Goal: Task Accomplishment & Management: Manage account settings

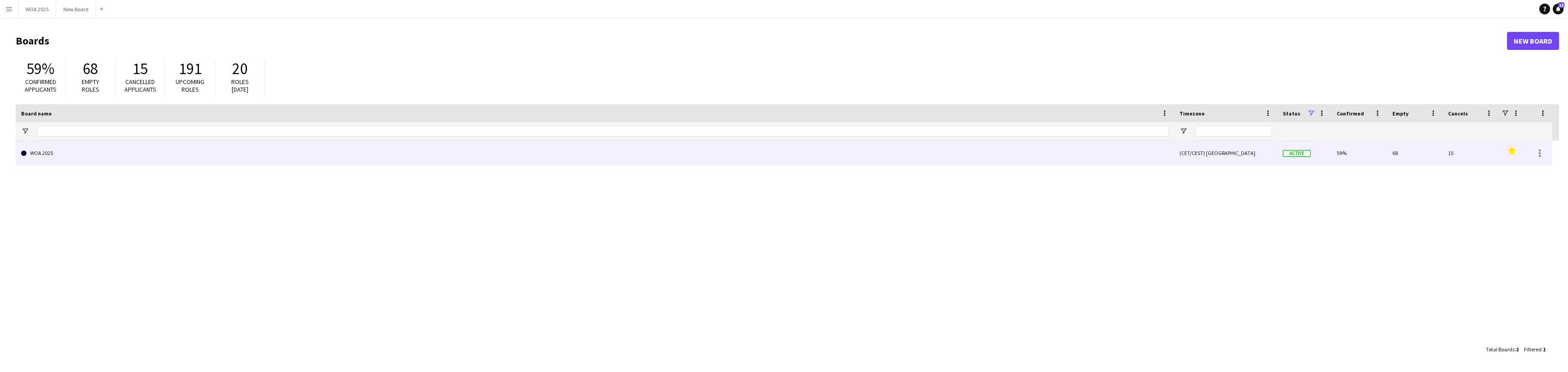
click at [107, 156] on link "WOA 2025" at bounding box center [595, 153] width 1147 height 25
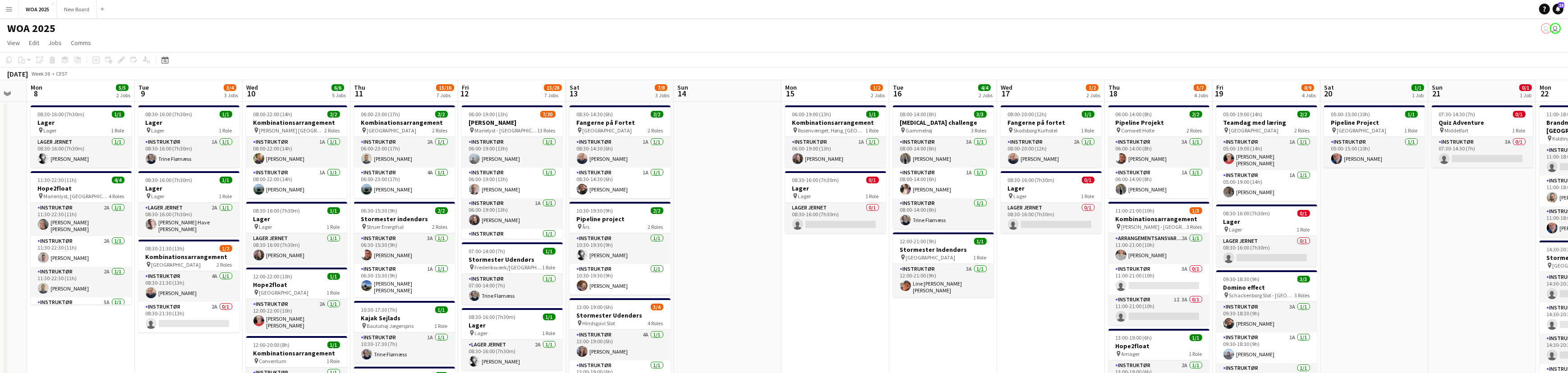
scroll to position [0, 320]
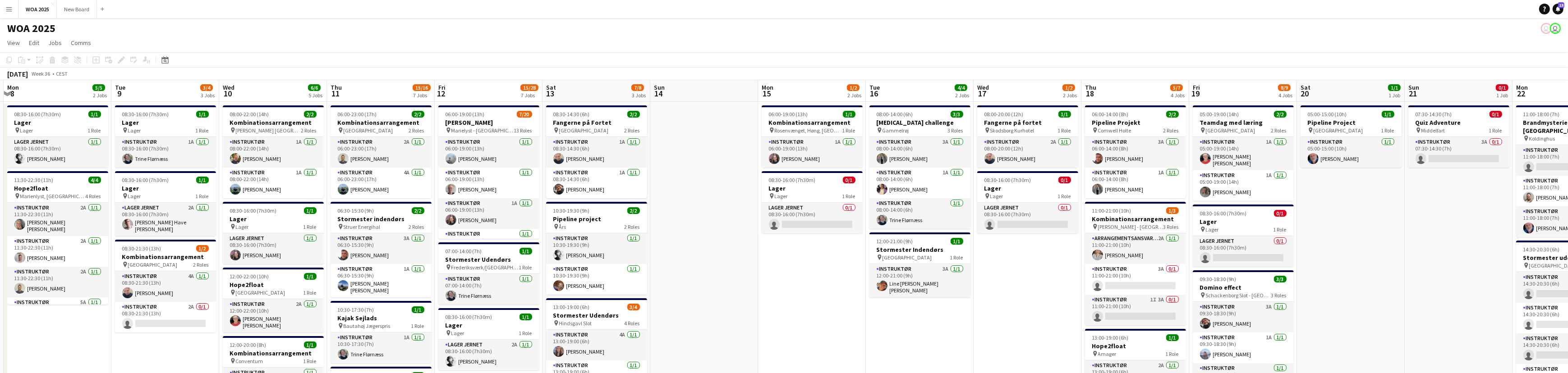
drag, startPoint x: 1321, startPoint y: 280, endPoint x: 786, endPoint y: 243, distance: 536.3
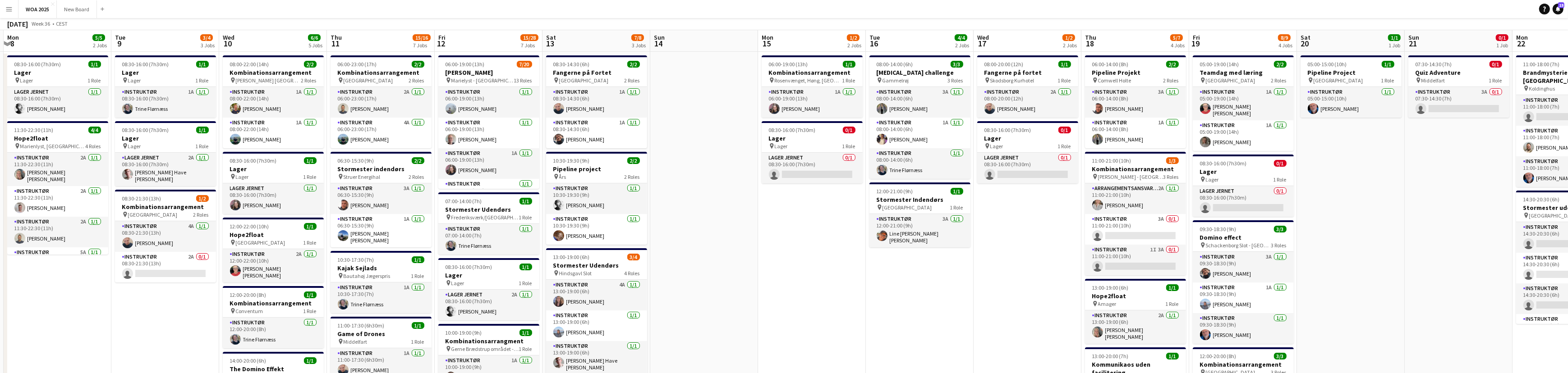
scroll to position [0, 0]
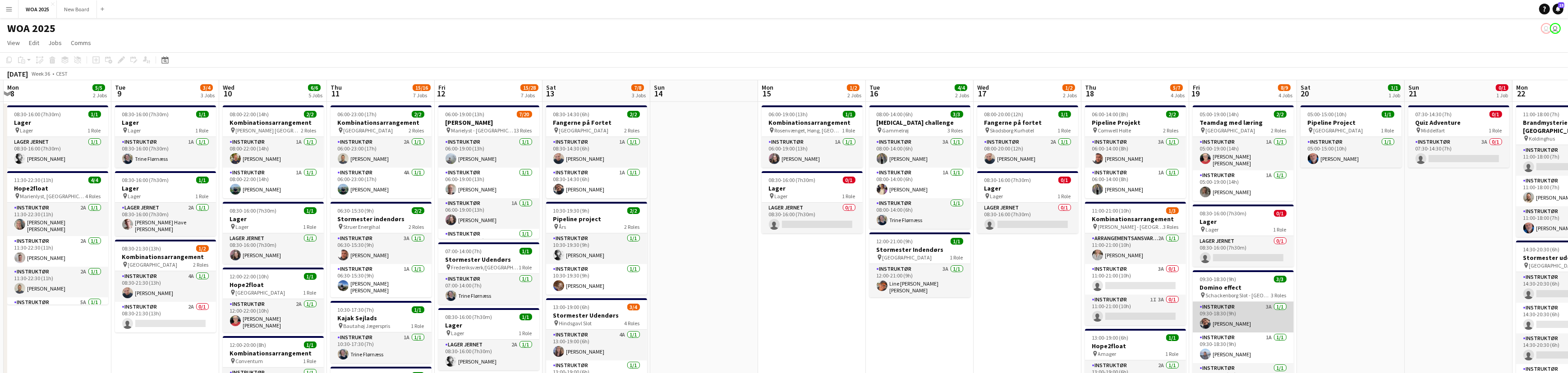
click at [1236, 315] on app-card-role "Instruktør 3A [DATE] 09:30-18:30 (9h) [PERSON_NAME]" at bounding box center [1243, 317] width 101 height 31
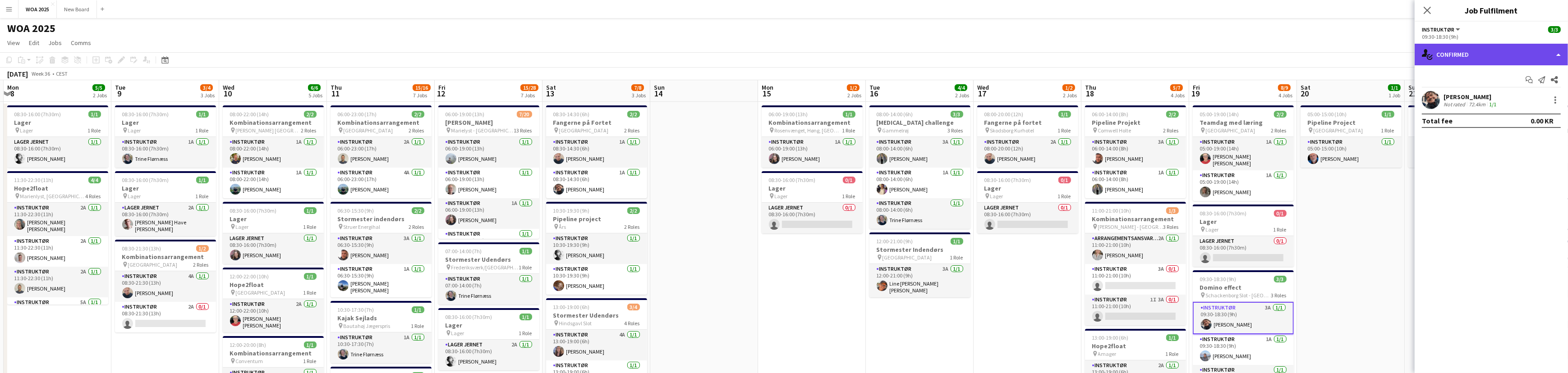
click at [1558, 54] on div "single-neutral-actions-check-2 Confirmed" at bounding box center [1491, 54] width 153 height 21
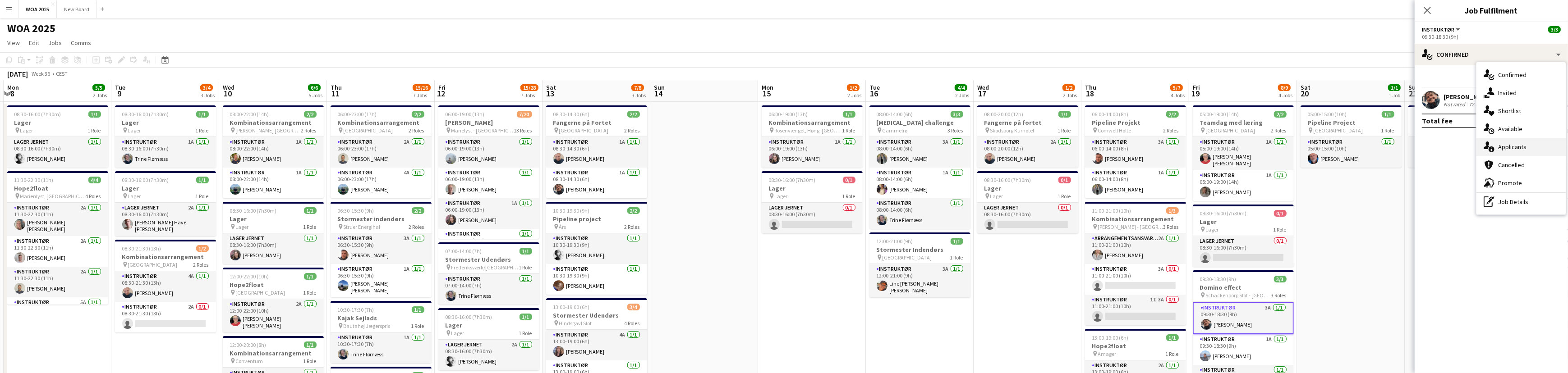
click at [1530, 147] on div "single-neutral-actions-information Applicants" at bounding box center [1521, 147] width 89 height 18
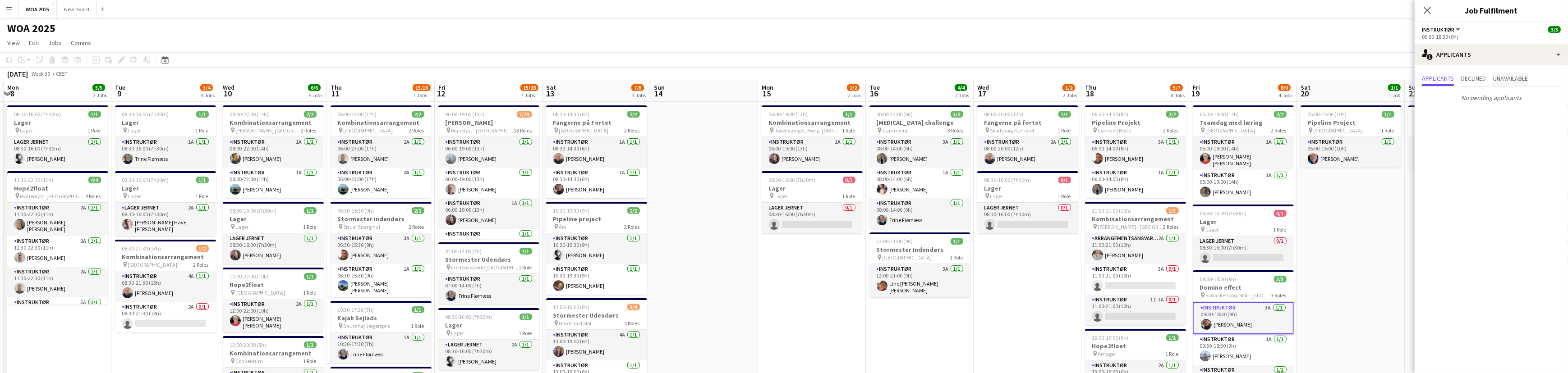
click at [1507, 79] on span "Unavailable" at bounding box center [1510, 78] width 35 height 6
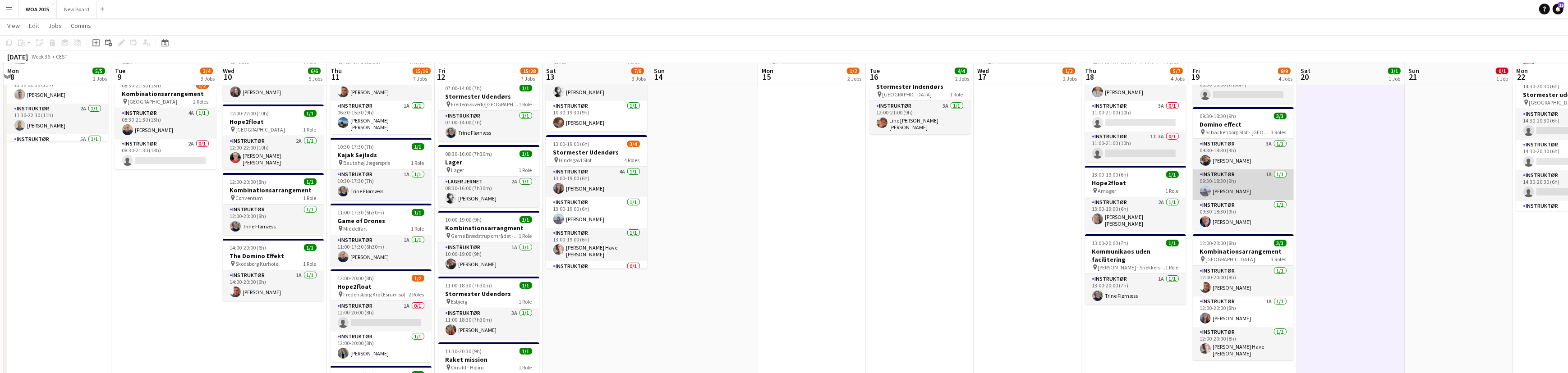
scroll to position [162, 0]
click at [1269, 186] on app-card-role "Instruktør 1A [DATE] 09:30-18:30 (9h) [PERSON_NAME]" at bounding box center [1243, 184] width 101 height 31
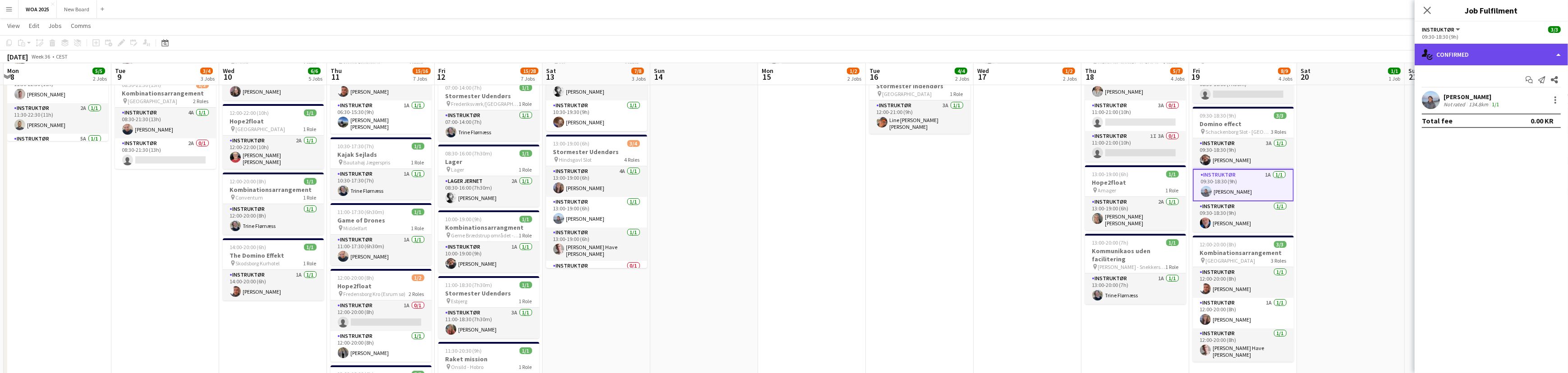
click at [1553, 59] on div "single-neutral-actions-check-2 Confirmed" at bounding box center [1491, 54] width 153 height 21
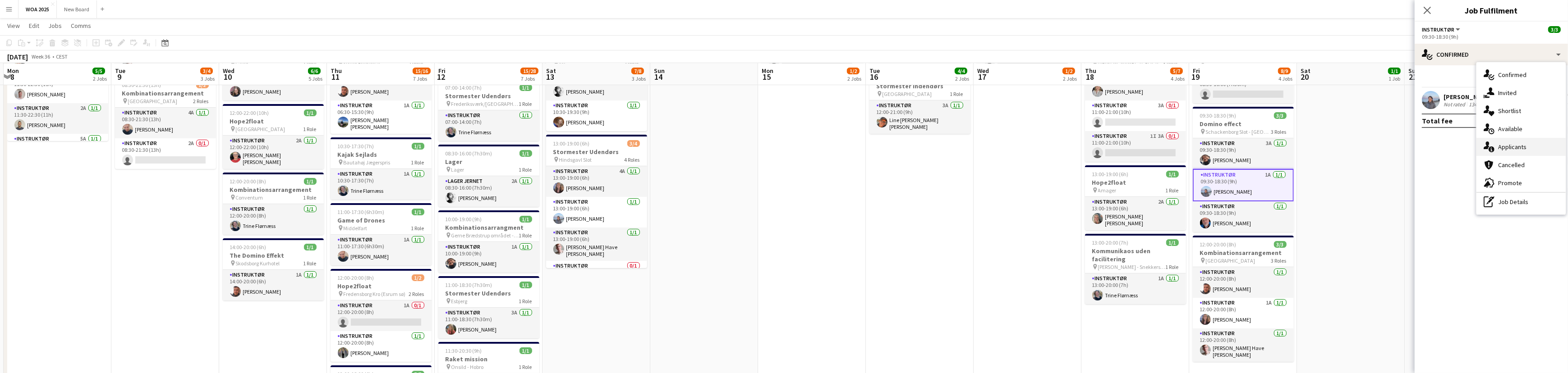
click at [1555, 149] on div "single-neutral-actions-information Applicants" at bounding box center [1521, 147] width 89 height 18
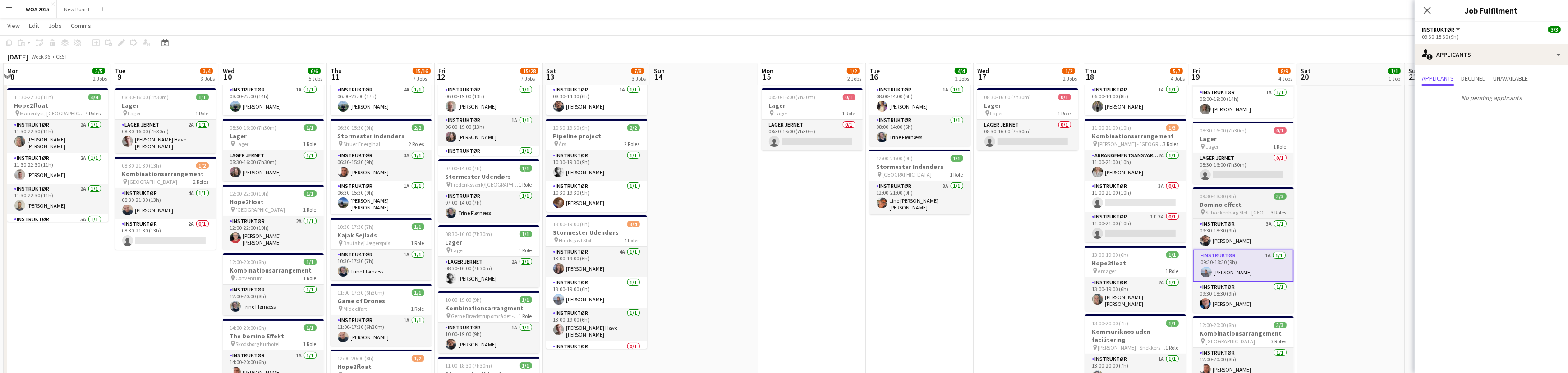
scroll to position [82, 0]
click at [1248, 202] on h3 "Domino effect" at bounding box center [1243, 205] width 101 height 8
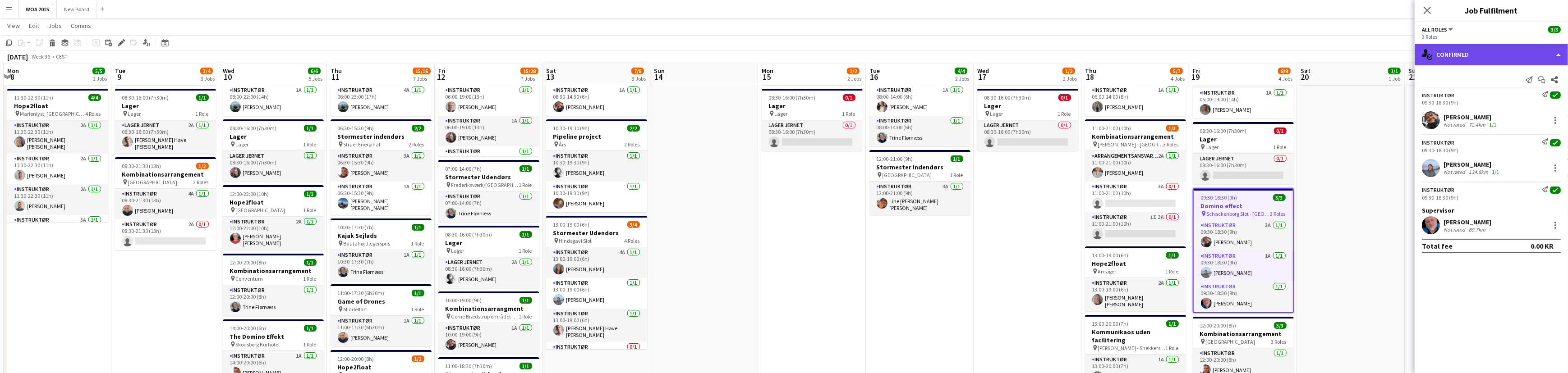
click at [1528, 54] on div "single-neutral-actions-check-2 Confirmed" at bounding box center [1491, 54] width 153 height 21
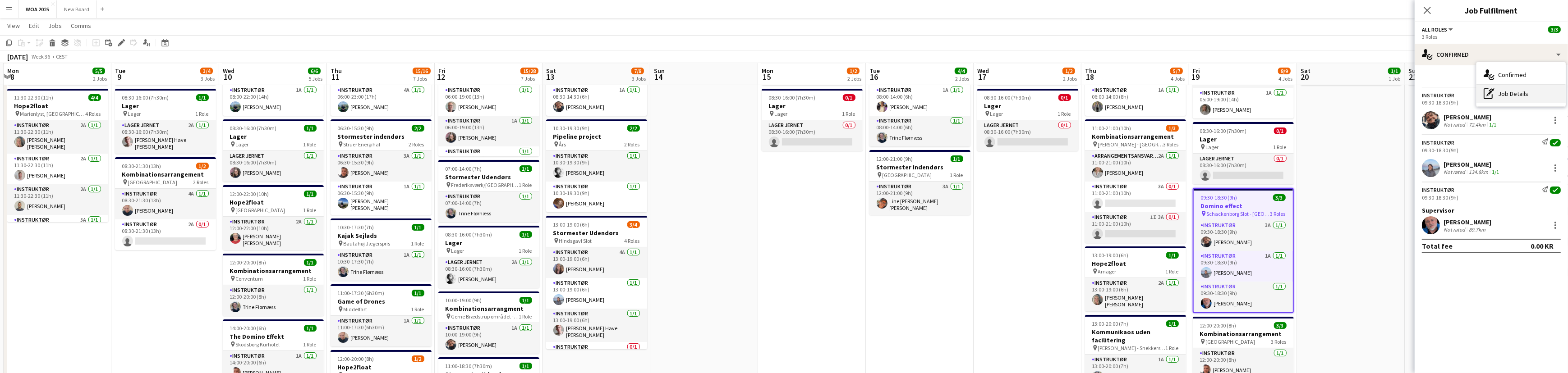
click at [1530, 101] on div "pen-write Job Details" at bounding box center [1521, 94] width 89 height 18
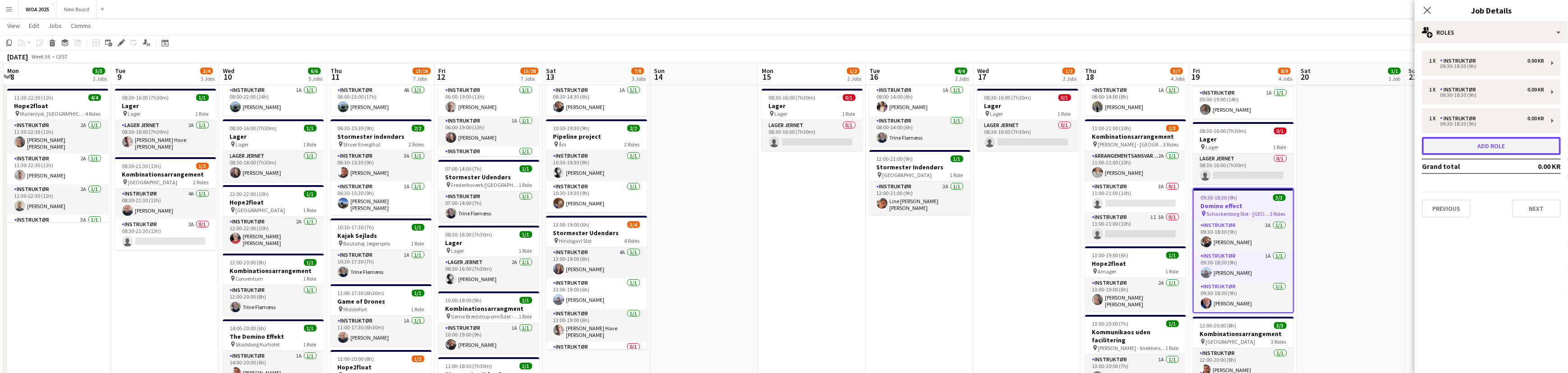
click at [1547, 142] on button "Add role" at bounding box center [1491, 146] width 139 height 18
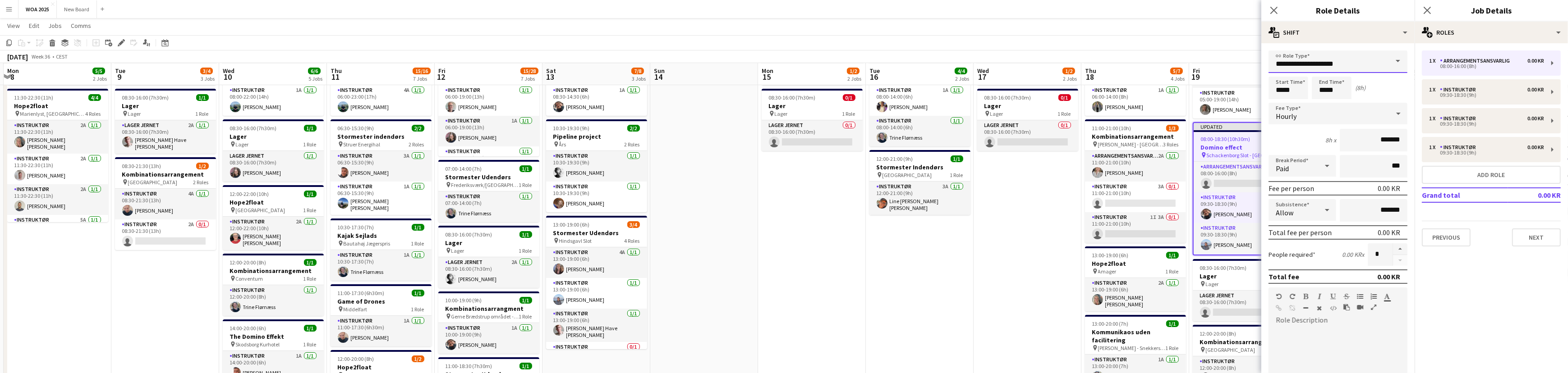
click at [1357, 72] on input "**********" at bounding box center [1338, 62] width 139 height 23
click at [1339, 174] on span "Instruktør" at bounding box center [1335, 173] width 118 height 9
type input "**********"
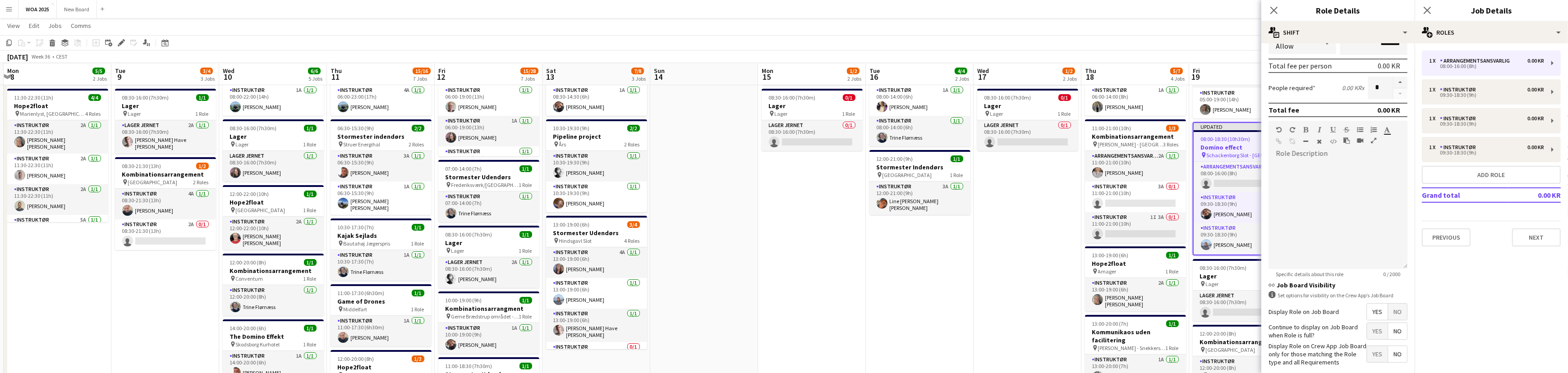
scroll to position [168, 0]
click at [1367, 327] on span "Yes" at bounding box center [1377, 330] width 21 height 16
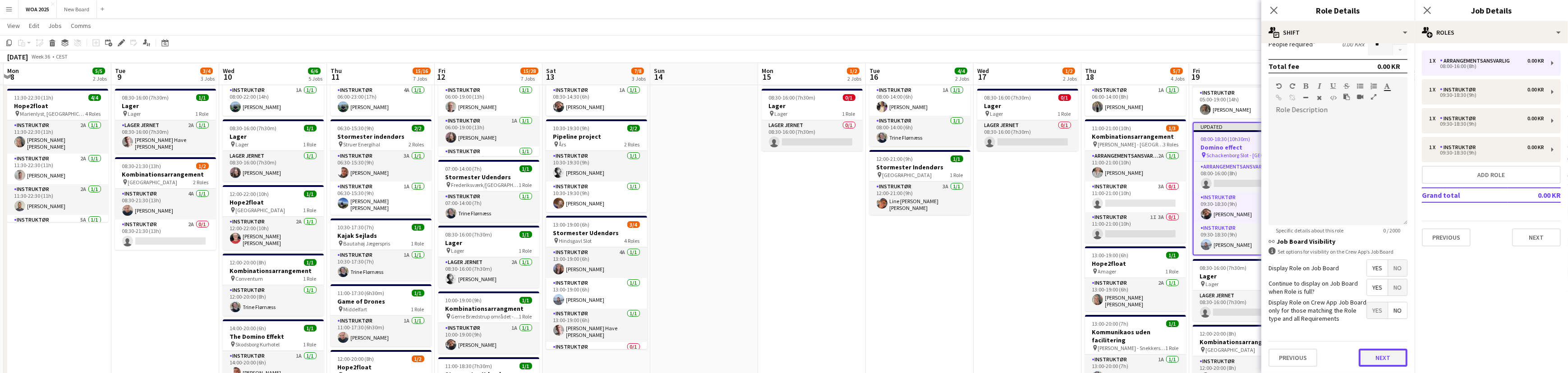
click at [1382, 355] on button "Next" at bounding box center [1383, 358] width 49 height 18
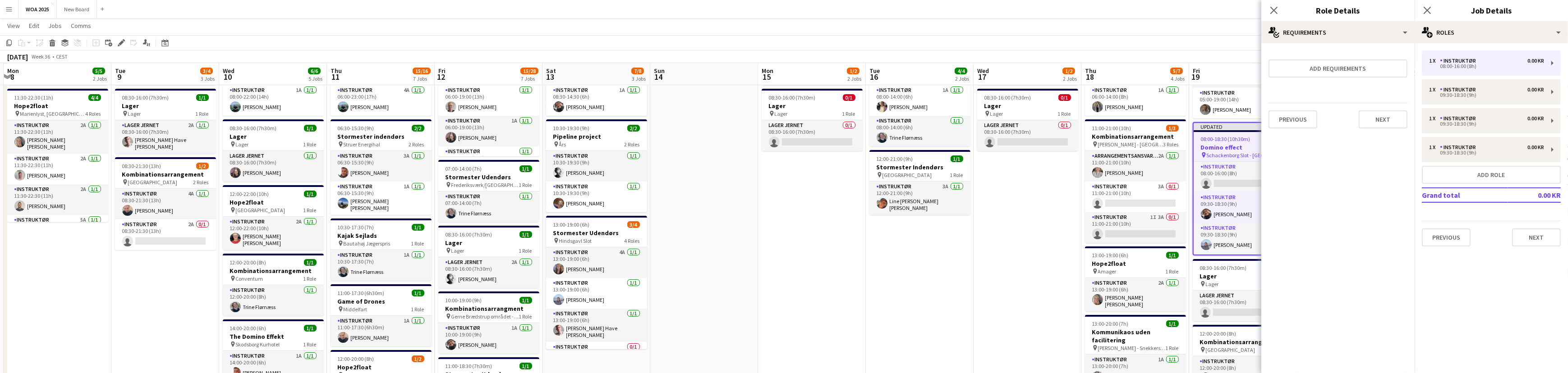
scroll to position [0, 0]
click at [1538, 238] on button "Next" at bounding box center [1536, 237] width 49 height 18
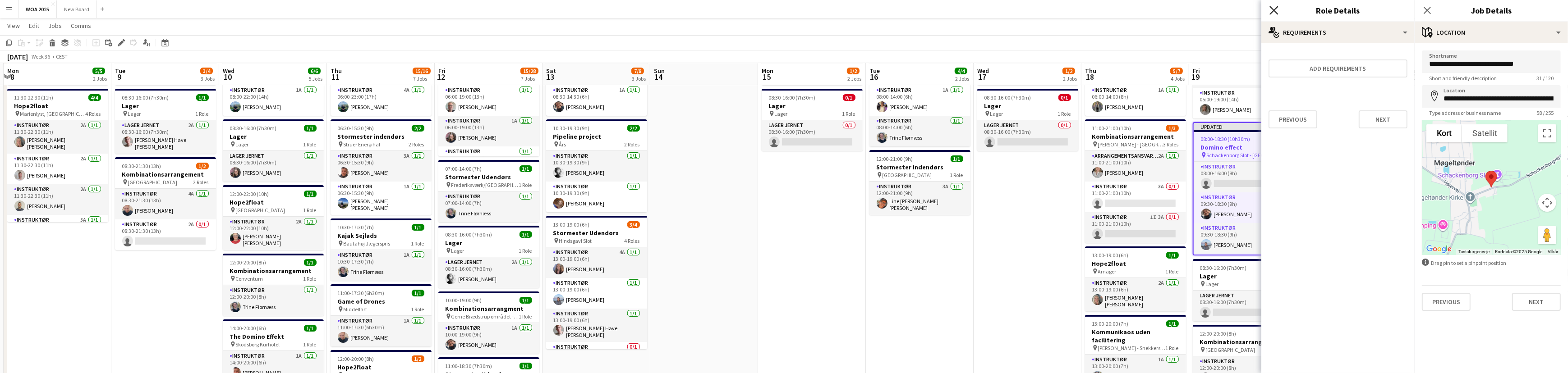
click at [1273, 7] on icon "Close pop-in" at bounding box center [1273, 10] width 9 height 9
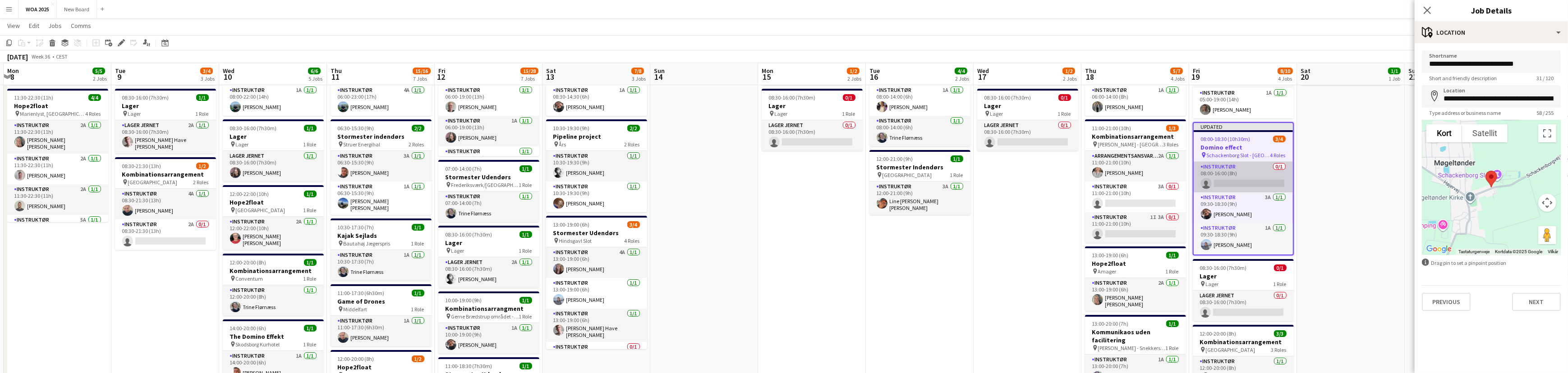
click at [1251, 176] on app-card-role "Instruktør 0/1 08:00-16:00 (8h) single-neutral-actions" at bounding box center [1243, 177] width 99 height 31
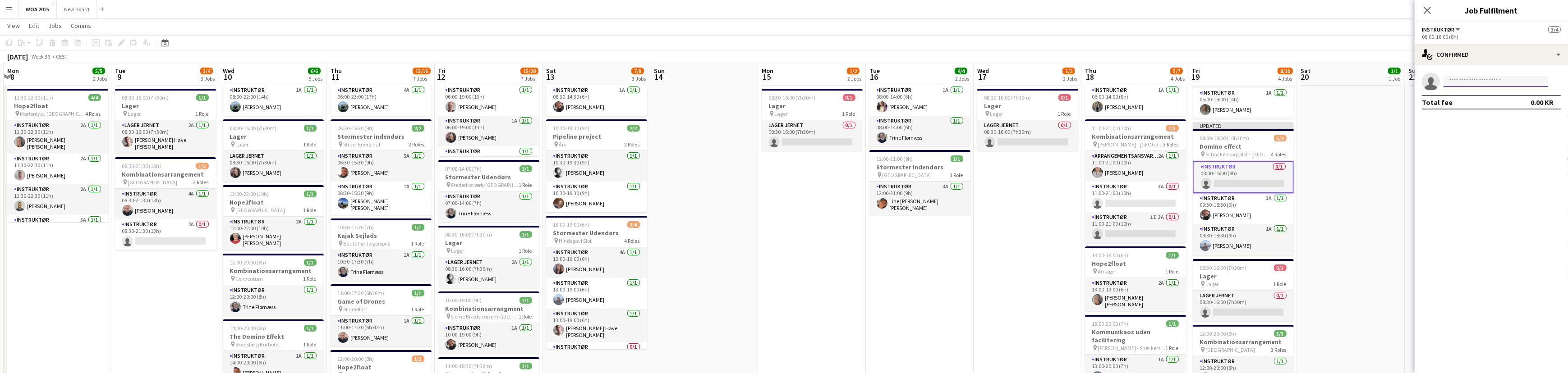
click at [1497, 81] on input at bounding box center [1495, 82] width 104 height 11
type input "*"
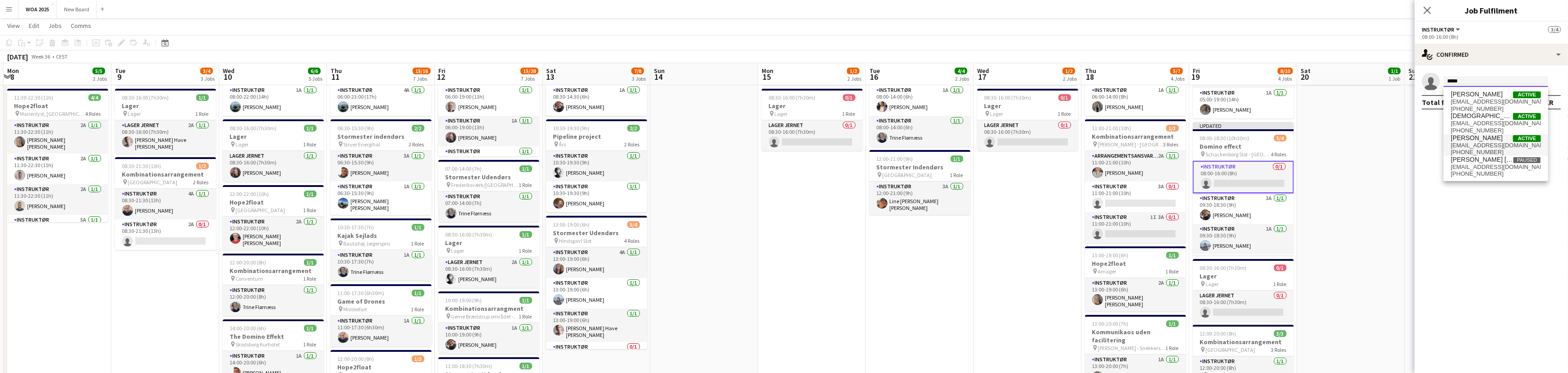
type input "*****"
click at [1488, 142] on span "[EMAIL_ADDRESS][DOMAIN_NAME]" at bounding box center [1496, 145] width 90 height 7
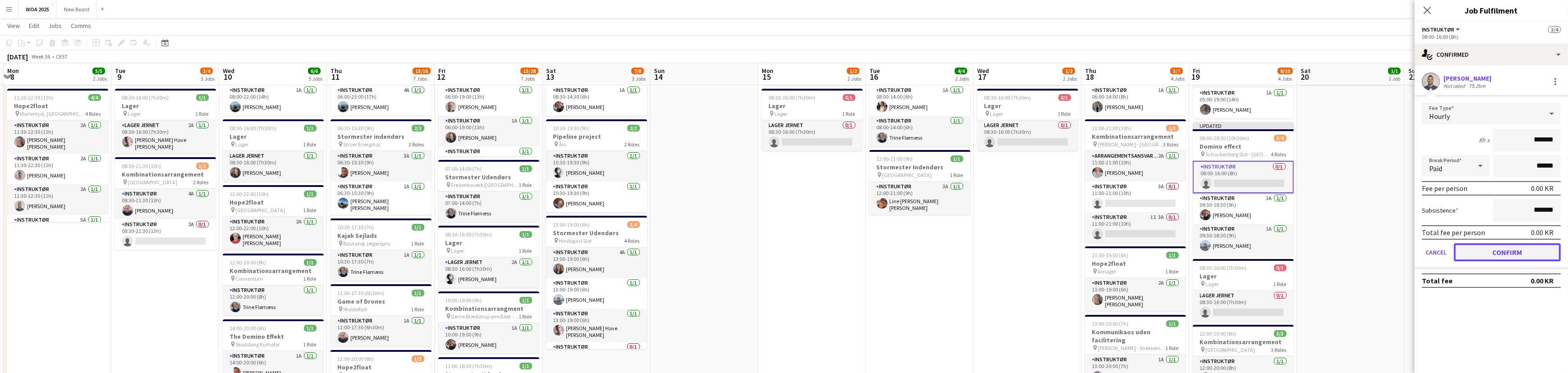
click at [1504, 250] on button "Confirm" at bounding box center [1507, 252] width 107 height 18
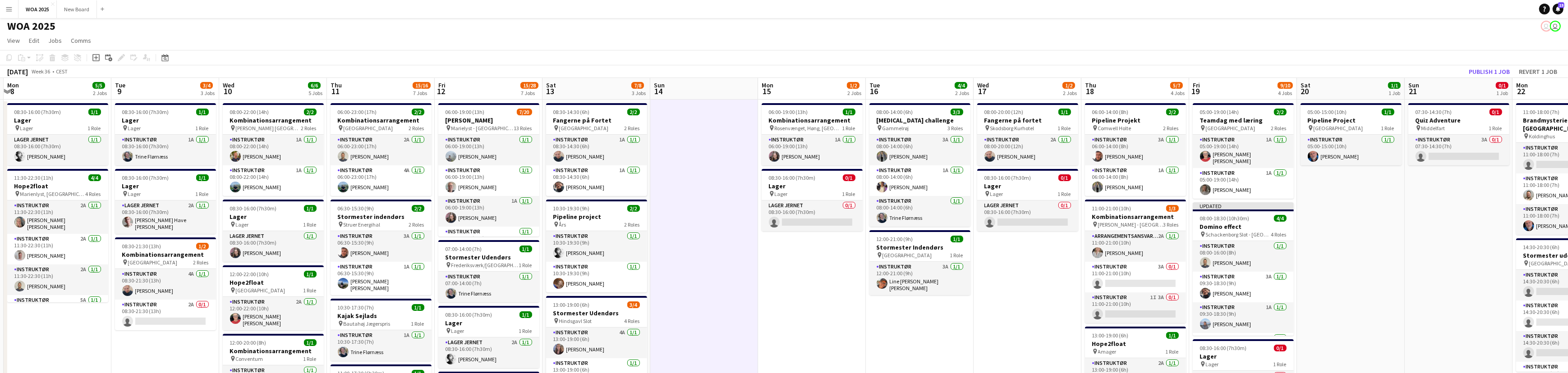
scroll to position [2, 0]
click at [1124, 284] on app-card-role "Instruktør 3A 0/1 11:00-21:00 (10h) single-neutral-actions" at bounding box center [1135, 277] width 101 height 31
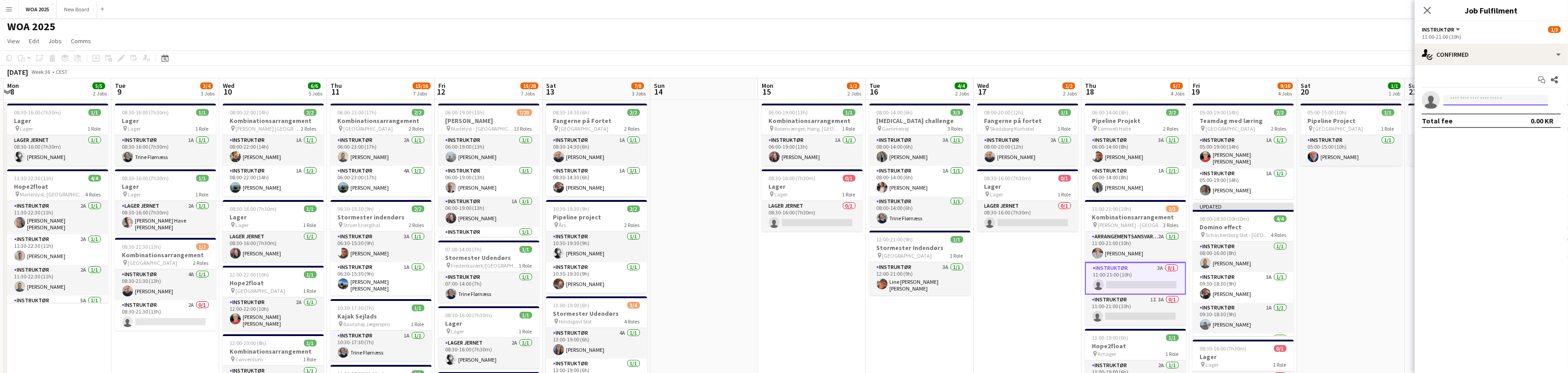
click at [1530, 99] on input at bounding box center [1495, 100] width 104 height 11
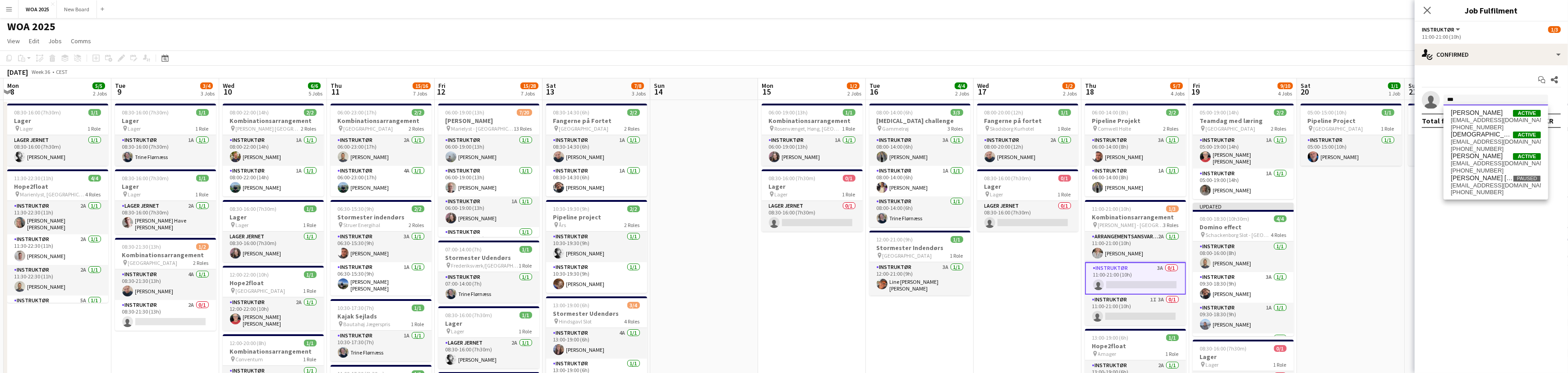
type input "***"
click at [1154, 286] on app-card-role "Instruktør 3A 0/1 11:00-21:00 (10h) single-neutral-actions" at bounding box center [1135, 278] width 101 height 32
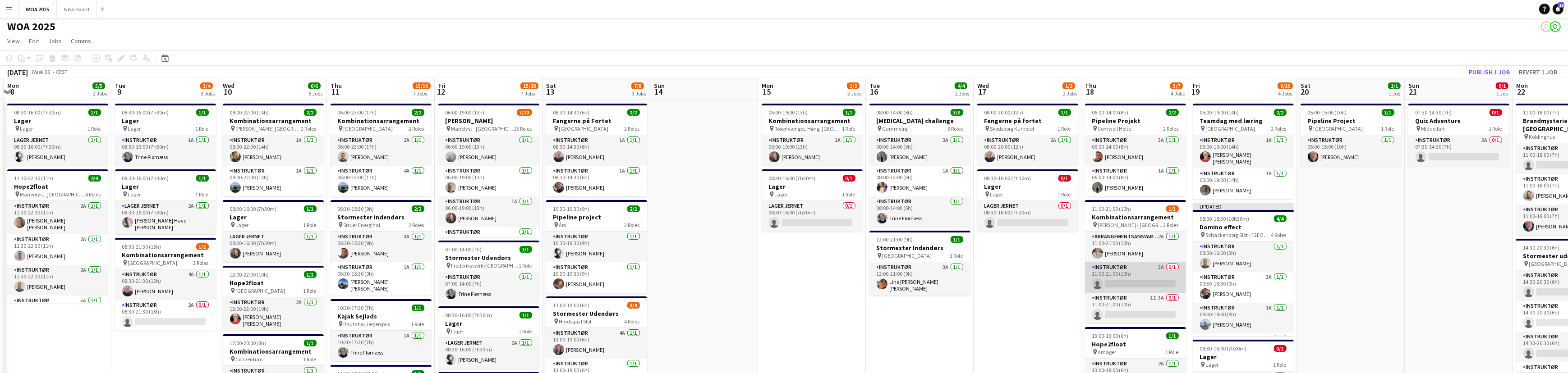
click at [1145, 281] on app-card-role "Instruktør 3A 0/1 11:00-21:00 (10h) single-neutral-actions" at bounding box center [1135, 277] width 101 height 31
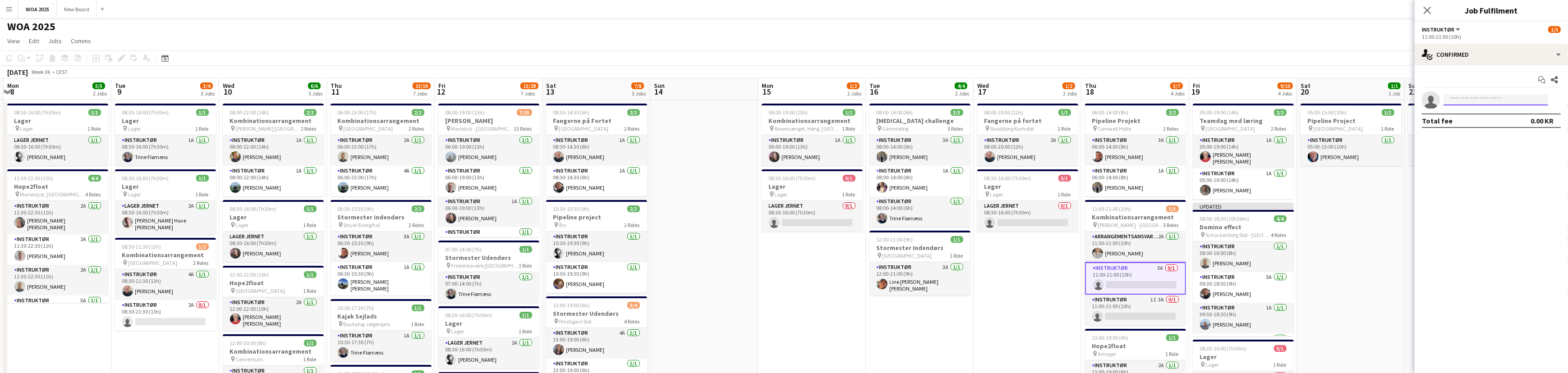
click at [1486, 97] on input at bounding box center [1495, 100] width 104 height 11
type input "*****"
click at [1489, 114] on span "[PERSON_NAME]" at bounding box center [1476, 113] width 52 height 8
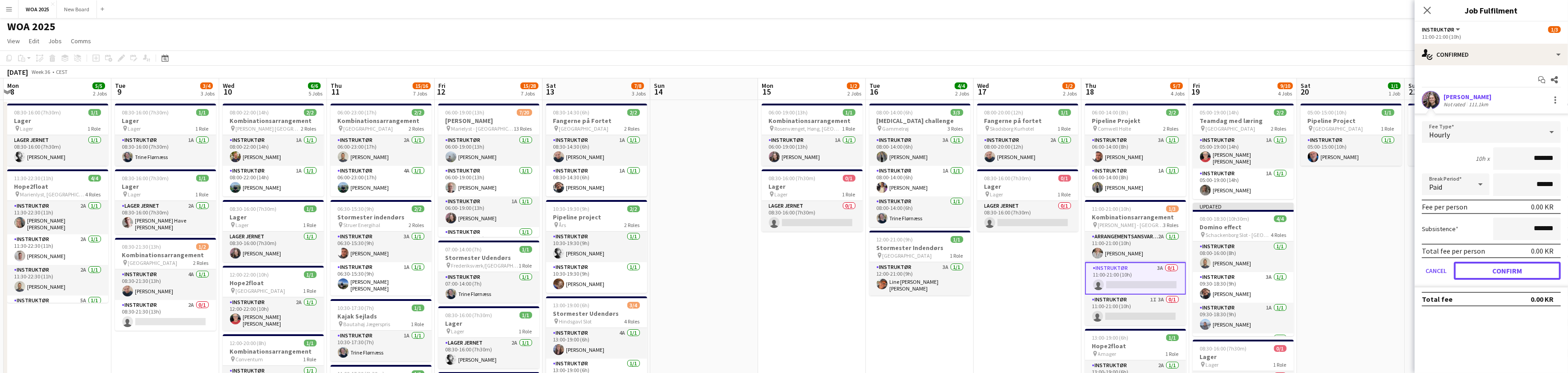
click at [1502, 267] on button "Confirm" at bounding box center [1507, 271] width 107 height 18
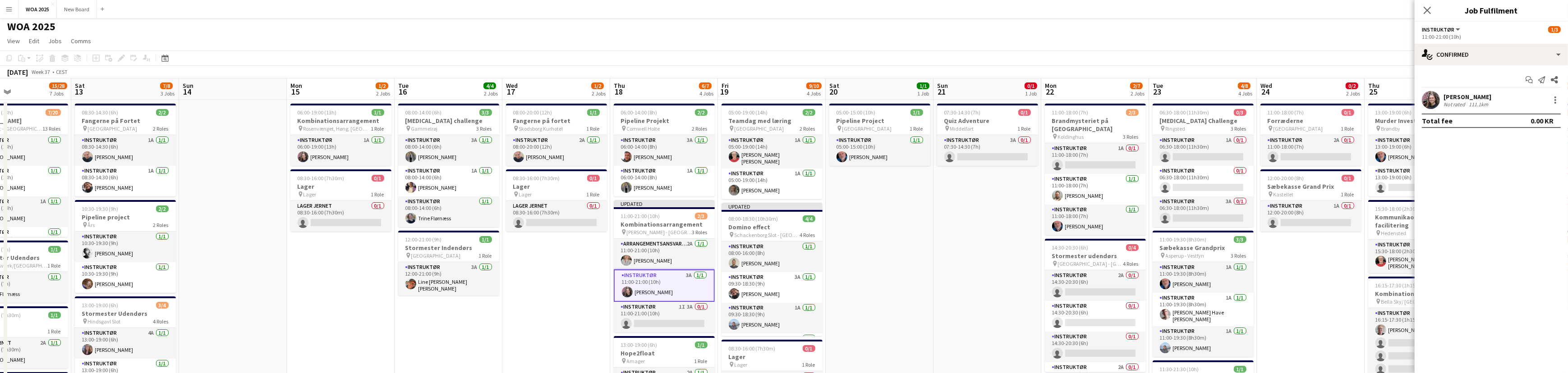
drag, startPoint x: 1295, startPoint y: 291, endPoint x: 909, endPoint y: 270, distance: 386.6
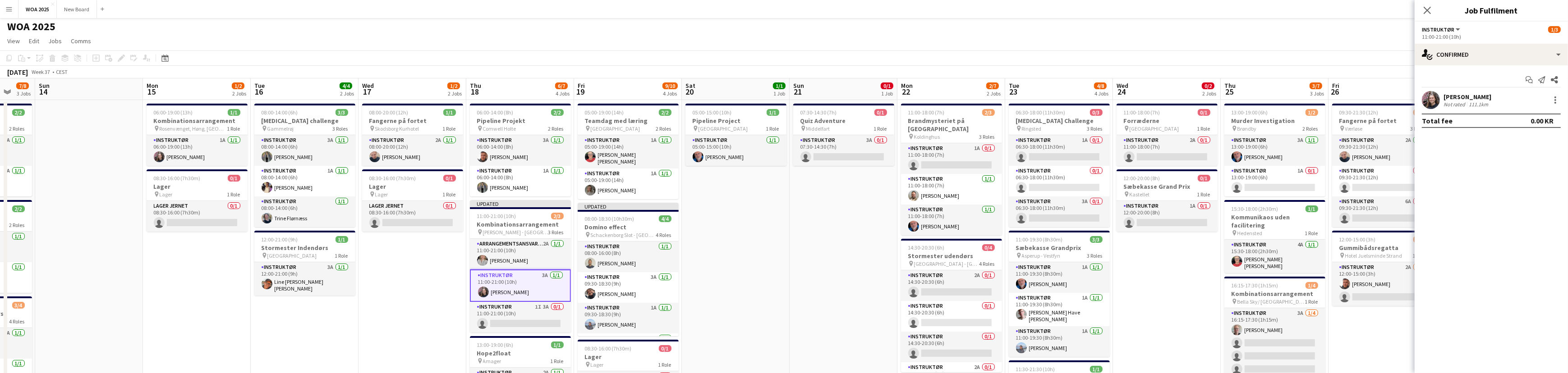
scroll to position [0, 397]
drag, startPoint x: 1347, startPoint y: 275, endPoint x: 1203, endPoint y: 276, distance: 144.0
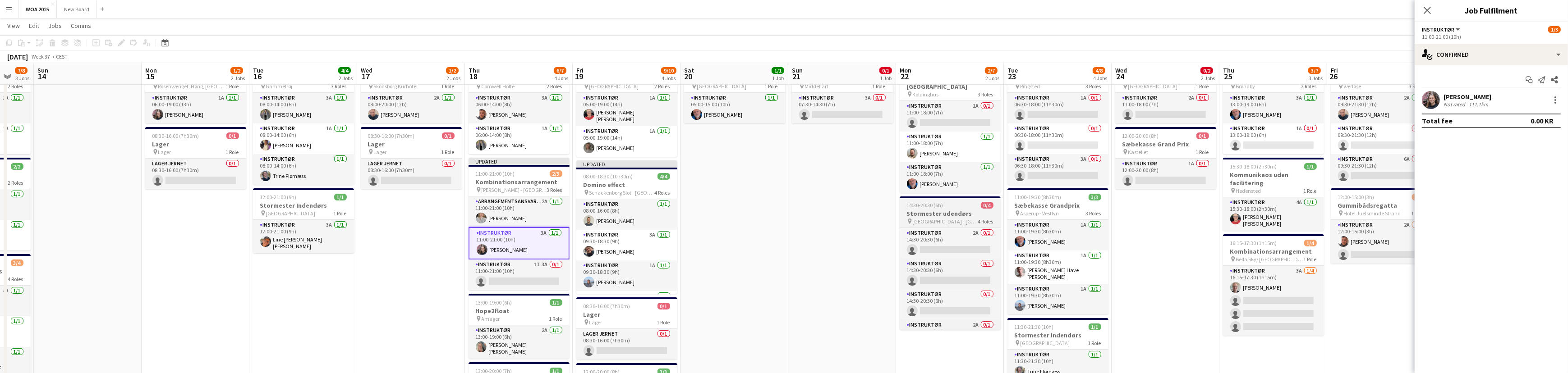
scroll to position [43, 0]
click at [959, 210] on h3 "Stormester udendørs" at bounding box center [950, 214] width 101 height 8
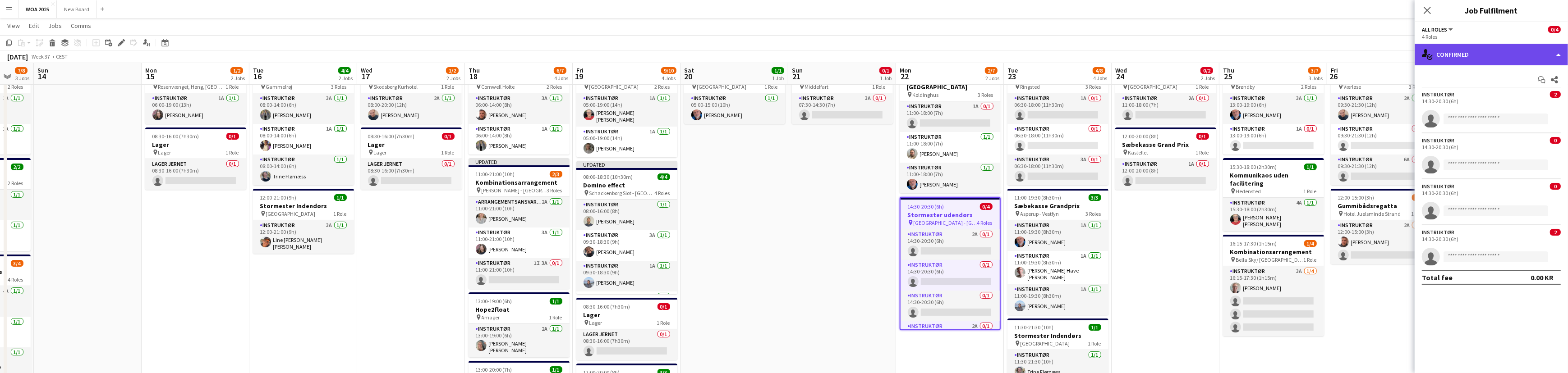
click at [1519, 52] on div "single-neutral-actions-check-2 Confirmed" at bounding box center [1491, 54] width 153 height 21
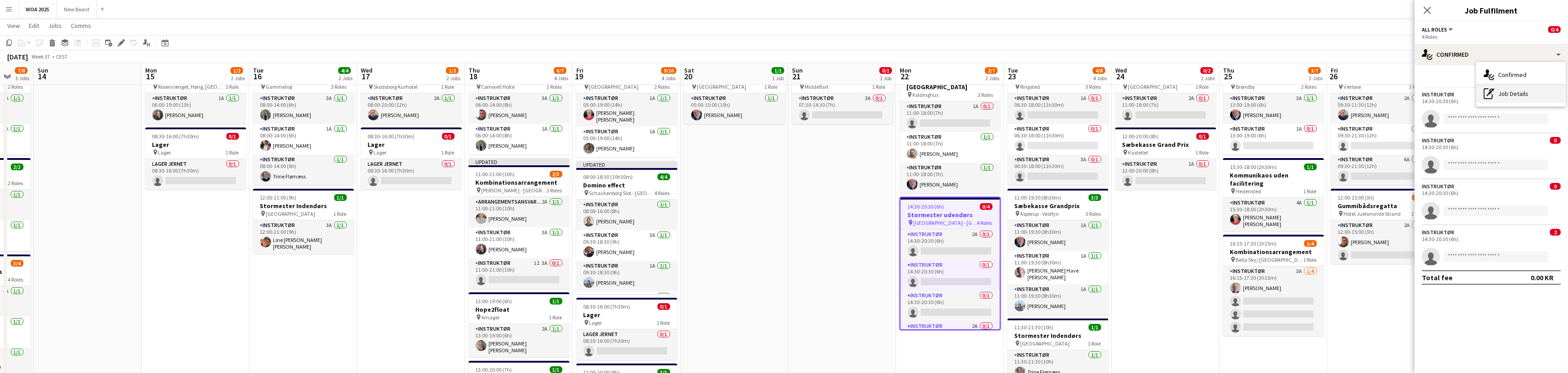
click at [1523, 97] on div "pen-write Job Details" at bounding box center [1521, 94] width 89 height 18
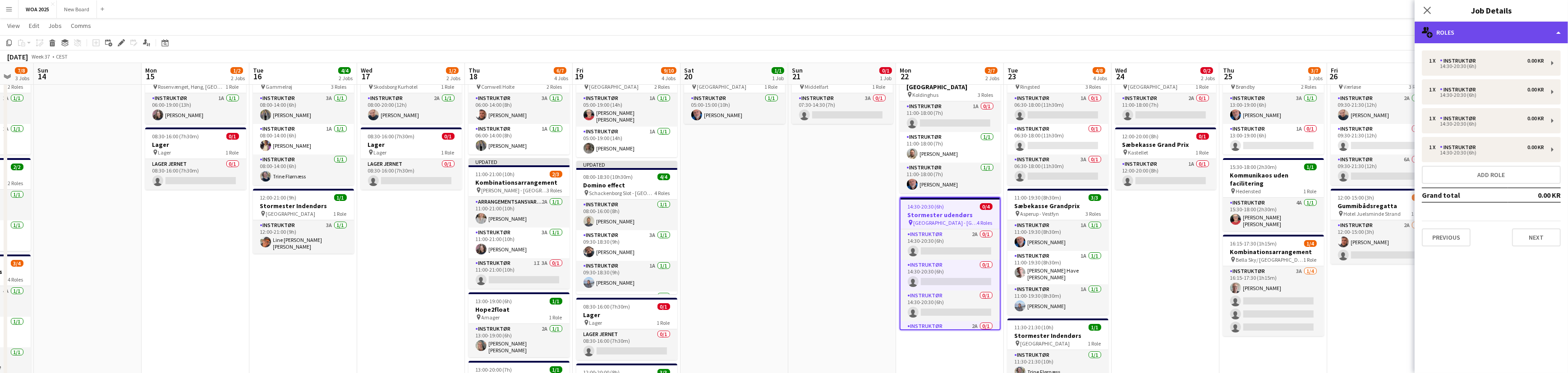
click at [1504, 33] on div "multiple-users-add Roles" at bounding box center [1491, 32] width 153 height 21
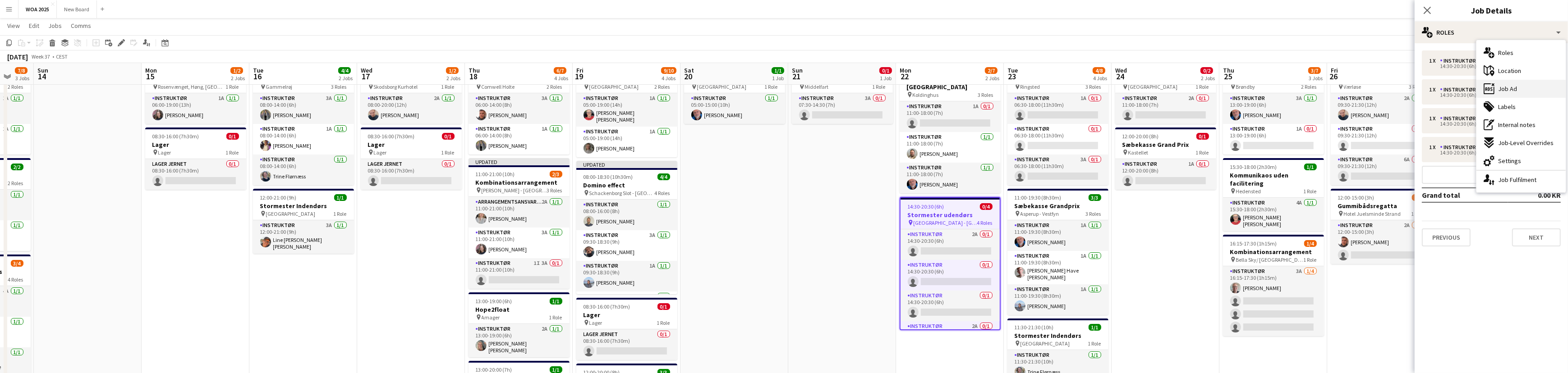
click at [1510, 87] on span "Job Ad" at bounding box center [1507, 89] width 19 height 8
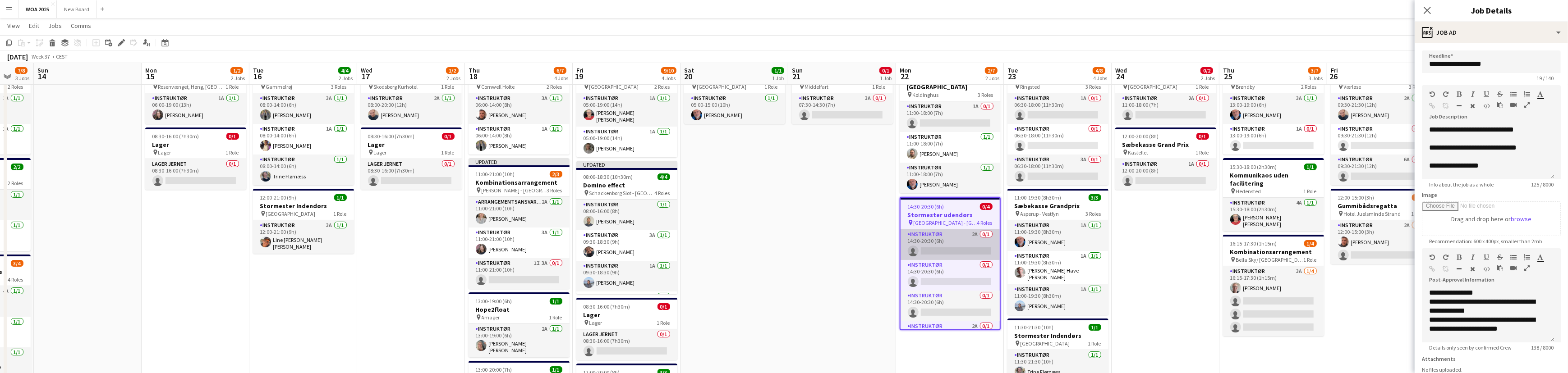
click at [928, 240] on app-card-role "Instruktør 2A 0/1 14:30-20:30 (6h) single-neutral-actions" at bounding box center [950, 245] width 99 height 31
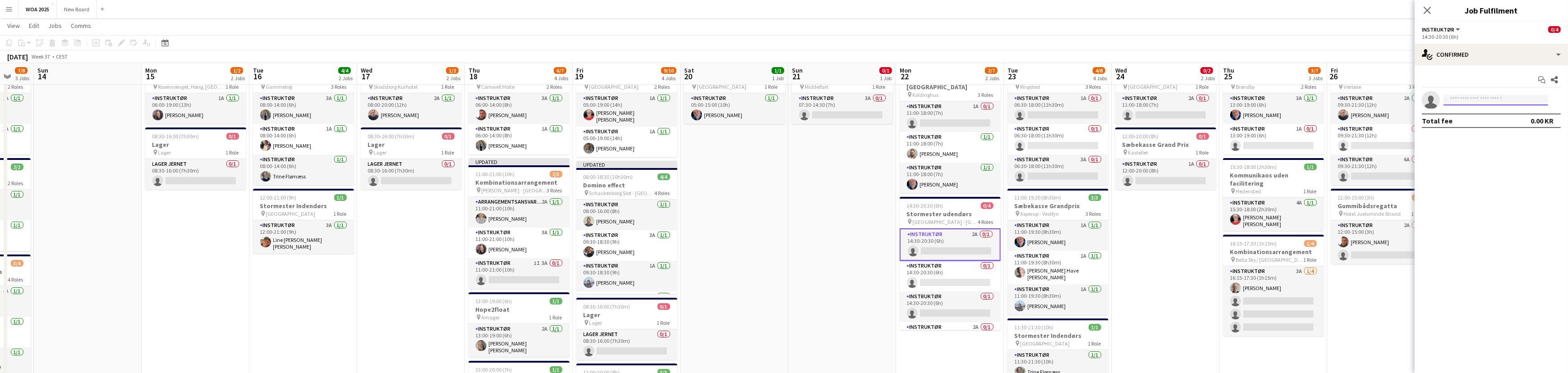
click at [1472, 97] on input at bounding box center [1495, 100] width 104 height 11
type input "****"
click at [1470, 123] on span "[EMAIL_ADDRESS][DOMAIN_NAME]" at bounding box center [1496, 120] width 90 height 7
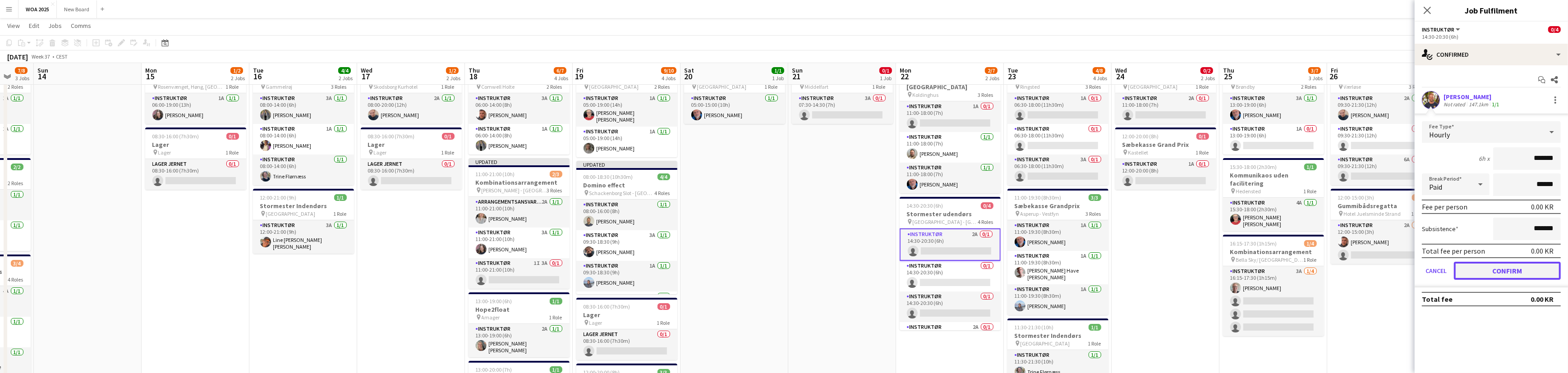
click at [1518, 271] on button "Confirm" at bounding box center [1507, 271] width 107 height 18
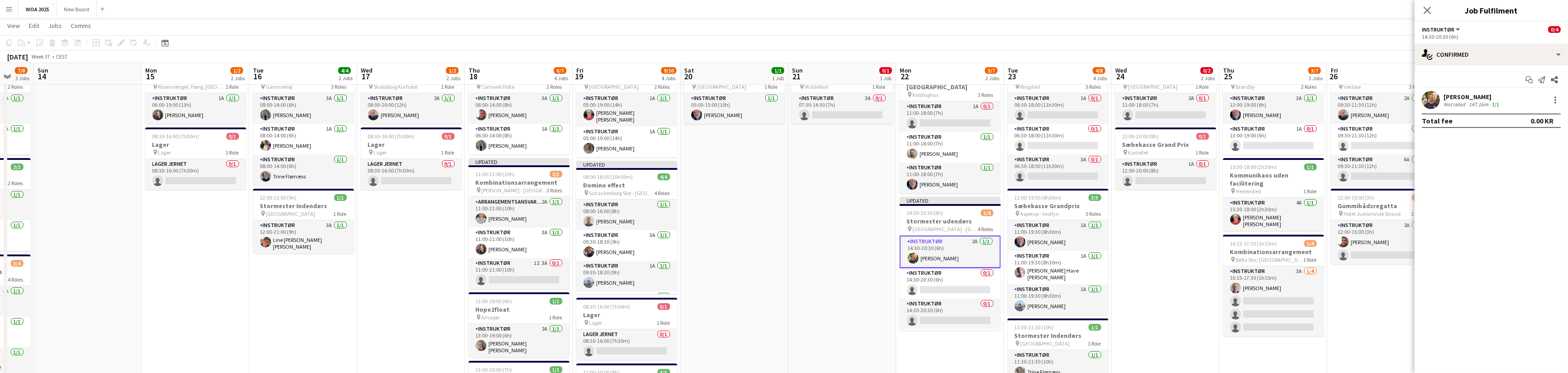
click at [969, 236] on app-card-role "Instruktør 2A [DATE] 14:30-20:30 (6h) [PERSON_NAME]" at bounding box center [950, 252] width 101 height 32
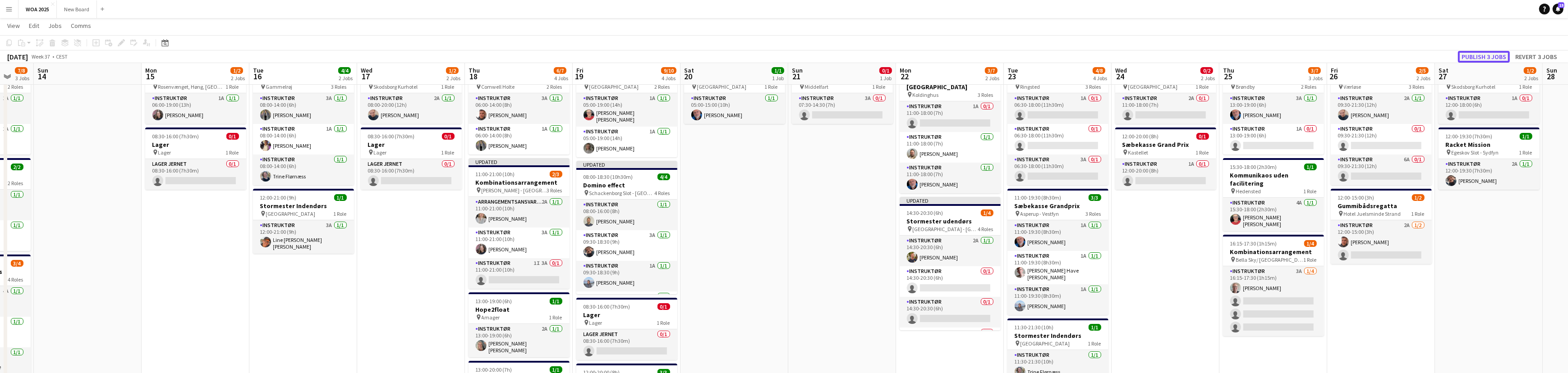
click at [1489, 54] on button "Publish 3 jobs" at bounding box center [1484, 56] width 52 height 12
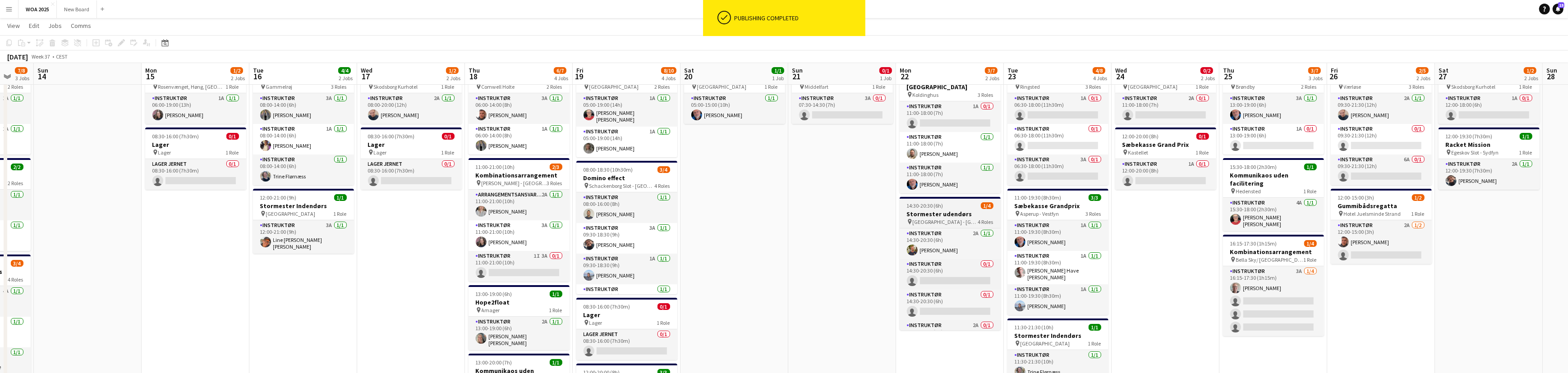
scroll to position [20, 0]
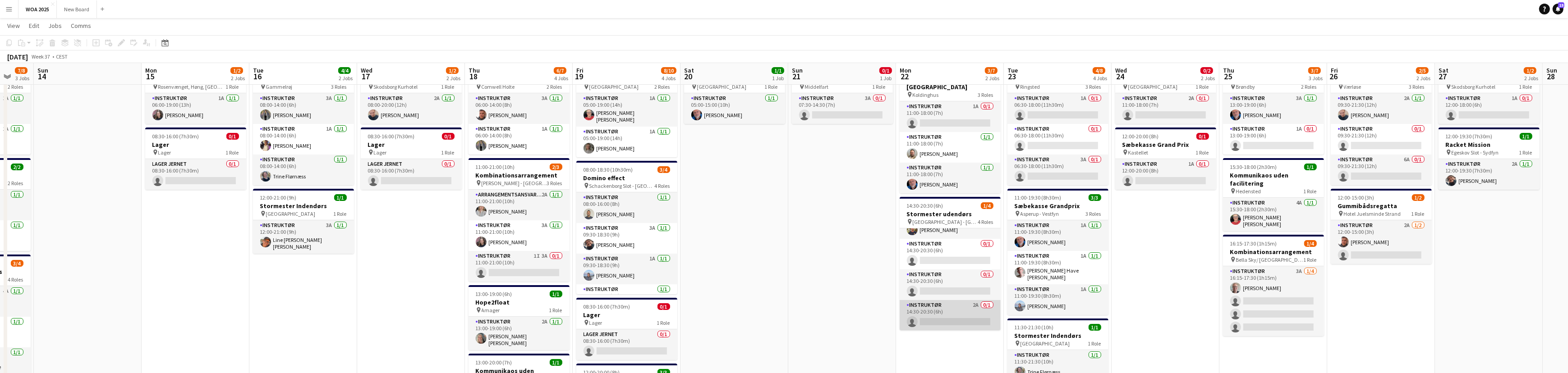
click at [965, 305] on app-card-role "Instruktør 2A 0/1 14:30-20:30 (6h) single-neutral-actions" at bounding box center [950, 315] width 101 height 31
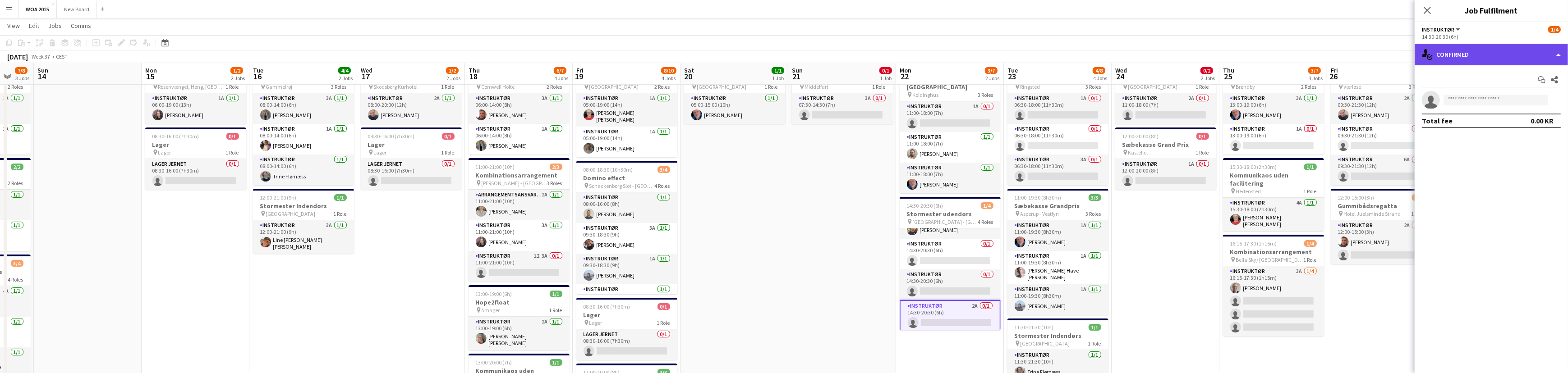
click at [1510, 56] on div "single-neutral-actions-check-2 Confirmed" at bounding box center [1491, 54] width 153 height 21
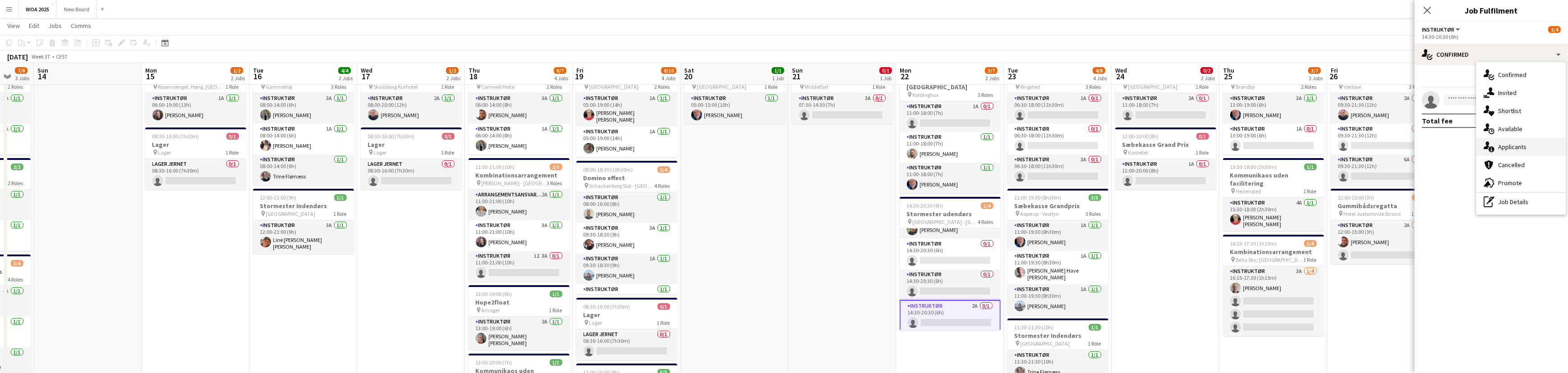
click at [1544, 150] on div "single-neutral-actions-information Applicants" at bounding box center [1521, 147] width 89 height 18
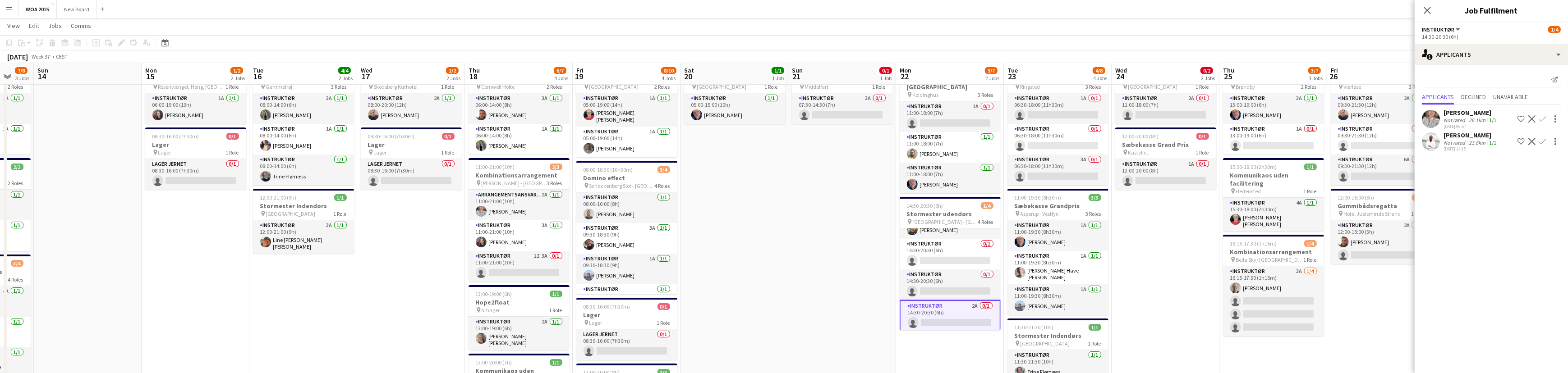
click at [1543, 120] on app-icon "Confirm" at bounding box center [1542, 119] width 7 height 7
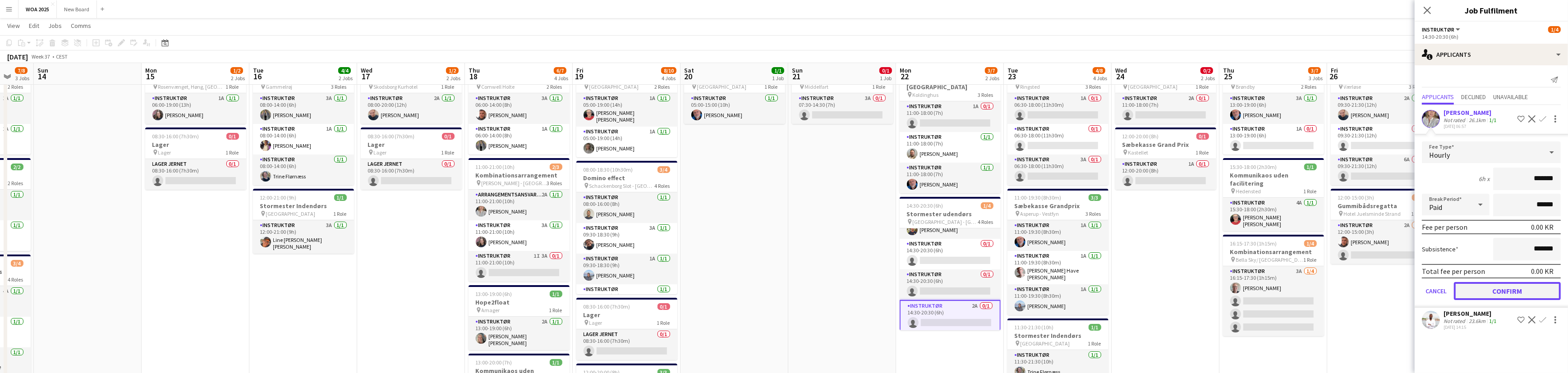
click at [1539, 298] on button "Confirm" at bounding box center [1507, 291] width 107 height 18
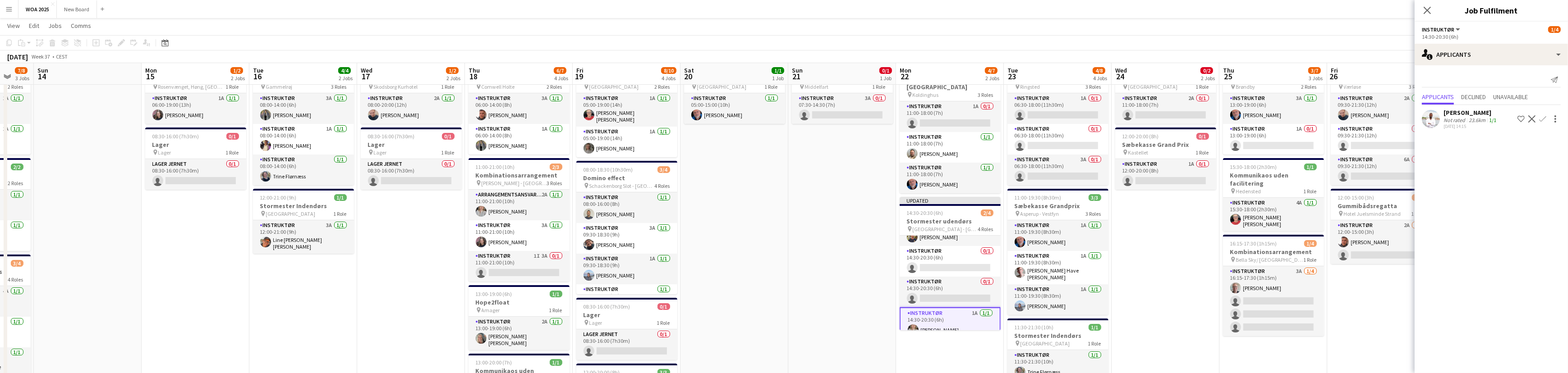
click at [1544, 123] on button "Confirm" at bounding box center [1542, 119] width 11 height 11
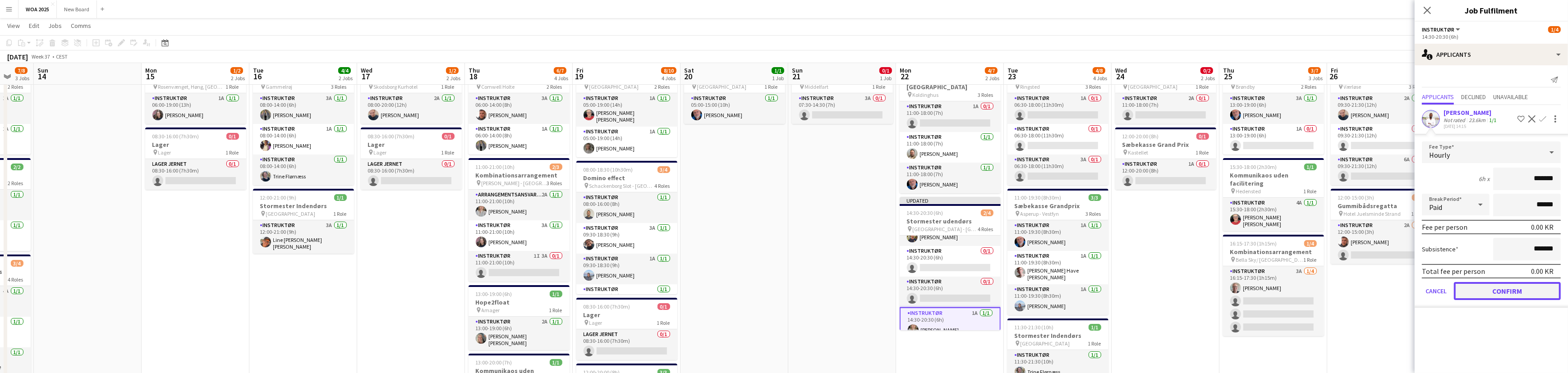
click at [1543, 292] on button "Confirm" at bounding box center [1507, 291] width 107 height 18
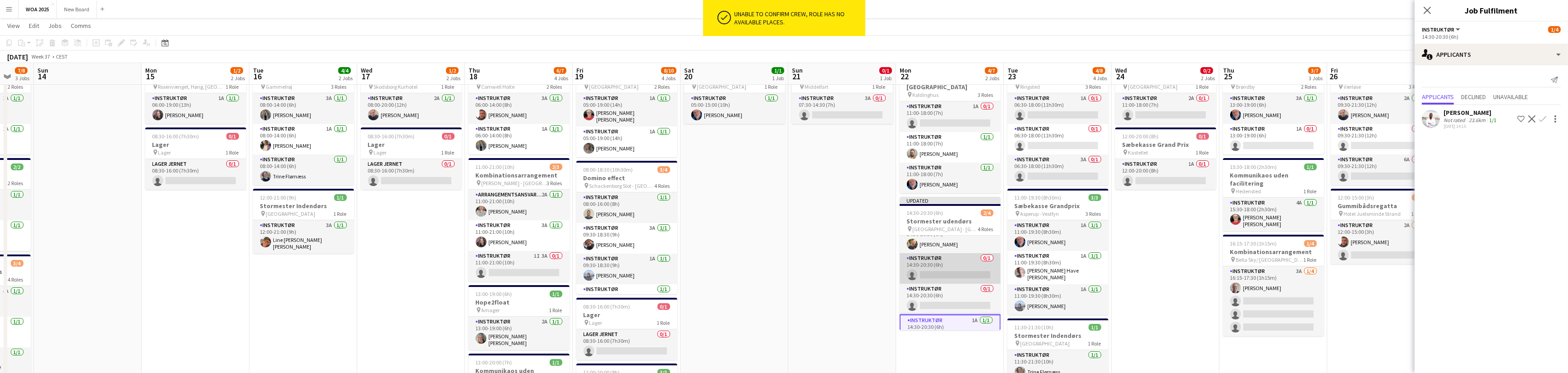
scroll to position [0, 0]
click at [962, 250] on app-card-role "Instruktør 2A [DATE] 14:30-20:30 (6h) [PERSON_NAME]" at bounding box center [950, 251] width 101 height 31
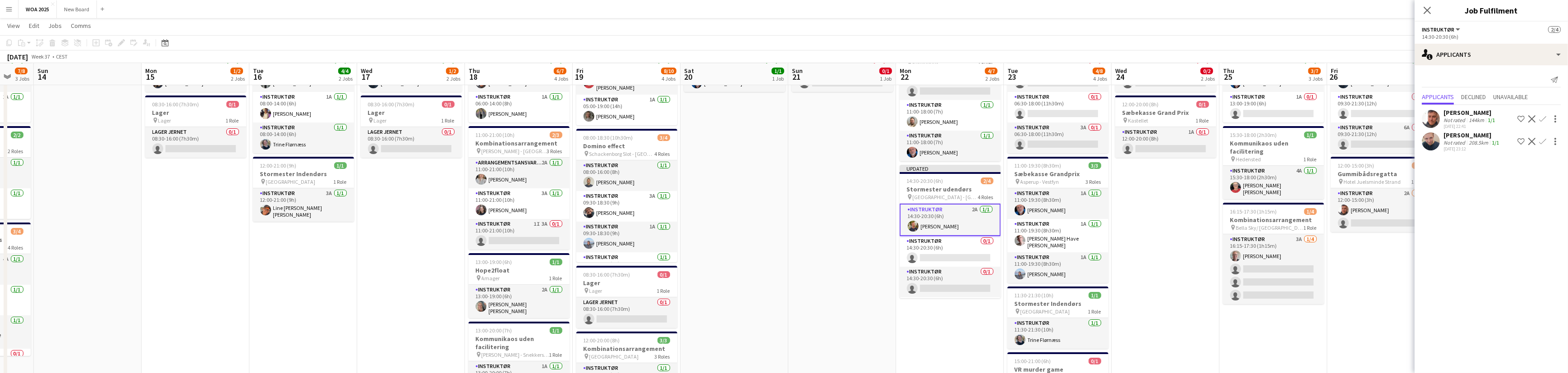
scroll to position [75, 0]
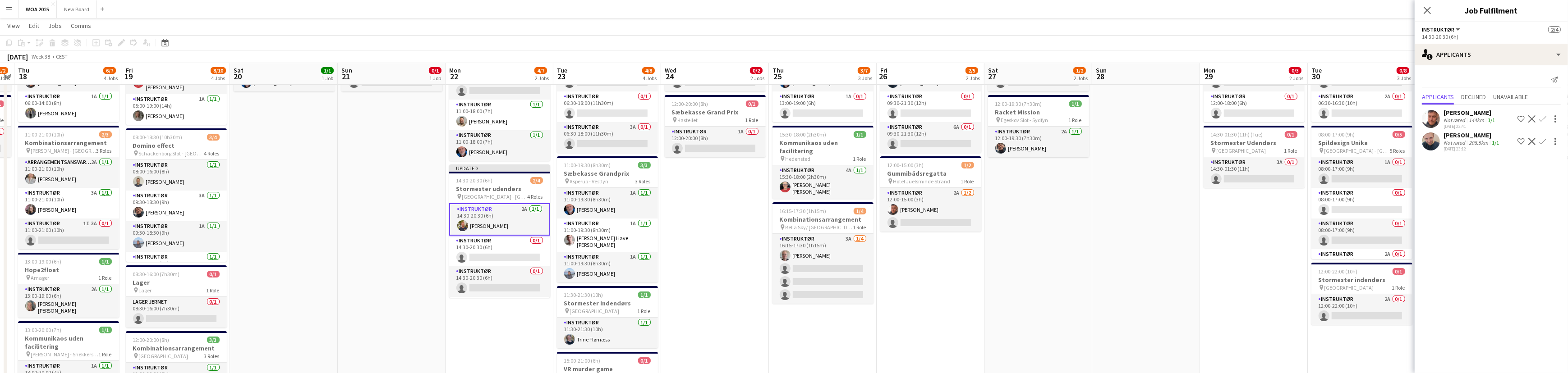
drag, startPoint x: 1342, startPoint y: 271, endPoint x: 888, endPoint y: 260, distance: 454.1
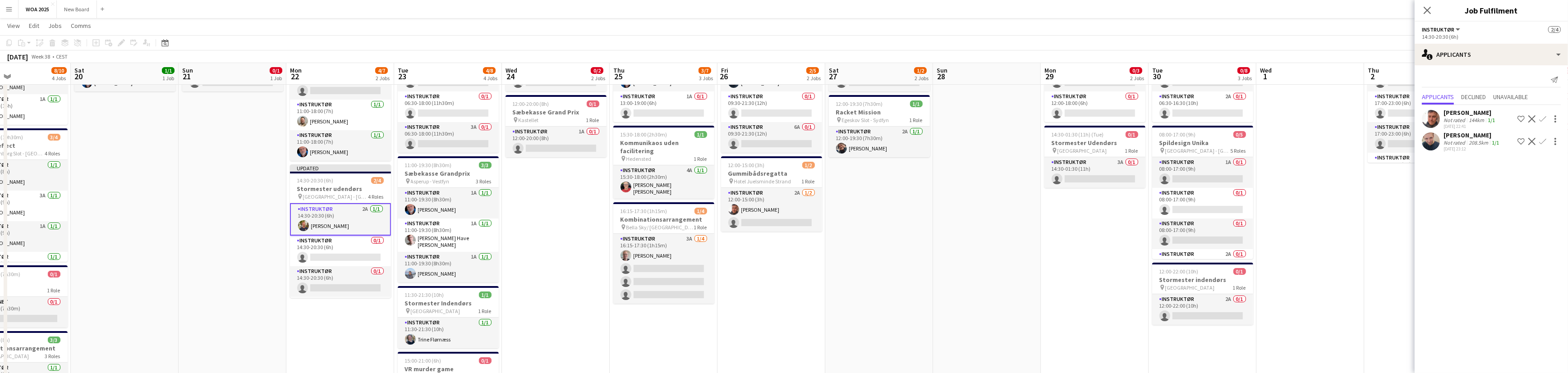
scroll to position [0, 371]
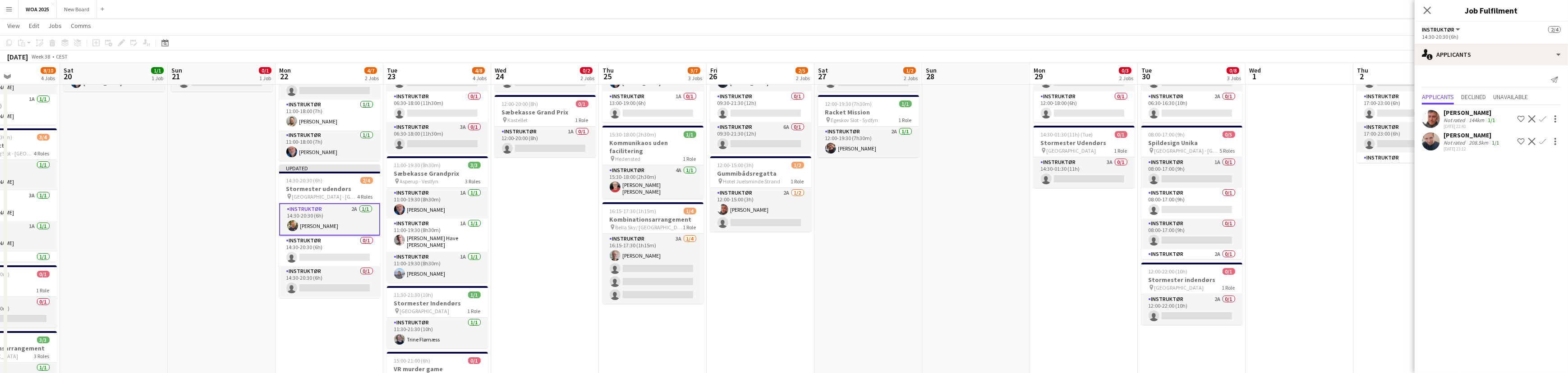
drag, startPoint x: 1226, startPoint y: 249, endPoint x: 1067, endPoint y: 250, distance: 159.0
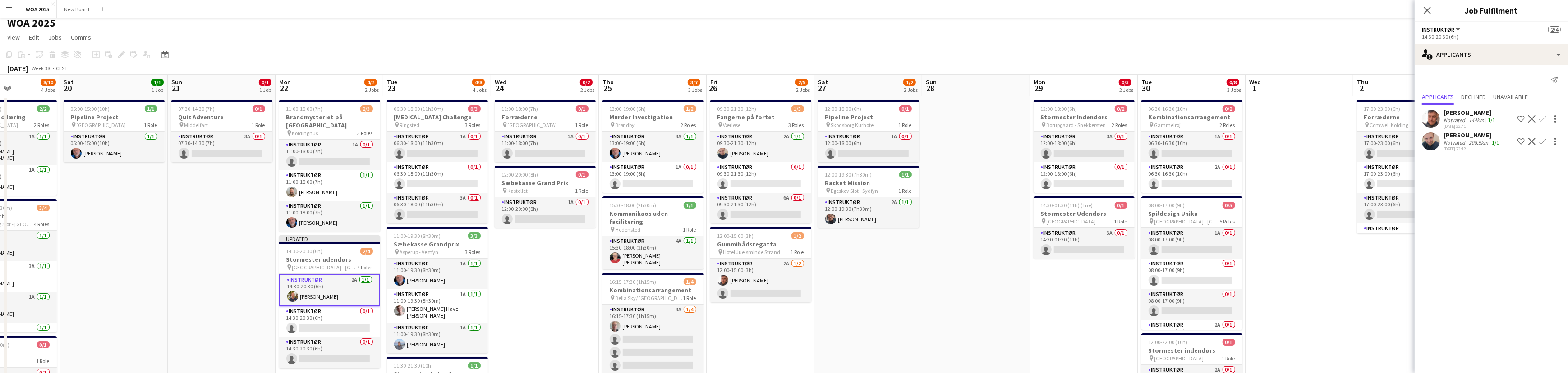
scroll to position [0, 0]
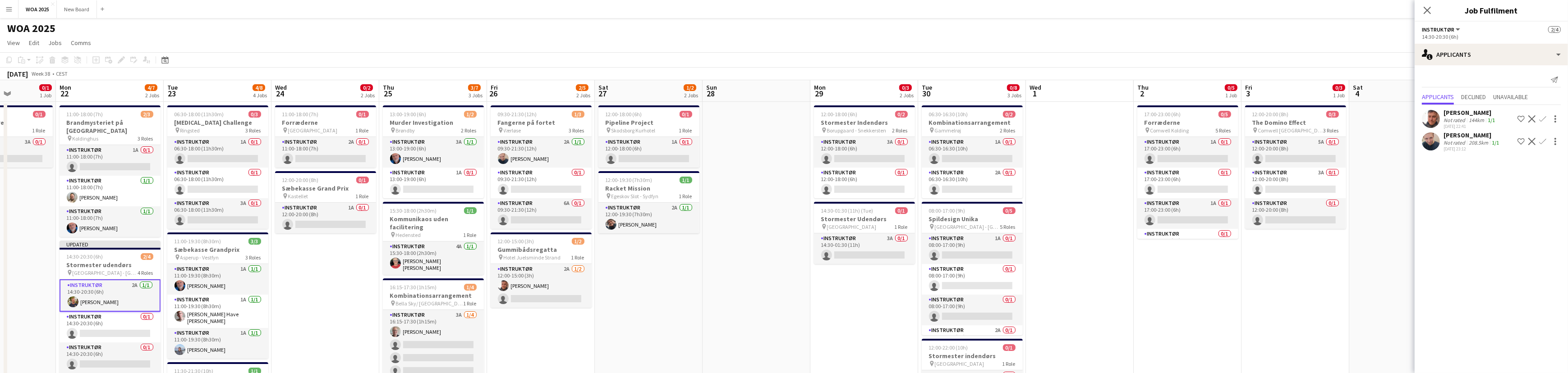
drag, startPoint x: 1357, startPoint y: 297, endPoint x: 1137, endPoint y: 292, distance: 220.1
click at [1200, 156] on app-card-role "Instruktør 1A 0/1 17:00-23:00 (6h) single-neutral-actions" at bounding box center [1187, 152] width 101 height 31
click at [1545, 118] on app-icon "Confirm" at bounding box center [1542, 119] width 7 height 7
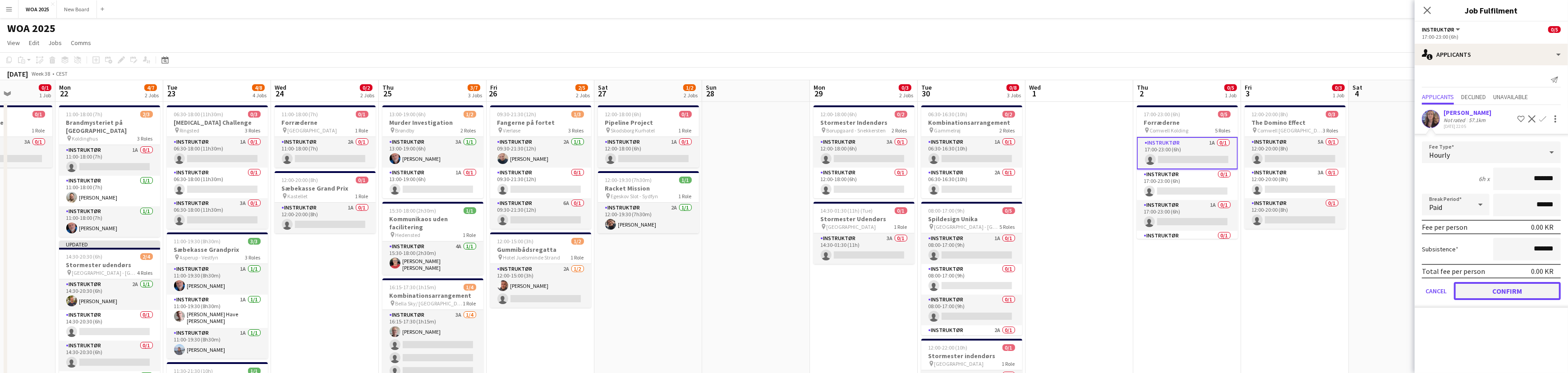
click at [1514, 284] on button "Confirm" at bounding box center [1507, 291] width 107 height 18
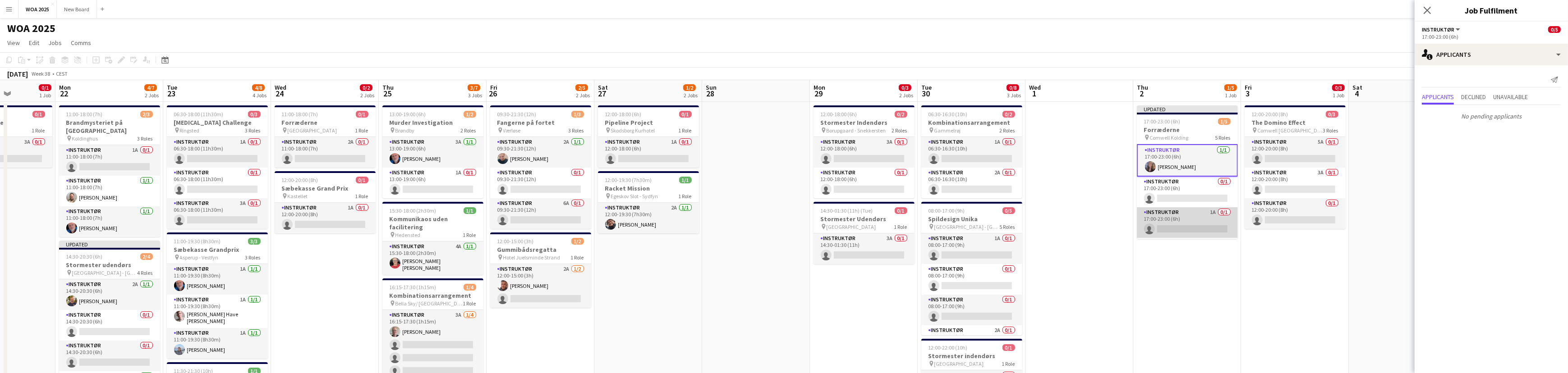
click at [1200, 217] on app-card-role "Instruktør 1A 0/1 17:00-23:00 (6h) single-neutral-actions" at bounding box center [1187, 222] width 101 height 31
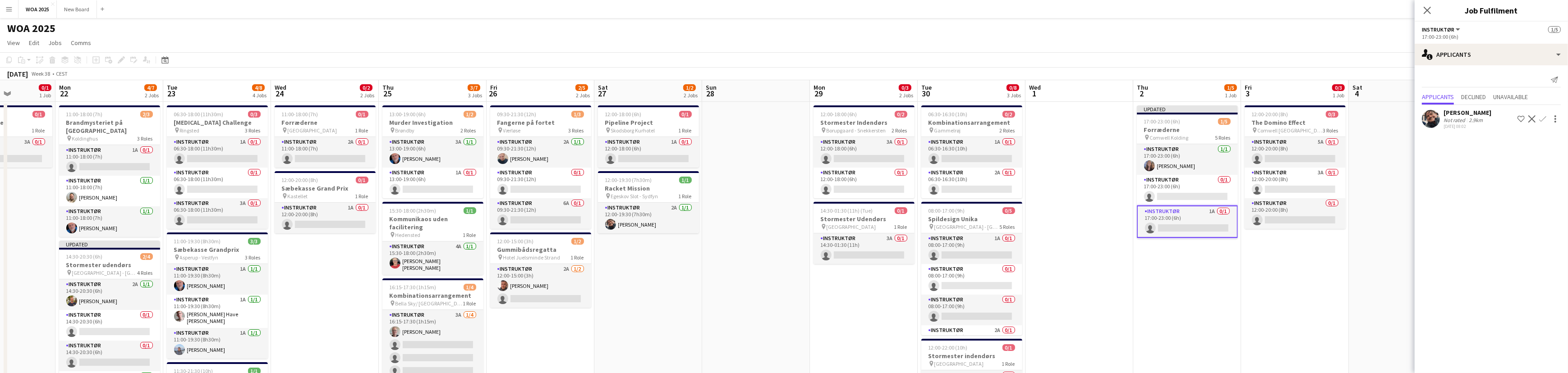
click at [1542, 120] on app-icon "Confirm" at bounding box center [1542, 119] width 7 height 7
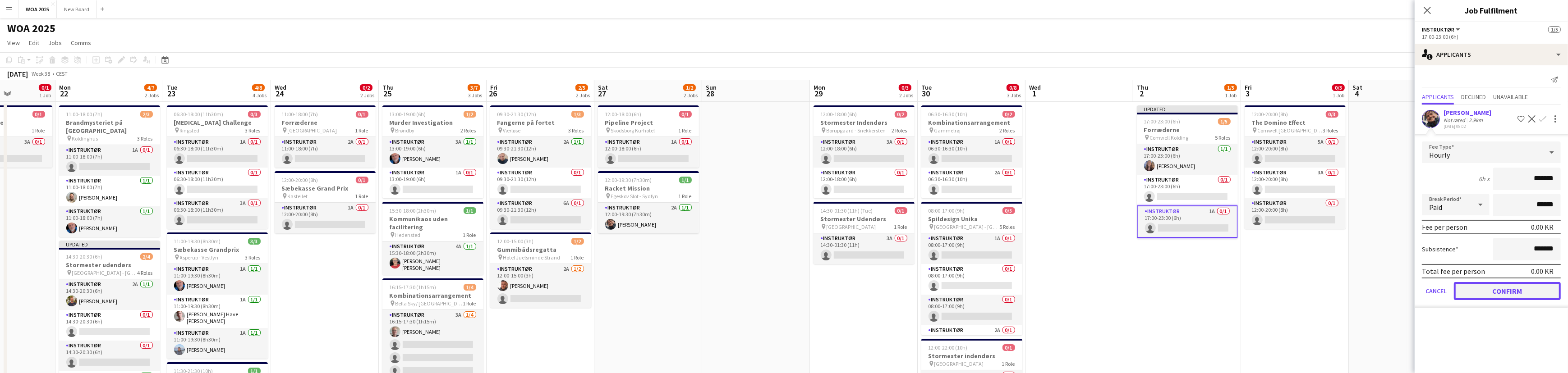
click at [1518, 295] on button "Confirm" at bounding box center [1507, 291] width 107 height 18
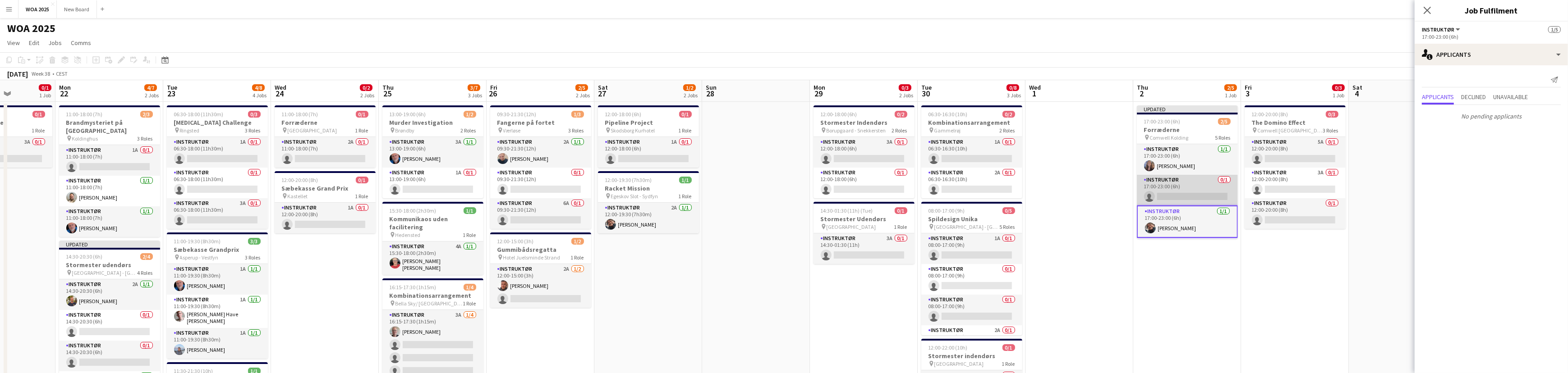
click at [1185, 189] on app-card-role "Instruktør 0/1 17:00-23:00 (6h) single-neutral-actions" at bounding box center [1187, 190] width 101 height 31
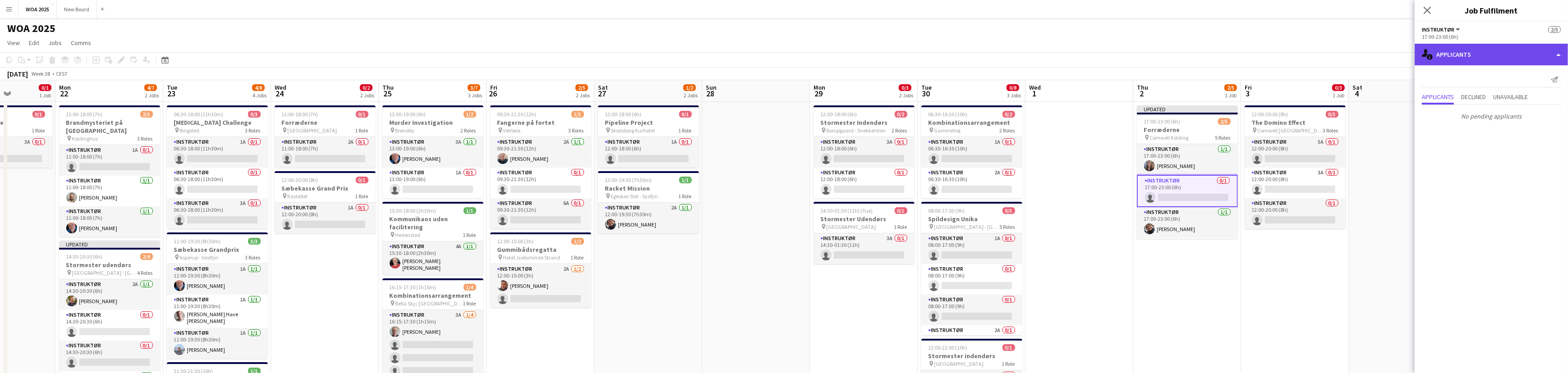
click at [1534, 56] on div "single-neutral-actions-information Applicants" at bounding box center [1491, 54] width 153 height 21
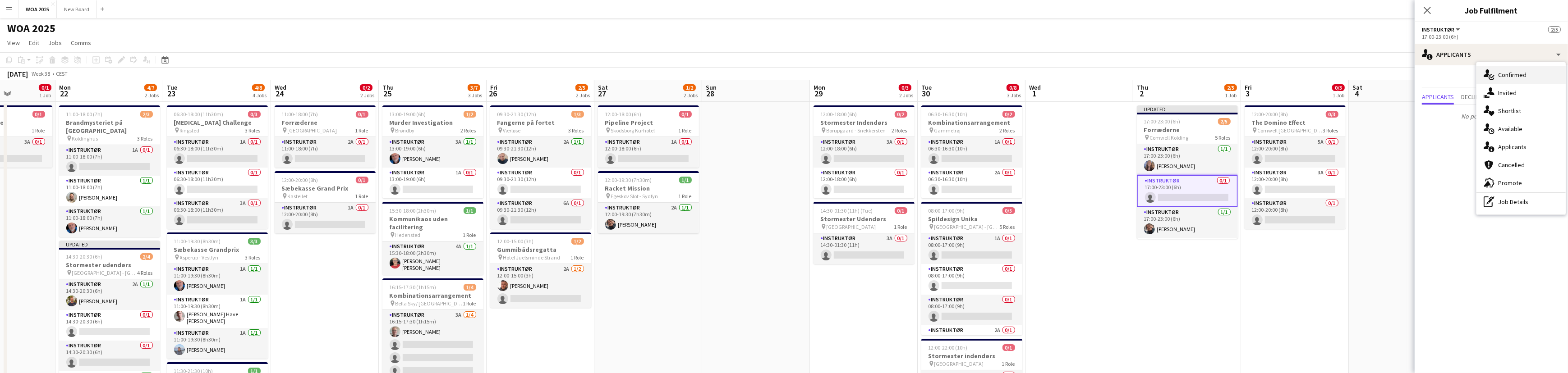
click at [1515, 74] on span "Confirmed" at bounding box center [1512, 74] width 28 height 8
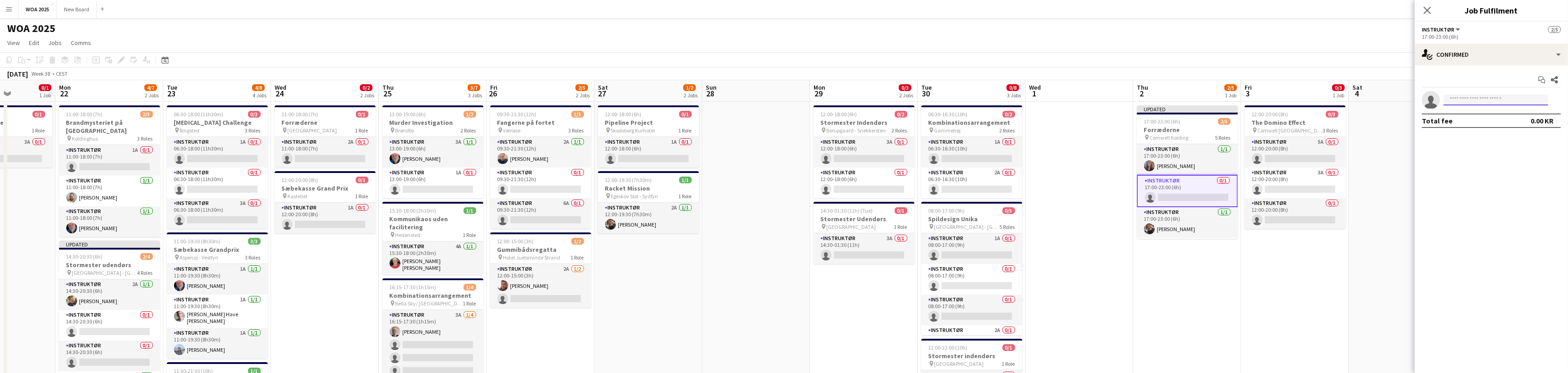
click at [1497, 101] on input at bounding box center [1495, 100] width 104 height 11
type input "****"
click at [1480, 121] on span "[EMAIL_ADDRESS][DOMAIN_NAME]" at bounding box center [1496, 120] width 90 height 7
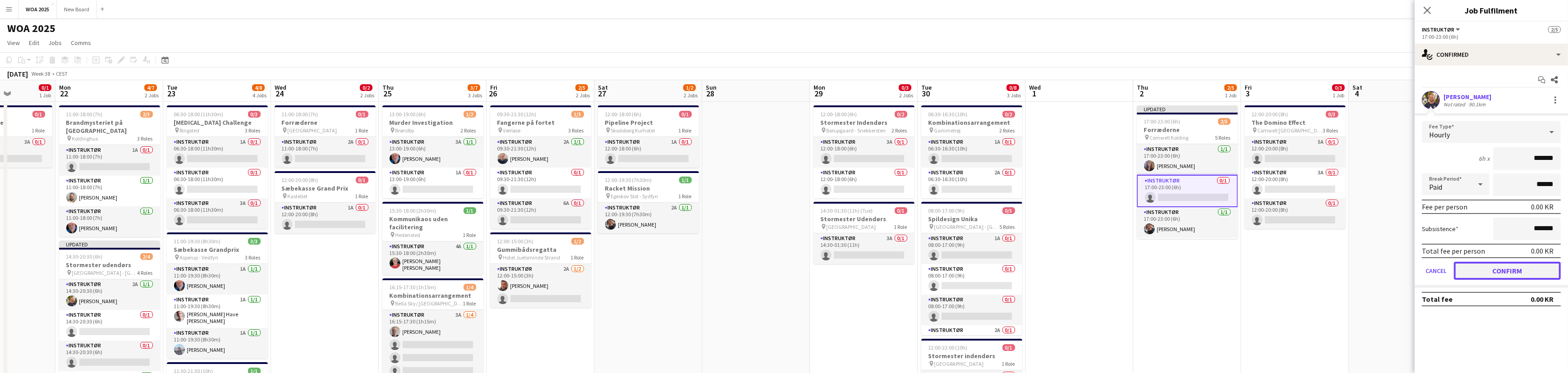
click at [1506, 273] on button "Confirm" at bounding box center [1507, 271] width 107 height 18
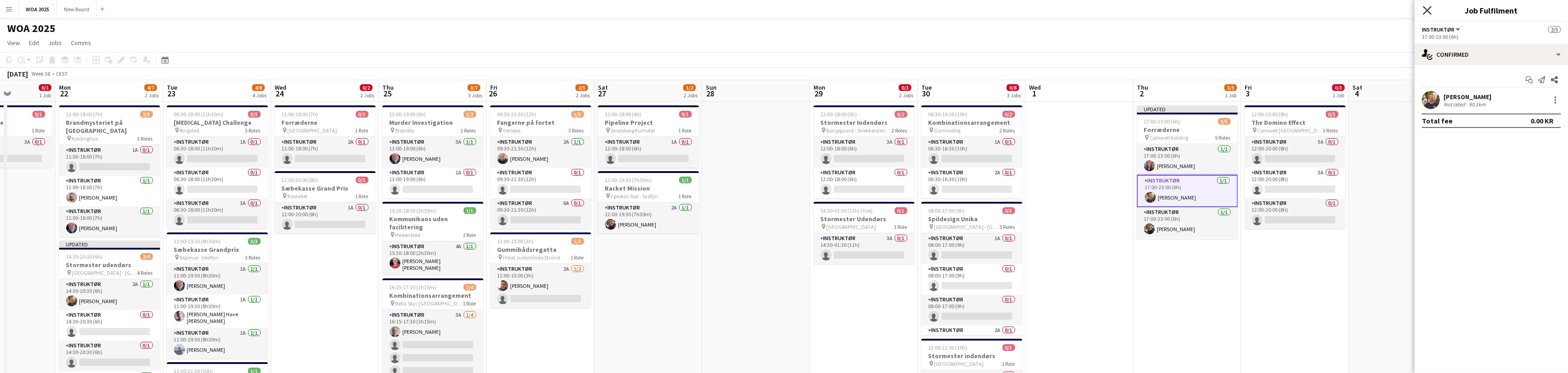
click at [1427, 12] on icon "Close pop-in" at bounding box center [1427, 10] width 9 height 9
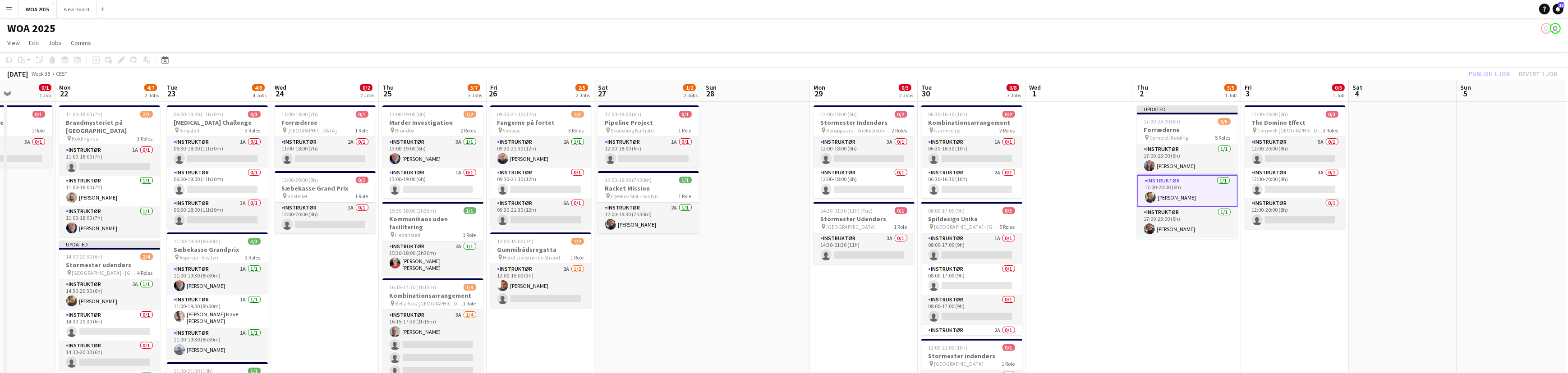
click at [1486, 73] on div "Publish 1 job Revert 1 job" at bounding box center [1513, 73] width 110 height 12
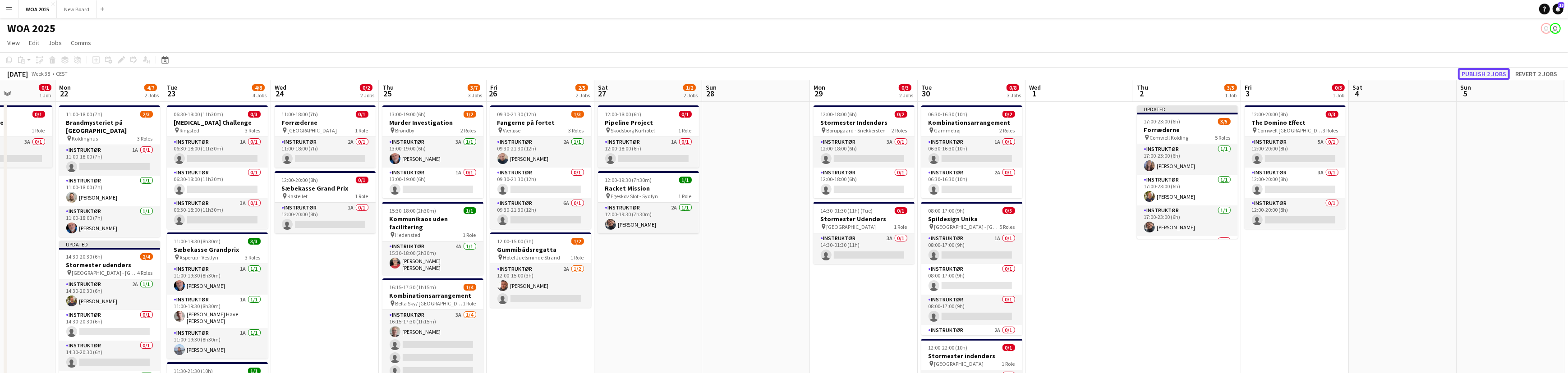
click at [1486, 73] on button "Publish 2 jobs" at bounding box center [1484, 73] width 52 height 12
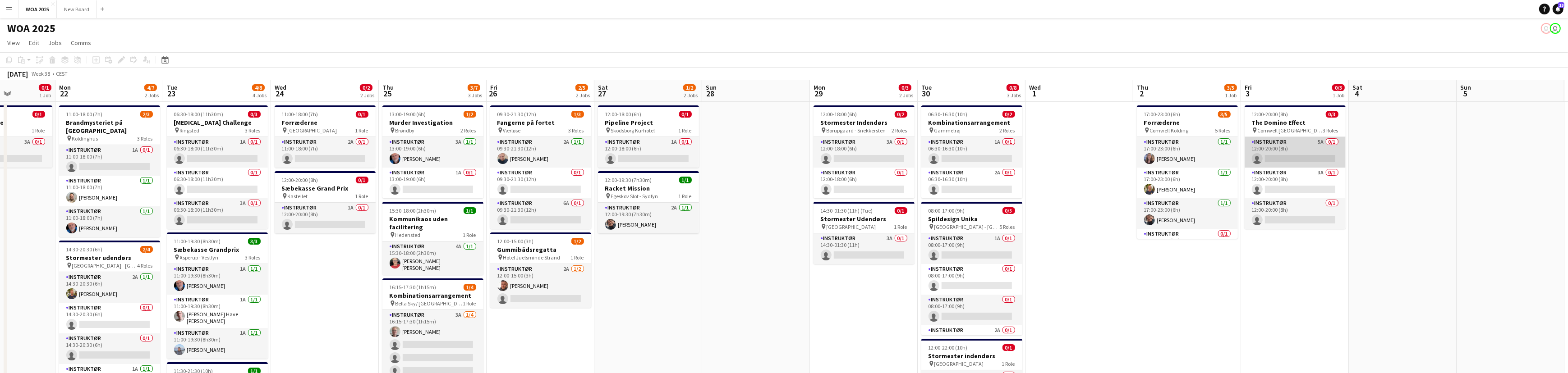
click at [1310, 148] on app-card-role "Instruktør 5A 0/1 12:00-20:00 (8h) single-neutral-actions" at bounding box center [1295, 152] width 101 height 31
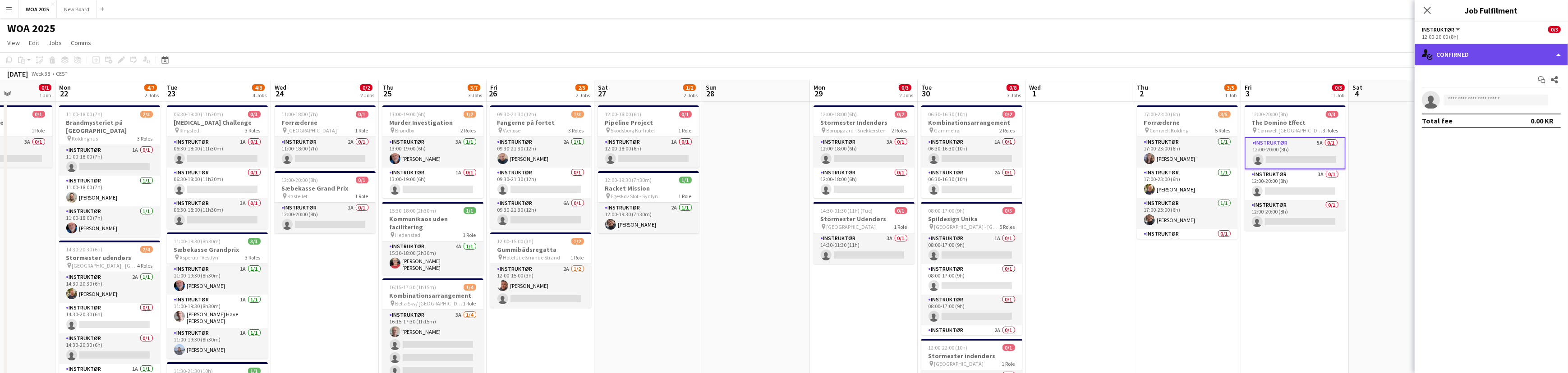
click at [1555, 51] on div "single-neutral-actions-check-2 Confirmed" at bounding box center [1491, 54] width 153 height 21
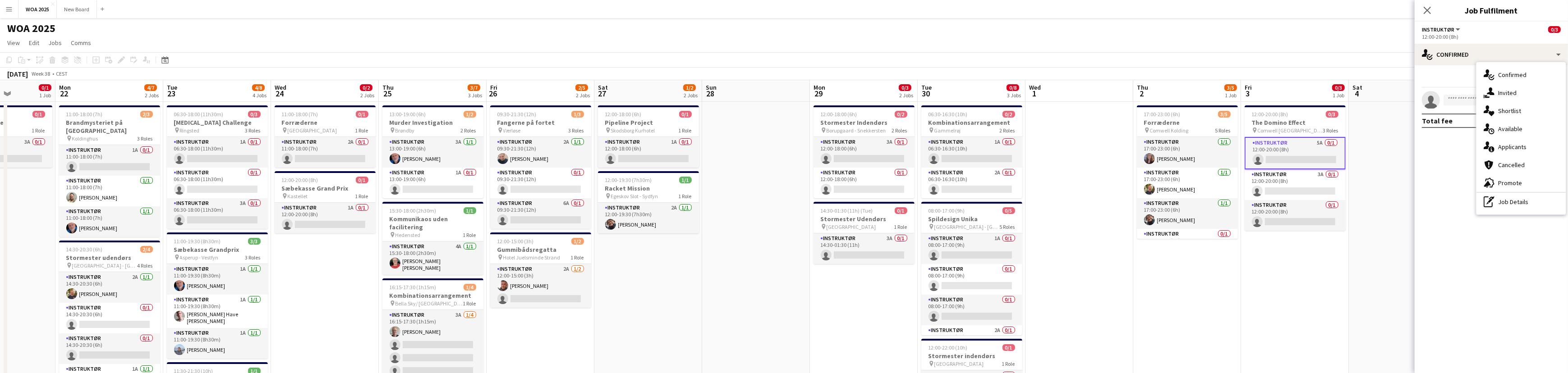
click at [1313, 162] on app-card-role "Instruktør 5A 0/1 12:00-20:00 (8h) single-neutral-actions" at bounding box center [1295, 153] width 101 height 32
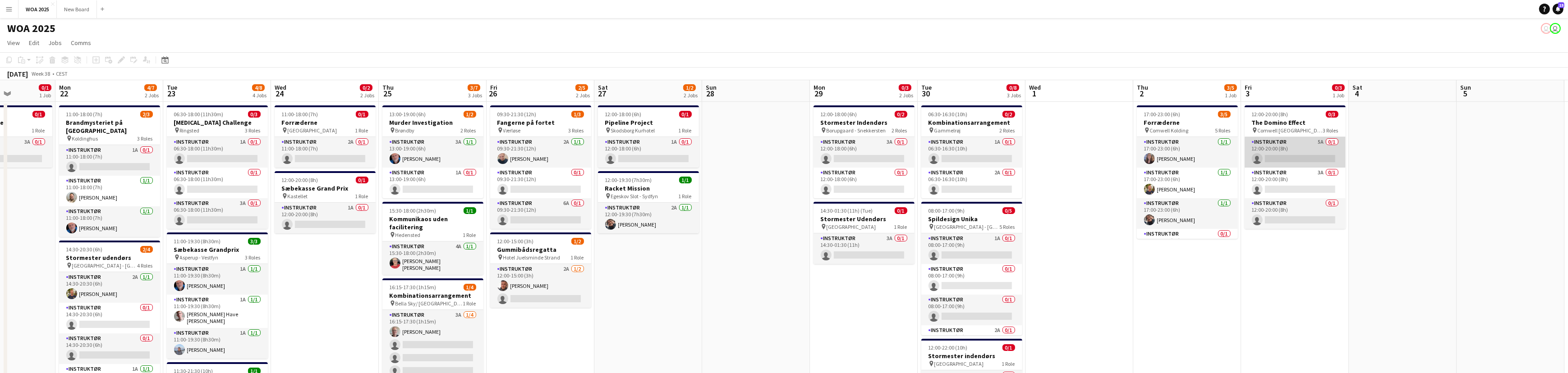
click at [1323, 151] on app-card-role "Instruktør 5A 0/1 12:00-20:00 (8h) single-neutral-actions" at bounding box center [1295, 152] width 101 height 31
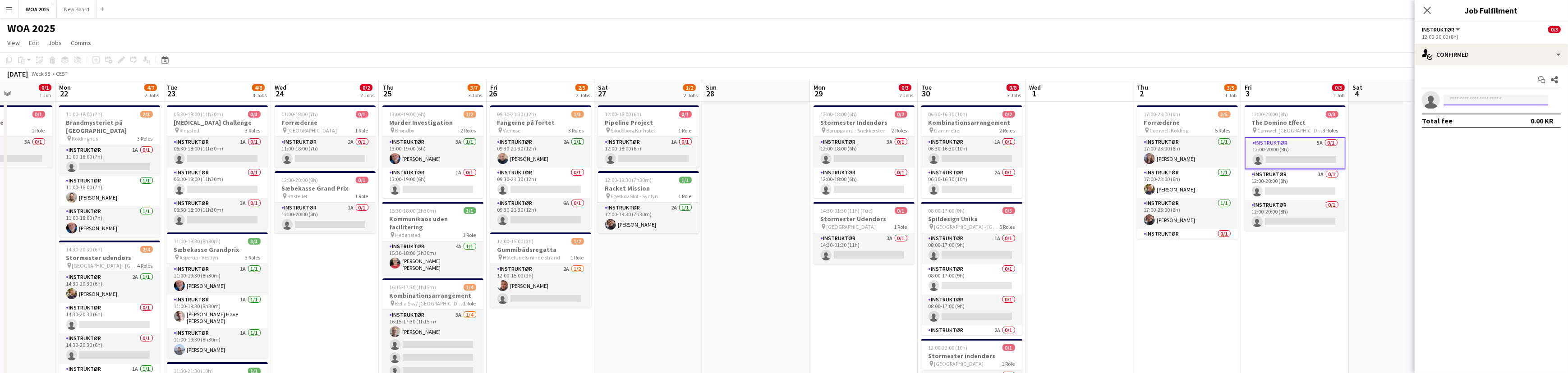
click at [1475, 101] on input at bounding box center [1495, 100] width 104 height 11
type input "****"
click at [1466, 115] on span "[PERSON_NAME]" at bounding box center [1476, 113] width 52 height 8
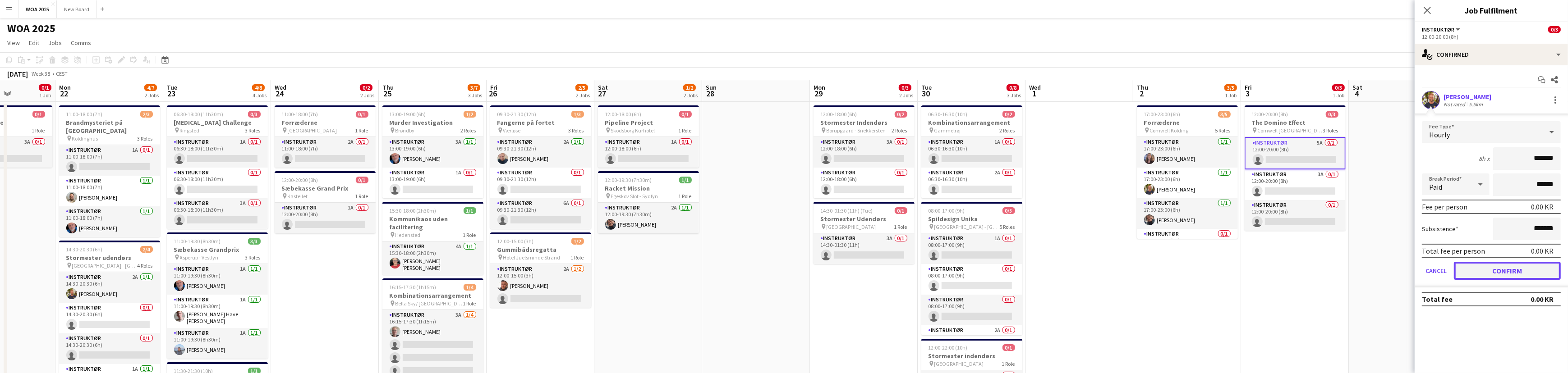
click at [1511, 264] on button "Confirm" at bounding box center [1507, 271] width 107 height 18
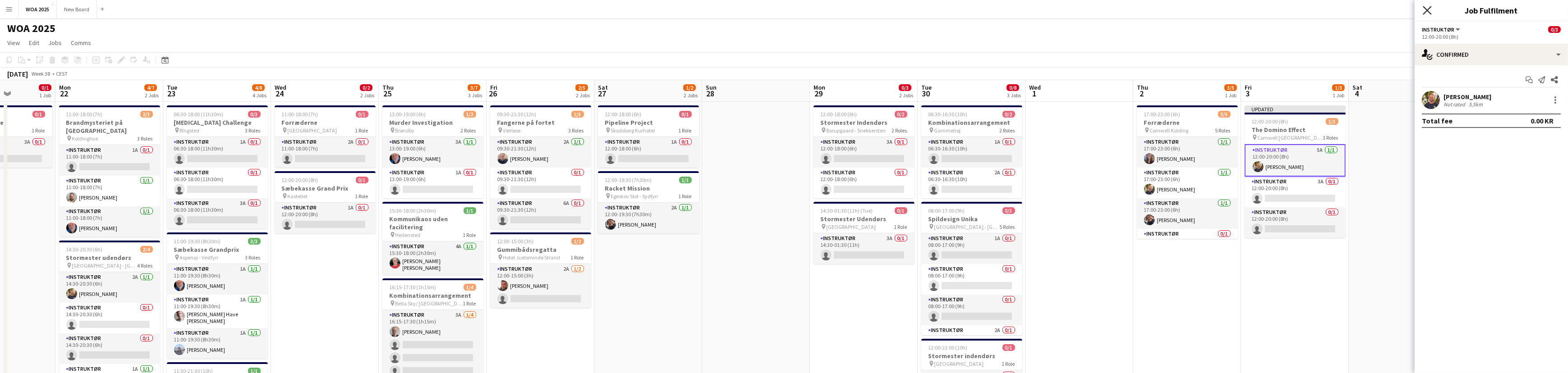
click at [1428, 9] on icon "Close pop-in" at bounding box center [1427, 10] width 9 height 9
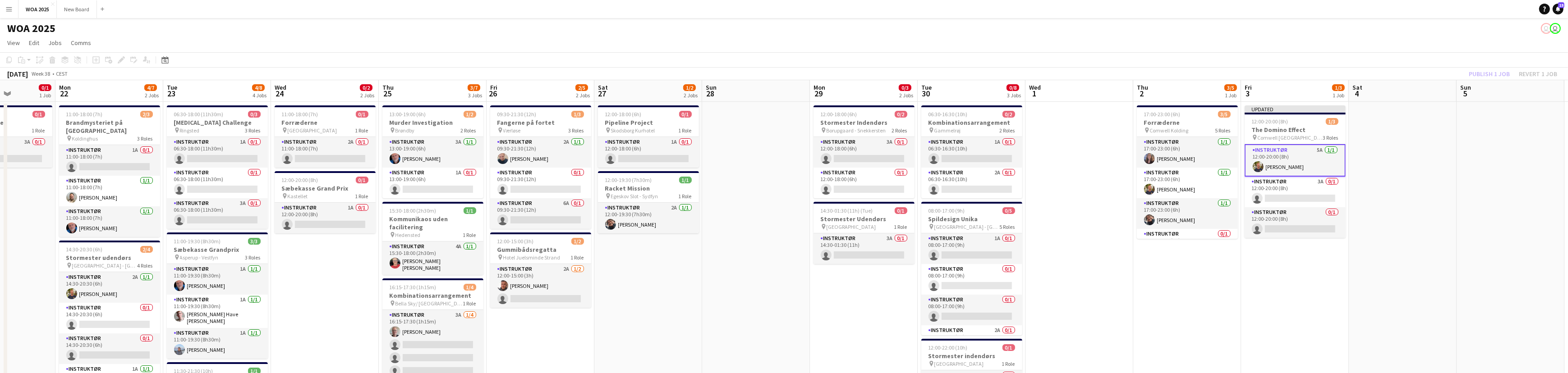
click at [1503, 73] on div "Publish 1 job Revert 1 job" at bounding box center [1513, 73] width 110 height 12
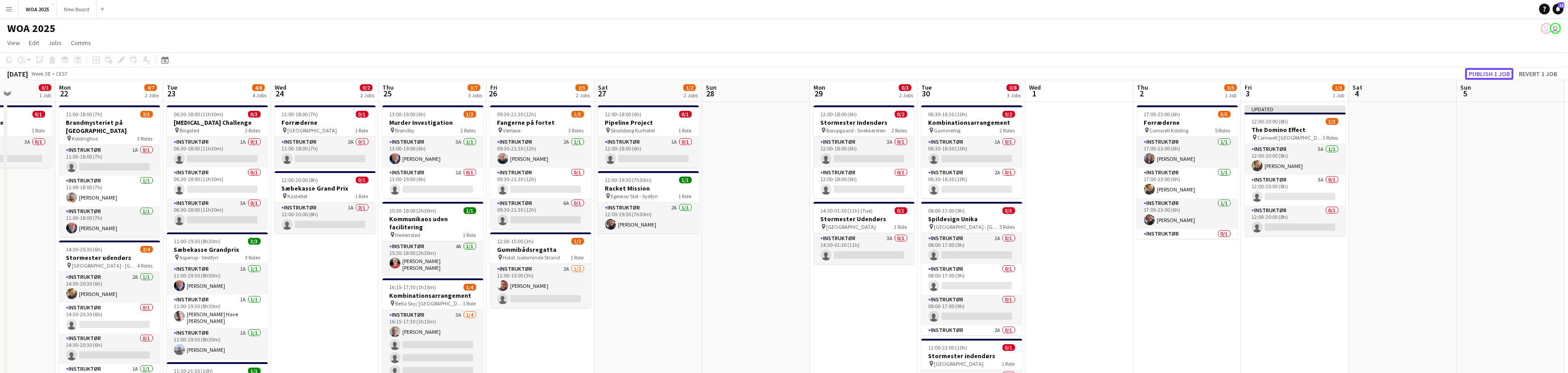
click at [1503, 73] on button "Publish 1 job" at bounding box center [1489, 73] width 48 height 12
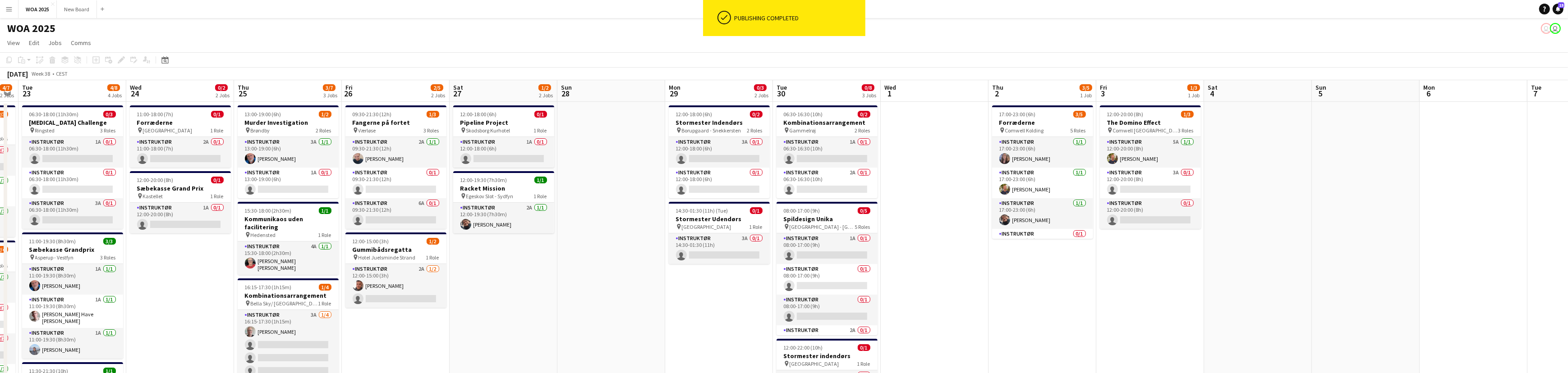
scroll to position [0, 318]
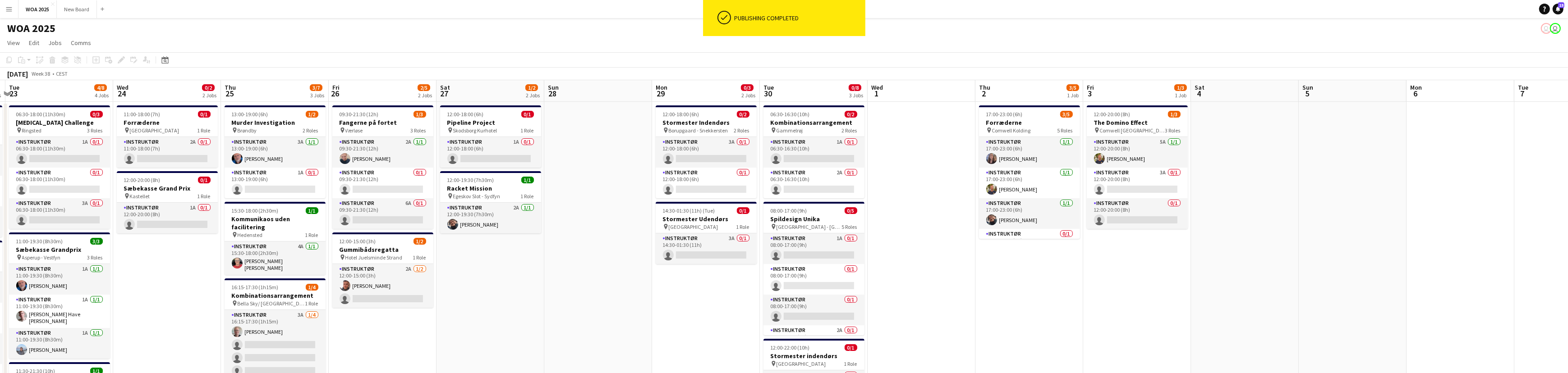
drag, startPoint x: 1103, startPoint y: 275, endPoint x: 945, endPoint y: 239, distance: 162.0
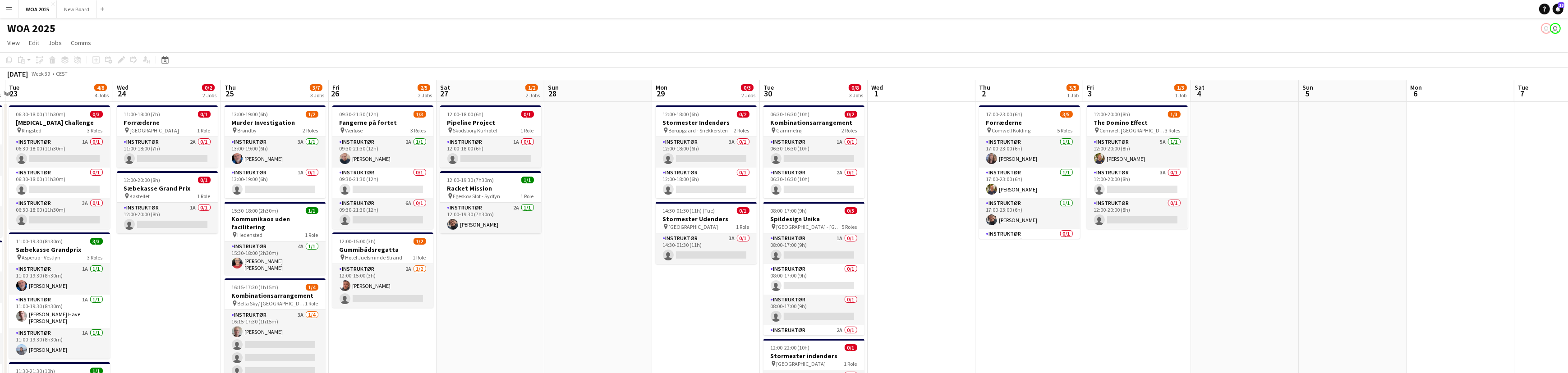
scroll to position [0, 0]
drag, startPoint x: 245, startPoint y: 49, endPoint x: 823, endPoint y: 38, distance: 578.1
click at [823, 38] on app-page-menu "View Day view expanded Day view collapsed Month view Date picker Jump to [DATE]…" at bounding box center [784, 44] width 1568 height 17
drag, startPoint x: 1072, startPoint y: 41, endPoint x: 1308, endPoint y: 53, distance: 236.3
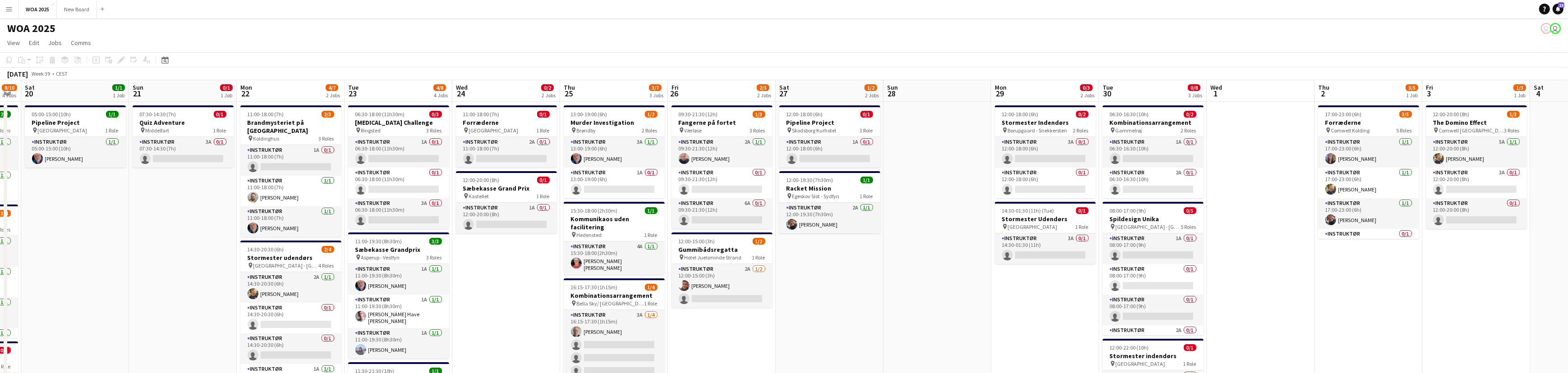
drag, startPoint x: 451, startPoint y: 333, endPoint x: 791, endPoint y: 310, distance: 340.8
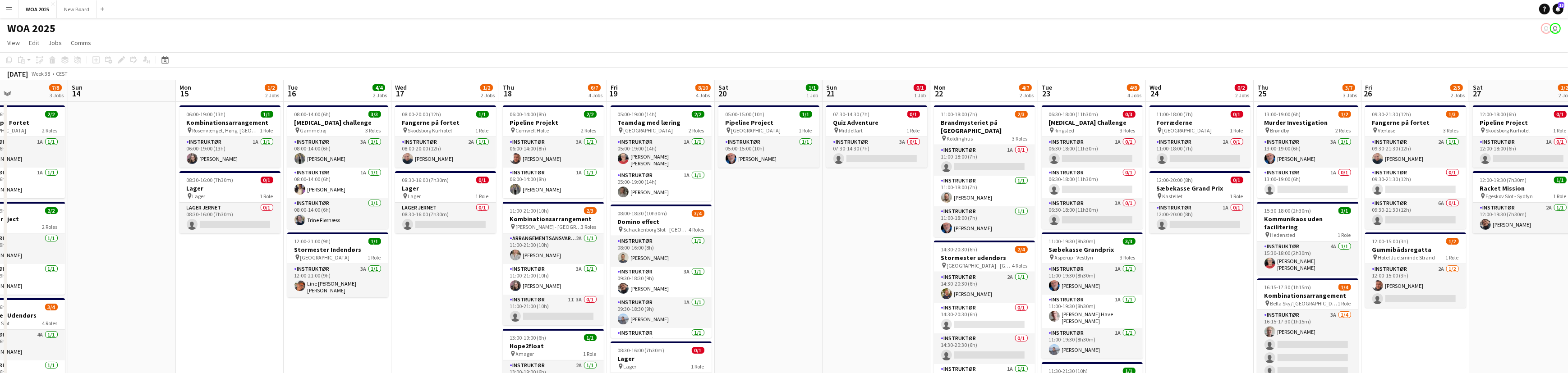
drag, startPoint x: 120, startPoint y: 297, endPoint x: 810, endPoint y: 278, distance: 690.3
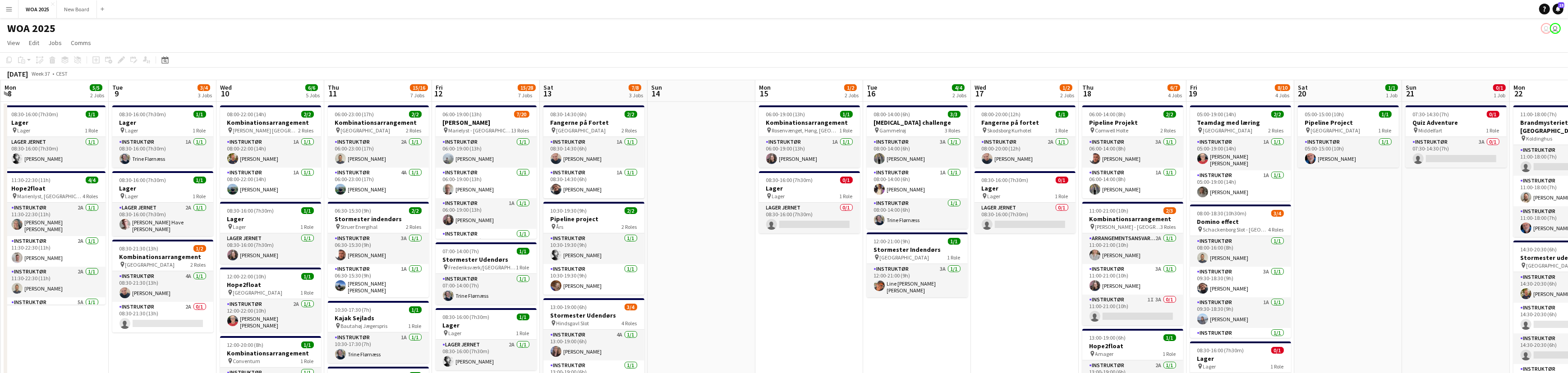
scroll to position [0, 267]
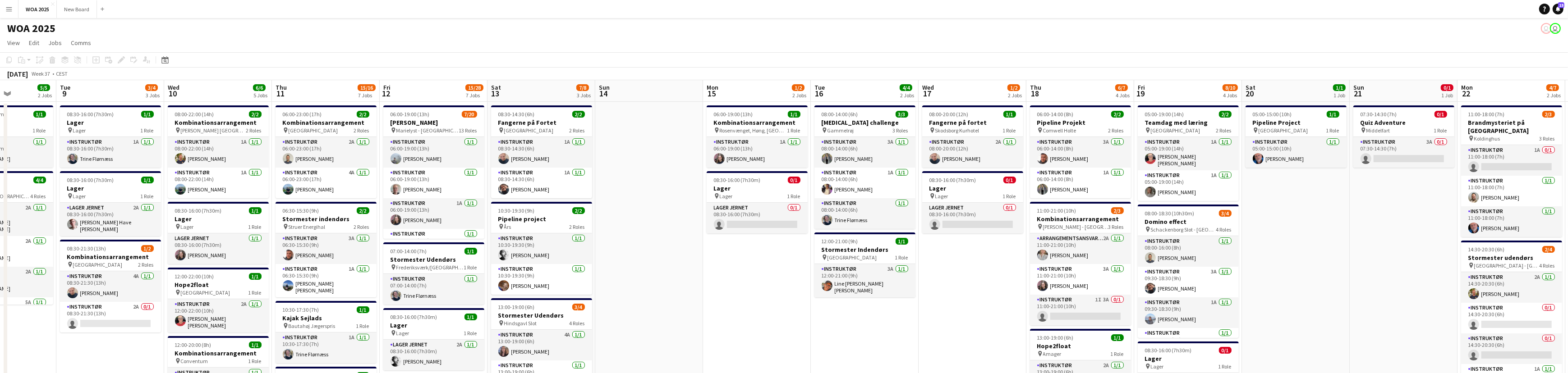
drag, startPoint x: 422, startPoint y: 279, endPoint x: 700, endPoint y: 250, distance: 279.5
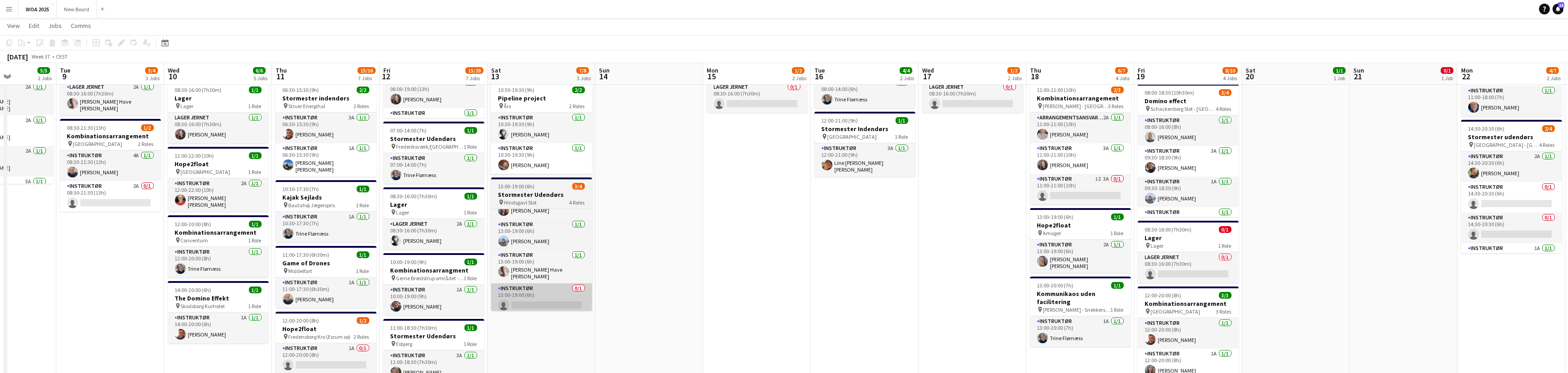
scroll to position [120, 0]
click at [541, 291] on app-card-role "Instruktør 0/1 13:00-19:00 (6h) single-neutral-actions" at bounding box center [541, 298] width 101 height 31
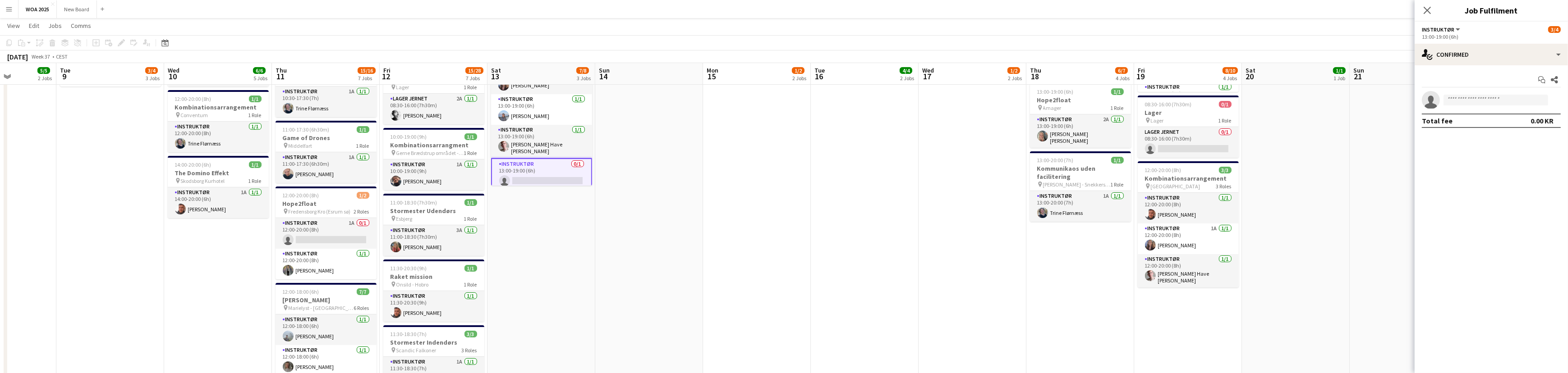
scroll to position [245, 0]
click at [547, 169] on app-card-role "Instruktør 0/1 13:00-19:00 (6h) single-neutral-actions" at bounding box center [541, 175] width 101 height 32
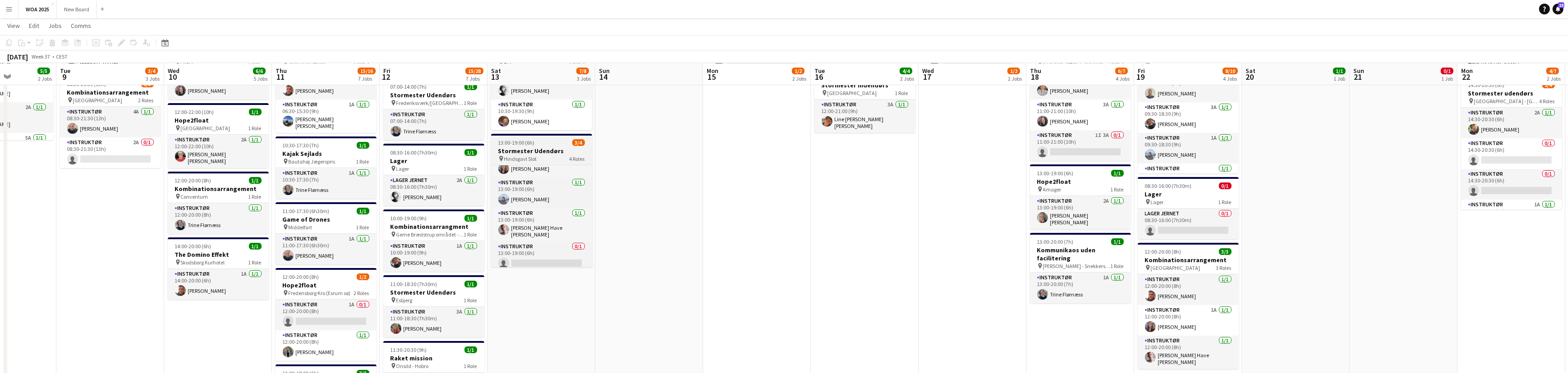
scroll to position [0, 0]
click at [533, 142] on div "13:00-19:00 (6h) 3/4" at bounding box center [541, 142] width 101 height 7
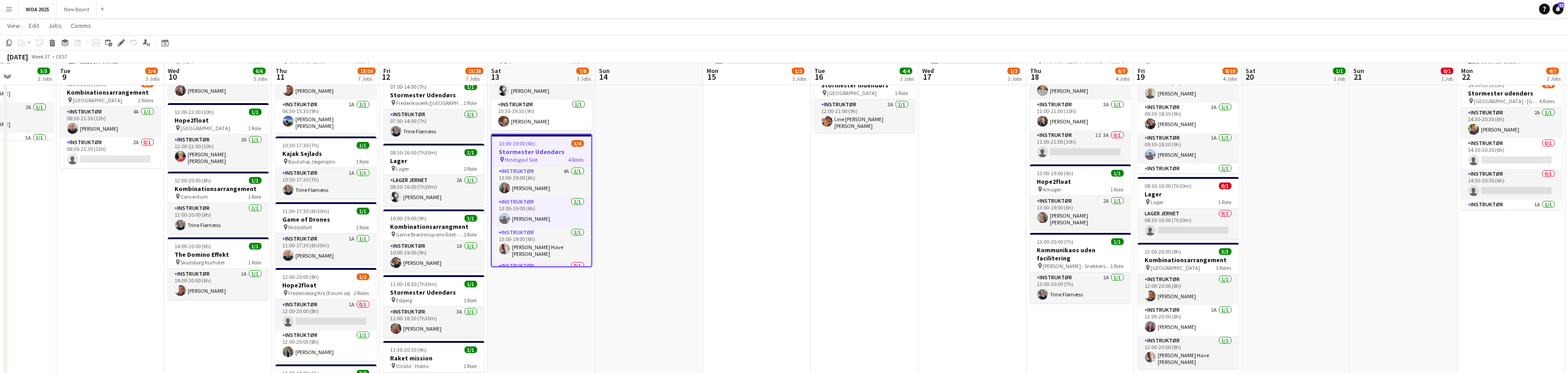
click at [549, 154] on h3 "Stormester Udendørs" at bounding box center [541, 151] width 99 height 8
click at [549, 154] on h3 "Stormester Udendørs" at bounding box center [541, 151] width 101 height 8
click at [120, 42] on icon at bounding box center [121, 43] width 5 height 5
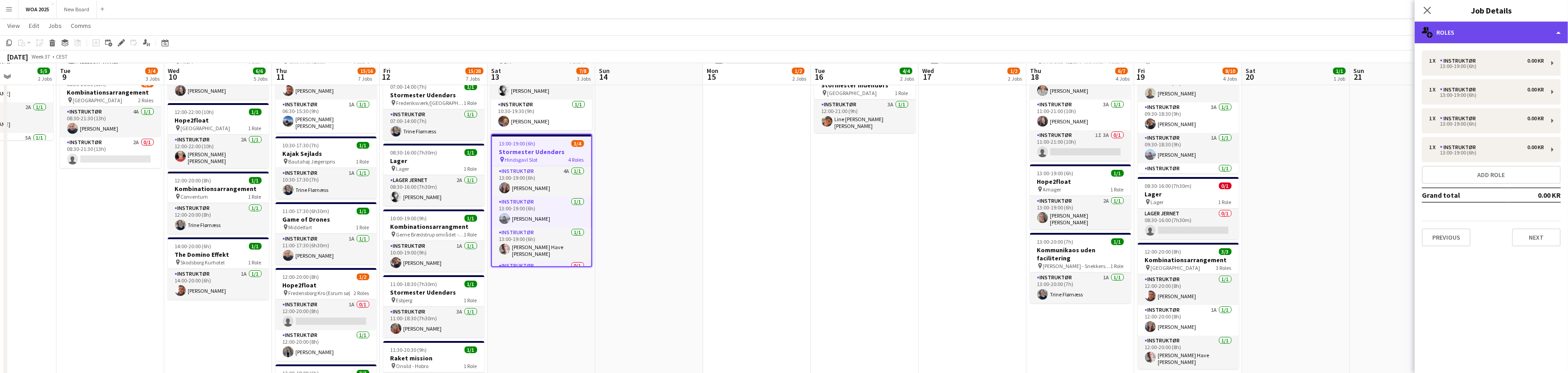
click at [1542, 32] on div "multiple-users-add Roles" at bounding box center [1491, 32] width 153 height 21
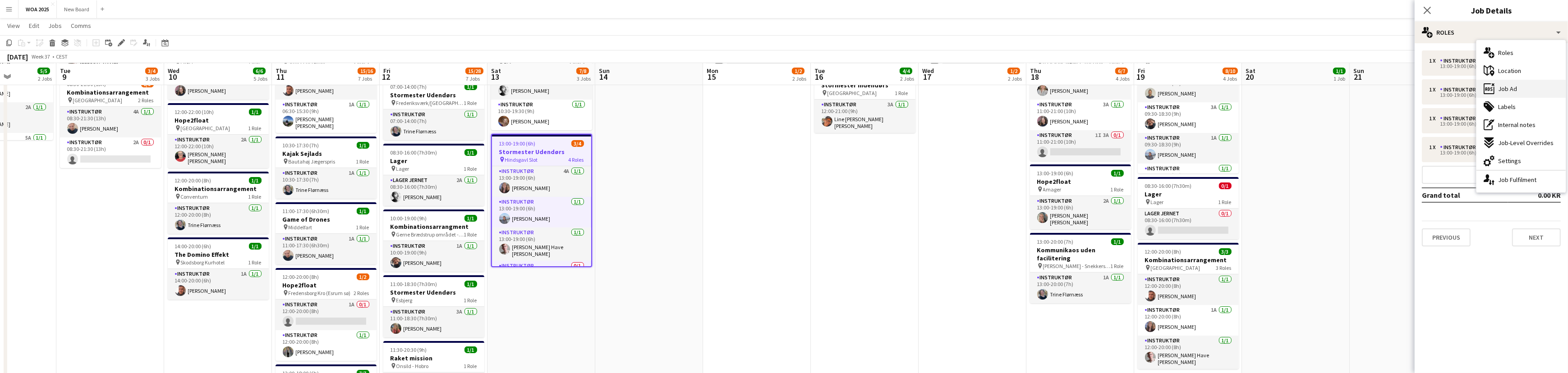
click at [1539, 89] on div "ads-window Job Ad" at bounding box center [1521, 89] width 89 height 18
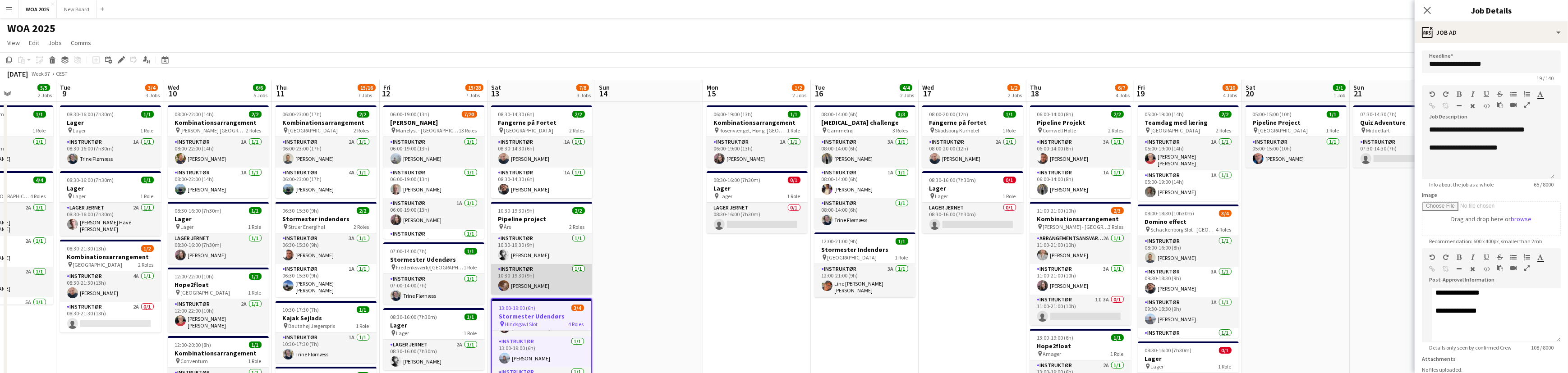
click at [571, 287] on app-card-role "Instruktør [DATE] 10:30-19:30 (9h) [PERSON_NAME]" at bounding box center [541, 279] width 101 height 31
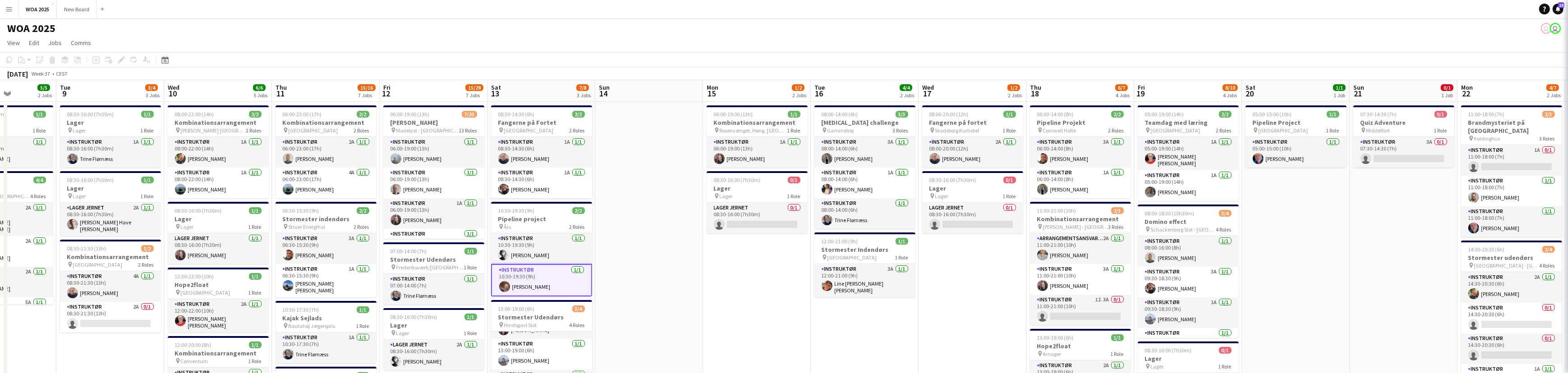
scroll to position [20, 0]
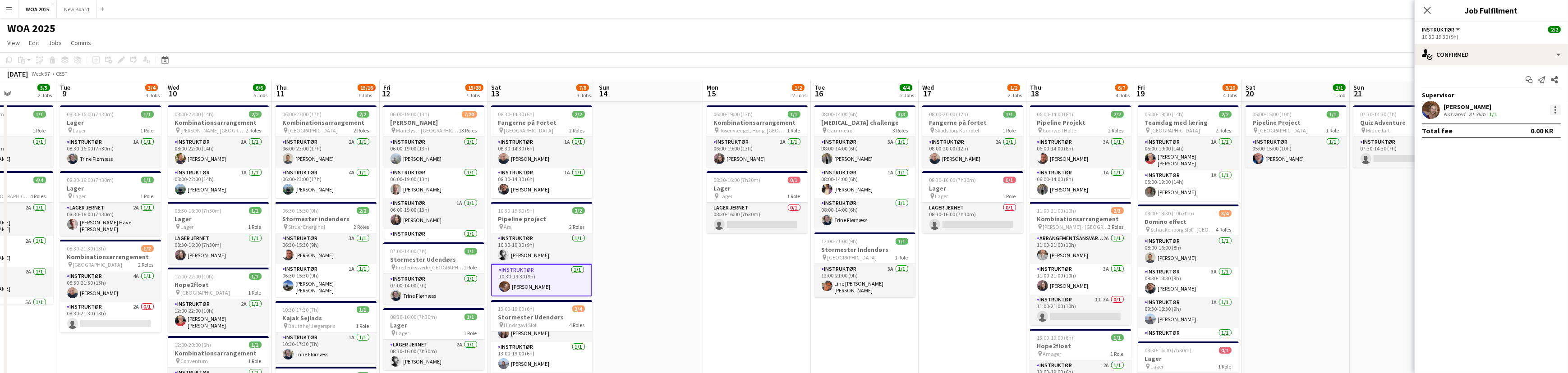
click at [1555, 106] on div at bounding box center [1555, 107] width 2 height 2
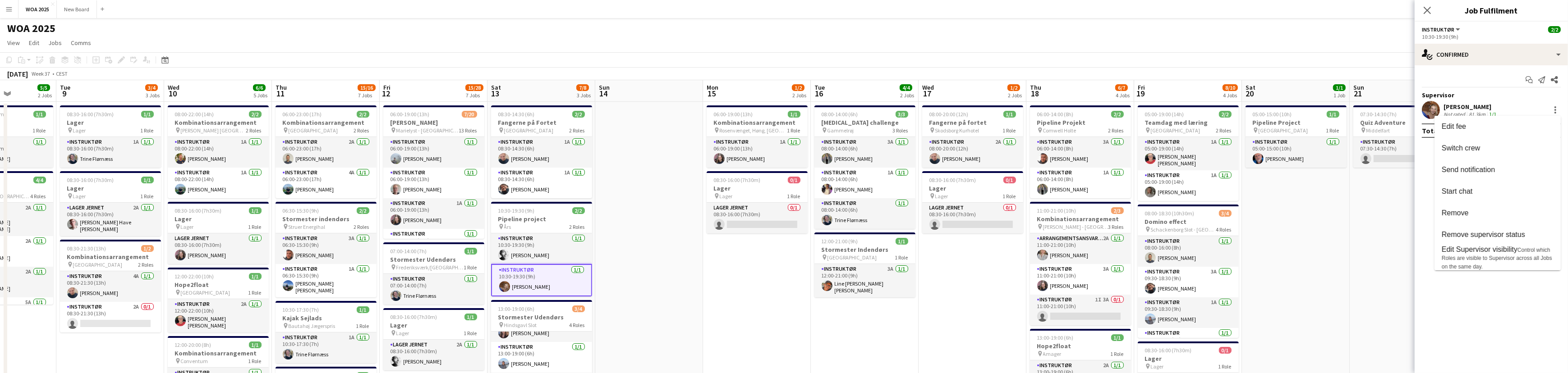
click at [1306, 284] on div at bounding box center [784, 186] width 1568 height 373
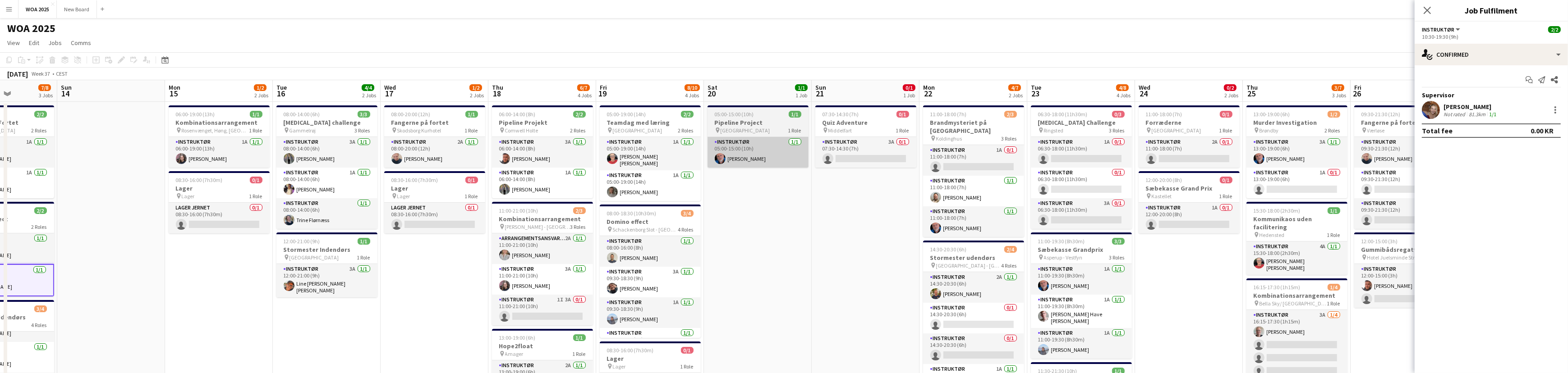
drag, startPoint x: 1205, startPoint y: 194, endPoint x: 792, endPoint y: 162, distance: 414.2
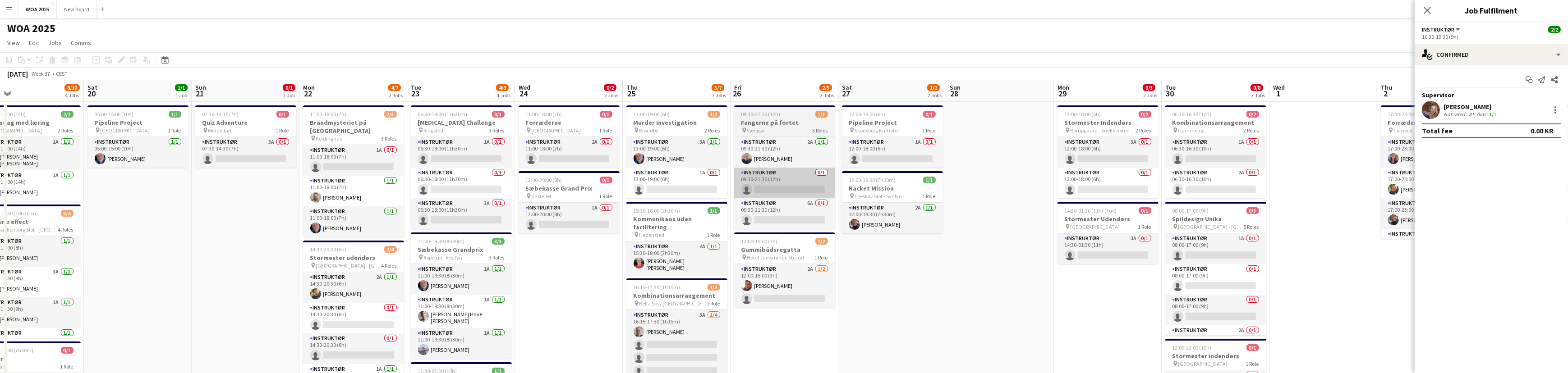
drag, startPoint x: 1376, startPoint y: 219, endPoint x: 751, endPoint y: 188, distance: 625.8
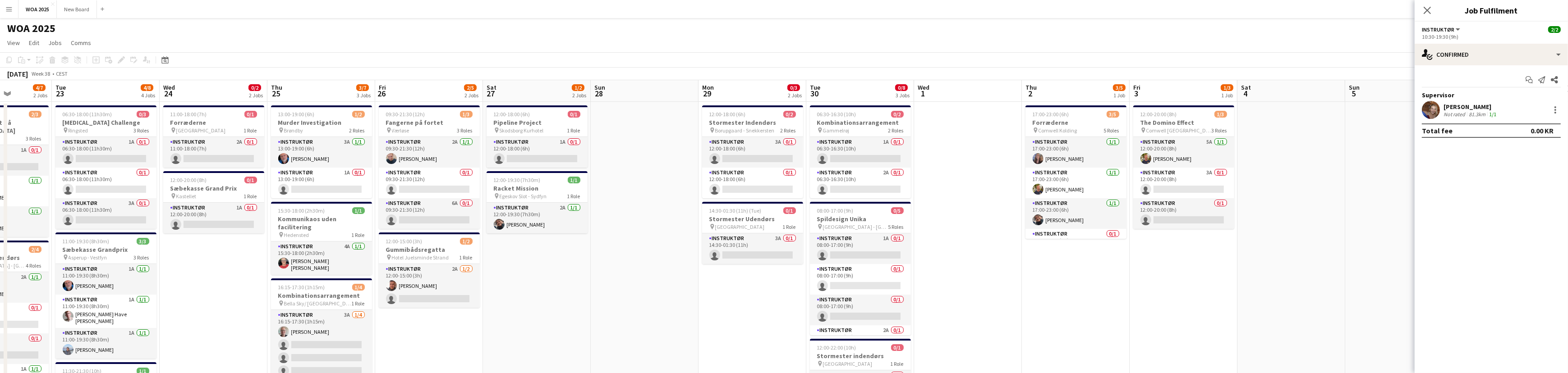
drag, startPoint x: 1343, startPoint y: 217, endPoint x: 989, endPoint y: 200, distance: 354.4
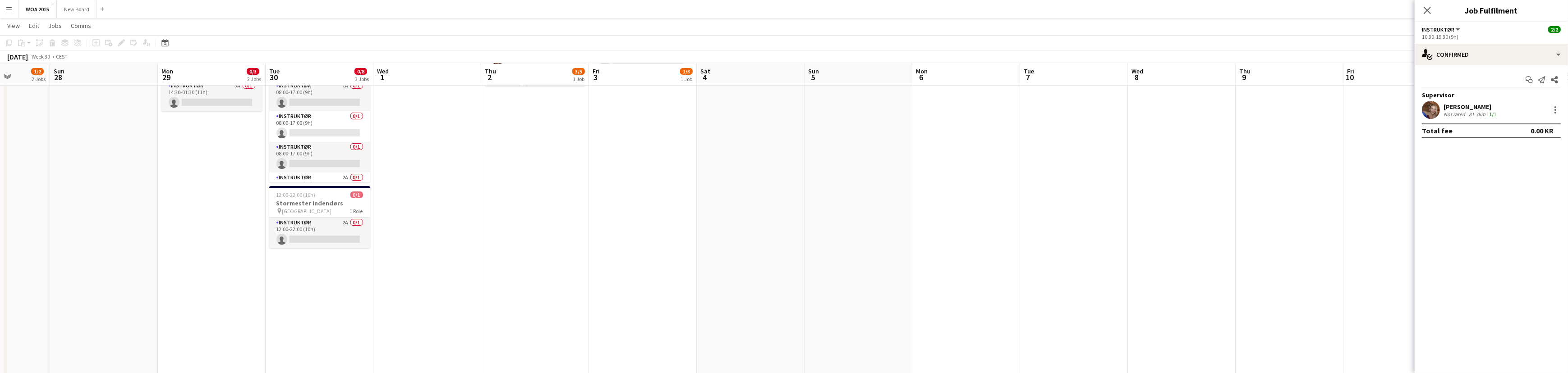
scroll to position [0, 302]
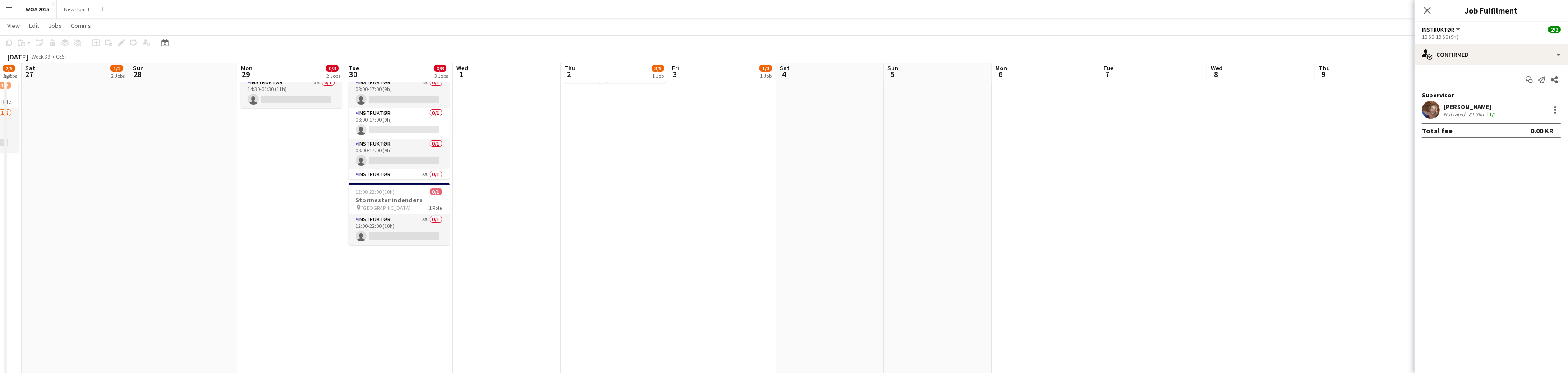
drag, startPoint x: 992, startPoint y: 236, endPoint x: 523, endPoint y: 279, distance: 471.0
click at [523, 279] on app-calendar-viewport "Wed 24 0/2 2 Jobs Thu 25 3/7 3 Jobs Fri 26 2/5 2 Jobs Sat 27 1/2 2 Jobs Sun 28 …" at bounding box center [784, 373] width 1568 height 986
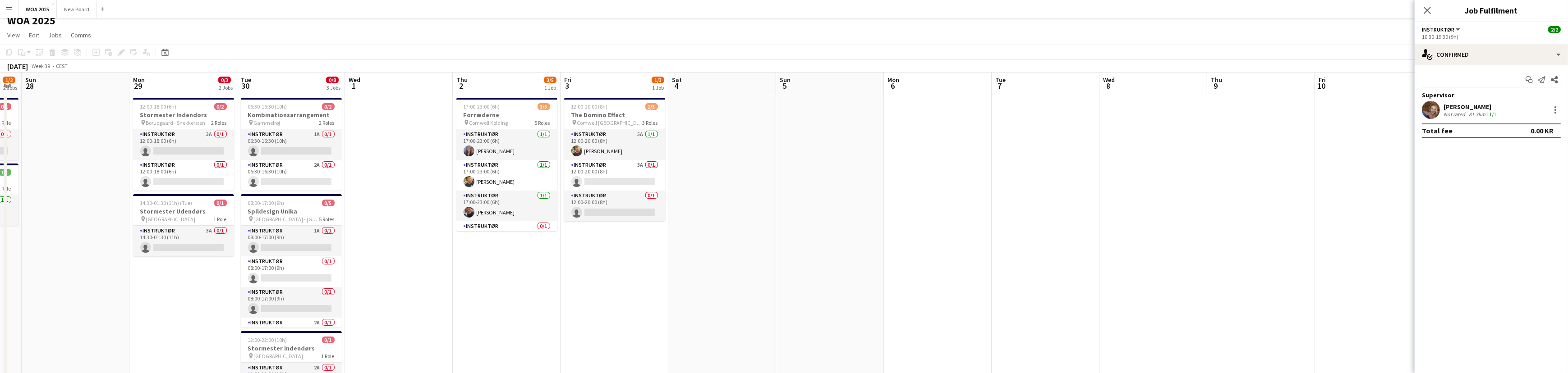
scroll to position [0, 0]
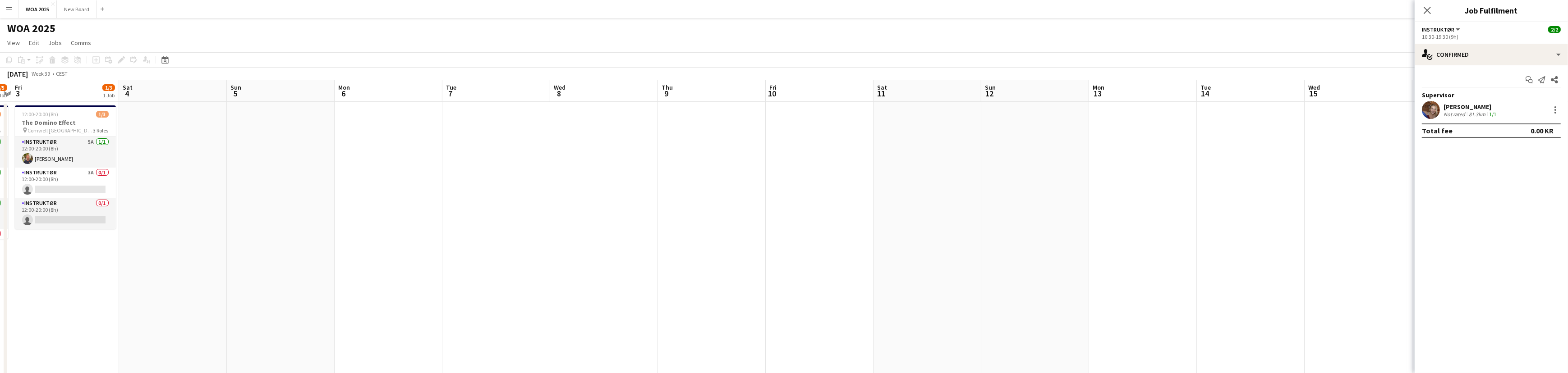
drag, startPoint x: 1159, startPoint y: 197, endPoint x: 665, endPoint y: 202, distance: 494.0
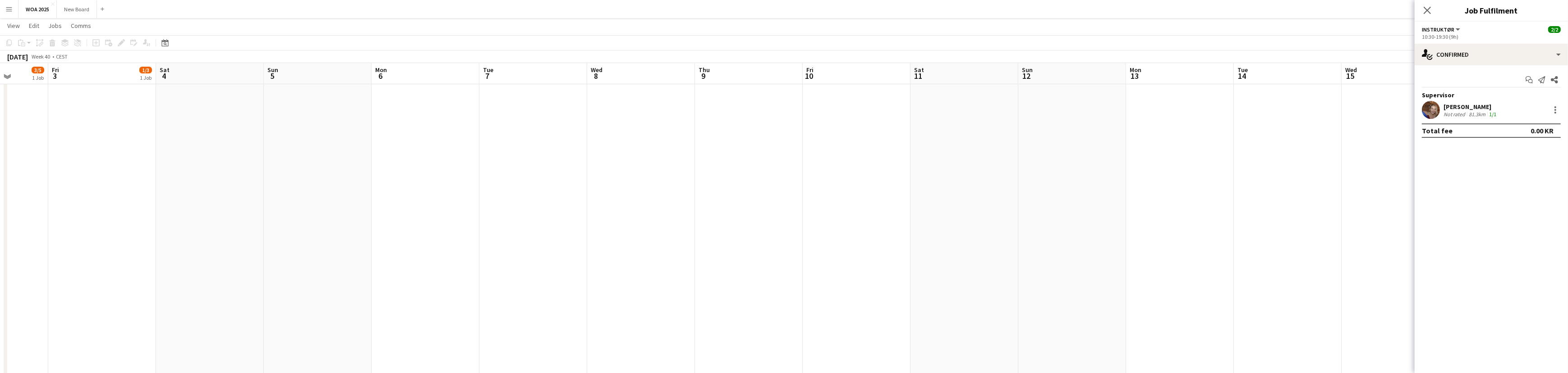
scroll to position [156, 0]
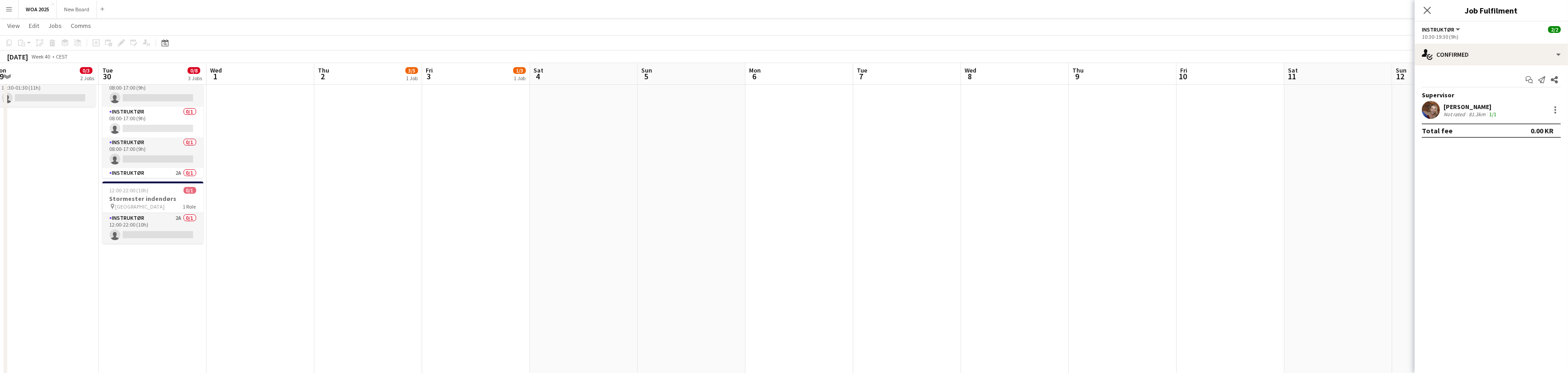
drag, startPoint x: 725, startPoint y: 153, endPoint x: 1357, endPoint y: 137, distance: 632.2
click at [1360, 137] on app-calendar-viewport "Sat 27 1/2 2 Jobs Sun 28 Mon 29 0/3 2 Jobs Tue 30 0/8 3 Jobs Wed 1 Thu 2 3/5 1 …" at bounding box center [784, 372] width 1568 height 986
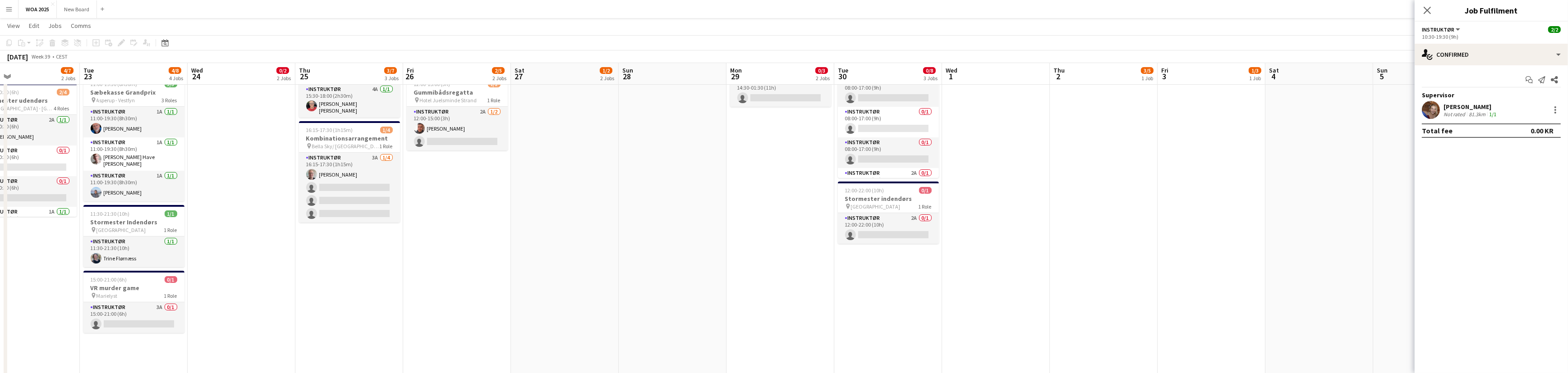
drag, startPoint x: 225, startPoint y: 200, endPoint x: 785, endPoint y: 147, distance: 562.5
click at [769, 149] on app-calendar-viewport "Sat 20 1/1 1 Job Sun 21 0/1 1 Job Mon 22 4/7 2 Jobs Tue 23 4/8 4 Jobs Wed 24 0/…" at bounding box center [784, 372] width 1568 height 986
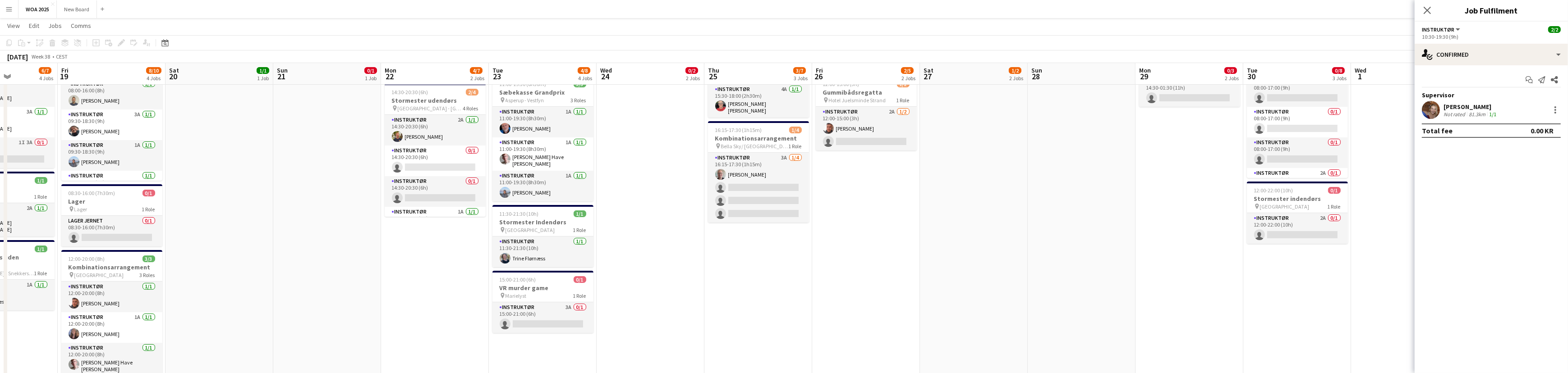
scroll to position [0, 265]
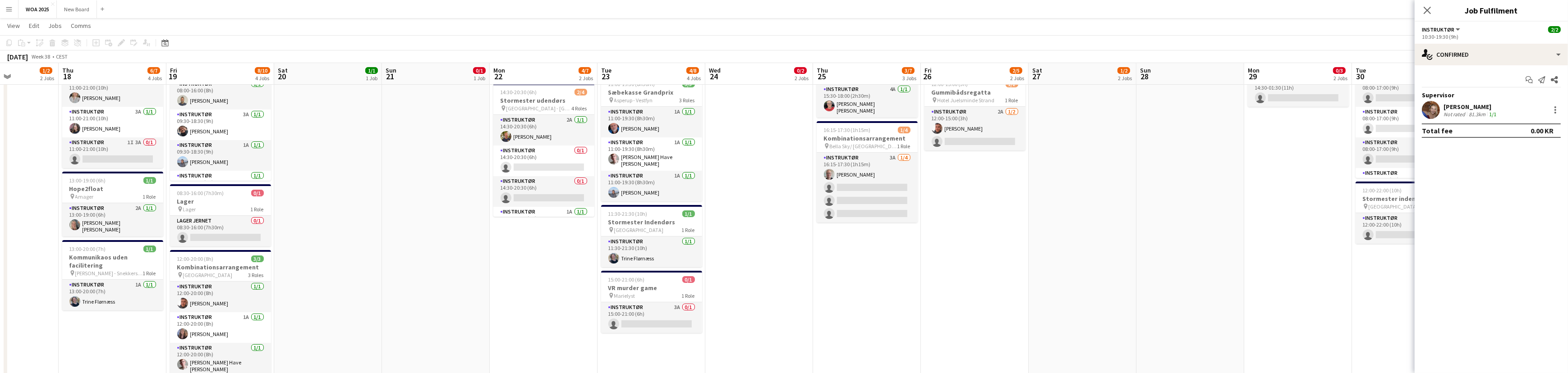
drag, startPoint x: 582, startPoint y: 192, endPoint x: 708, endPoint y: 150, distance: 132.8
click at [708, 150] on app-calendar-viewport "Mon 15 1/2 2 Jobs Tue 16 4/4 2 Jobs Wed 17 1/2 2 Jobs Thu 18 6/7 4 Jobs Fri 19 …" at bounding box center [784, 372] width 1568 height 986
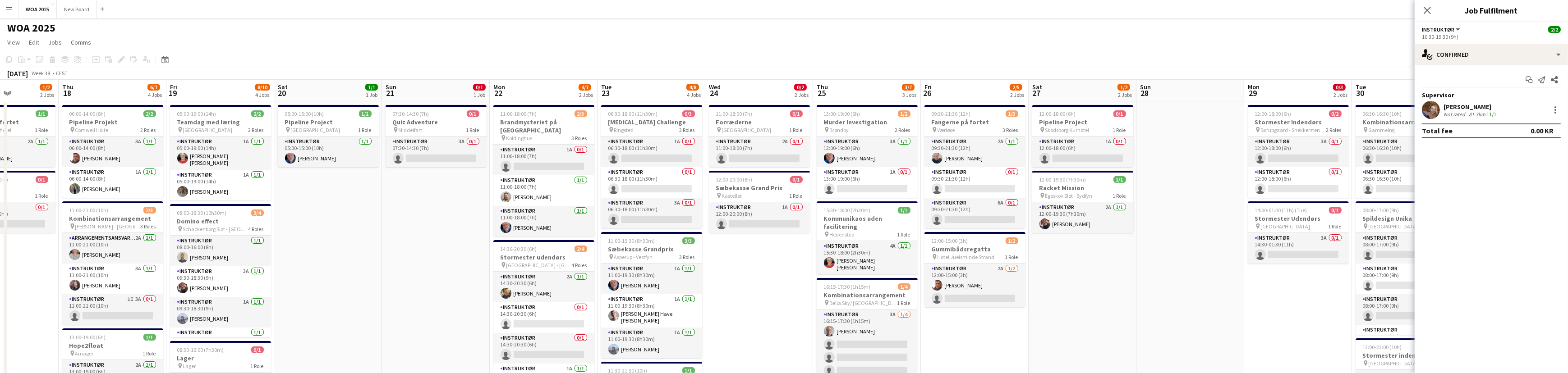
scroll to position [0, 0]
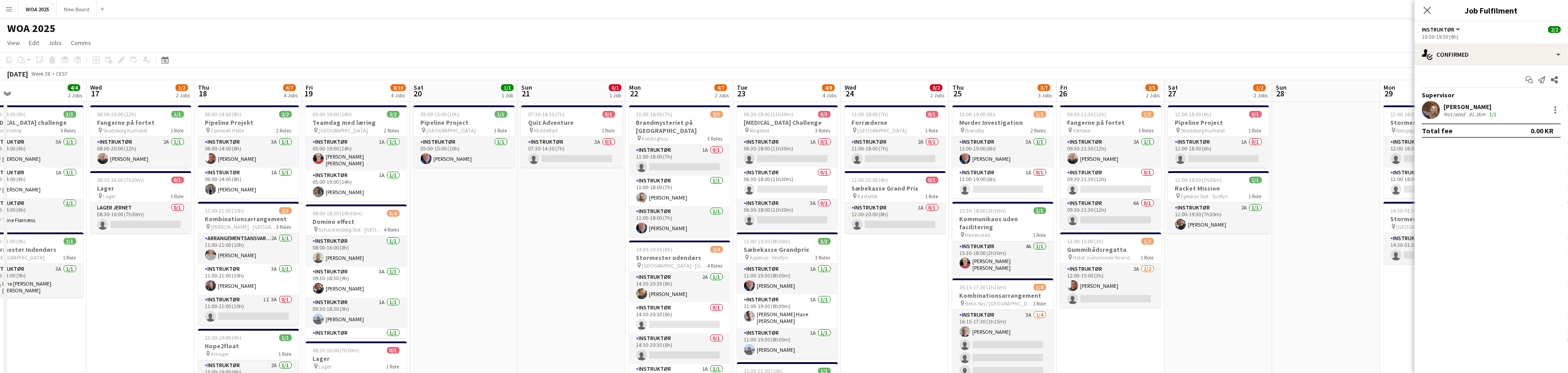
drag, startPoint x: 350, startPoint y: 253, endPoint x: 625, endPoint y: 194, distance: 281.3
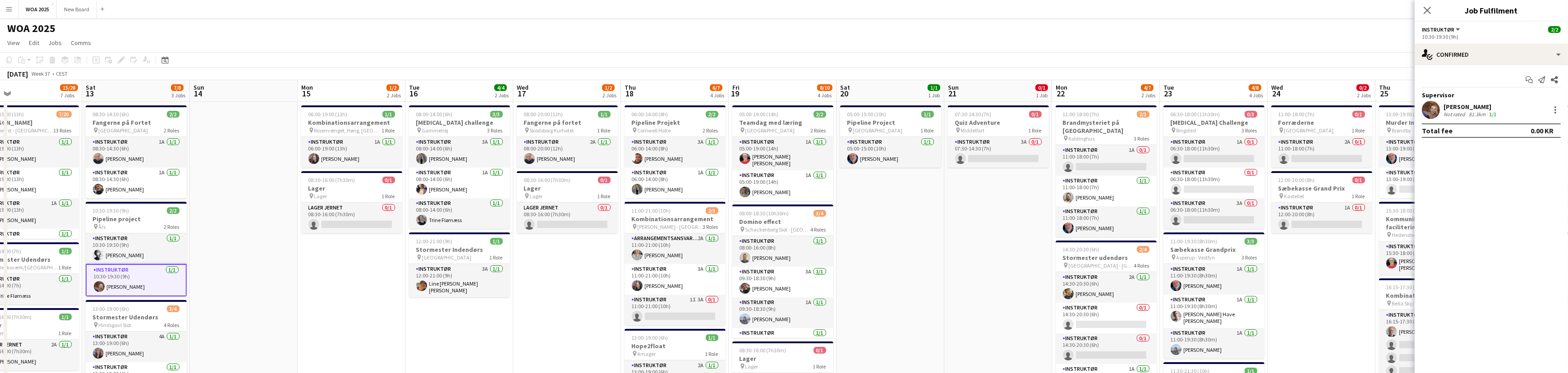
drag, startPoint x: 243, startPoint y: 336, endPoint x: 530, endPoint y: 220, distance: 309.6
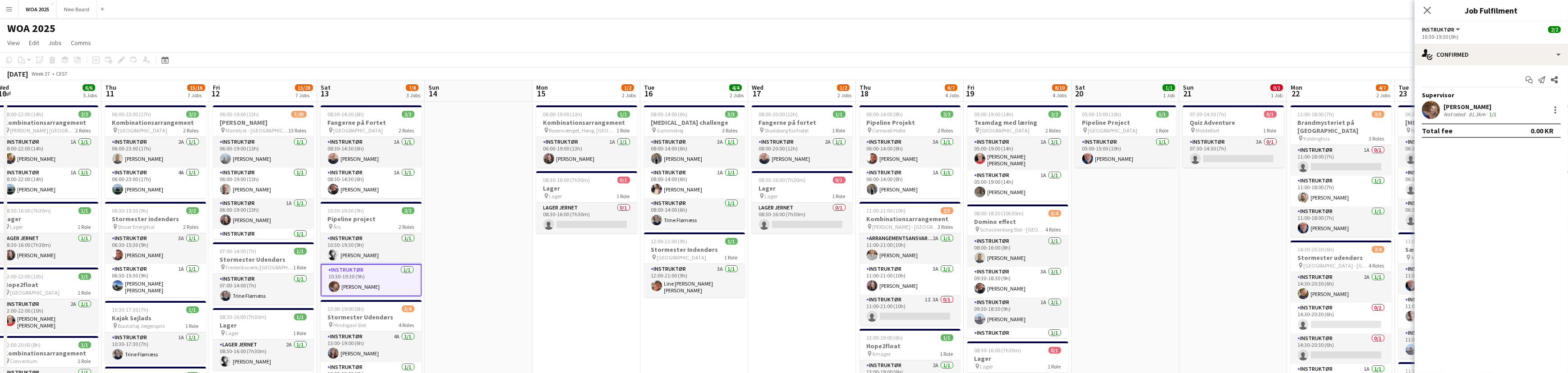
drag, startPoint x: 216, startPoint y: 297, endPoint x: 457, endPoint y: 215, distance: 254.6
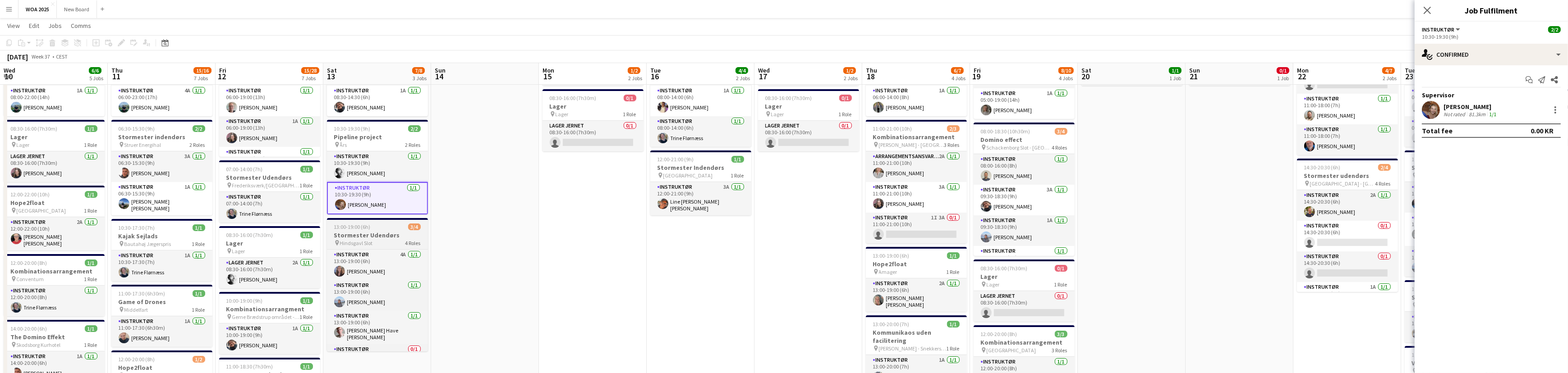
scroll to position [20, 0]
click at [390, 344] on app-card-role "Instruktør 0/1 13:00-19:00 (6h) single-neutral-actions" at bounding box center [377, 339] width 101 height 31
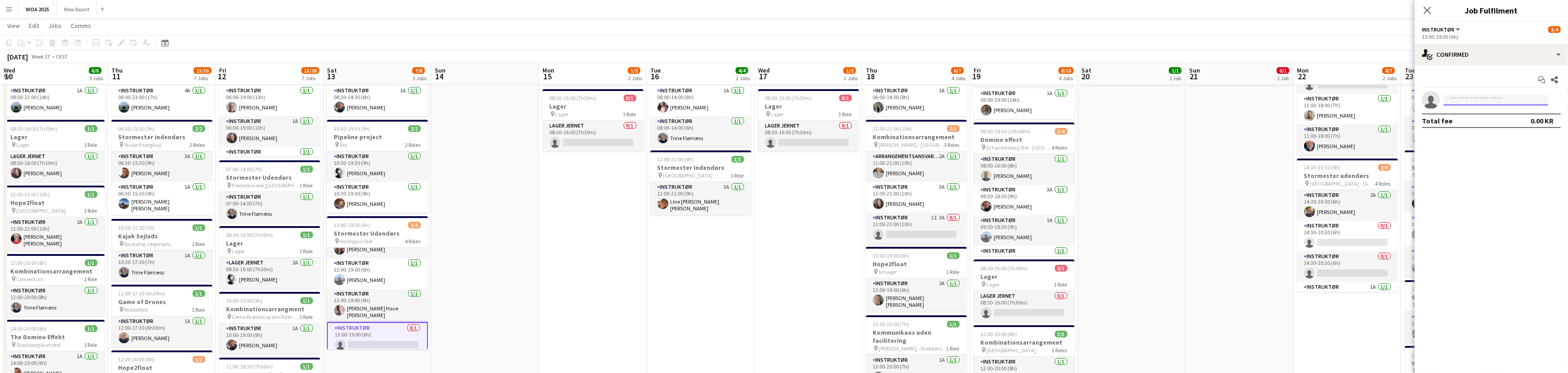
click at [1475, 98] on input at bounding box center [1495, 100] width 104 height 11
type input "****"
click at [1489, 118] on span "[EMAIL_ADDRESS][DOMAIN_NAME]" at bounding box center [1496, 120] width 90 height 7
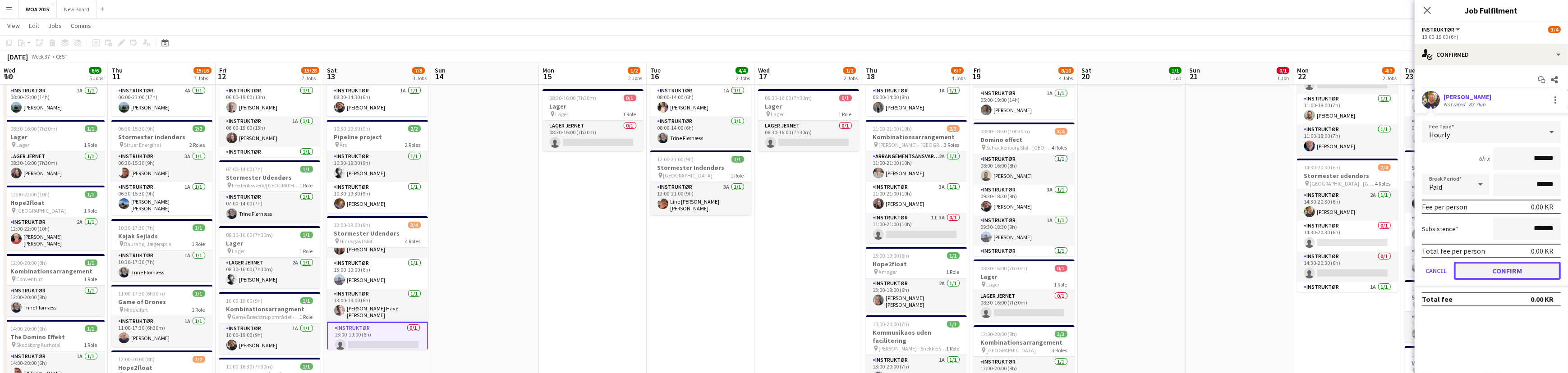
click at [1529, 270] on button "Confirm" at bounding box center [1507, 271] width 107 height 18
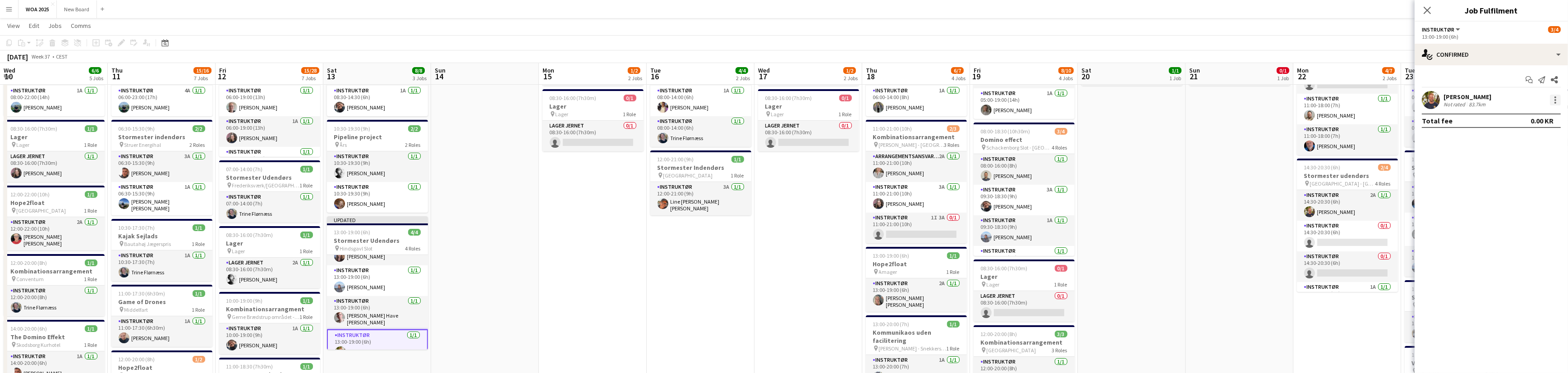
click at [1556, 102] on div at bounding box center [1555, 100] width 11 height 11
click at [1546, 228] on span "Set as supervisor" at bounding box center [1525, 225] width 56 height 8
click at [1424, 12] on icon "Close pop-in" at bounding box center [1427, 10] width 9 height 9
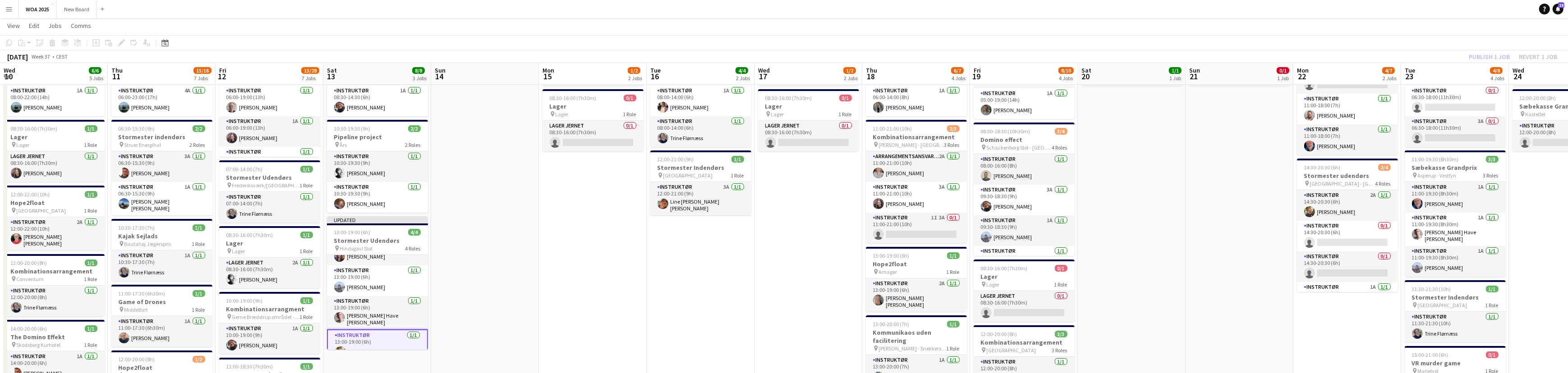
click at [1488, 56] on div "Publish 1 job Revert 1 job" at bounding box center [1513, 56] width 110 height 12
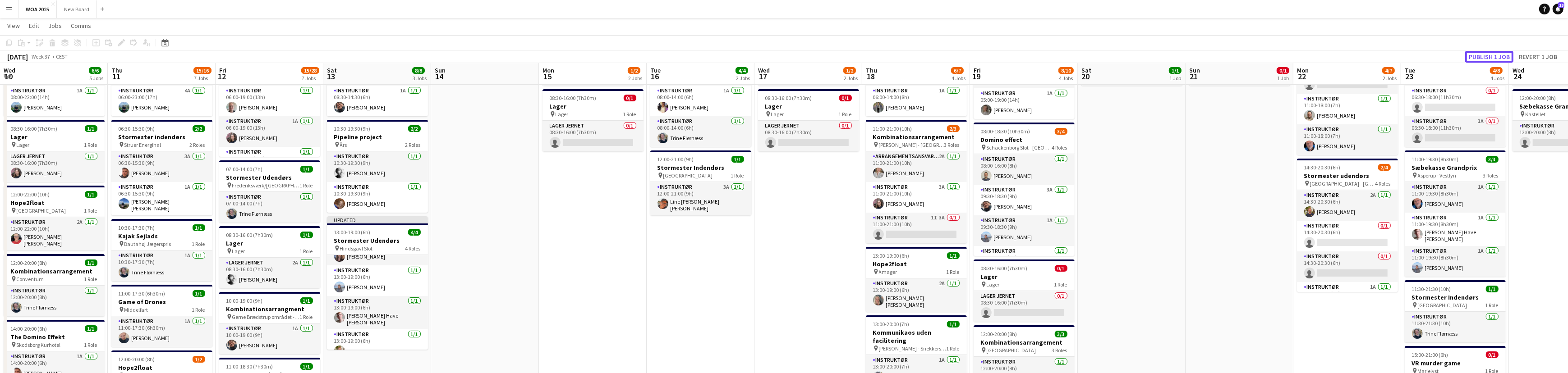
click at [1488, 56] on button "Publish 1 job" at bounding box center [1489, 56] width 48 height 12
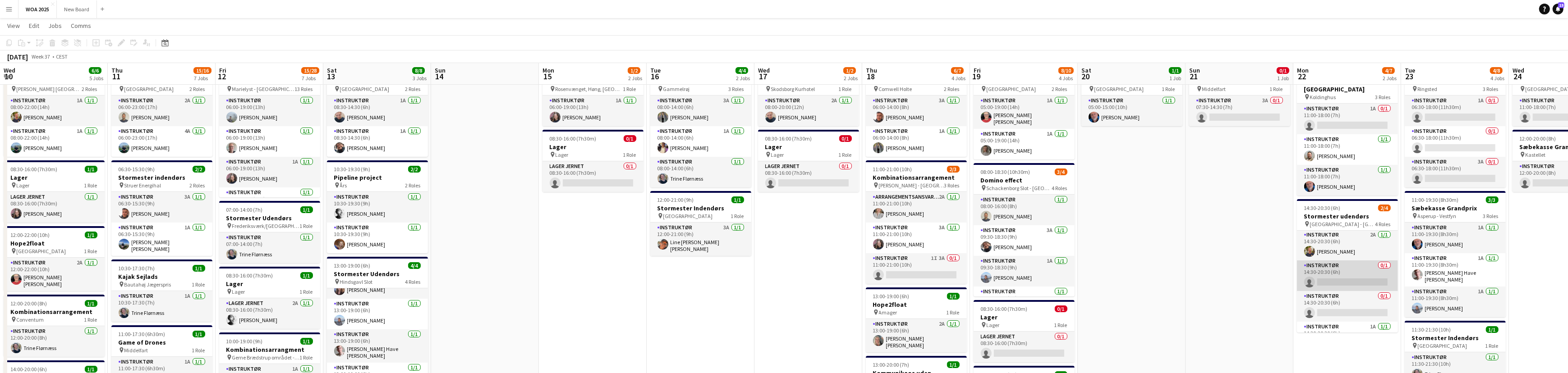
scroll to position [0, 0]
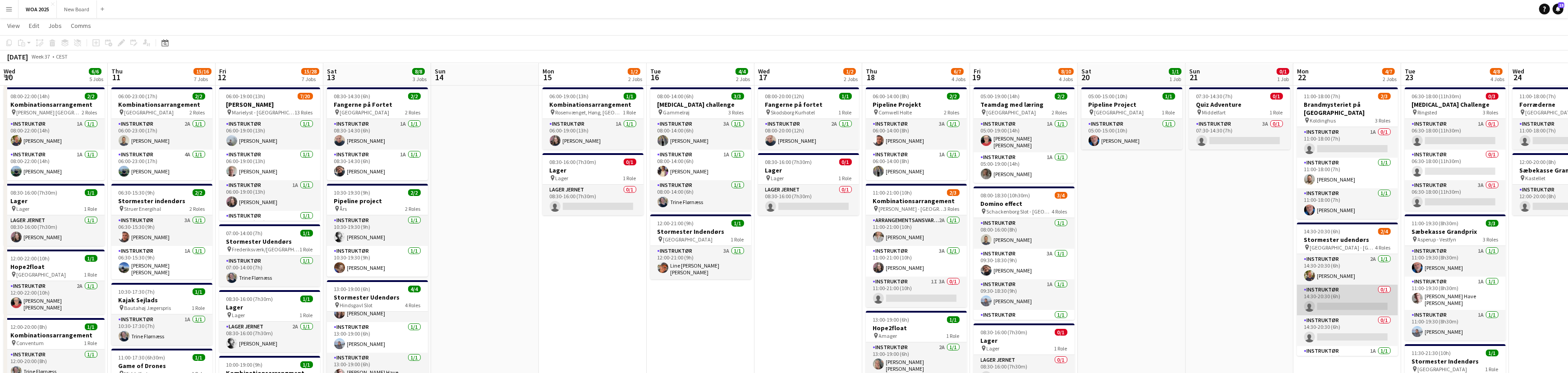
click at [1351, 286] on app-card-role "Instruktør 0/1 14:30-20:30 (6h) single-neutral-actions" at bounding box center [1347, 300] width 101 height 31
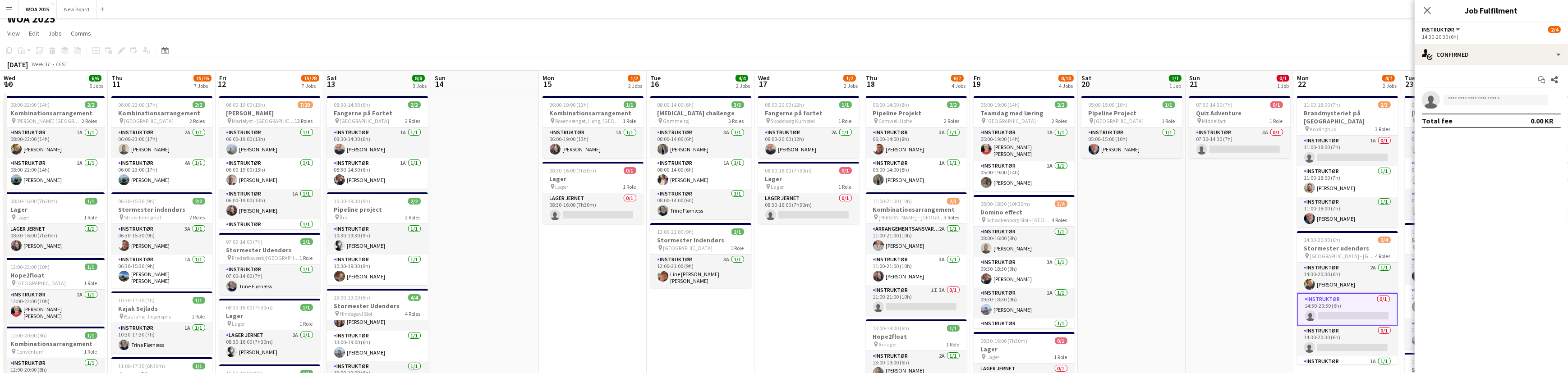
scroll to position [9, 0]
click at [1486, 101] on input at bounding box center [1495, 100] width 104 height 11
type input "****"
click at [1485, 120] on span "[PERSON_NAME][EMAIL_ADDRESS][DOMAIN_NAME]" at bounding box center [1496, 120] width 90 height 7
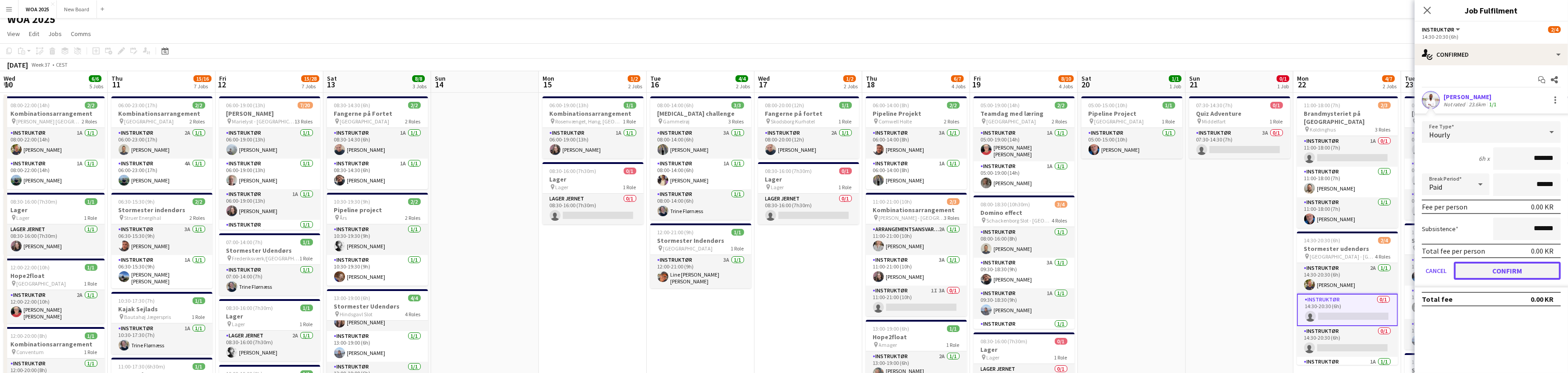
click at [1517, 266] on button "Confirm" at bounding box center [1507, 271] width 107 height 18
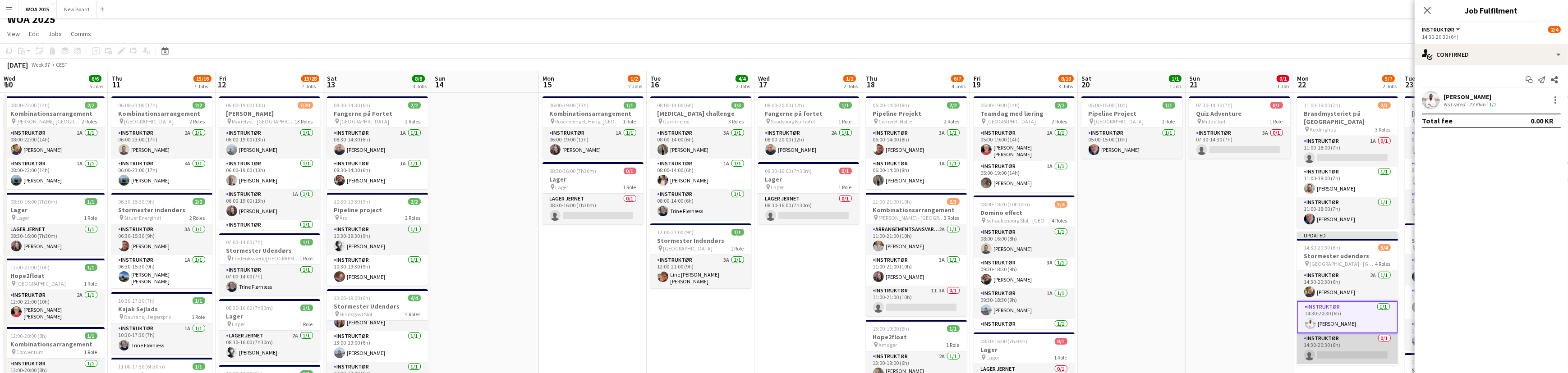
click at [1345, 339] on app-card-role "Instruktør 0/1 14:30-20:30 (6h) single-neutral-actions" at bounding box center [1347, 349] width 101 height 31
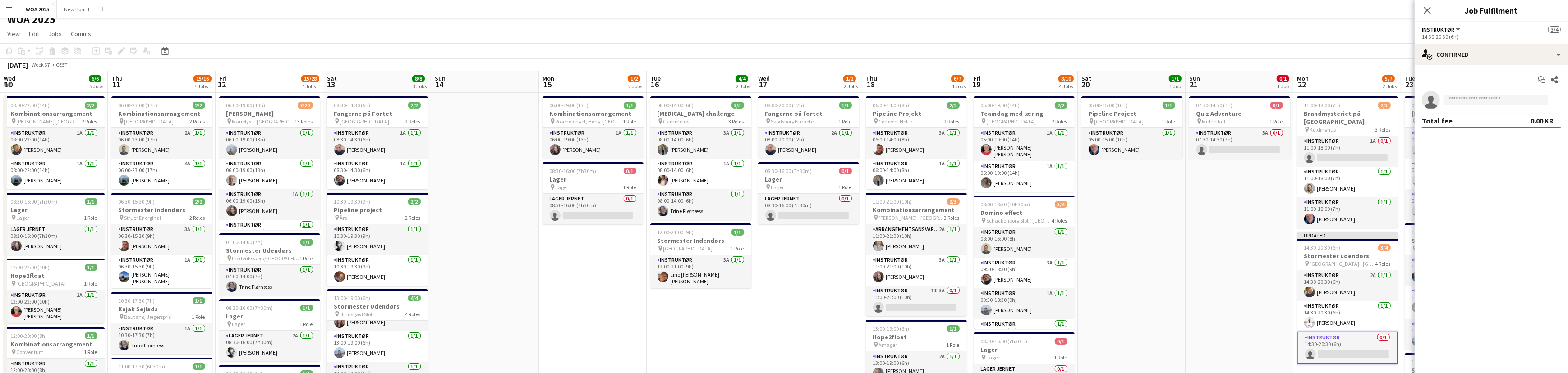
click at [1475, 99] on input at bounding box center [1495, 100] width 104 height 11
click at [992, 10] on app-navbar "Menu Boards Boards Boards All jobs Status Workforce Workforce My Workforce Recr…" at bounding box center [784, 9] width 1568 height 18
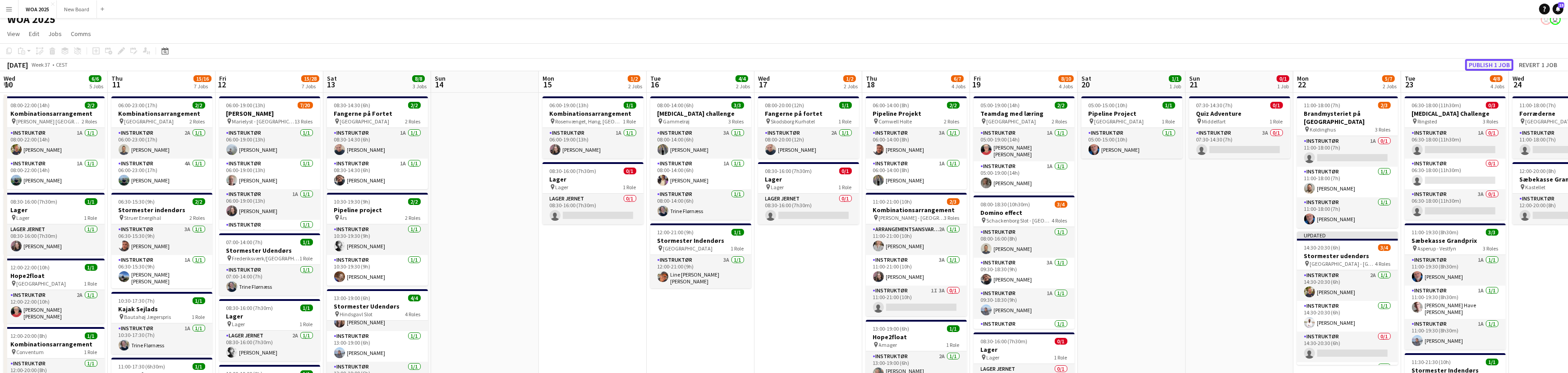
click at [1492, 61] on button "Publish 1 job" at bounding box center [1489, 65] width 48 height 12
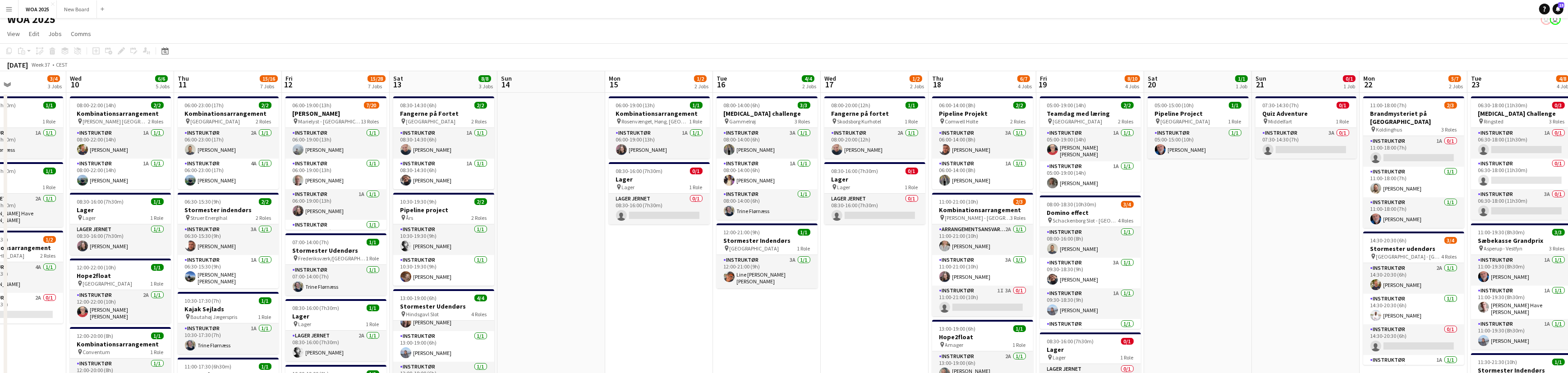
scroll to position [0, 251]
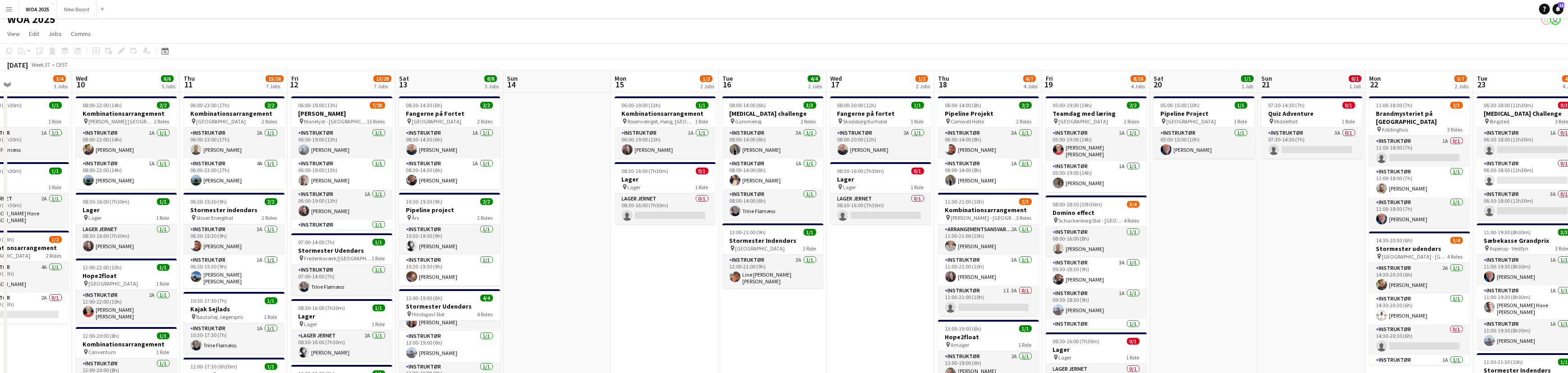
drag, startPoint x: 587, startPoint y: 297, endPoint x: 659, endPoint y: 298, distance: 72.0
drag, startPoint x: 221, startPoint y: 31, endPoint x: 669, endPoint y: 44, distance: 448.2
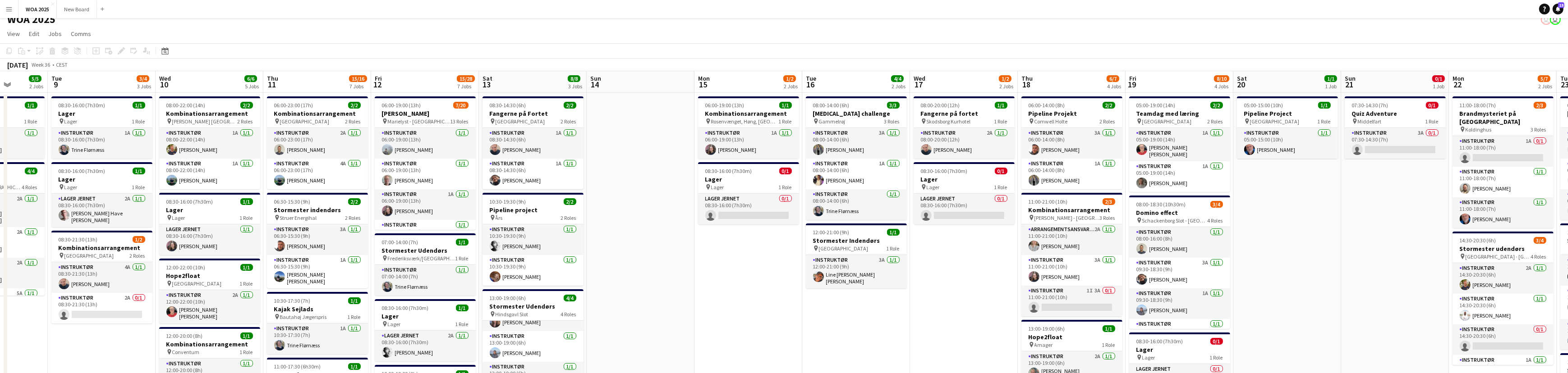
scroll to position [0, 302]
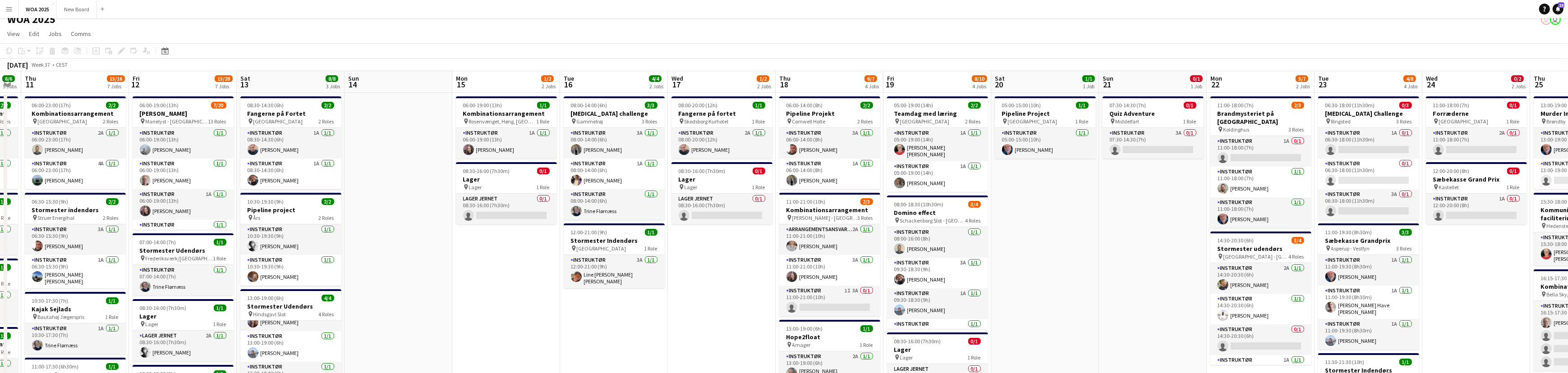
drag, startPoint x: 772, startPoint y: 335, endPoint x: 614, endPoint y: 294, distance: 163.2
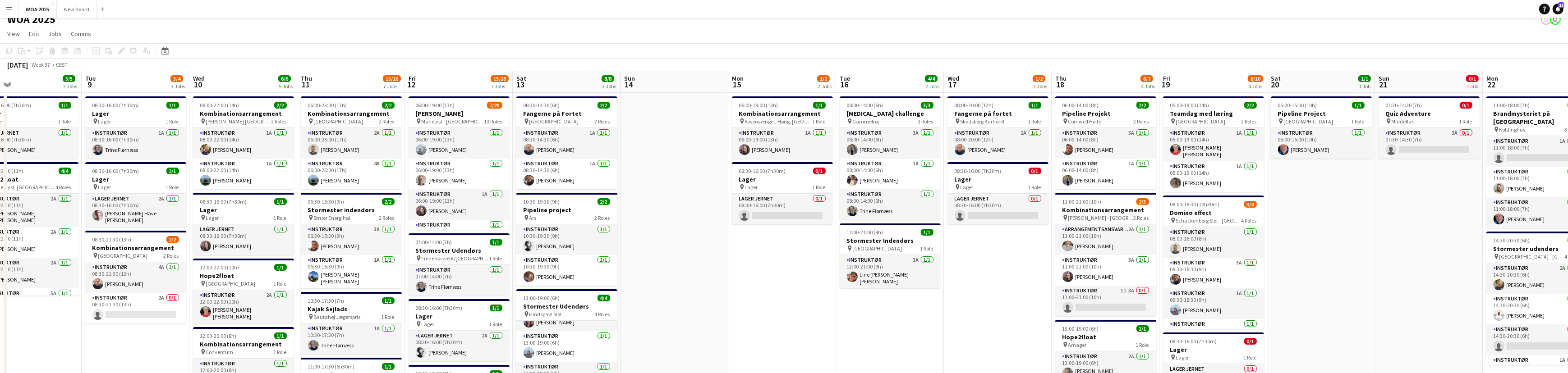
drag, startPoint x: 452, startPoint y: 321, endPoint x: 827, endPoint y: 296, distance: 375.8
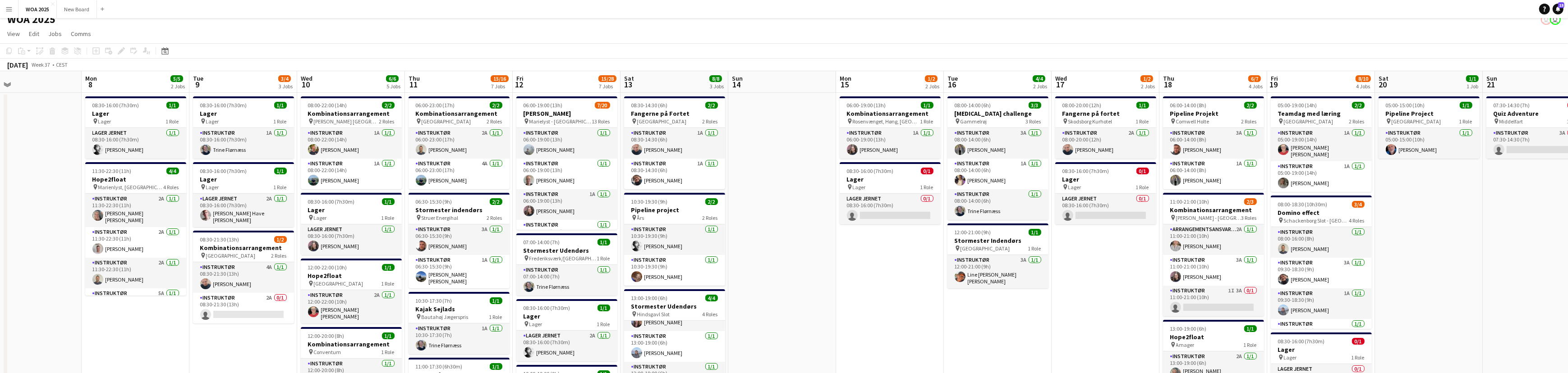
scroll to position [0, 251]
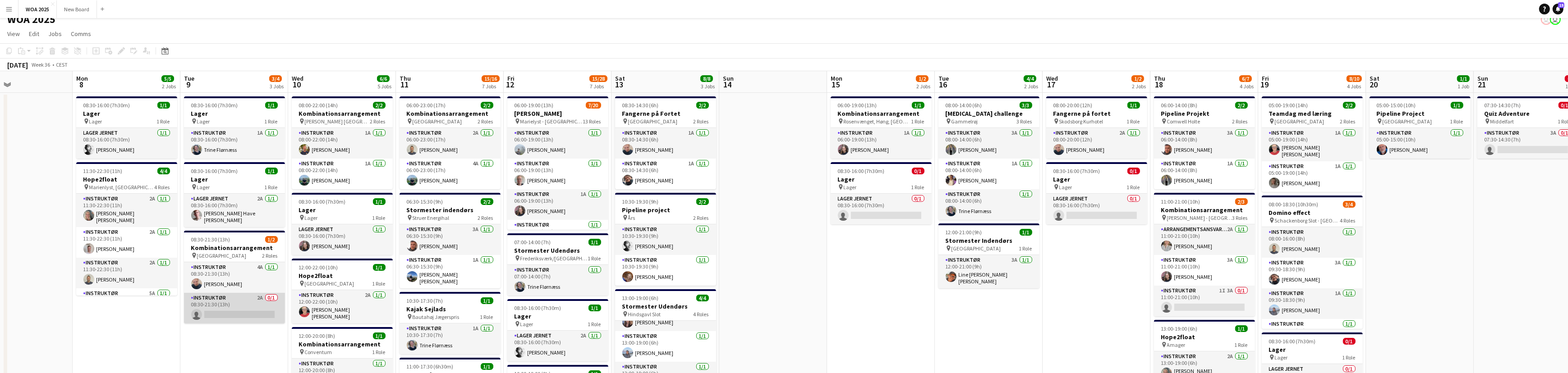
click at [235, 303] on app-card-role "Instruktør 2A 0/1 08:30-21:30 (13h) single-neutral-actions" at bounding box center [234, 308] width 101 height 31
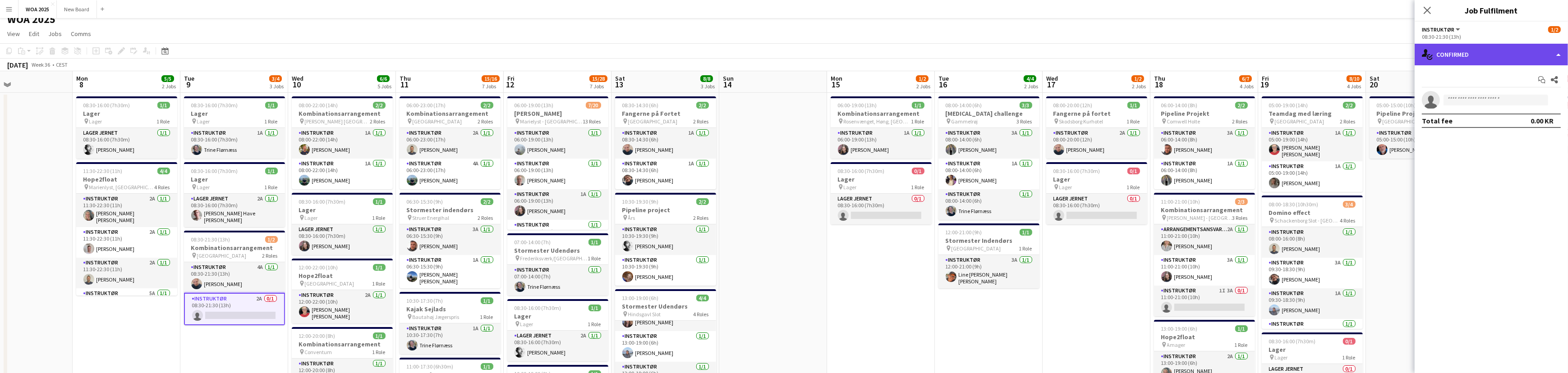
click at [1546, 49] on div "single-neutral-actions-check-2 Confirmed" at bounding box center [1491, 54] width 153 height 21
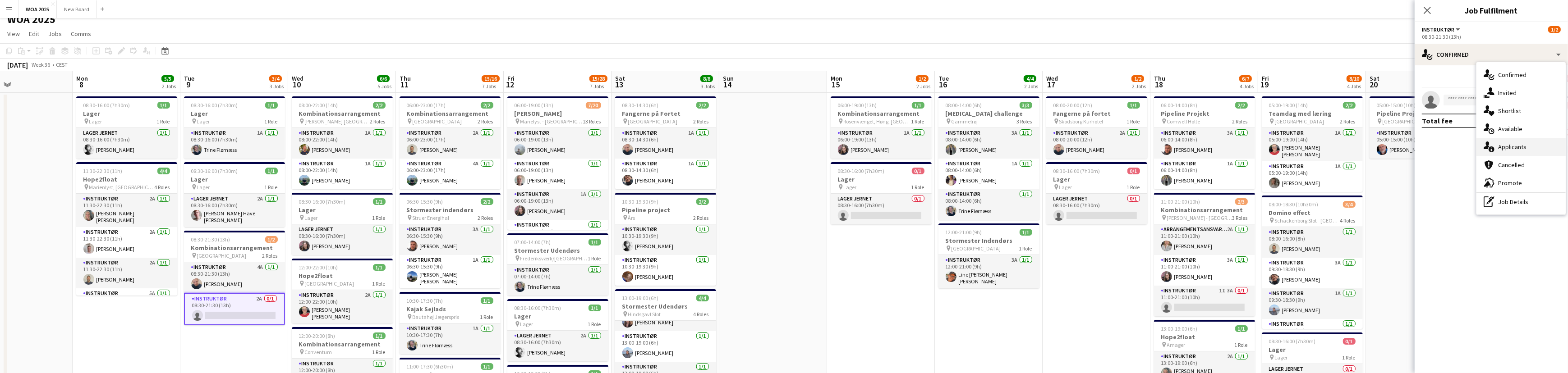
click at [1546, 145] on div "single-neutral-actions-information Applicants" at bounding box center [1521, 147] width 89 height 18
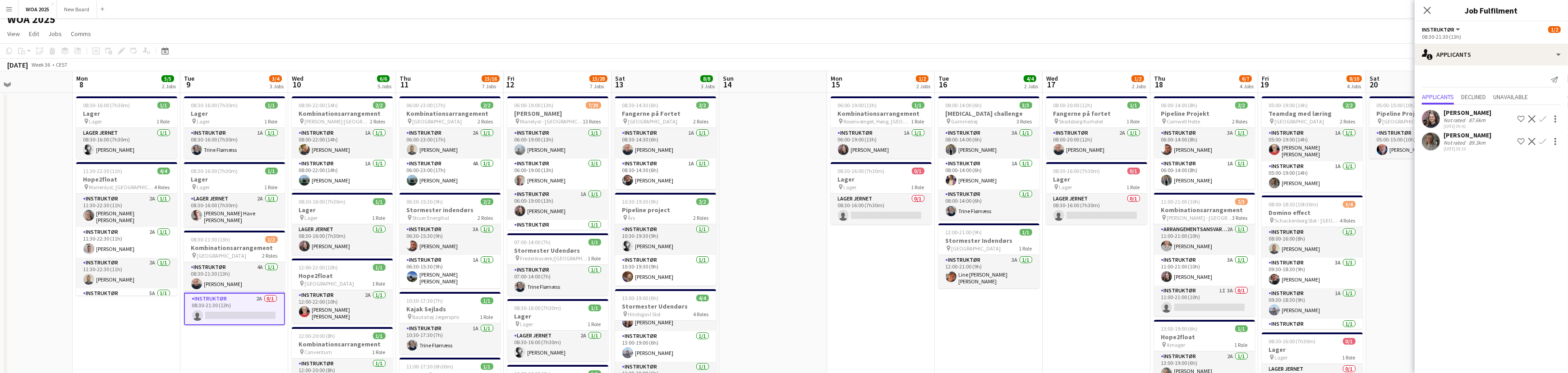
click at [1542, 145] on app-icon "Confirm" at bounding box center [1542, 142] width 7 height 7
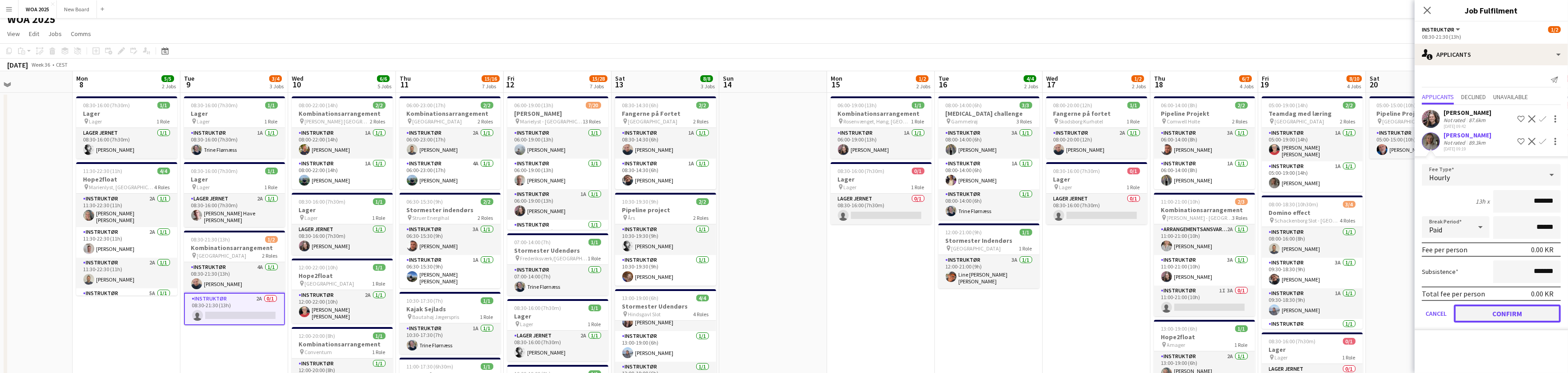
click at [1508, 319] on button "Confirm" at bounding box center [1507, 314] width 107 height 18
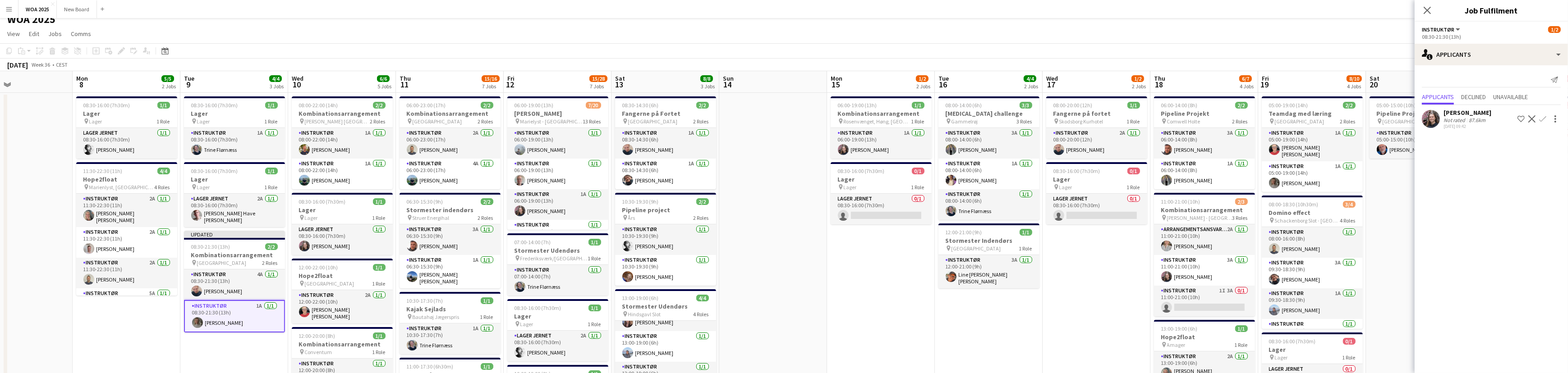
click at [238, 306] on app-card-role "Instruktør 1A [DATE] 08:30-21:30 (13h) [PERSON_NAME]" at bounding box center [234, 316] width 101 height 32
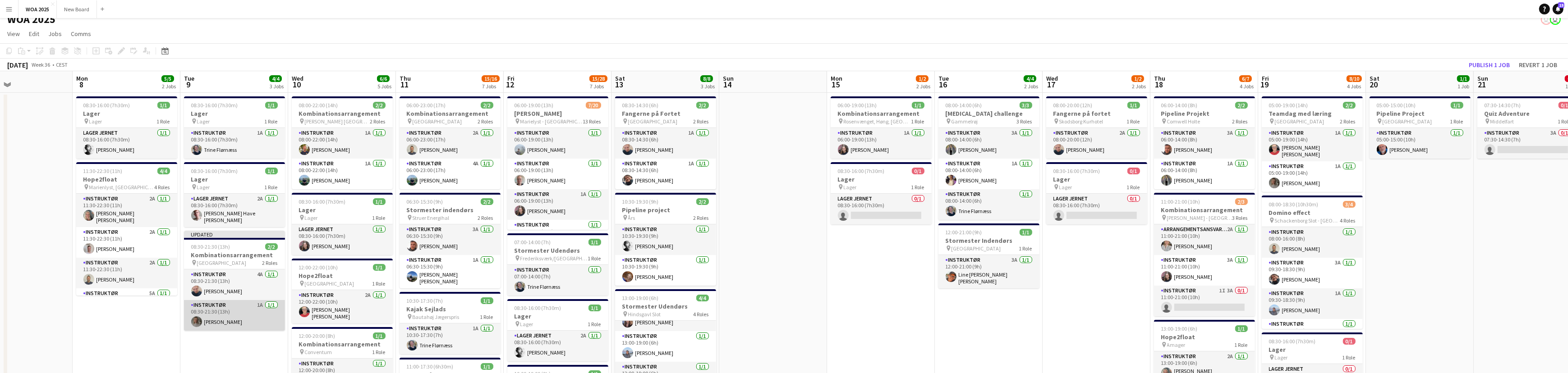
scroll to position [0, 251]
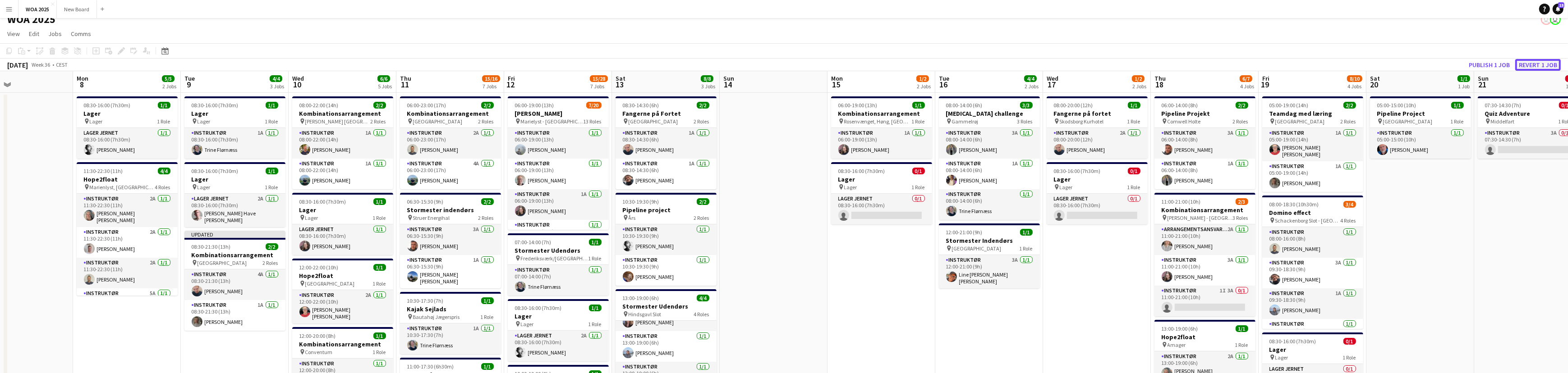
click at [1534, 63] on button "Revert 1 job" at bounding box center [1537, 65] width 46 height 12
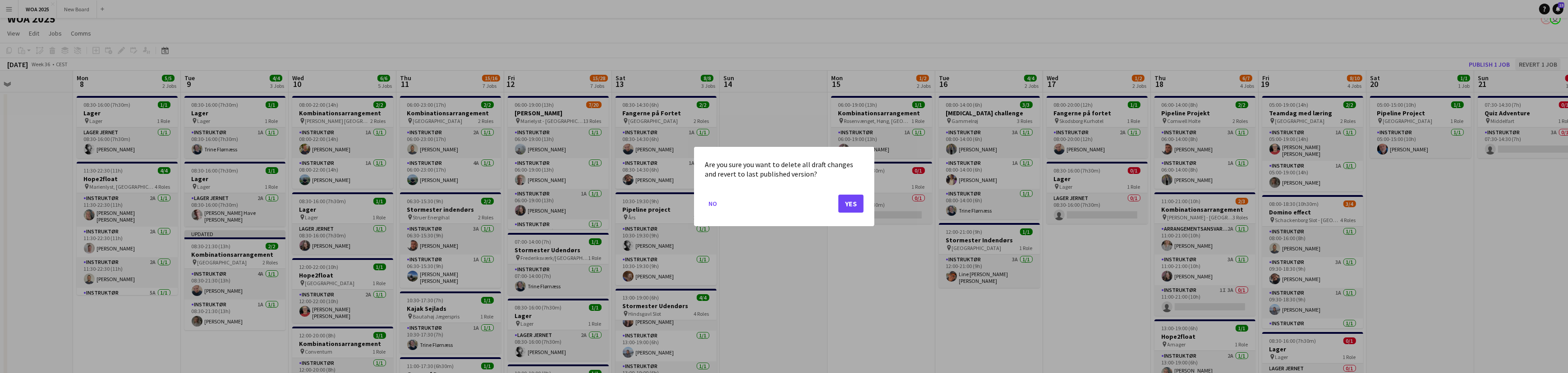
scroll to position [0, 0]
click at [849, 200] on button "Yes" at bounding box center [851, 204] width 25 height 18
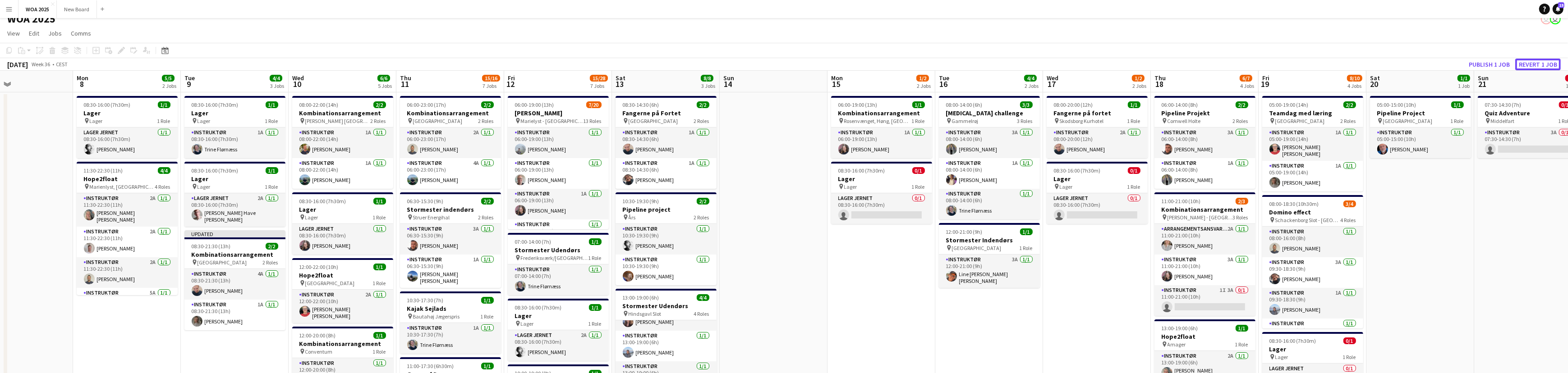
scroll to position [9, 0]
click at [252, 303] on app-card-role "Instruktør 2A 0/1 08:30-21:30 (13h) single-neutral-actions" at bounding box center [235, 308] width 101 height 31
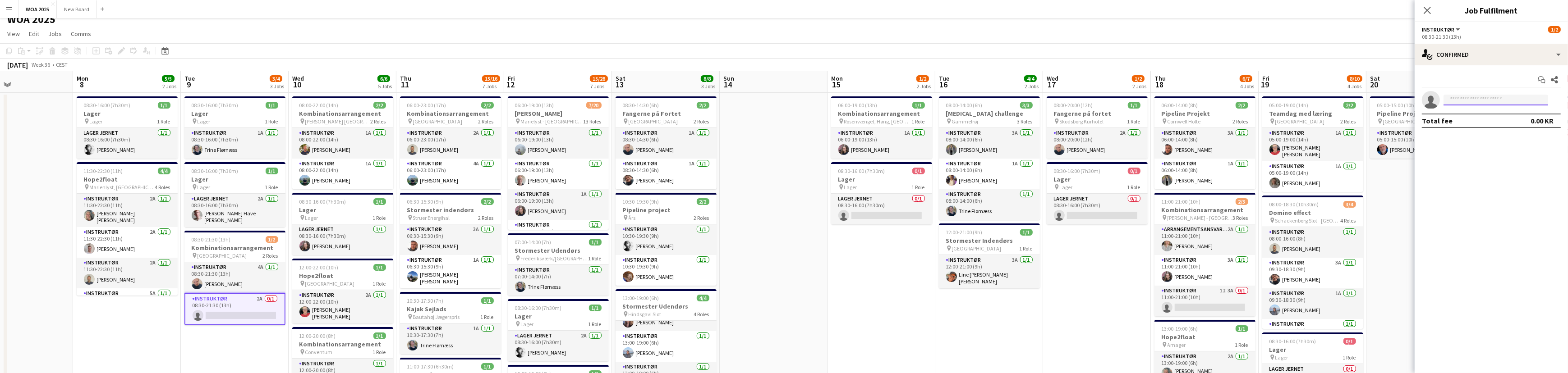
click at [1492, 99] on input at bounding box center [1495, 100] width 104 height 11
type input "***"
click at [1489, 122] on span "[PERSON_NAME][EMAIL_ADDRESS][PERSON_NAME][DOMAIN_NAME]" at bounding box center [1496, 120] width 90 height 7
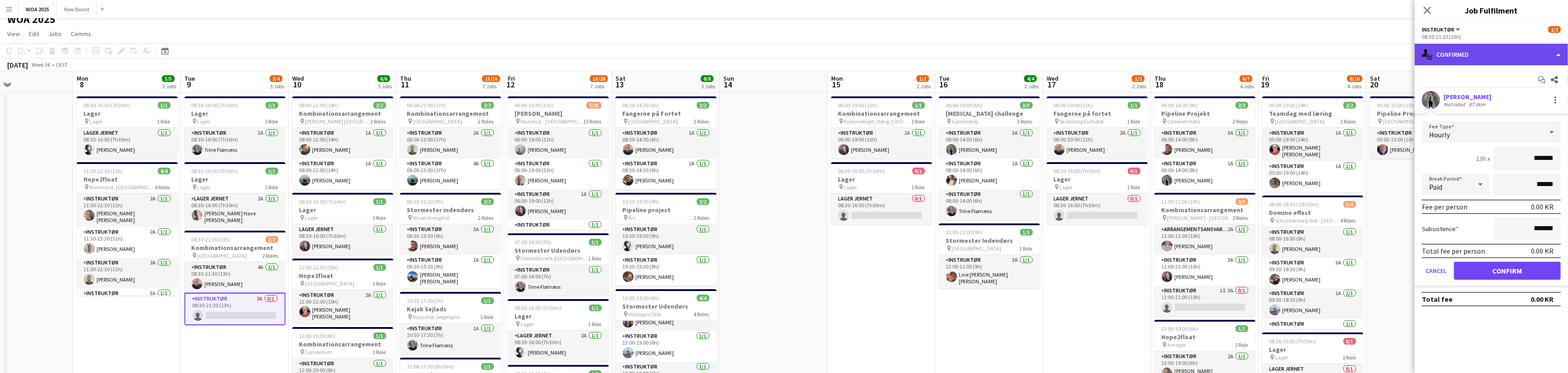
click at [1530, 56] on div "single-neutral-actions-check-2 Confirmed" at bounding box center [1491, 54] width 153 height 21
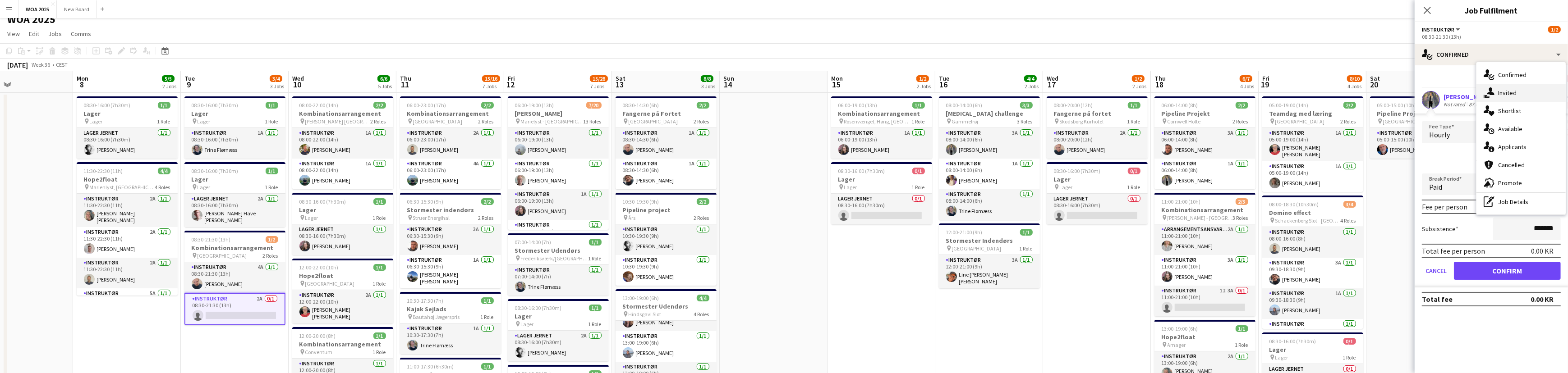
click at [1528, 96] on div "single-neutral-actions-share-1 Invited" at bounding box center [1521, 93] width 89 height 18
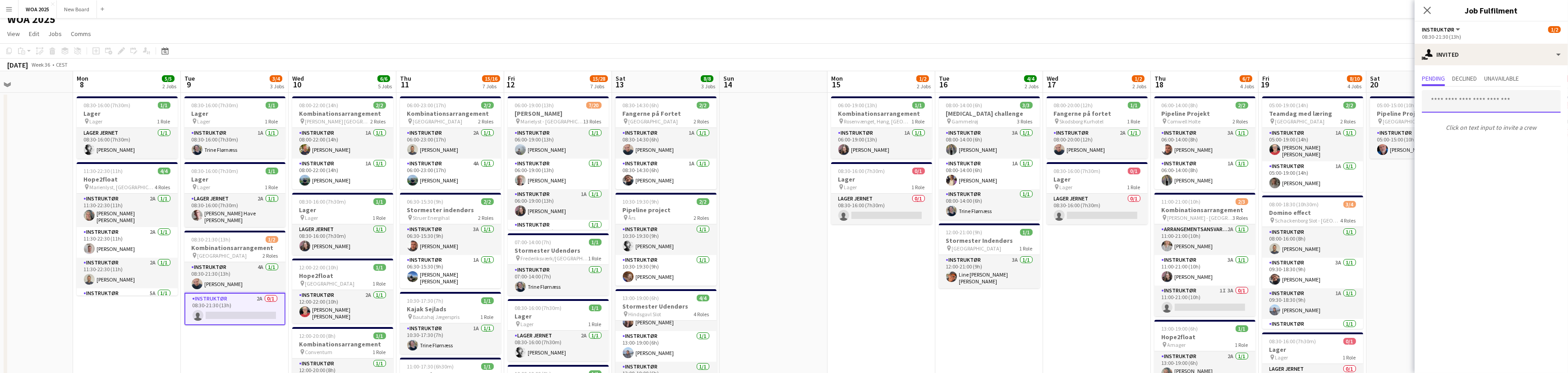
click at [1470, 102] on input "text" at bounding box center [1491, 101] width 139 height 23
type input "*"
type input "*****"
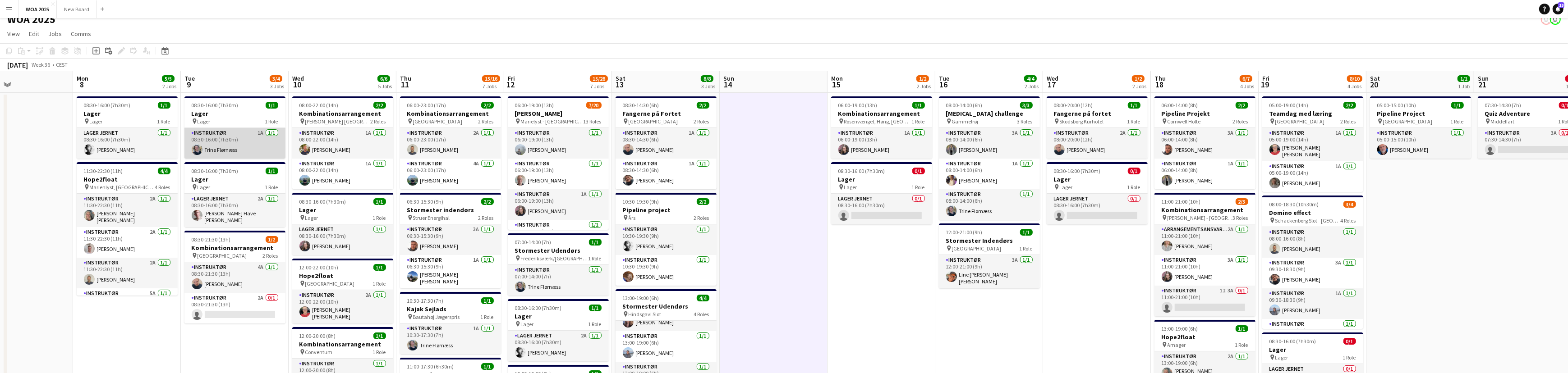
click at [233, 145] on app-card-role "Instruktør 1A [DATE] 08:30-16:00 (7h30m) Trine Flørnæss" at bounding box center [235, 143] width 101 height 31
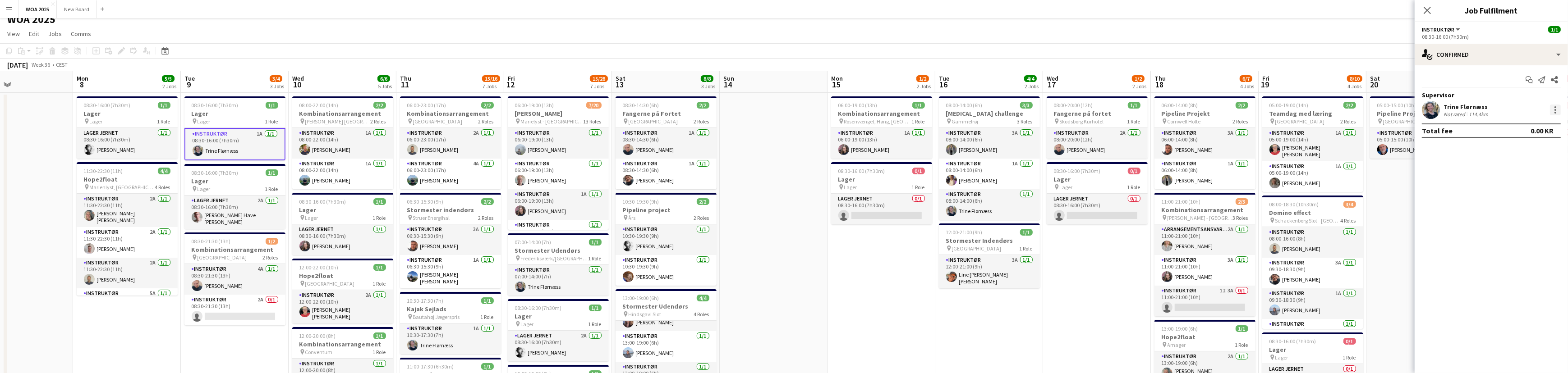
click at [1555, 107] on div at bounding box center [1555, 107] width 2 height 2
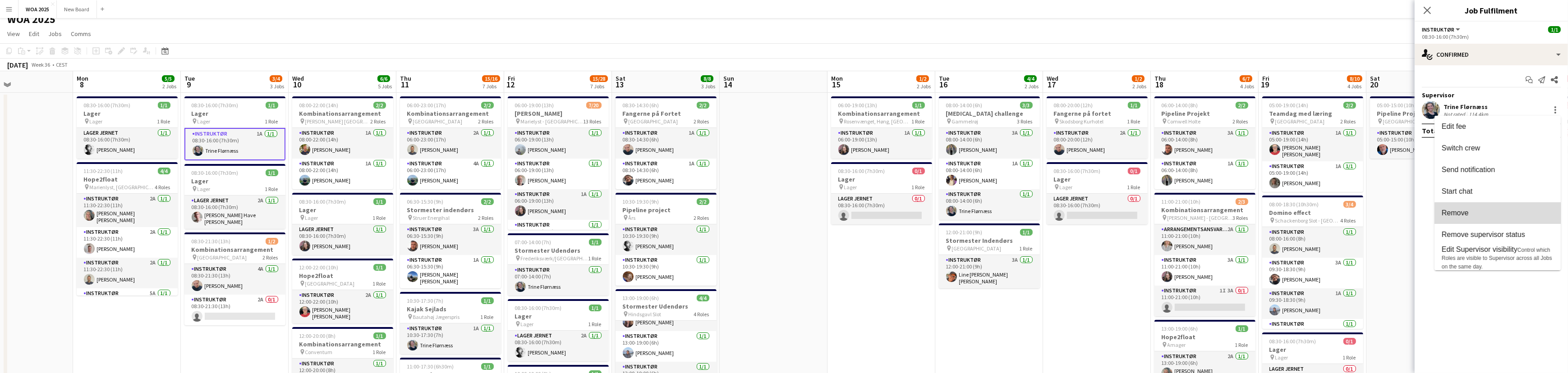
click at [1540, 214] on span "Remove" at bounding box center [1497, 212] width 112 height 8
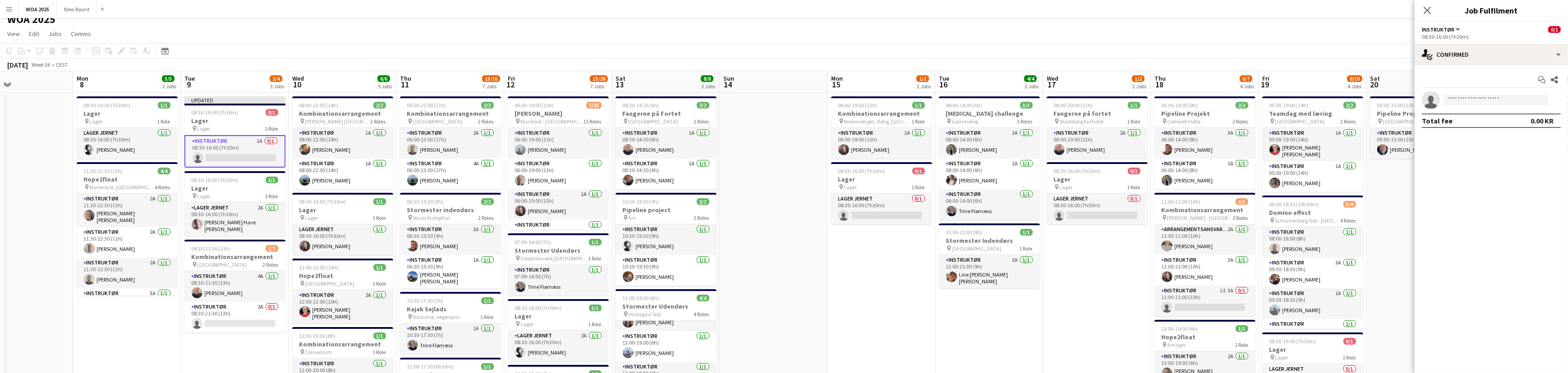
click at [225, 156] on app-card-role "Instruktør 1A 0/1 08:30-16:00 (7h30m) single-neutral-actions" at bounding box center [235, 151] width 101 height 32
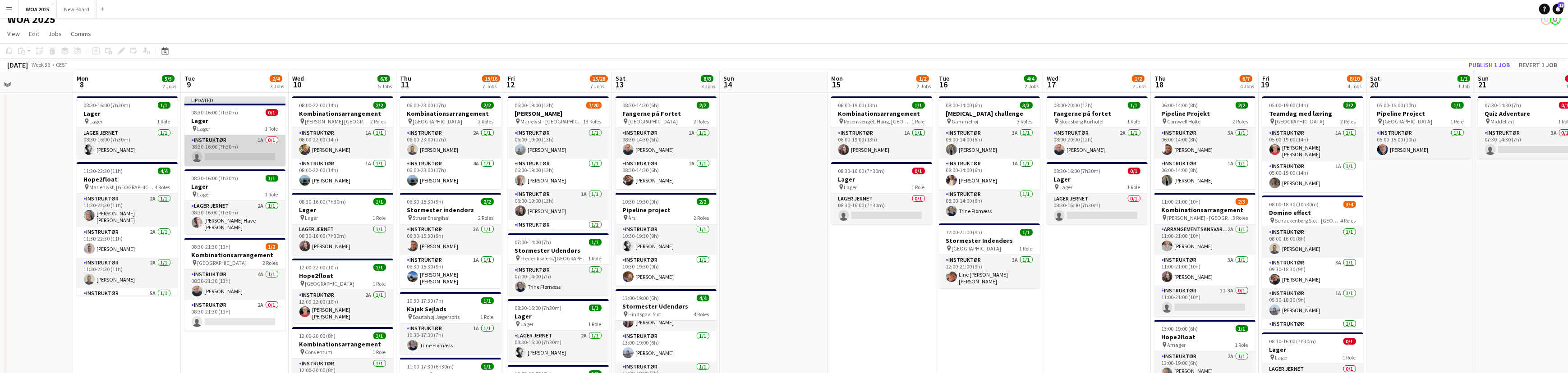
click at [223, 154] on app-card-role "Instruktør 1A 0/1 08:30-16:00 (7h30m) single-neutral-actions" at bounding box center [235, 150] width 101 height 31
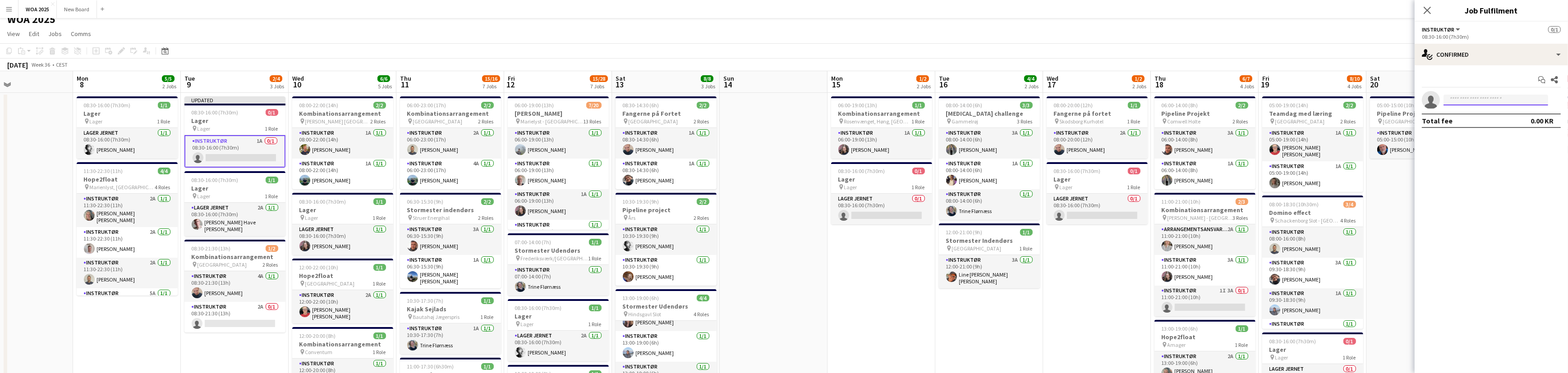
click at [1488, 104] on input at bounding box center [1495, 100] width 104 height 11
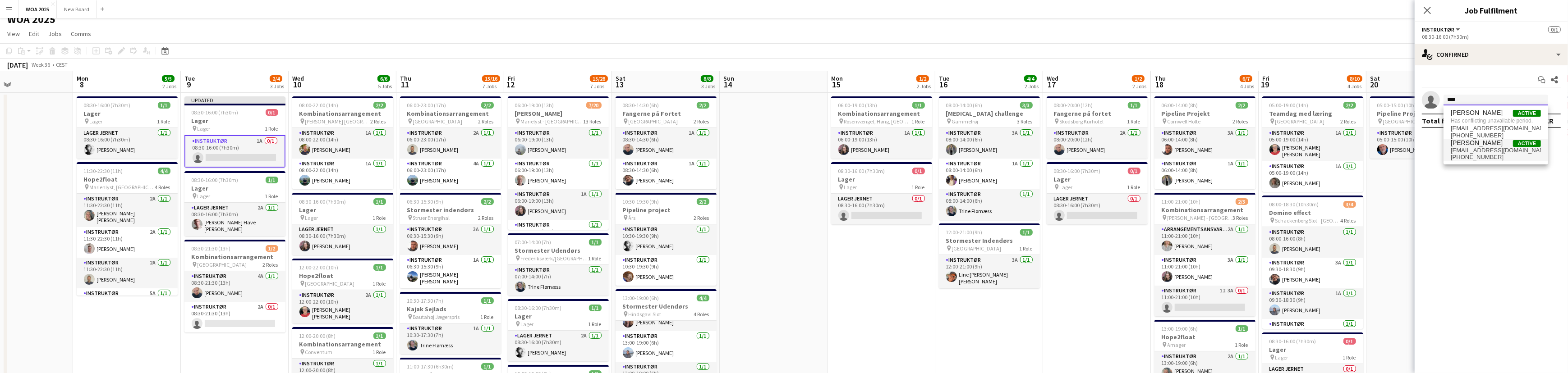
type input "****"
click at [1484, 152] on span "[EMAIL_ADDRESS][DOMAIN_NAME]" at bounding box center [1496, 151] width 90 height 7
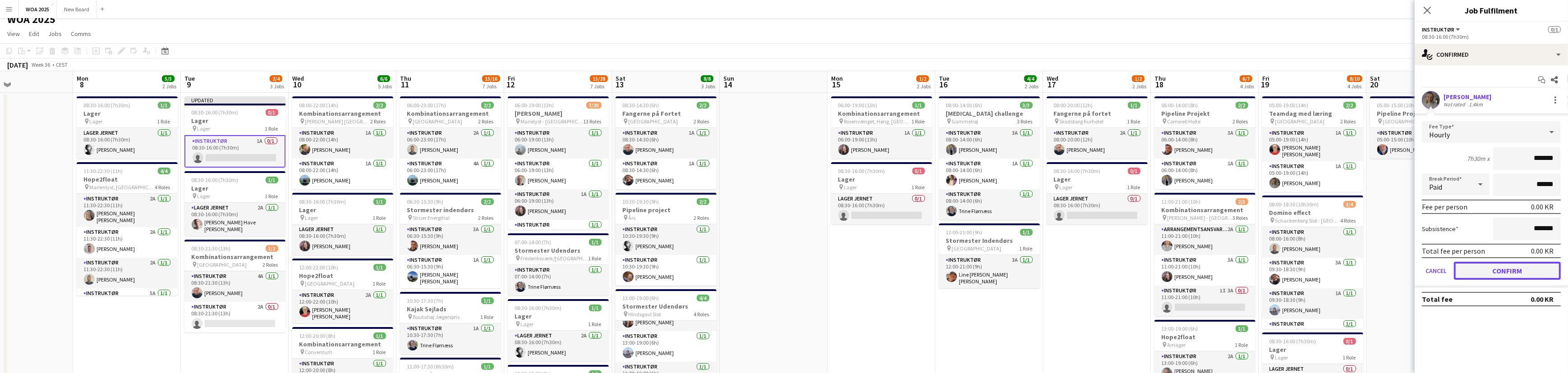
click at [1497, 272] on button "Confirm" at bounding box center [1507, 271] width 107 height 18
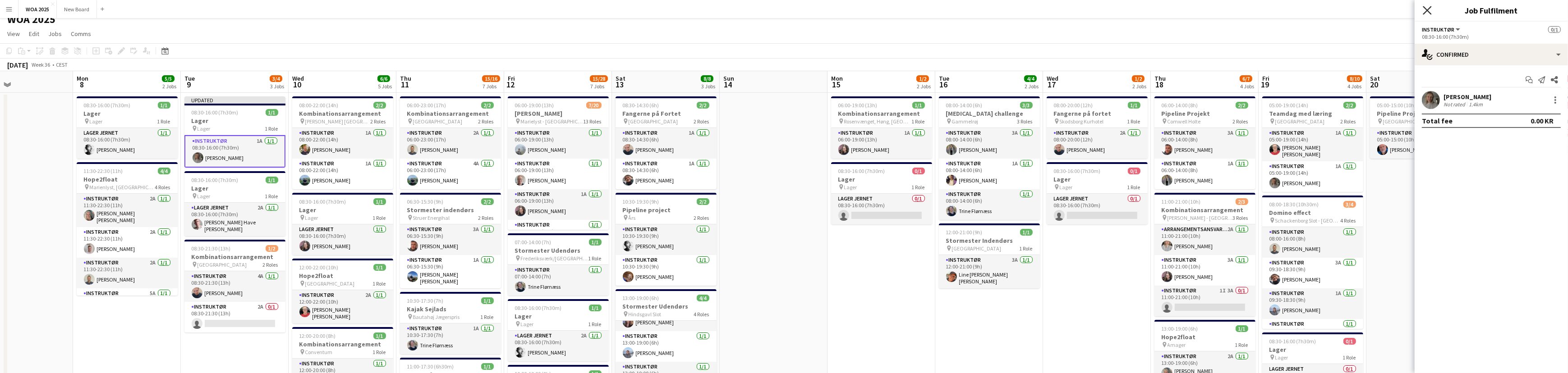
click at [1431, 13] on icon "Close pop-in" at bounding box center [1427, 10] width 9 height 9
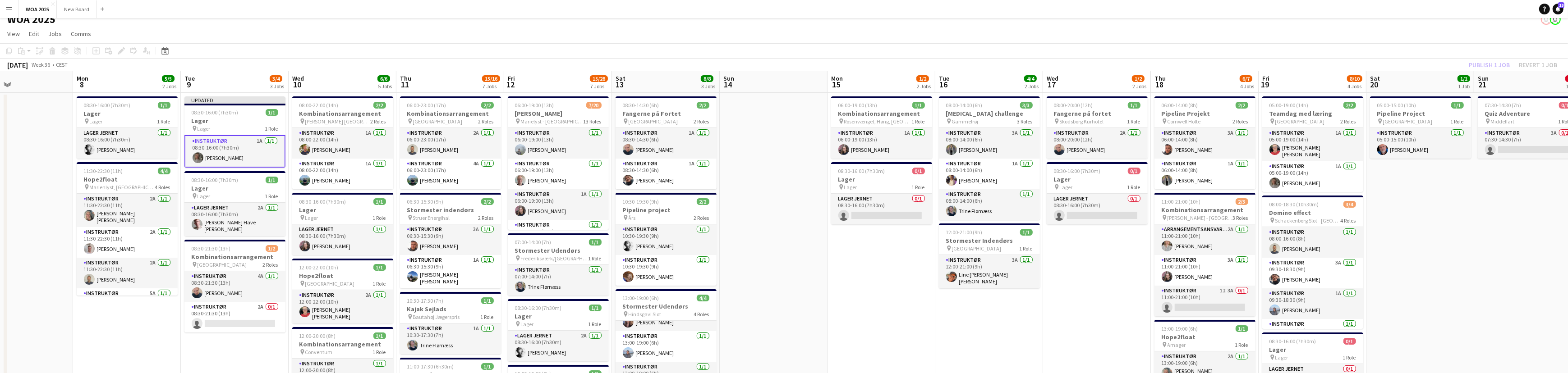
click at [1491, 62] on div "Publish 1 job Revert 1 job" at bounding box center [1513, 65] width 110 height 12
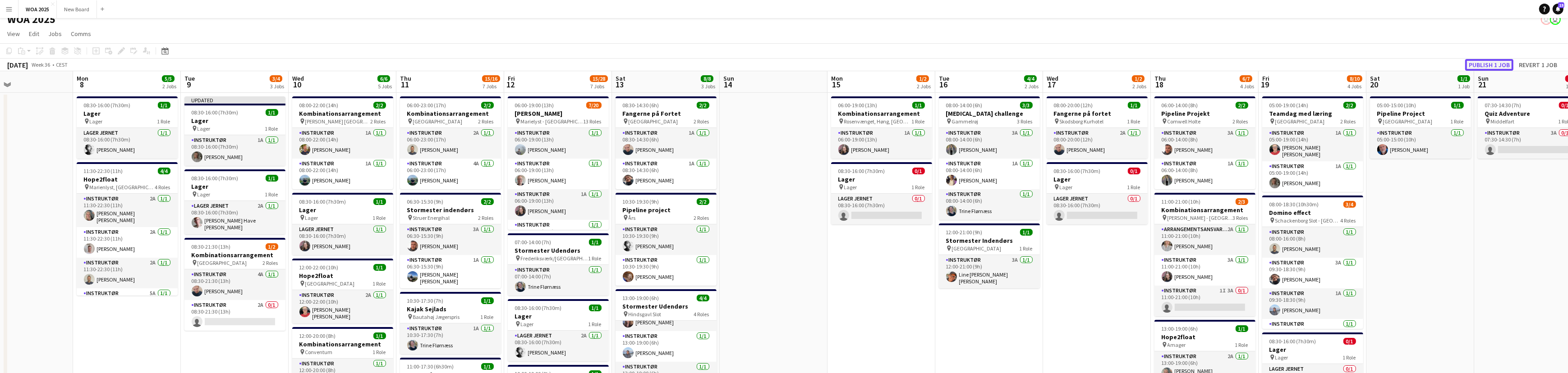
click at [1492, 62] on button "Publish 1 job" at bounding box center [1489, 65] width 48 height 12
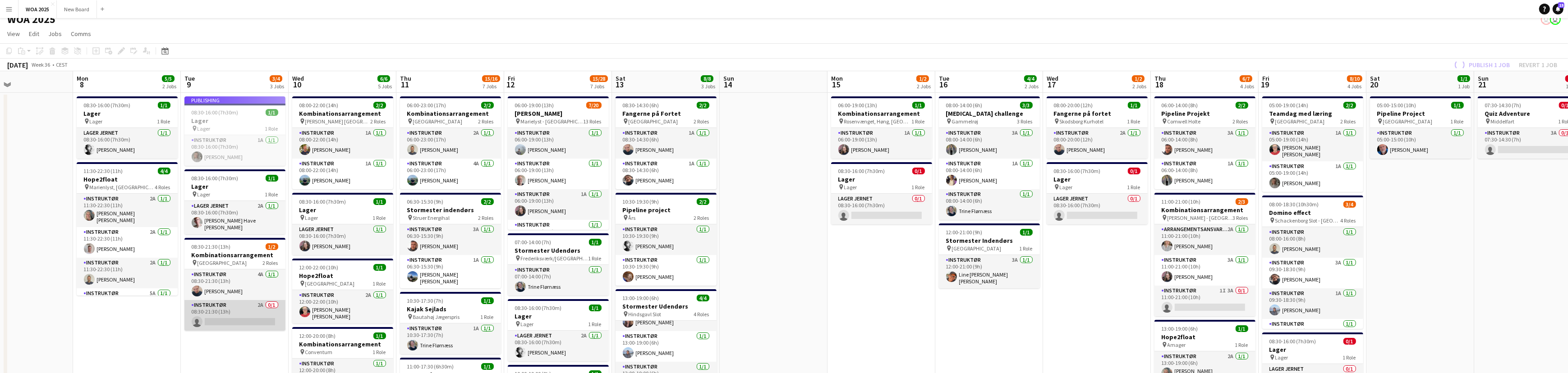
click at [239, 307] on app-card-role "Instruktør 2A 0/1 08:30-21:30 (13h) single-neutral-actions" at bounding box center [235, 315] width 101 height 31
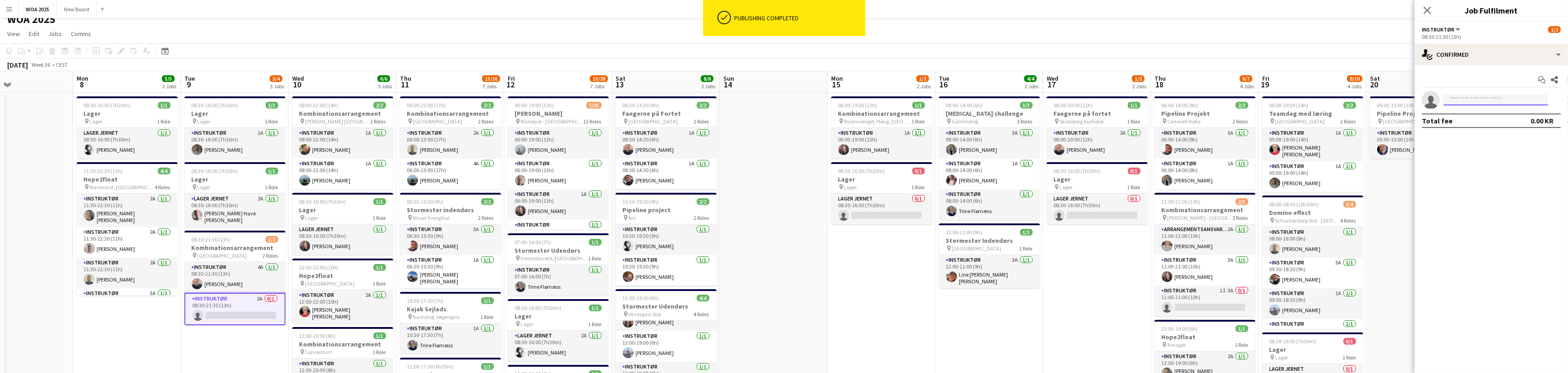
click at [1524, 104] on input at bounding box center [1495, 100] width 104 height 11
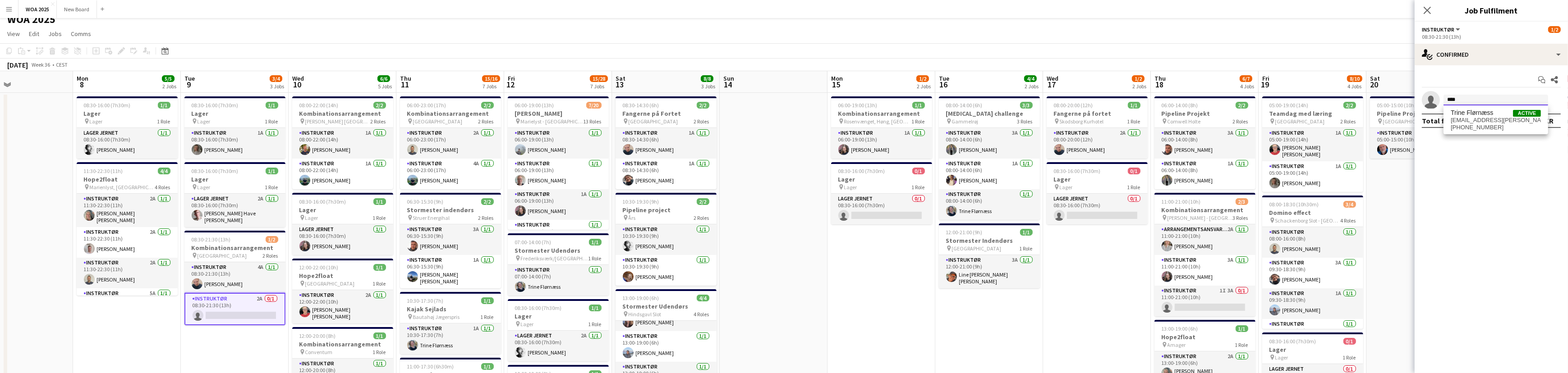
type input "****"
click at [1468, 120] on span "[EMAIL_ADDRESS][PERSON_NAME][DOMAIN_NAME]" at bounding box center [1496, 120] width 90 height 7
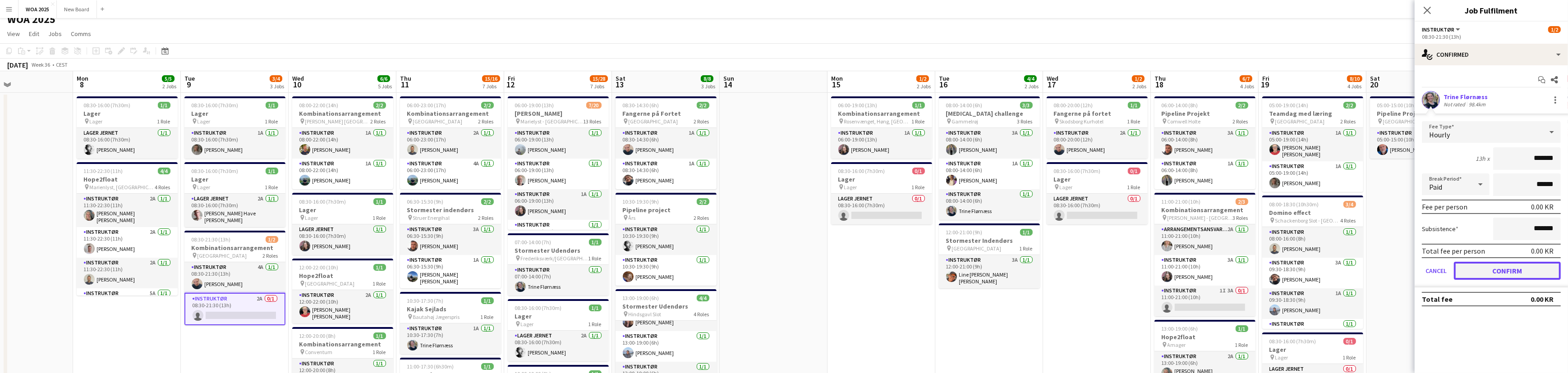
click at [1510, 268] on button "Confirm" at bounding box center [1507, 271] width 107 height 18
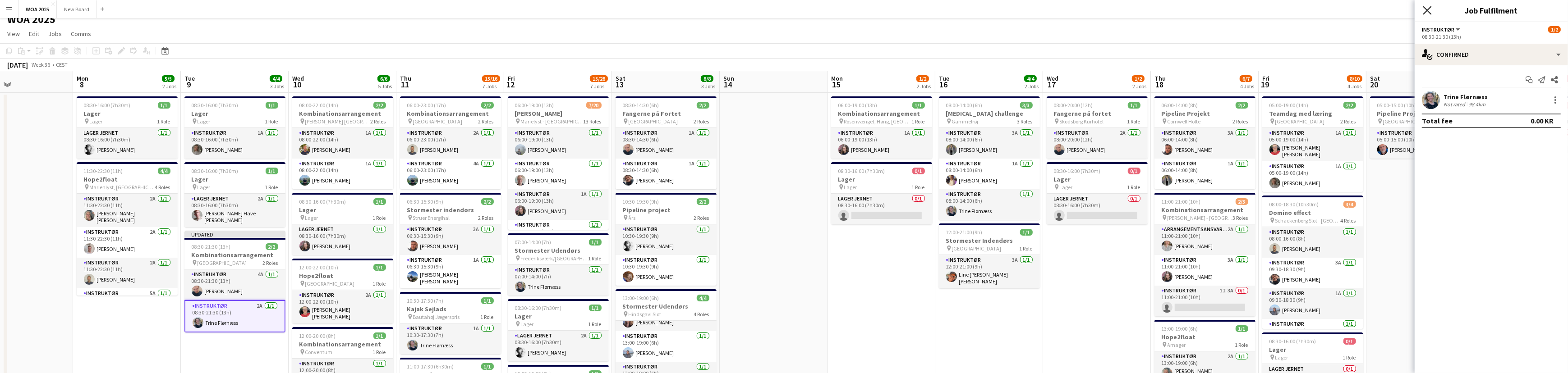
click at [1427, 6] on icon "Close pop-in" at bounding box center [1427, 10] width 9 height 9
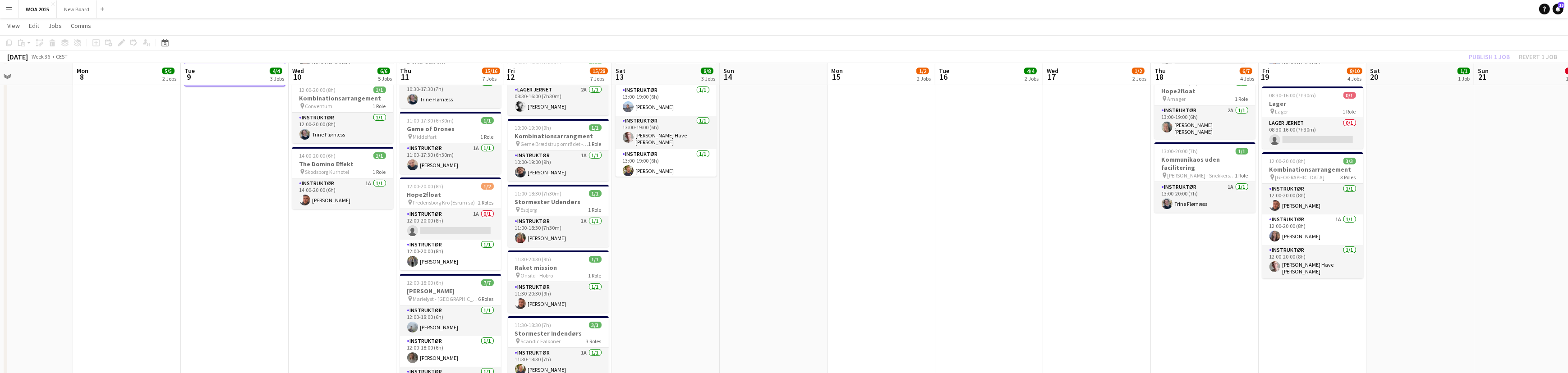
scroll to position [255, 0]
click at [456, 225] on app-card-role "Instruktør 1A 0/1 12:00-20:00 (8h) single-neutral-actions" at bounding box center [450, 224] width 101 height 31
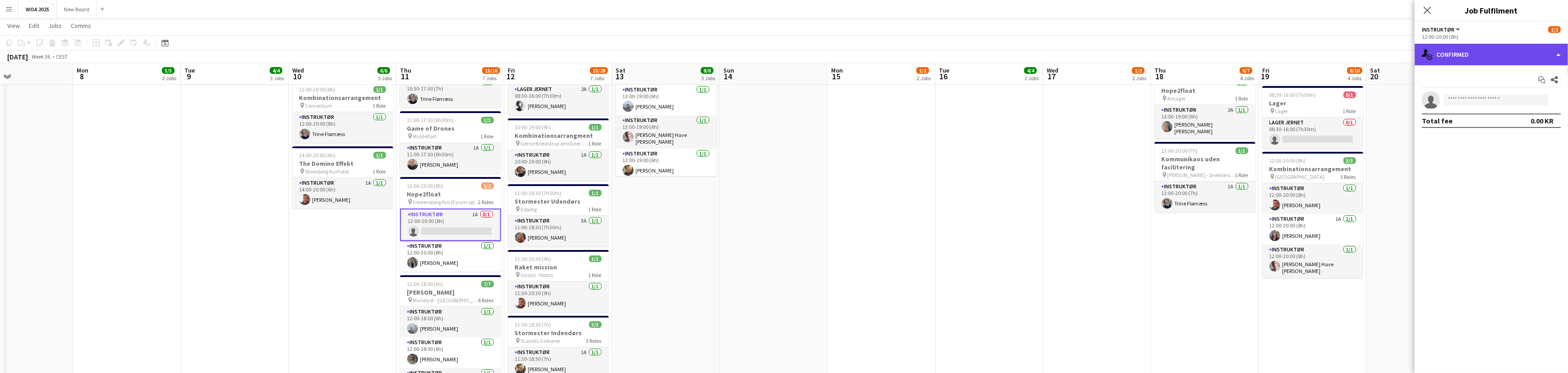
click at [1515, 57] on div "single-neutral-actions-check-2 Confirmed" at bounding box center [1491, 54] width 153 height 21
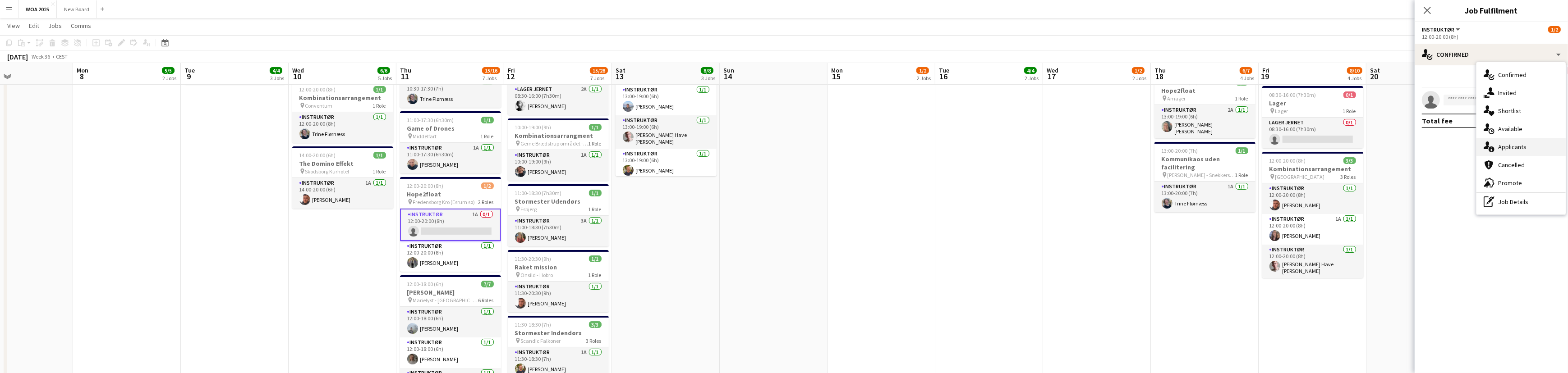
click at [1534, 147] on div "single-neutral-actions-information Applicants" at bounding box center [1521, 147] width 89 height 18
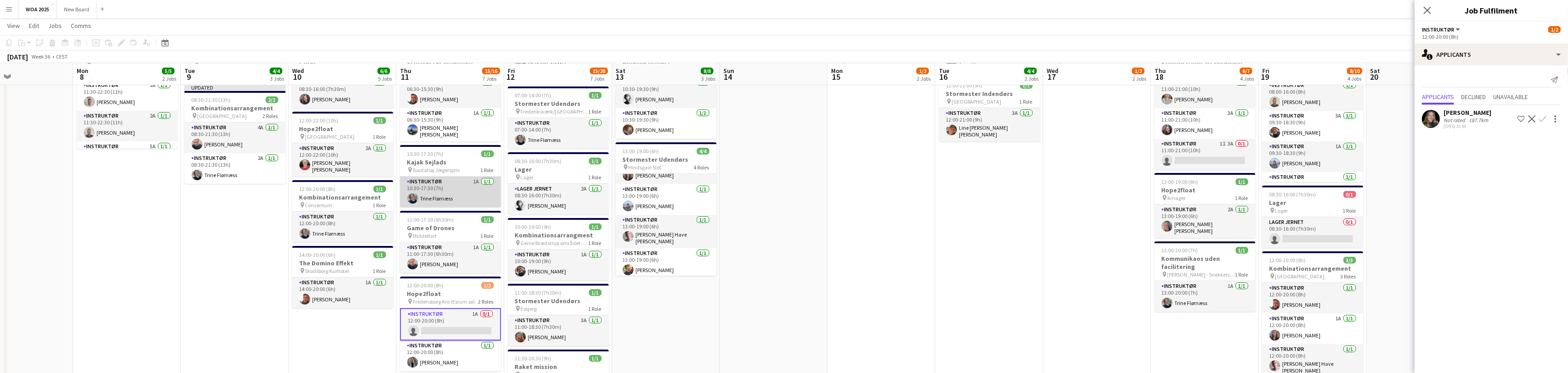
scroll to position [154, 0]
click at [472, 189] on app-card-role "Instruktør 1A [DATE] 10:30-17:30 (7h) [PERSON_NAME]" at bounding box center [450, 192] width 101 height 31
click at [1553, 122] on div at bounding box center [1555, 119] width 11 height 11
click at [464, 186] on div at bounding box center [784, 186] width 1568 height 373
click at [464, 186] on app-card-role "Instruktør 1A [DATE] 10:30-17:30 (7h) [PERSON_NAME]" at bounding box center [450, 193] width 101 height 32
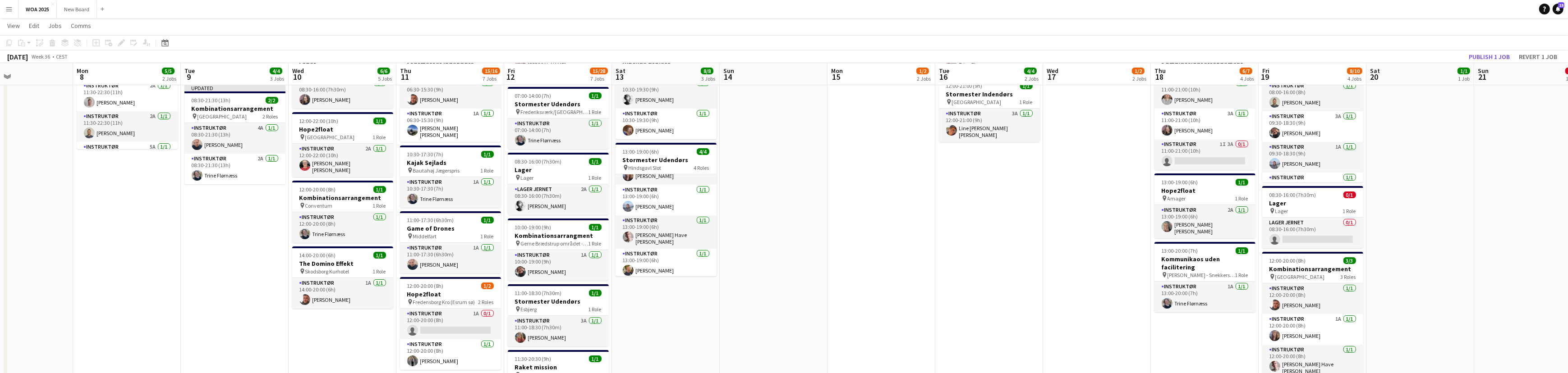
click at [464, 186] on app-card-role "Instruktør 1A [DATE] 10:30-17:30 (7h) [PERSON_NAME]" at bounding box center [450, 192] width 101 height 31
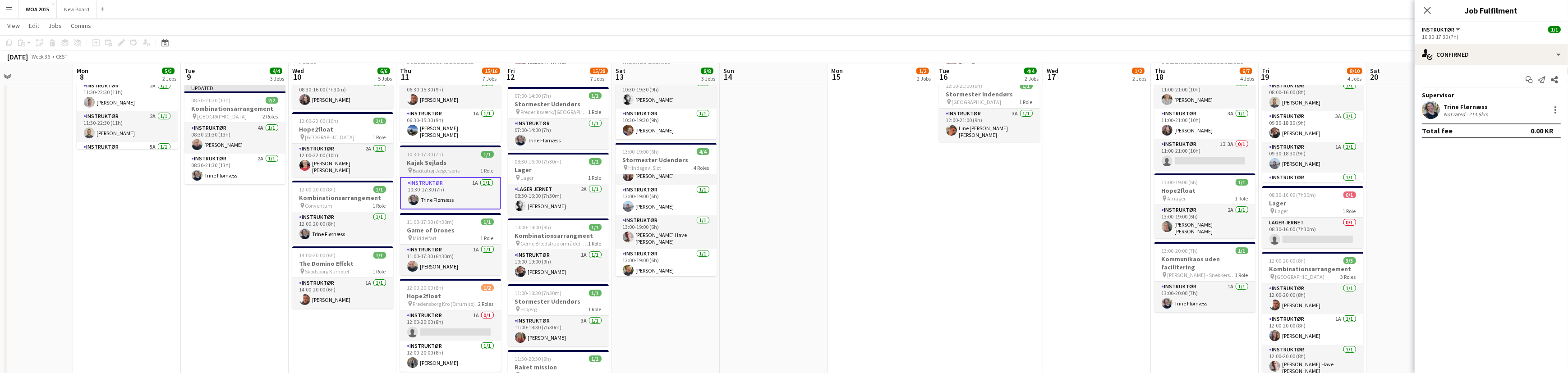
click at [463, 162] on h3 "Kajak Sejlads" at bounding box center [450, 162] width 101 height 8
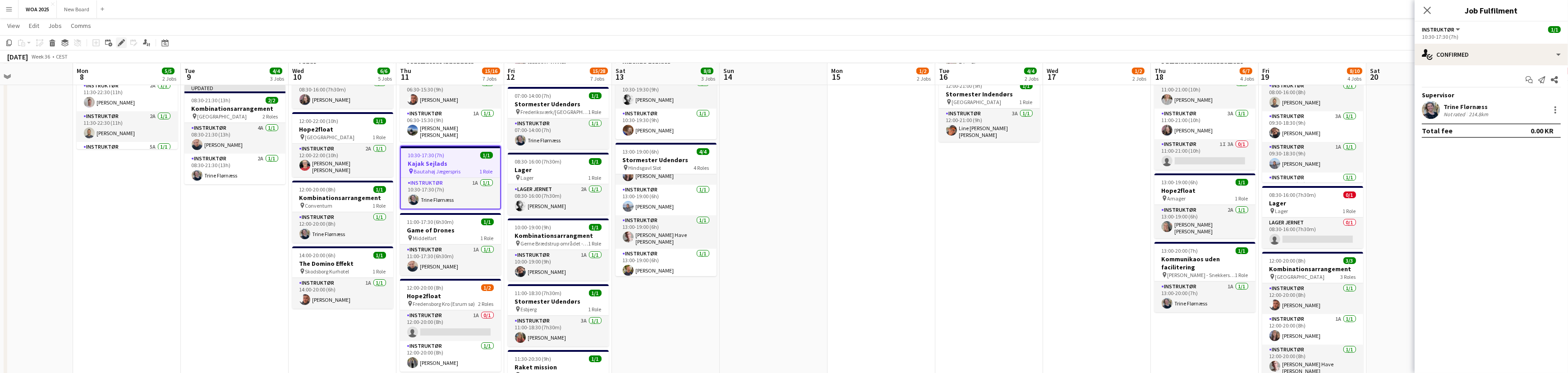
click at [123, 44] on icon "Edit" at bounding box center [122, 43] width 7 height 7
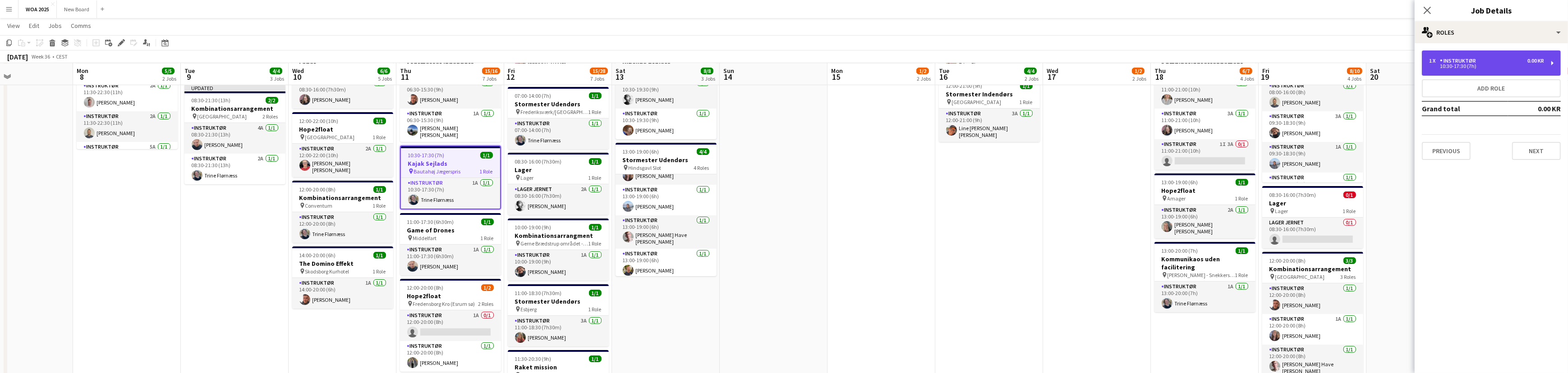
click at [1537, 63] on div "0.00 KR" at bounding box center [1535, 60] width 16 height 6
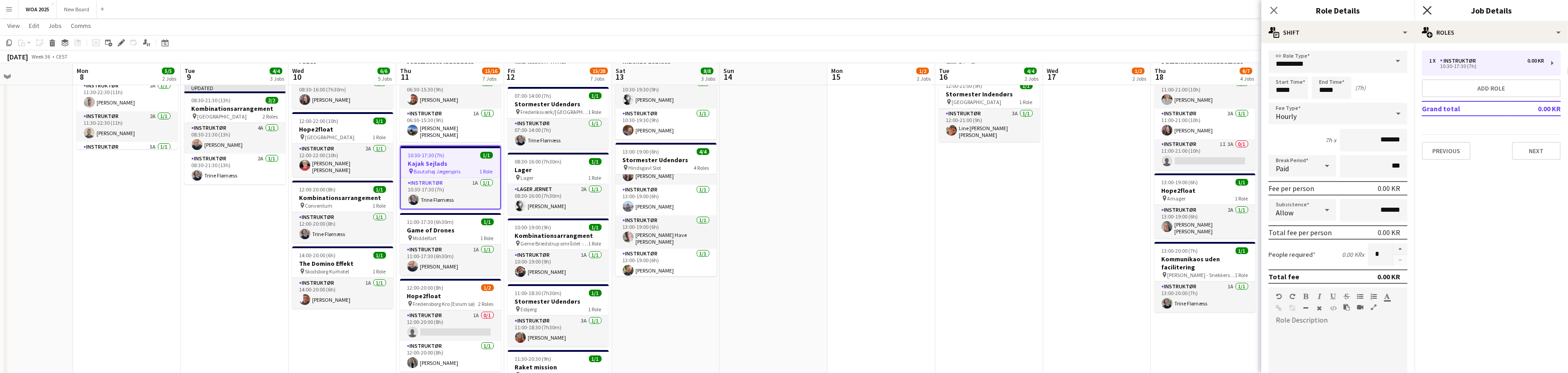
click at [1426, 12] on icon at bounding box center [1427, 10] width 9 height 9
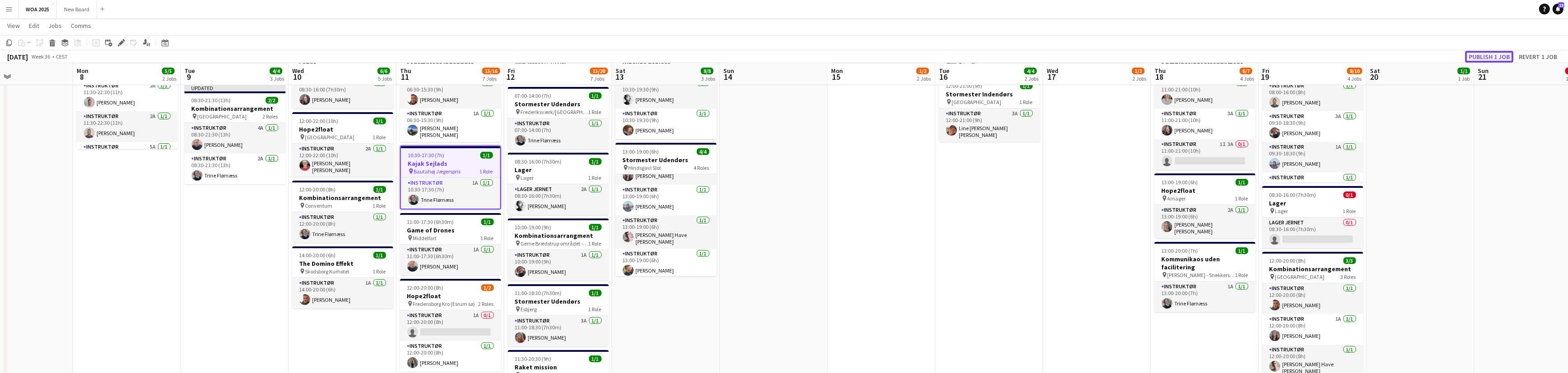
click at [1491, 54] on button "Publish 1 job" at bounding box center [1489, 56] width 48 height 12
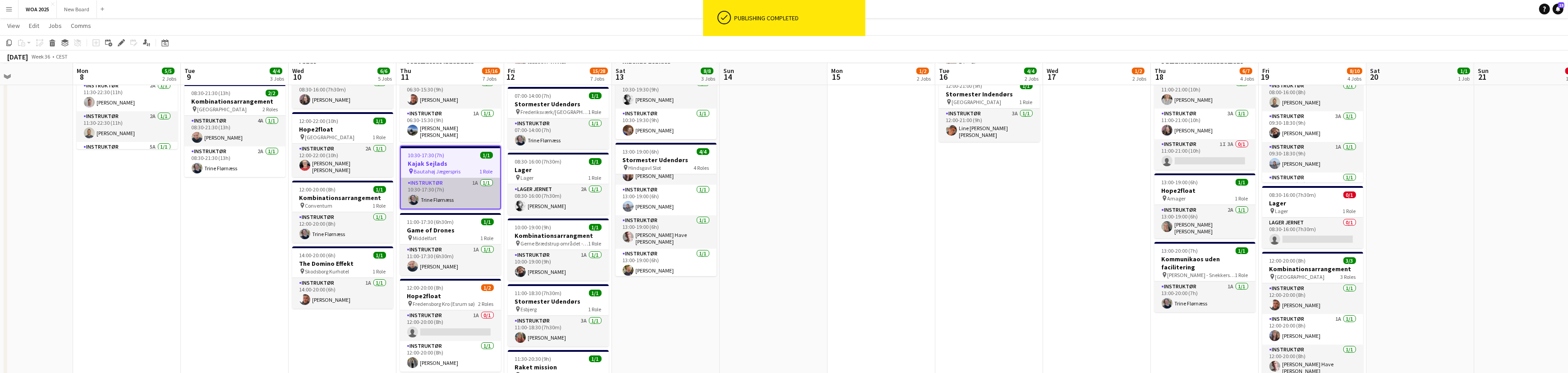
click at [475, 195] on app-card-role "Instruktør 1A [DATE] 10:30-17:30 (7h) [PERSON_NAME]" at bounding box center [450, 193] width 99 height 31
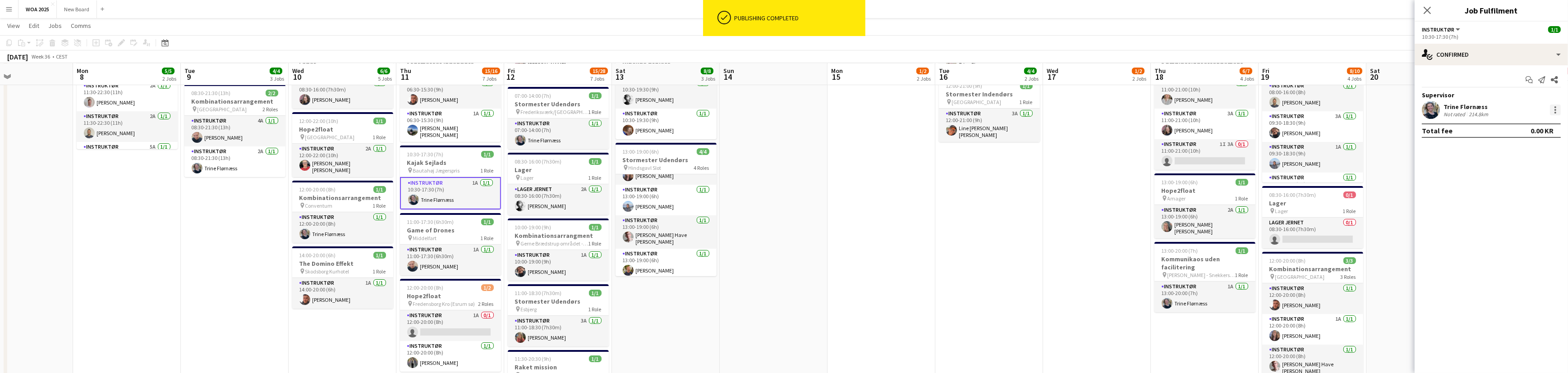
click at [1556, 110] on div at bounding box center [1555, 110] width 11 height 11
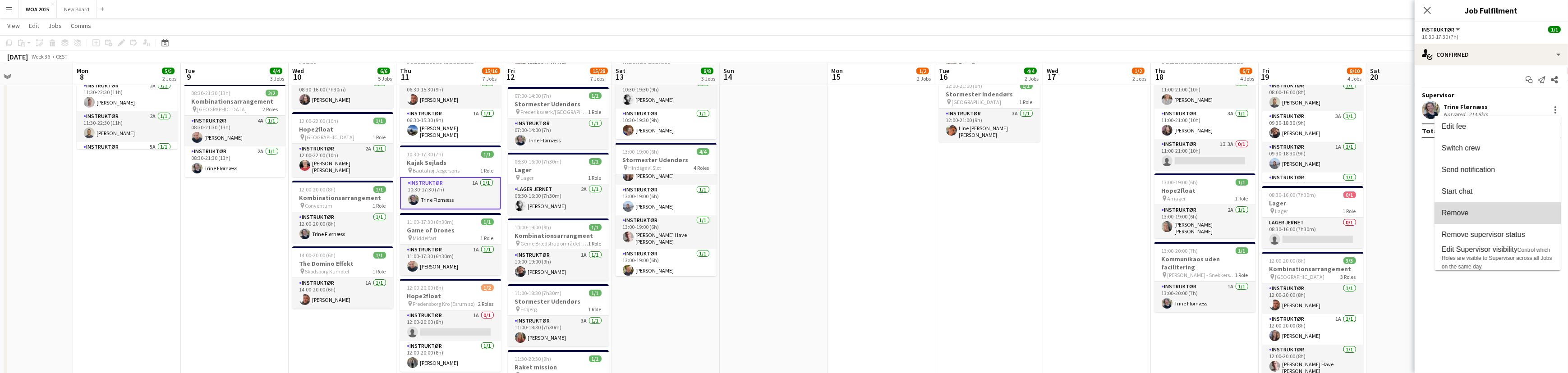
click at [1519, 217] on span "Remove" at bounding box center [1497, 212] width 112 height 8
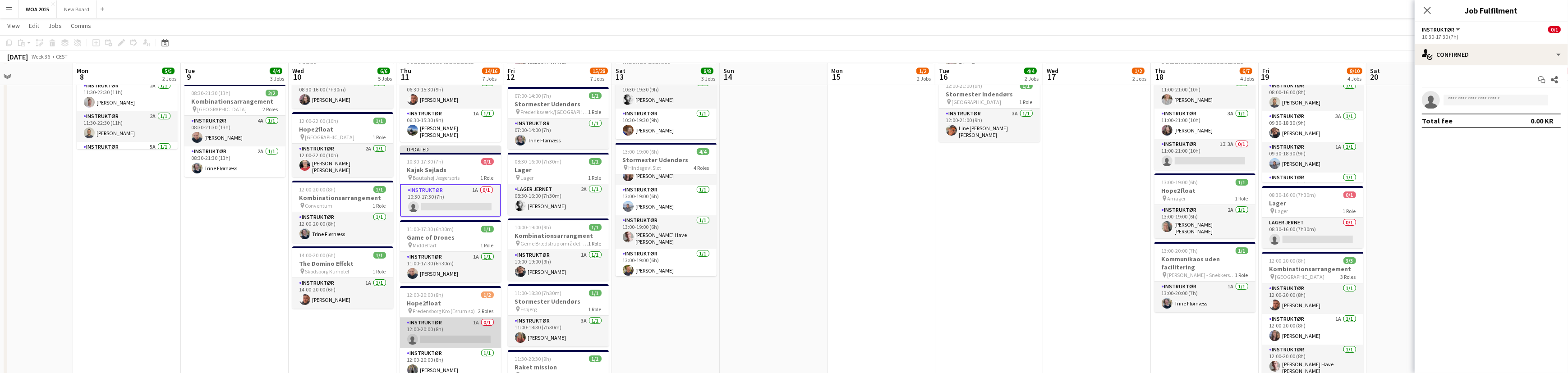
click at [452, 327] on app-card-role "Instruktør 1A 0/1 12:00-20:00 (8h) single-neutral-actions" at bounding box center [450, 333] width 101 height 31
click at [1508, 99] on input at bounding box center [1495, 100] width 104 height 11
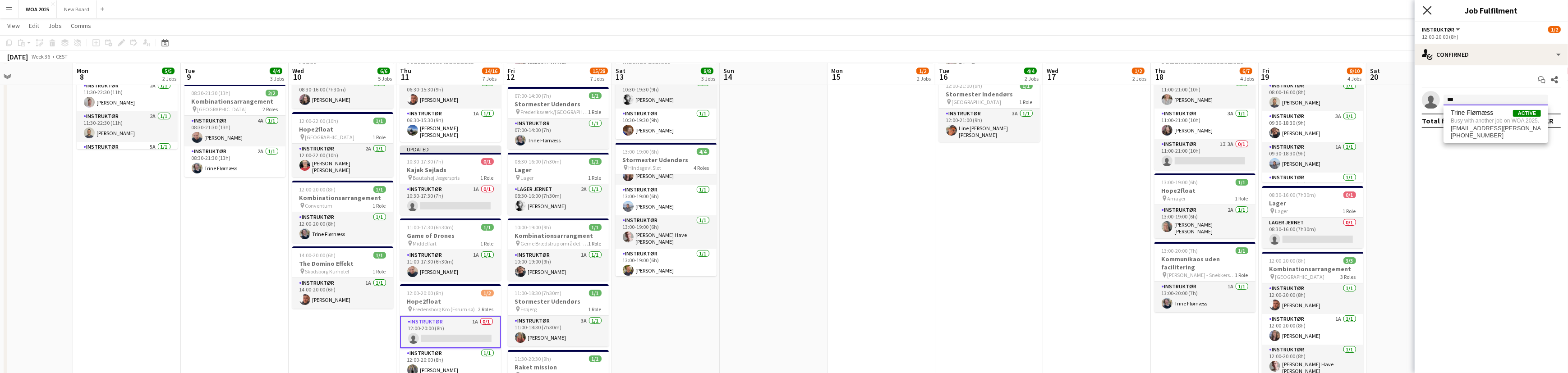
type input "***"
click at [1430, 11] on icon "Close pop-in" at bounding box center [1427, 10] width 9 height 9
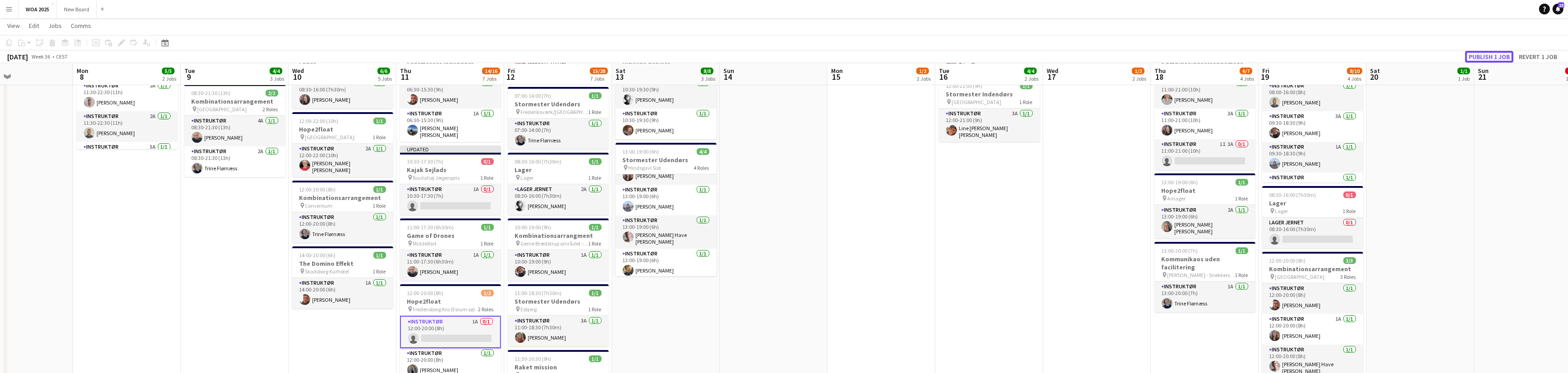
click at [1492, 56] on button "Publish 1 job" at bounding box center [1489, 56] width 48 height 12
click at [459, 324] on app-card-role "Instruktør 1A 0/1 12:00-20:00 (8h) single-neutral-actions" at bounding box center [450, 324] width 101 height 32
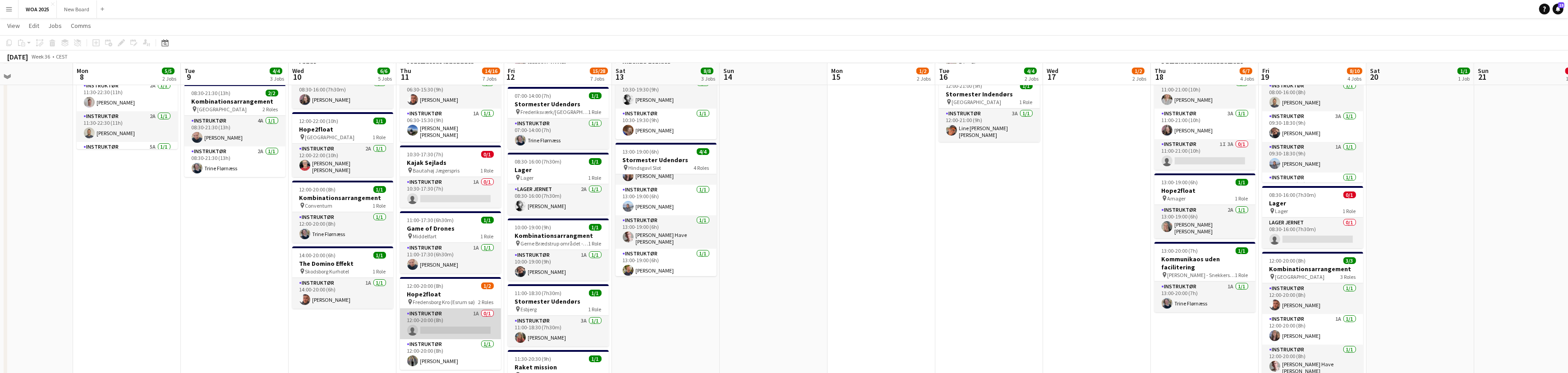
click at [459, 324] on app-card-role "Instruktør 1A 0/1 12:00-20:00 (8h) single-neutral-actions" at bounding box center [450, 324] width 101 height 31
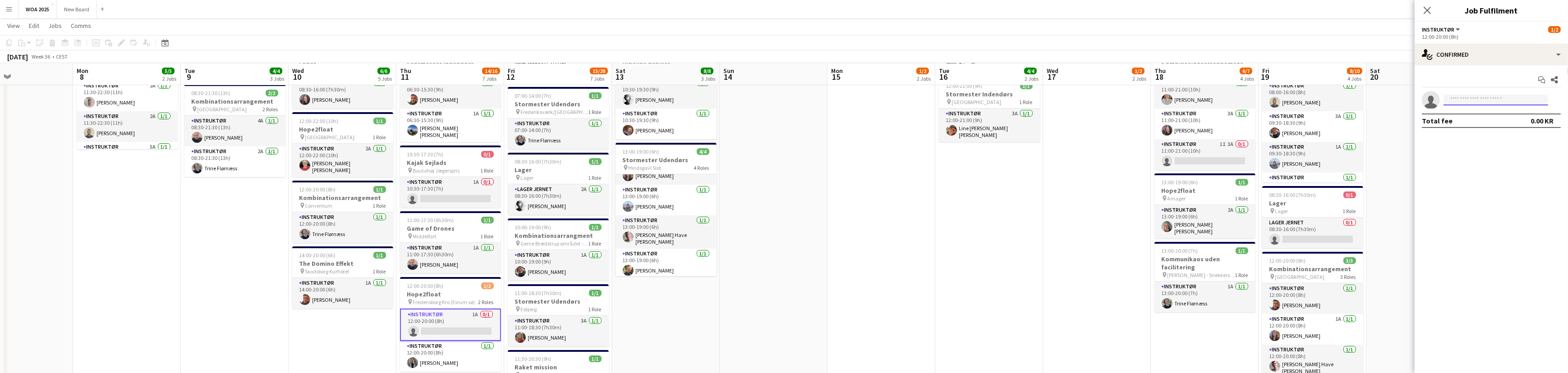
click at [1496, 99] on input at bounding box center [1495, 100] width 104 height 11
type input "***"
click at [1471, 124] on span "[PHONE_NUMBER]" at bounding box center [1496, 128] width 90 height 7
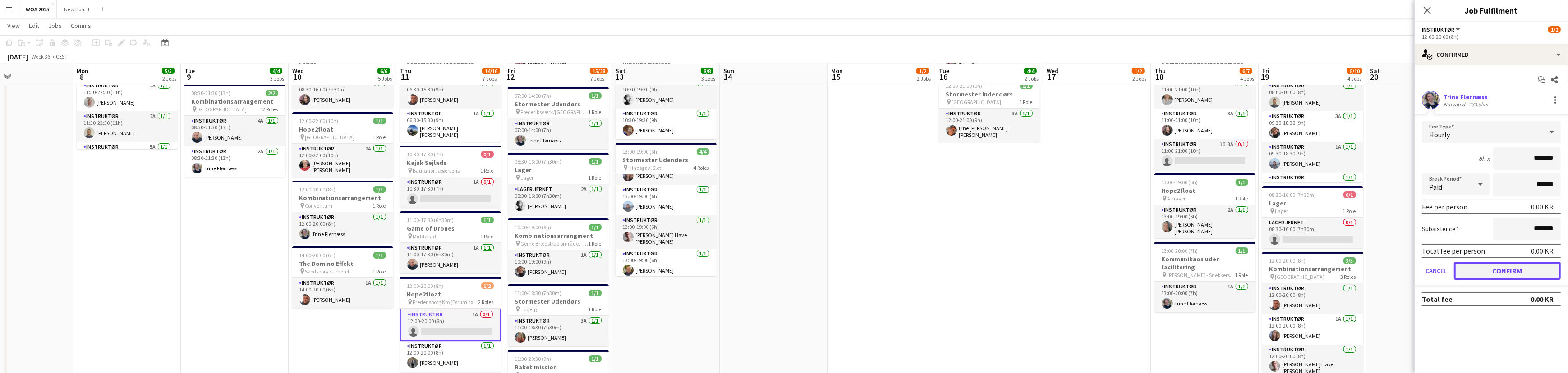
click at [1517, 267] on button "Confirm" at bounding box center [1507, 271] width 107 height 18
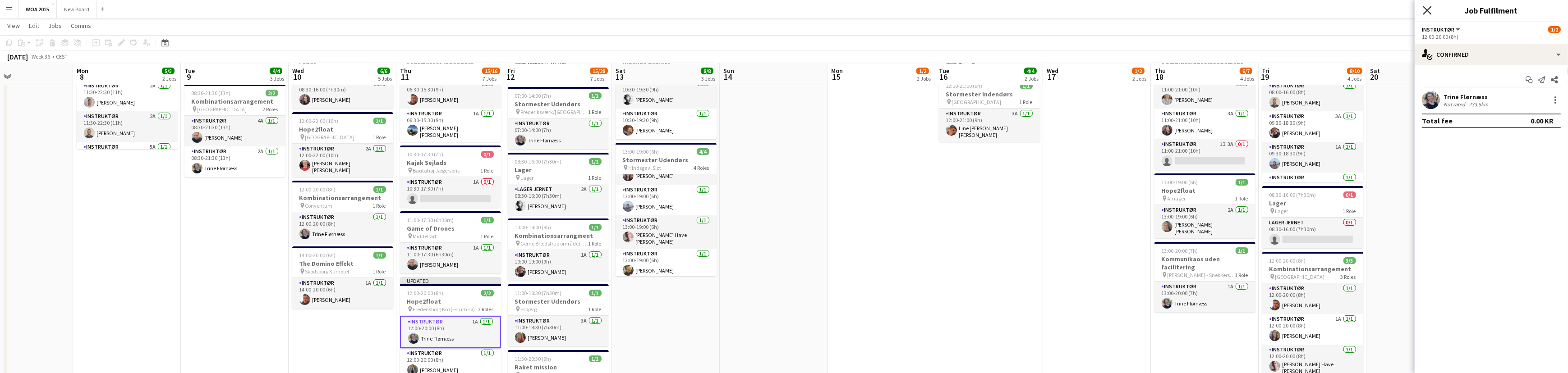
click at [1425, 9] on icon "Close pop-in" at bounding box center [1427, 10] width 9 height 9
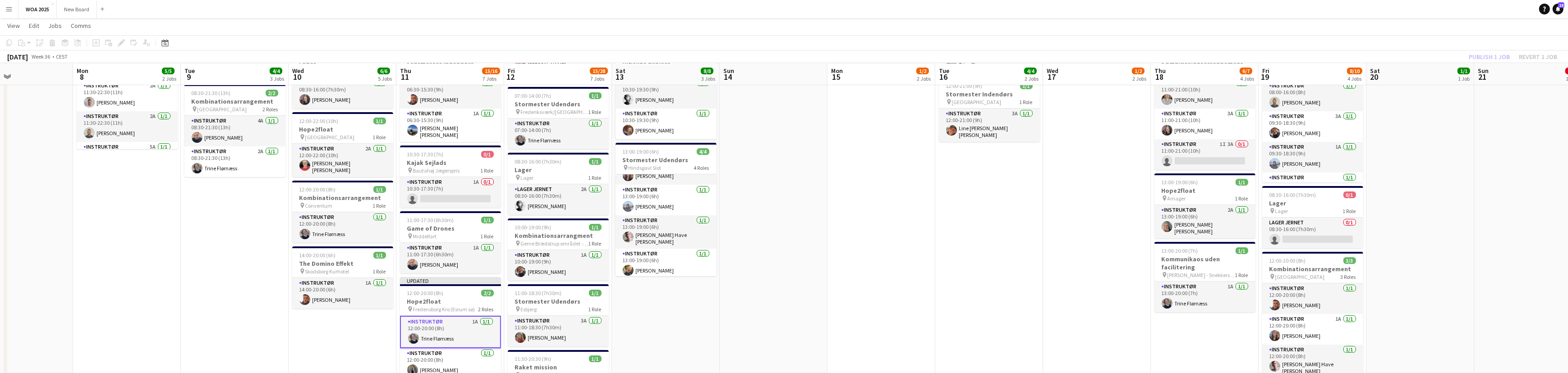
click at [1501, 57] on div "Publish 1 job Revert 1 job" at bounding box center [1513, 56] width 110 height 12
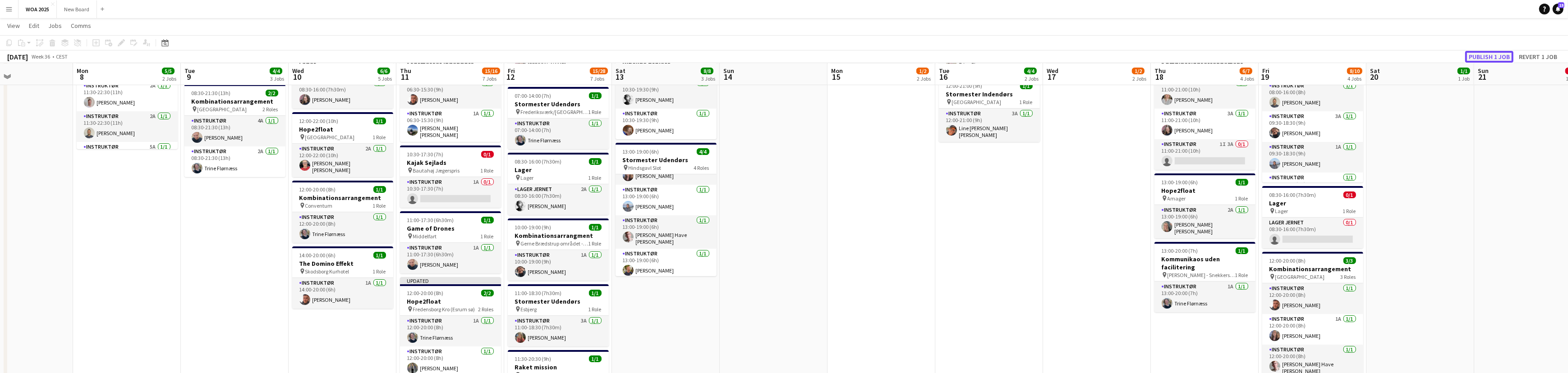
click at [1501, 57] on button "Publish 1 job" at bounding box center [1489, 56] width 48 height 12
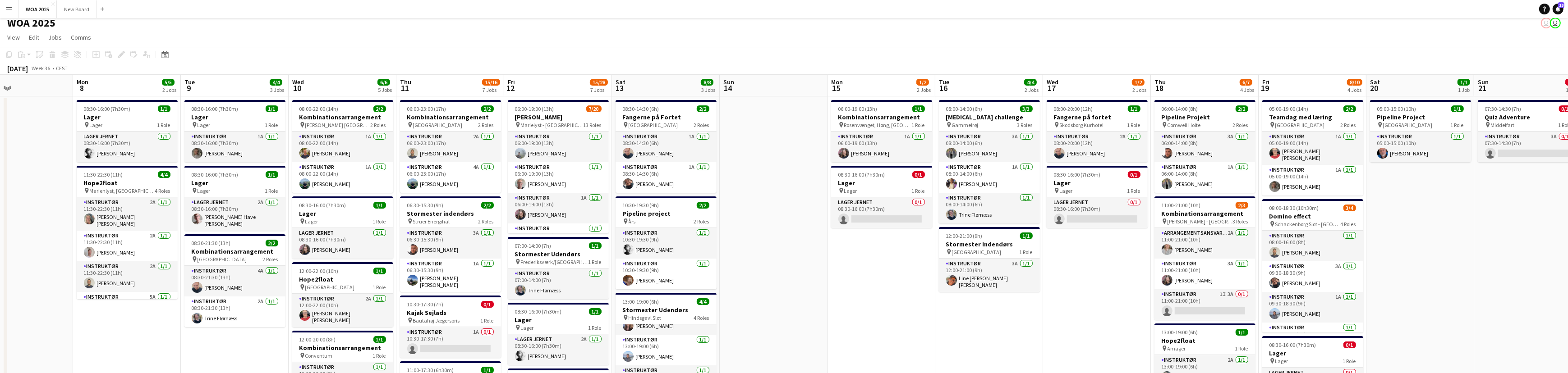
scroll to position [0, 0]
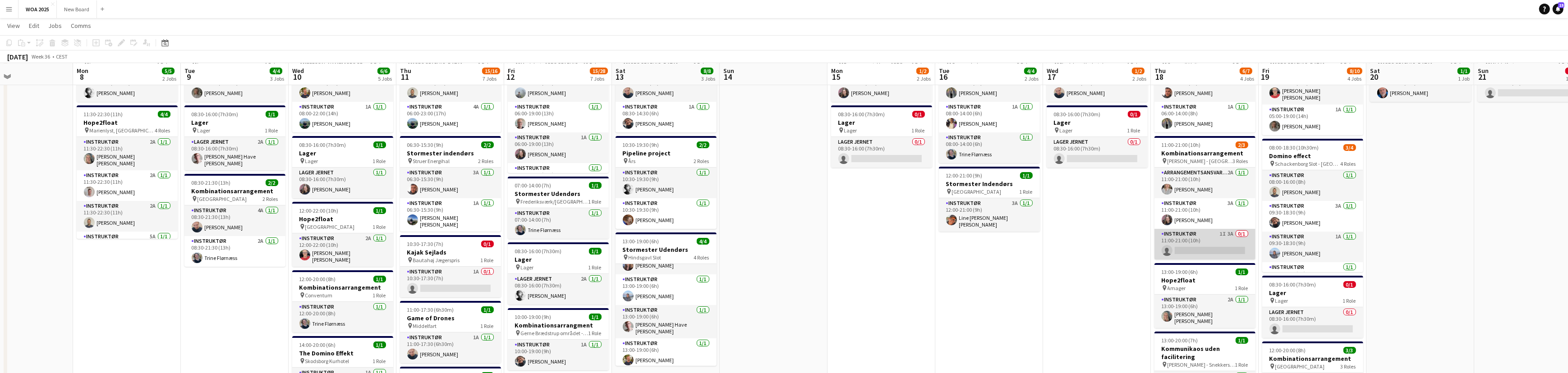
click at [1220, 239] on app-card-role "Instruktør 1I 3A 0/1 11:00-21:00 (10h) single-neutral-actions" at bounding box center [1204, 244] width 101 height 31
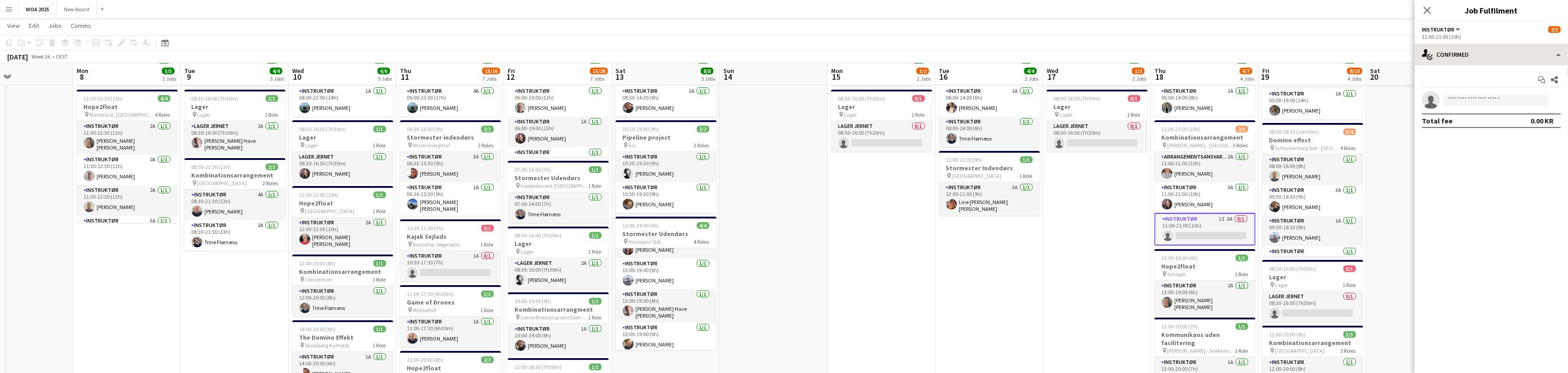
scroll to position [81, 0]
click at [1541, 59] on div "single-neutral-actions-check-2 Confirmed" at bounding box center [1491, 54] width 153 height 21
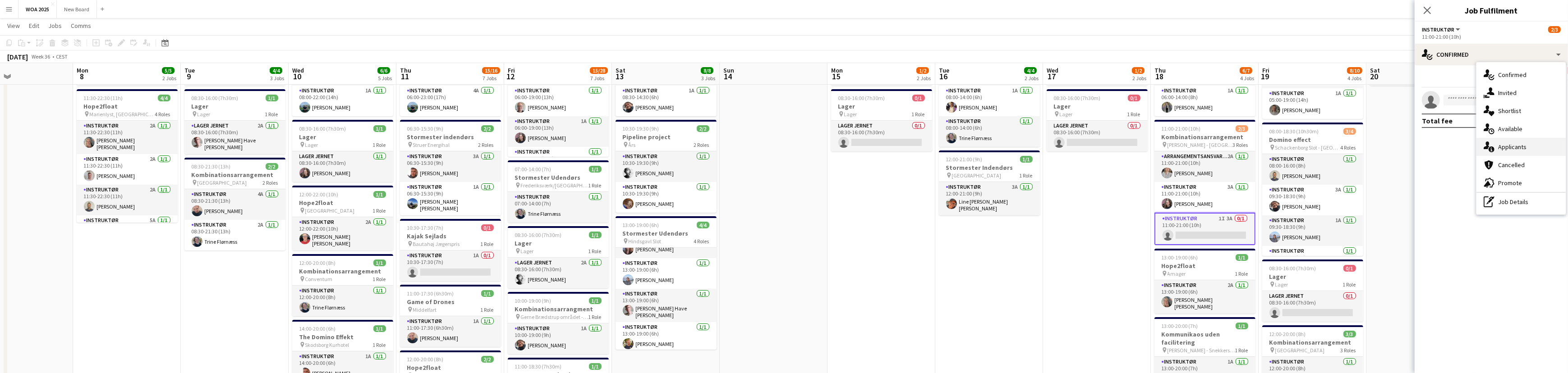
click at [1529, 147] on div "single-neutral-actions-information Applicants" at bounding box center [1521, 147] width 89 height 18
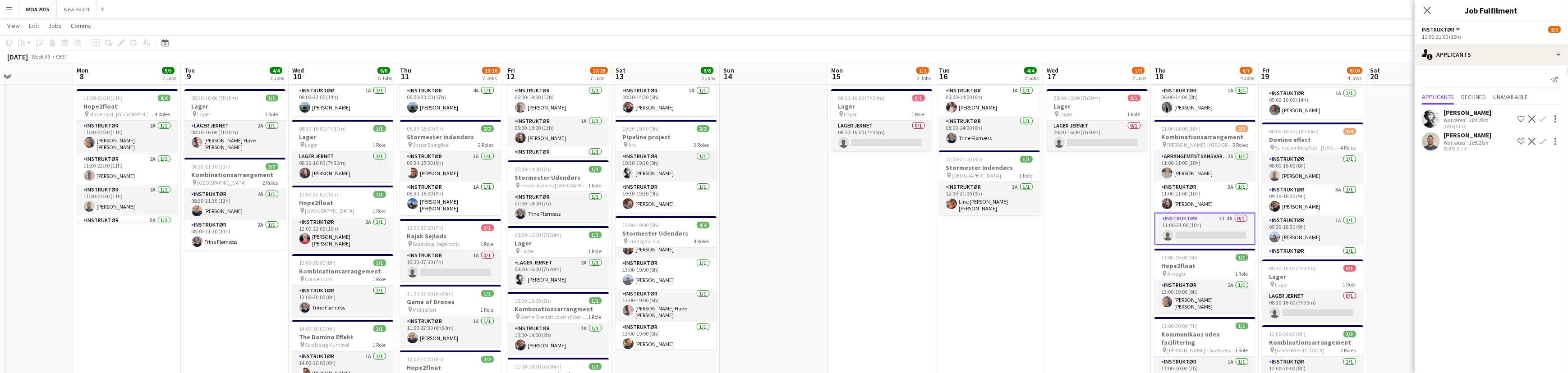
click at [1499, 249] on mat-expansion-panel "users2 Applicants Send notification Applicants Declined Unavailable [PERSON_NAM…" at bounding box center [1491, 219] width 153 height 308
click at [9, 6] on app-icon "Menu" at bounding box center [9, 9] width 7 height 7
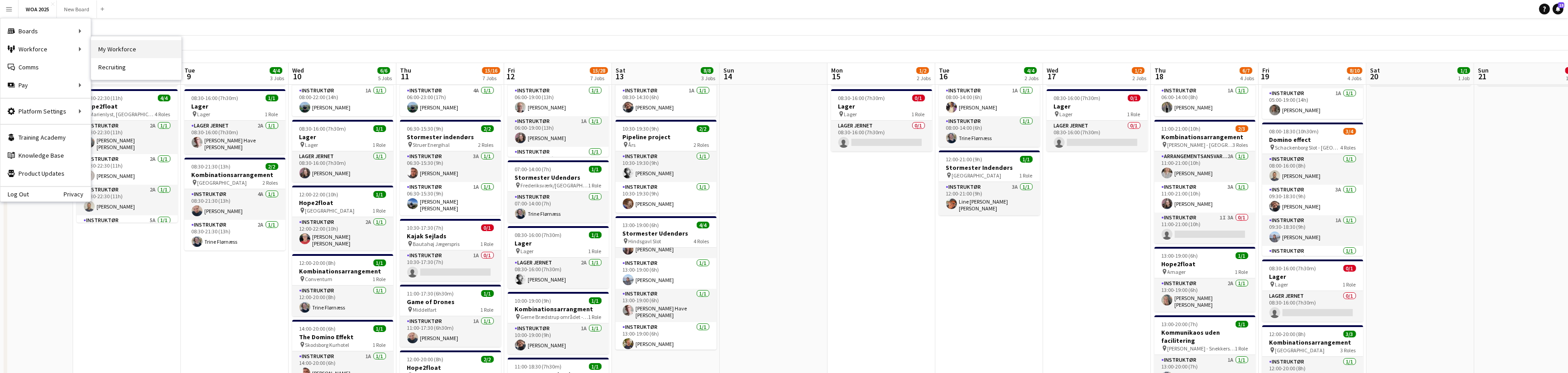
click at [148, 50] on link "My Workforce" at bounding box center [136, 49] width 90 height 18
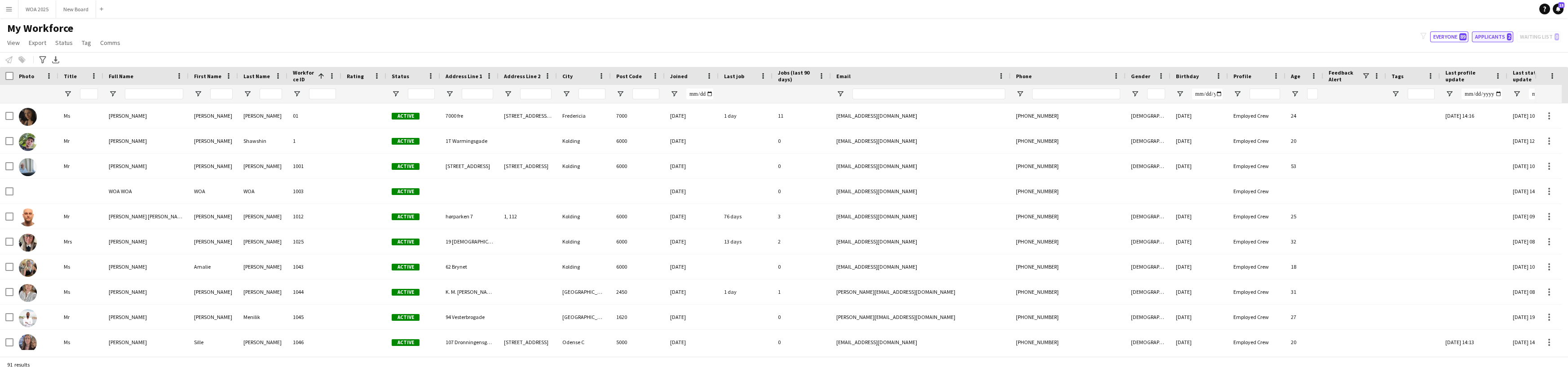
click at [1497, 33] on button "Applicants 2" at bounding box center [1493, 37] width 41 height 11
type input "**********"
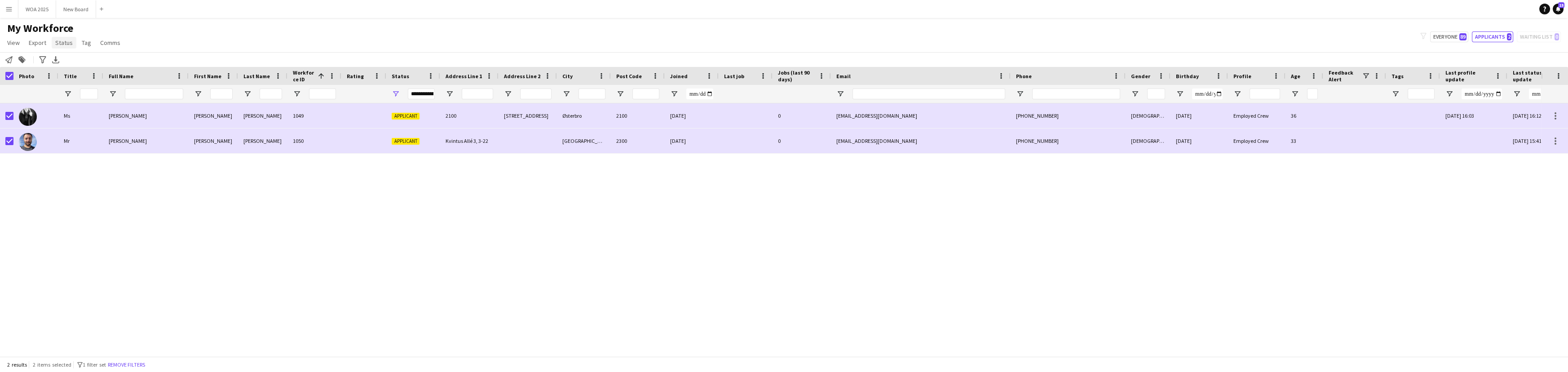
click at [58, 42] on span "Status" at bounding box center [64, 42] width 18 height 8
click at [61, 66] on span "Edit" at bounding box center [64, 61] width 10 height 8
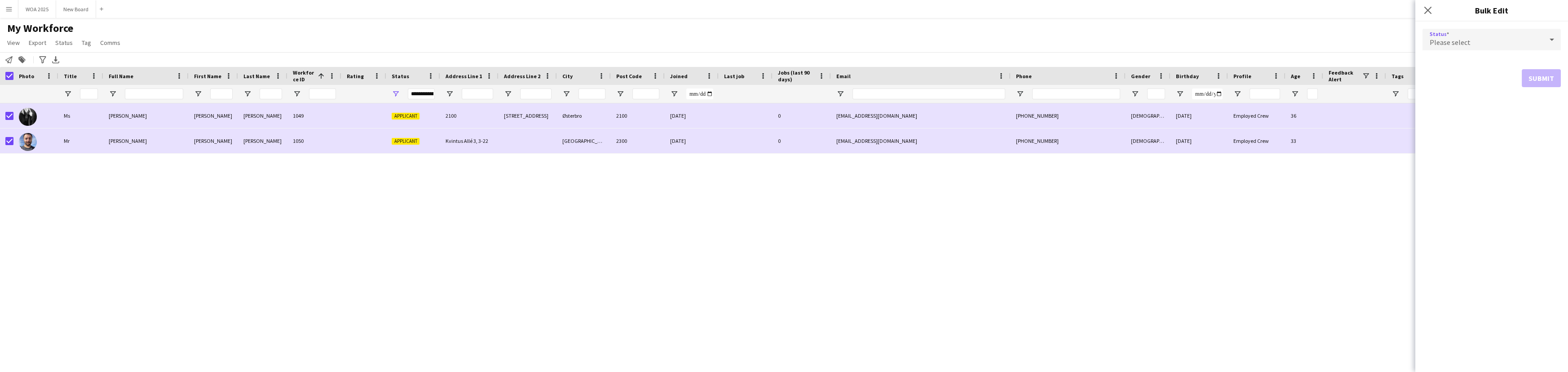
click at [1553, 44] on icon at bounding box center [1552, 40] width 11 height 18
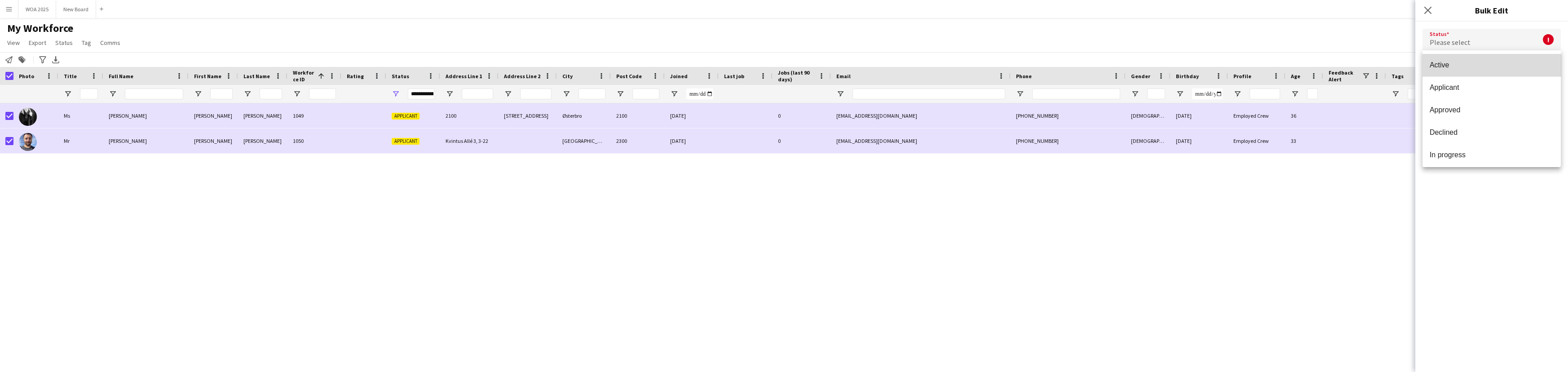
click at [1503, 65] on span "Active" at bounding box center [1492, 65] width 124 height 9
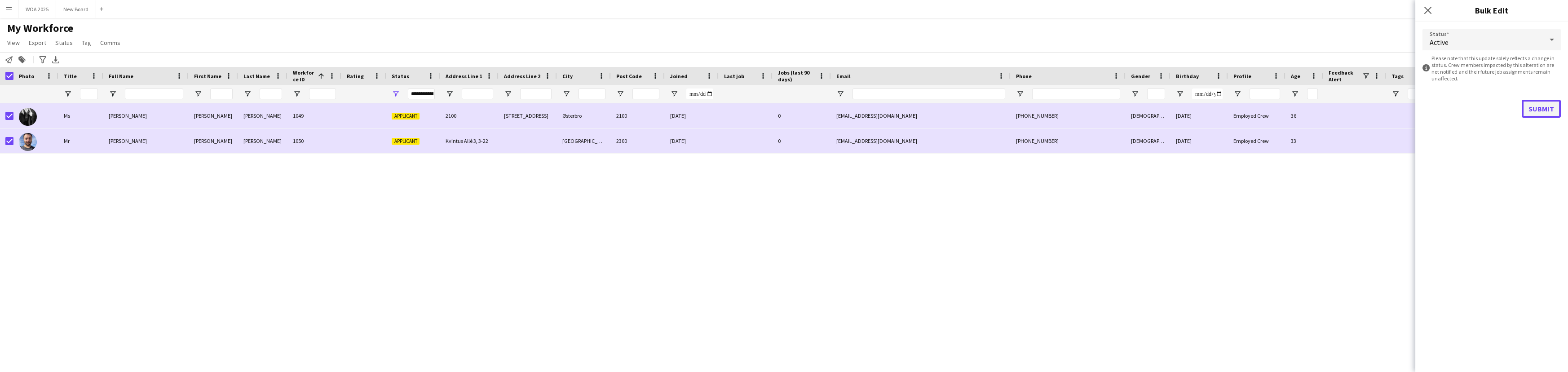
click at [1541, 107] on button "Submit" at bounding box center [1541, 109] width 39 height 18
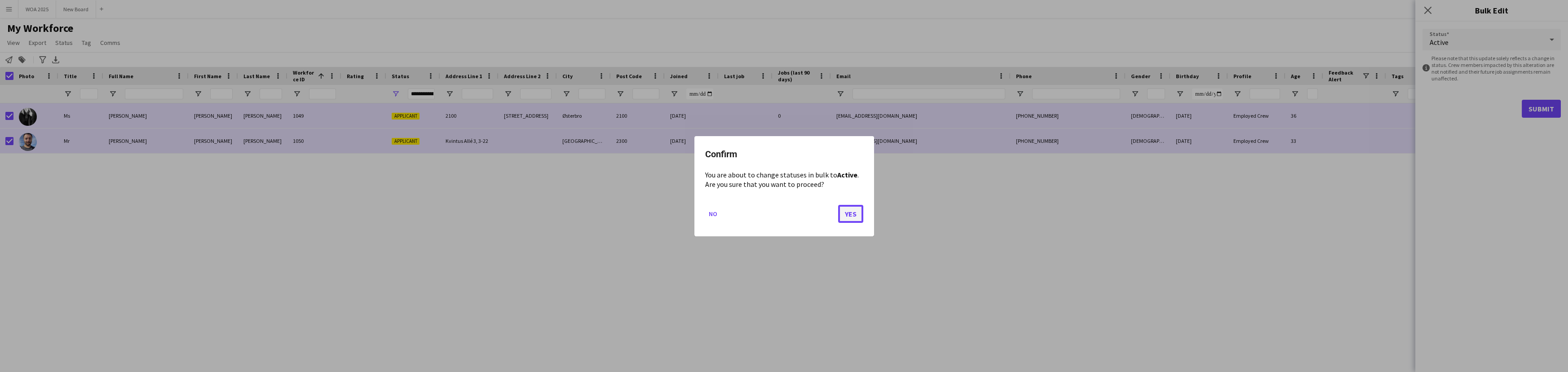
click at [849, 210] on button "Yes" at bounding box center [850, 214] width 25 height 18
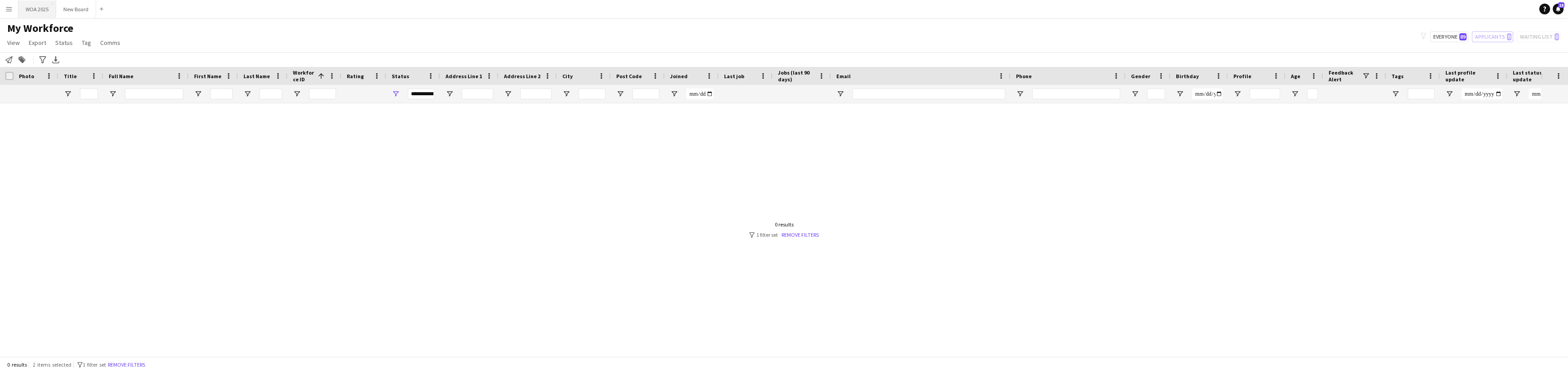
click at [37, 13] on button "WOA 2025 Close" at bounding box center [37, 9] width 38 height 18
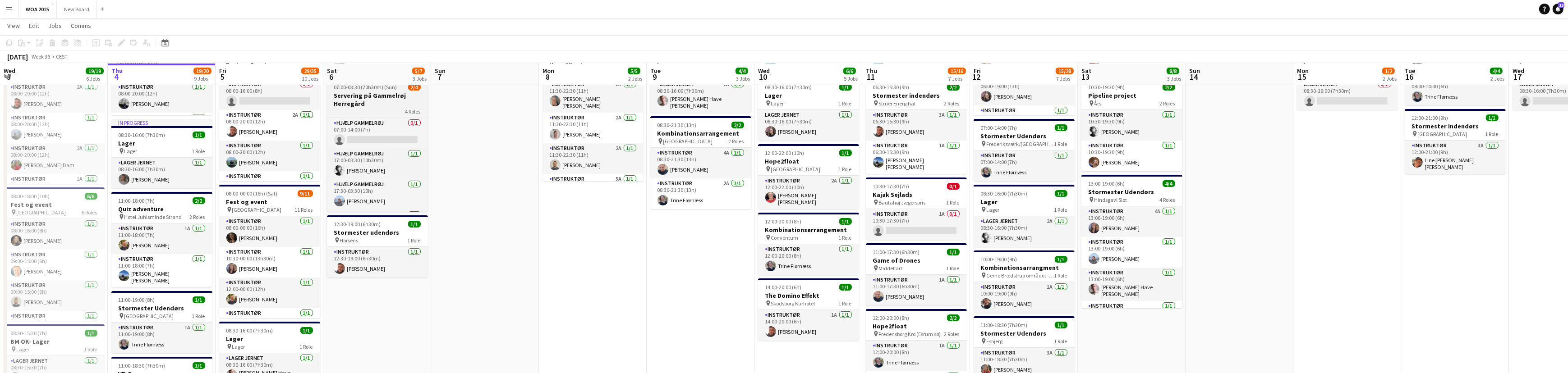
scroll to position [28, 0]
click at [367, 198] on app-card-role "Hjælp Gammelrøj 1A 0/1 21:00-03:30 (6h30m) single-neutral-actions" at bounding box center [377, 197] width 101 height 31
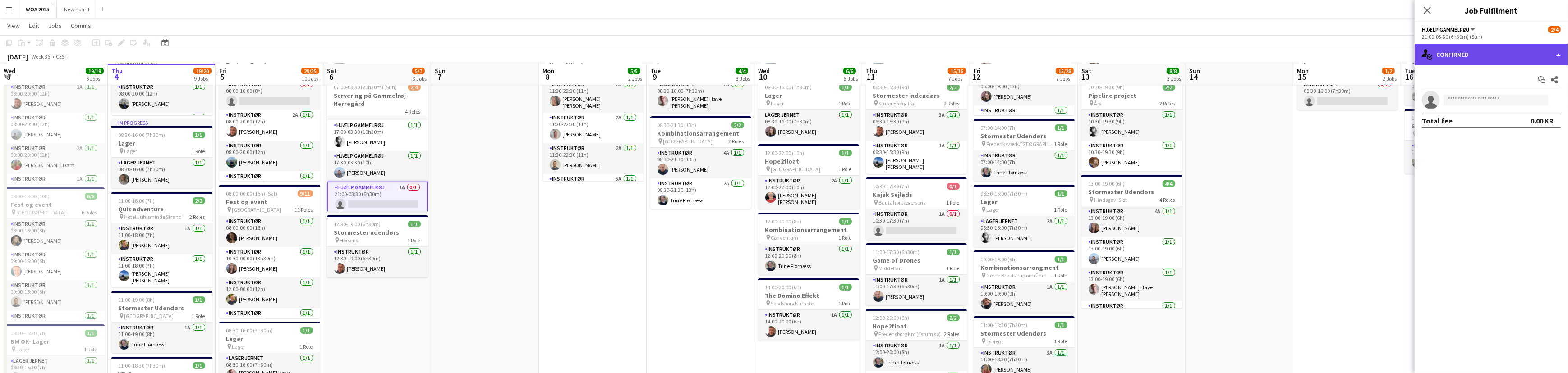
click at [1553, 54] on div "single-neutral-actions-check-2 Confirmed" at bounding box center [1491, 54] width 153 height 21
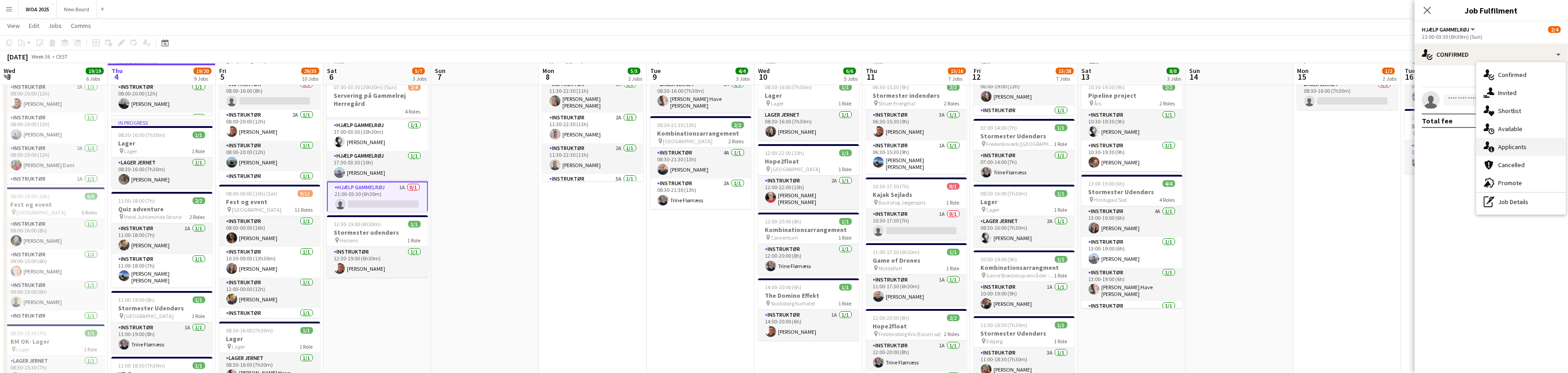
click at [1549, 145] on div "single-neutral-actions-information Applicants" at bounding box center [1521, 147] width 89 height 18
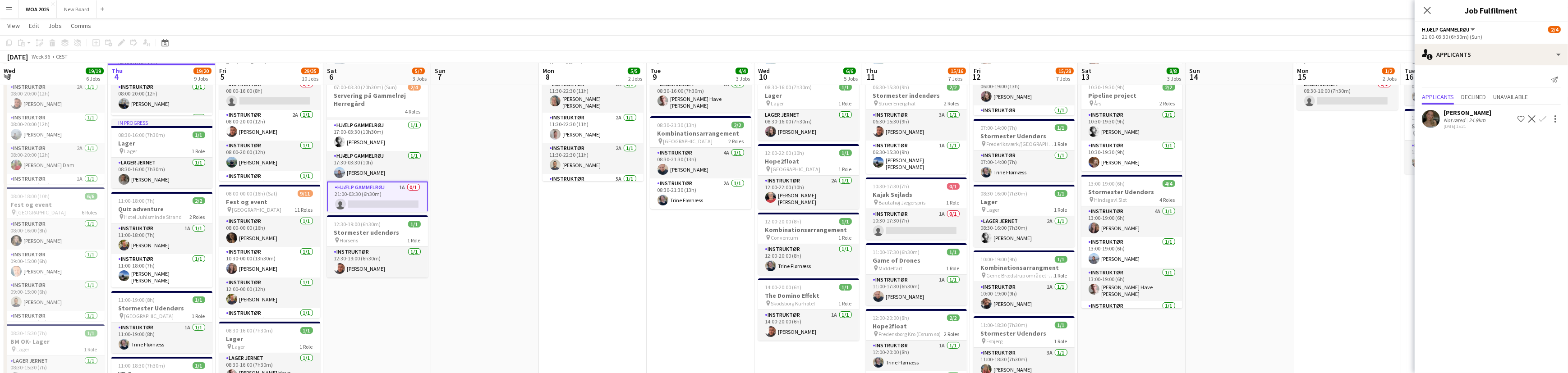
click at [1546, 118] on app-icon "Confirm" at bounding box center [1542, 119] width 7 height 7
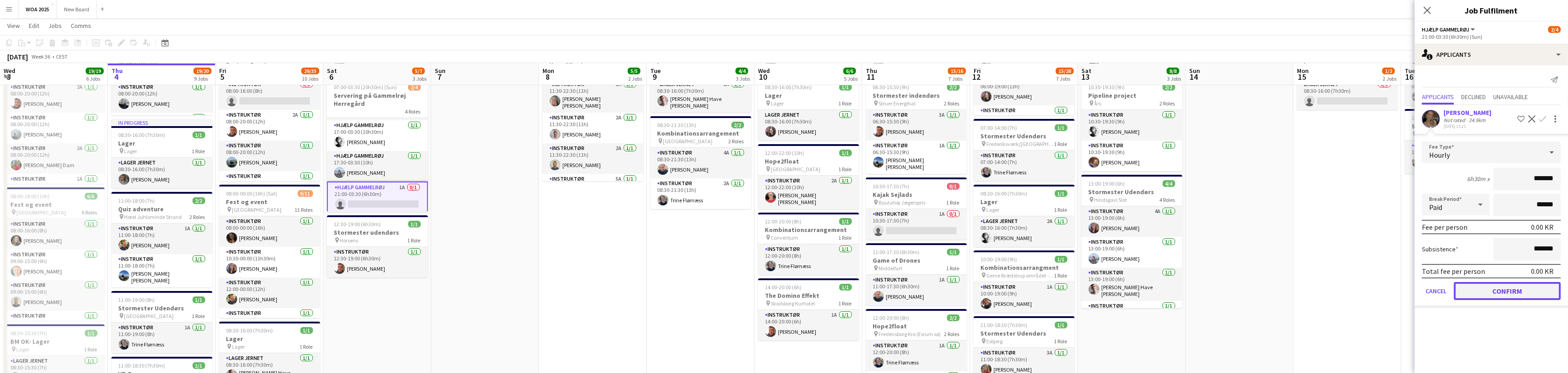
click at [1530, 289] on button "Confirm" at bounding box center [1507, 291] width 107 height 18
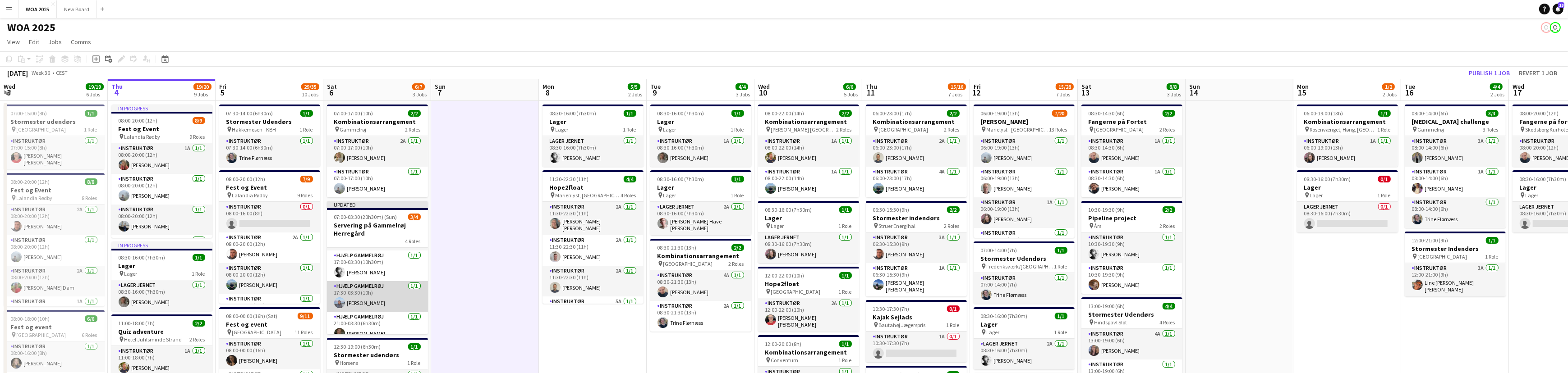
scroll to position [27, 0]
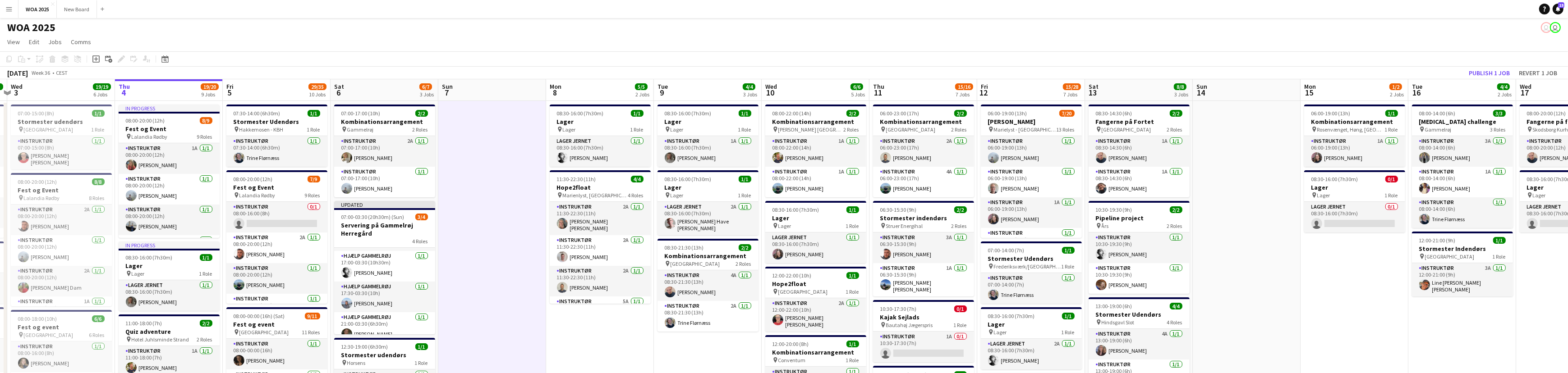
drag, startPoint x: 421, startPoint y: 291, endPoint x: 430, endPoint y: 247, distance: 44.9
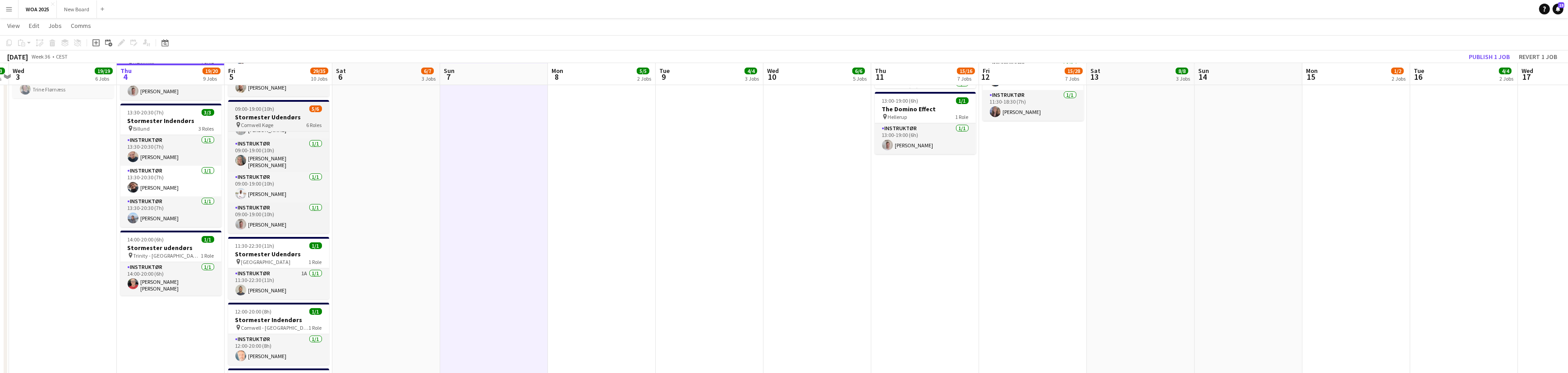
scroll to position [82, 0]
click at [299, 184] on app-card-role "Instruktør 0/1 09:00-19:00 (10h) single-neutral-actions" at bounding box center [278, 190] width 101 height 31
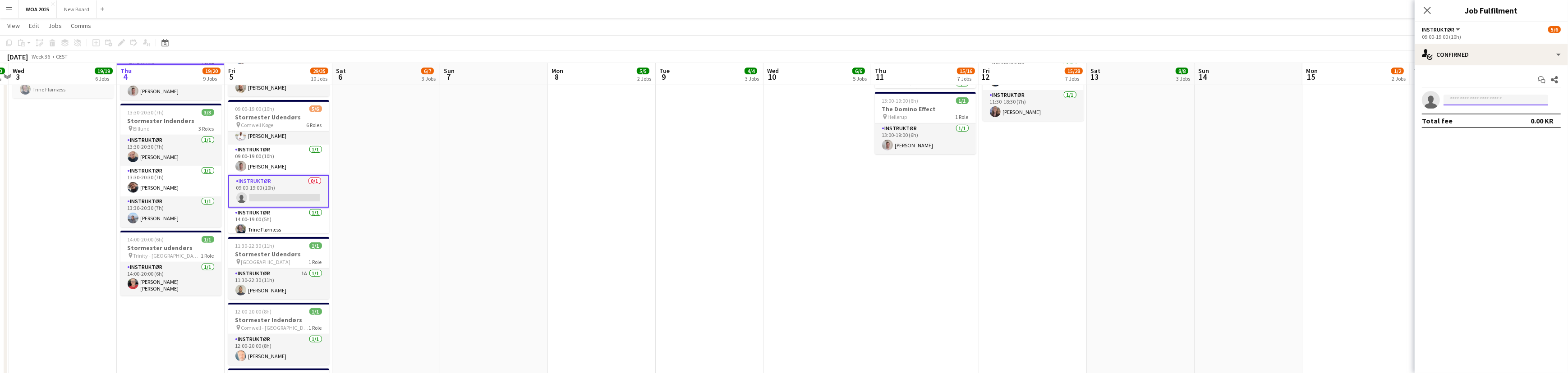
click at [1489, 99] on input at bounding box center [1495, 100] width 104 height 11
type input "*"
type input "****"
click at [1477, 118] on span "[EMAIL_ADDRESS][DOMAIN_NAME]" at bounding box center [1496, 120] width 90 height 7
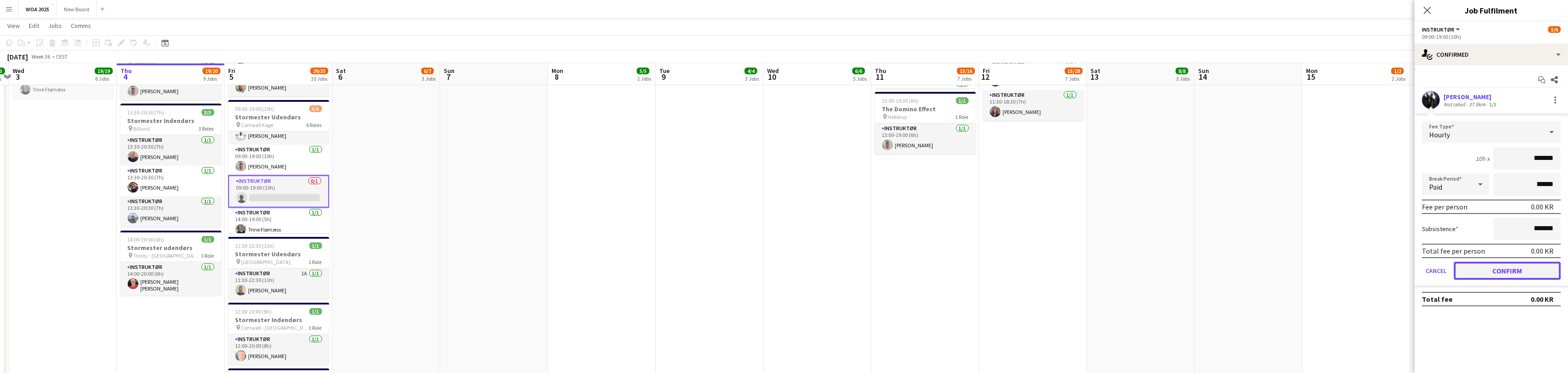
click at [1516, 264] on button "Confirm" at bounding box center [1507, 271] width 107 height 18
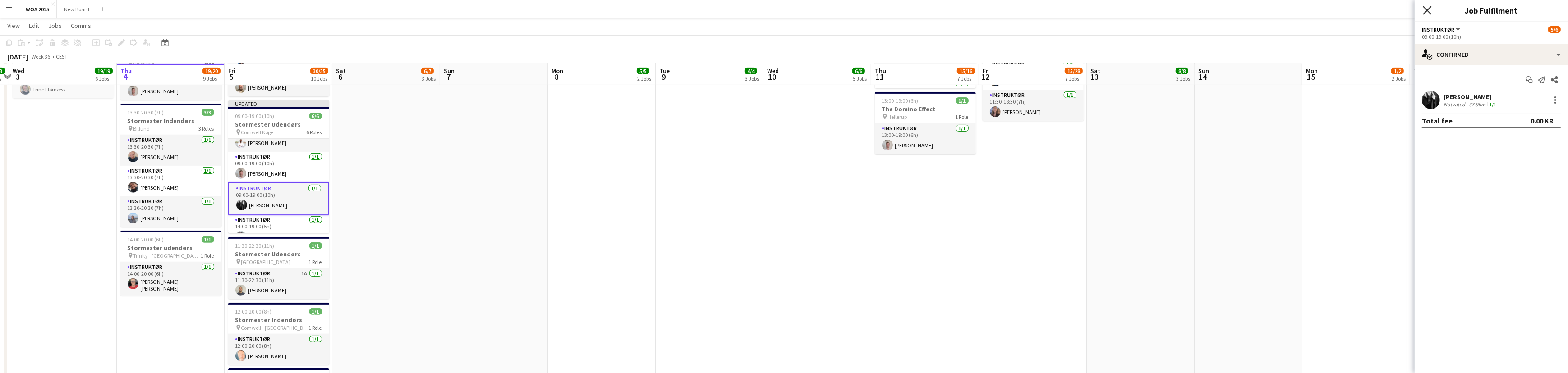
click at [1427, 7] on icon "Close pop-in" at bounding box center [1427, 10] width 9 height 9
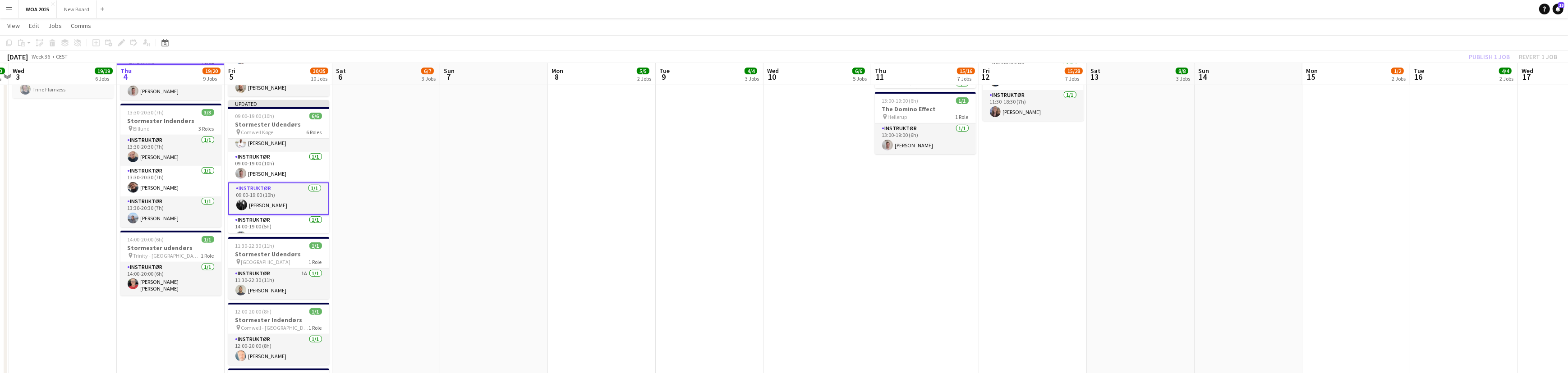
click at [1484, 57] on div "Publish 1 job Revert 1 job" at bounding box center [1513, 56] width 110 height 12
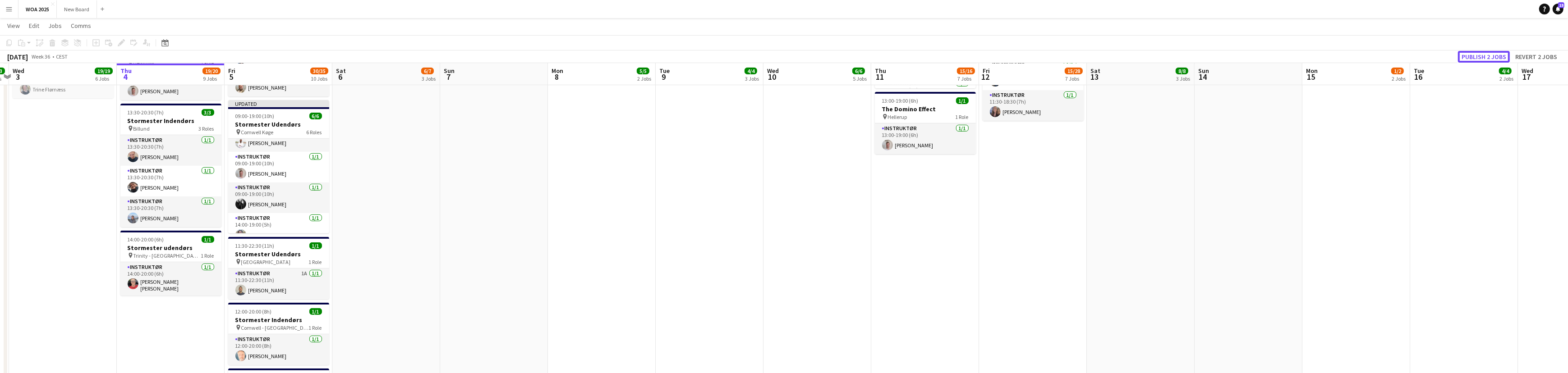
click at [1484, 57] on button "Publish 2 jobs" at bounding box center [1484, 56] width 52 height 12
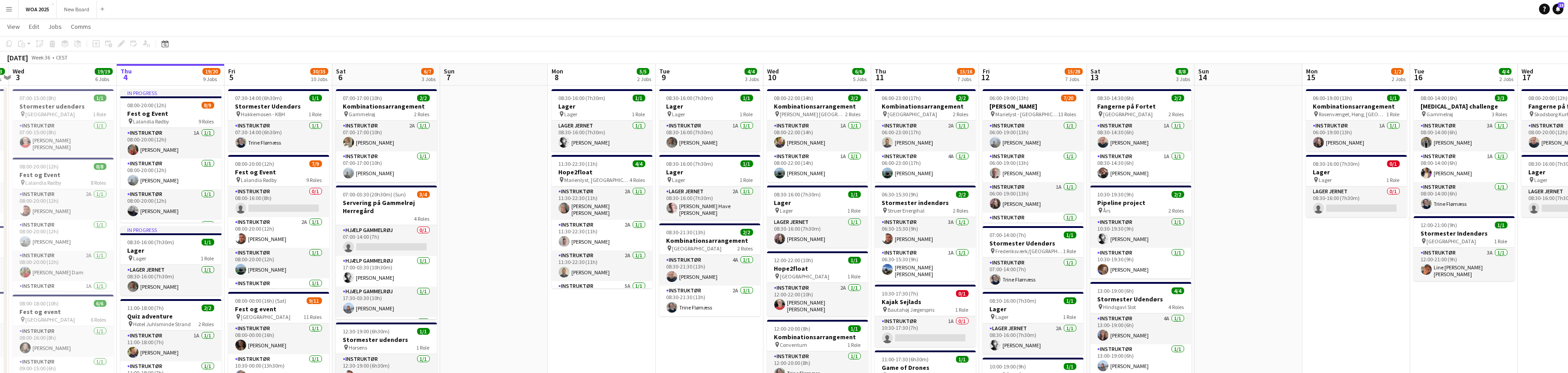
scroll to position [16, 0]
click at [272, 198] on app-card-role "Instruktør 0/1 08:00-16:00 (8h) single-neutral-actions" at bounding box center [278, 202] width 101 height 31
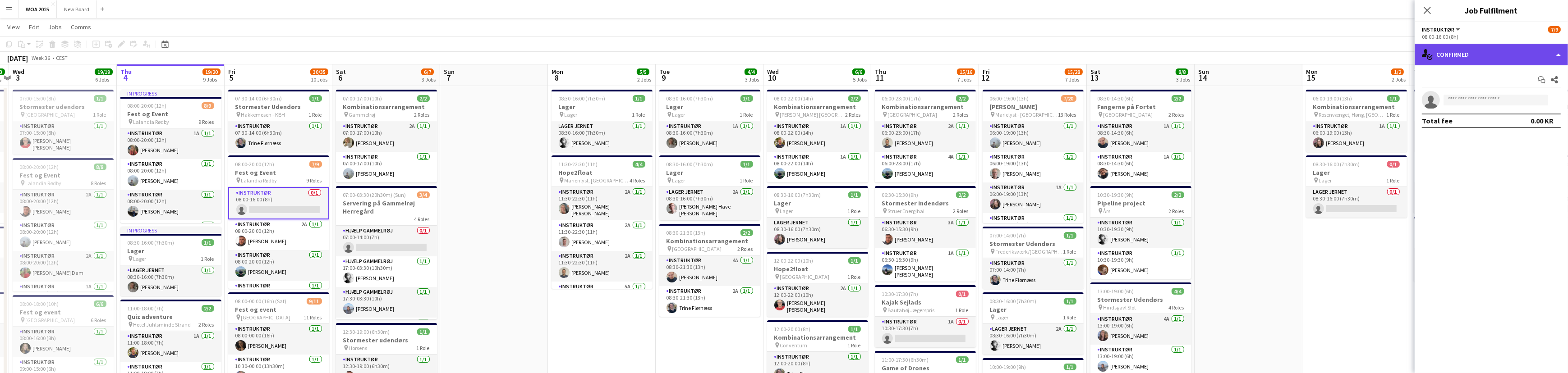
click at [1540, 53] on div "single-neutral-actions-check-2 Confirmed" at bounding box center [1491, 54] width 153 height 21
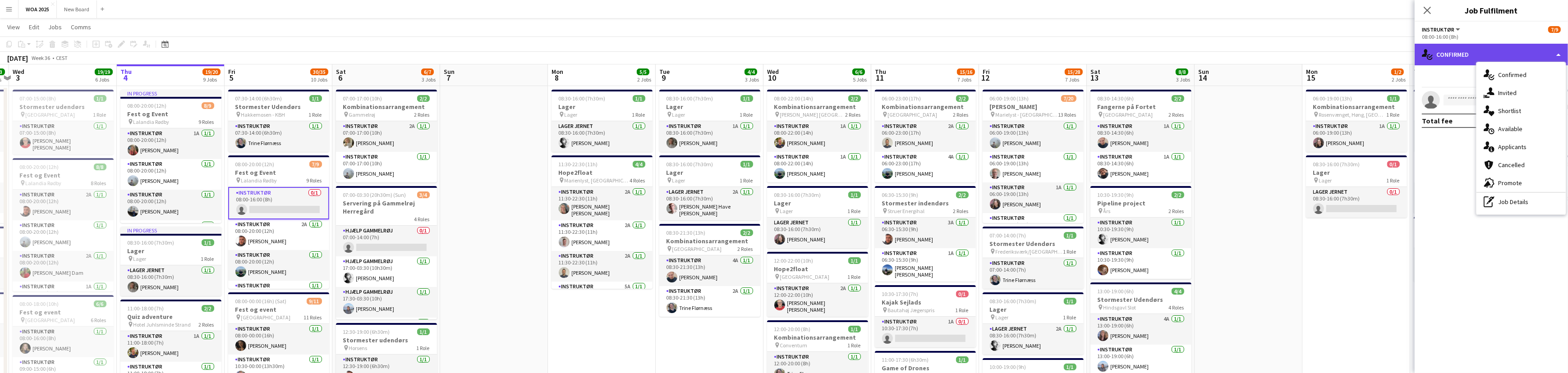
click at [1466, 54] on div "single-neutral-actions-check-2 Confirmed" at bounding box center [1491, 54] width 153 height 21
click at [1527, 49] on div "single-neutral-actions-check-2 Confirmed" at bounding box center [1491, 54] width 153 height 21
click at [1533, 205] on div "pen-write Job Details" at bounding box center [1521, 202] width 89 height 18
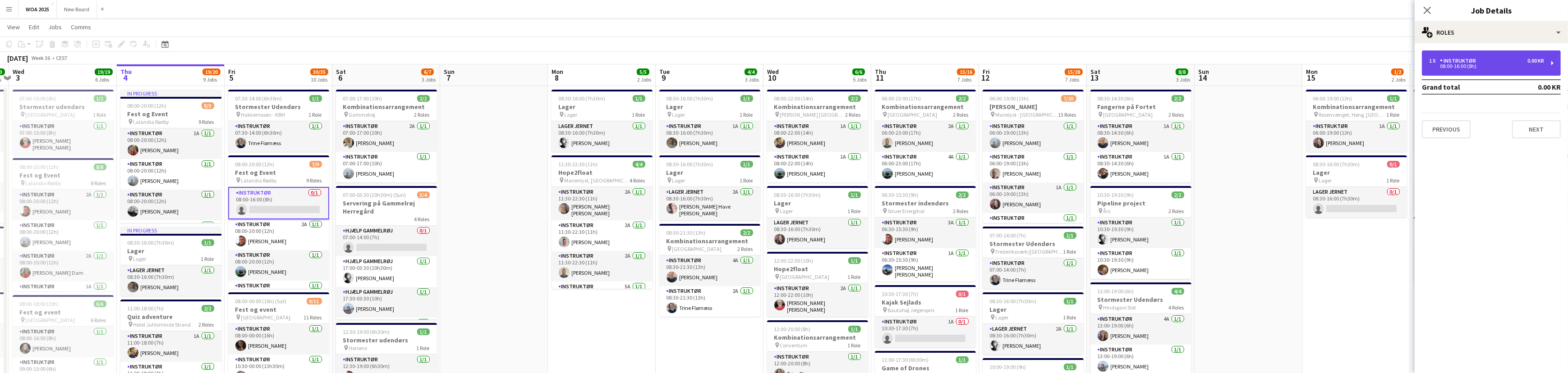
click at [1546, 70] on div "1 x Instruktør 0.00 KR 08:00-16:00 (8h)" at bounding box center [1491, 63] width 139 height 25
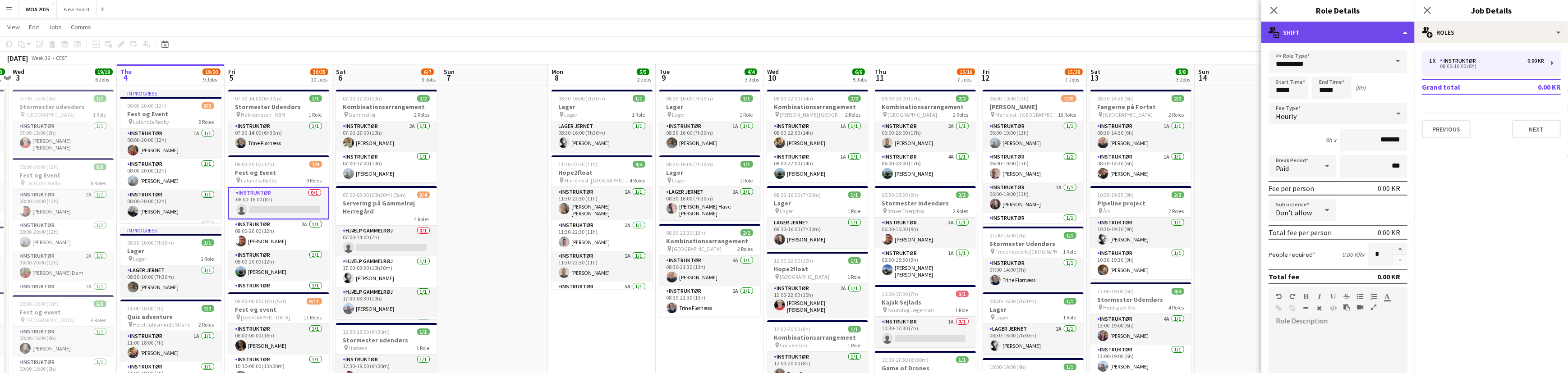
click at [1398, 32] on div "multiple-actions-text Shift" at bounding box center [1338, 32] width 153 height 21
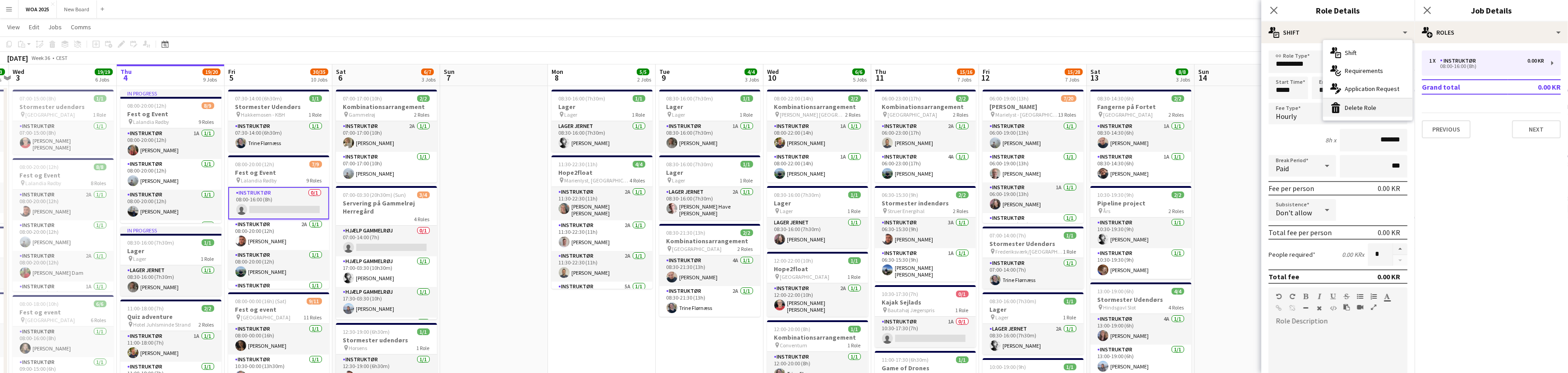
click at [1384, 112] on div "bin-2 Delete Role" at bounding box center [1368, 108] width 89 height 18
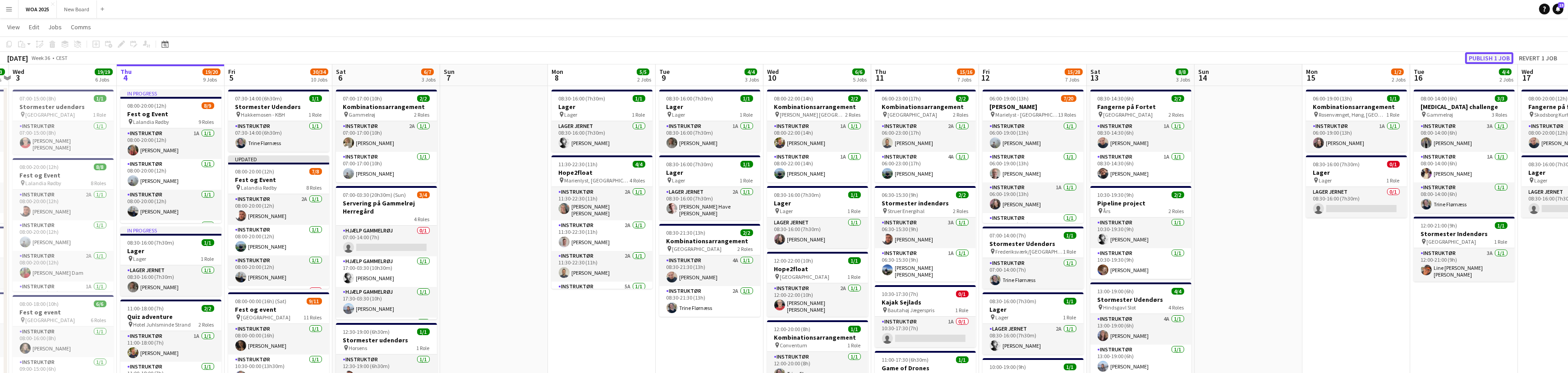
click at [1495, 57] on button "Publish 1 job" at bounding box center [1489, 58] width 48 height 12
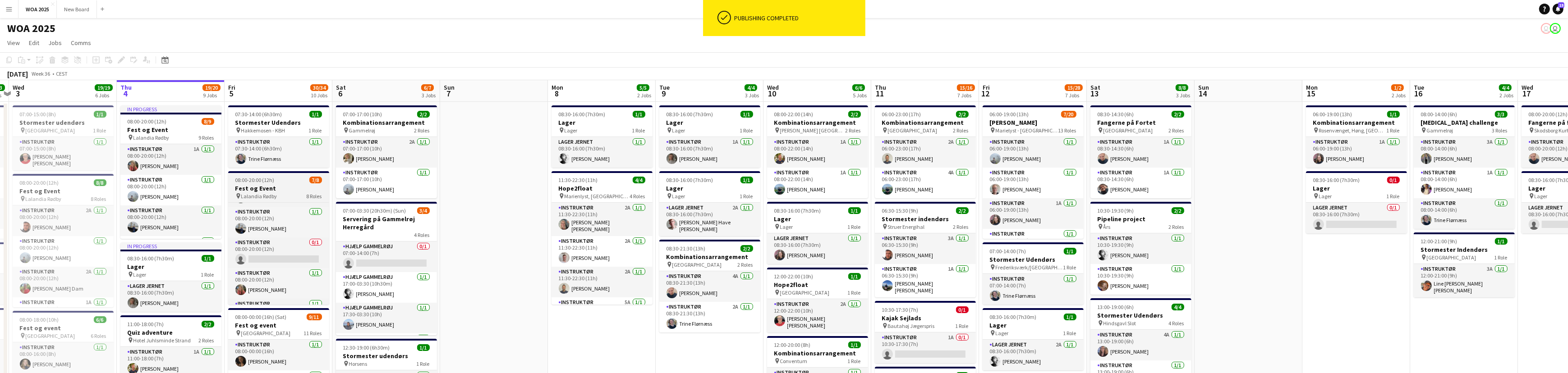
scroll to position [74, 0]
click at [297, 237] on app-card-role "Instruktør 0/1 08:00-20:00 (12h) single-neutral-actions" at bounding box center [278, 235] width 101 height 31
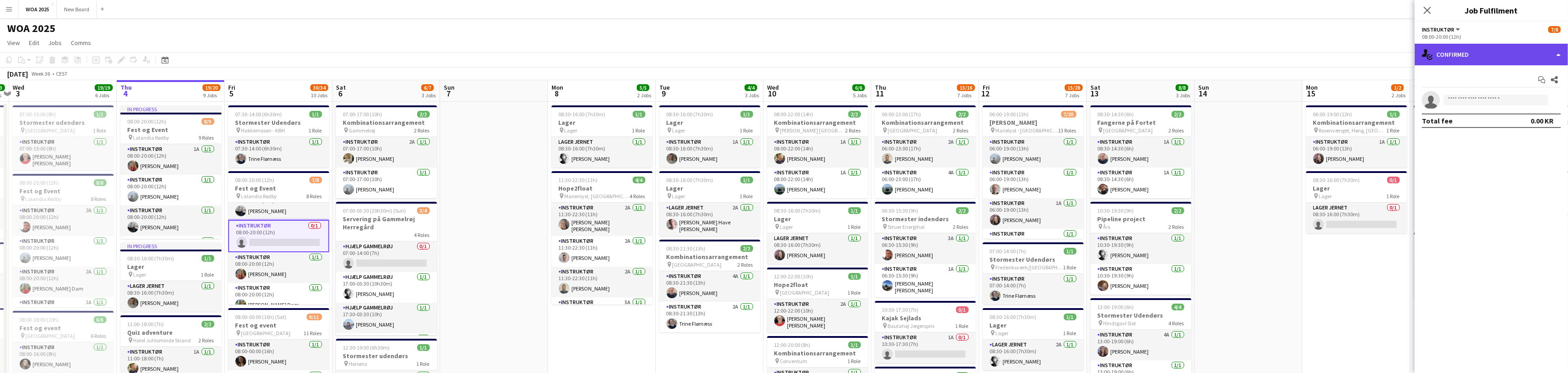
click at [1559, 54] on div "single-neutral-actions-check-2 Confirmed" at bounding box center [1491, 54] width 153 height 21
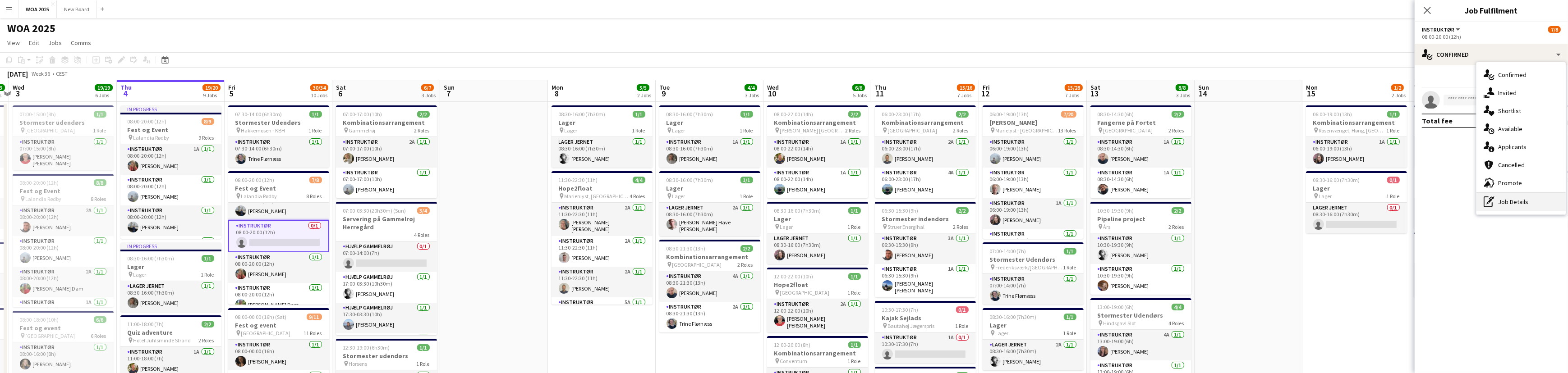
click at [1549, 208] on div "pen-write Job Details" at bounding box center [1521, 202] width 89 height 18
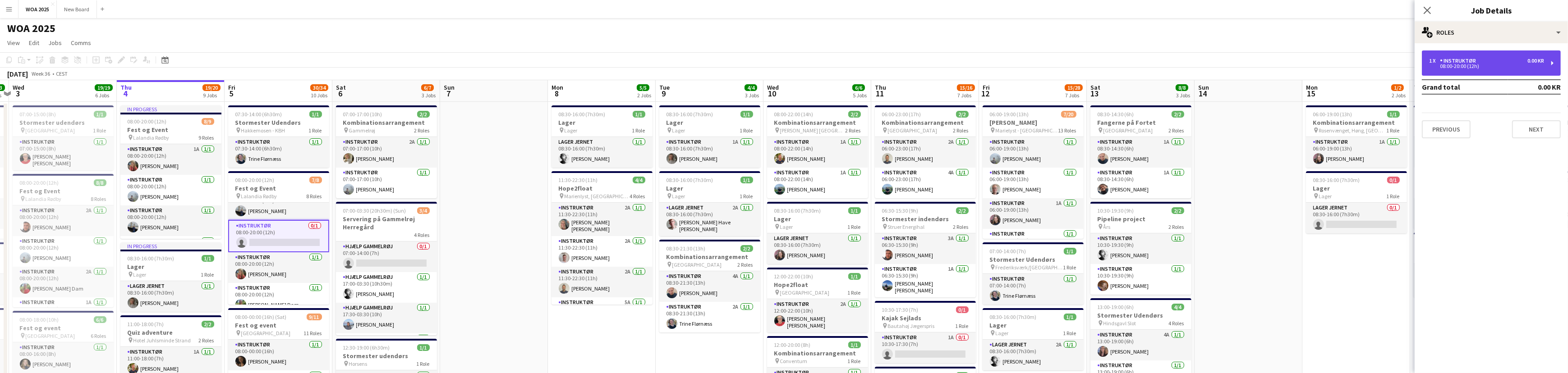
click at [1536, 60] on div "0.00 KR" at bounding box center [1535, 60] width 16 height 6
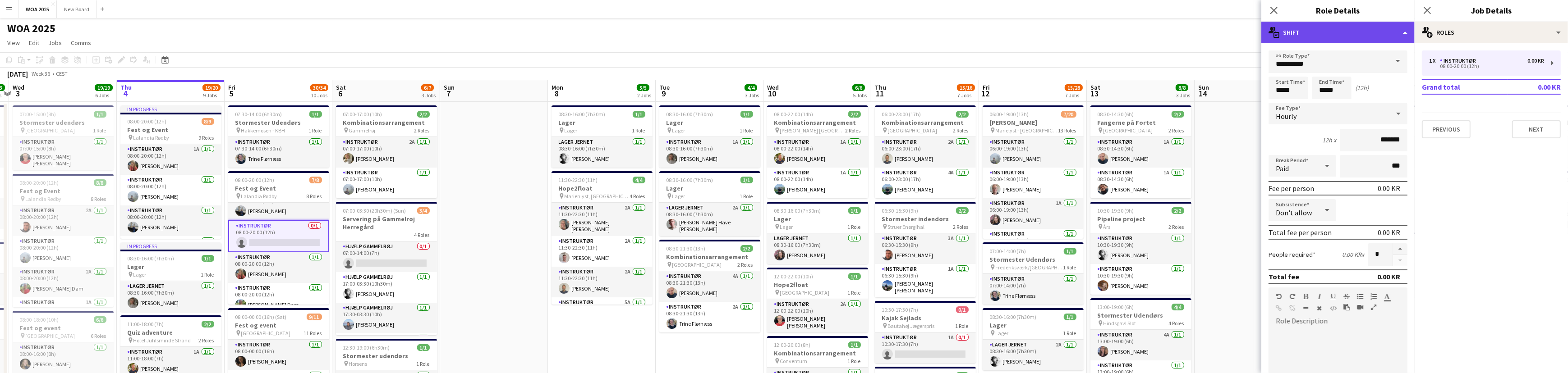
click at [1393, 35] on div "multiple-actions-text Shift" at bounding box center [1338, 32] width 153 height 21
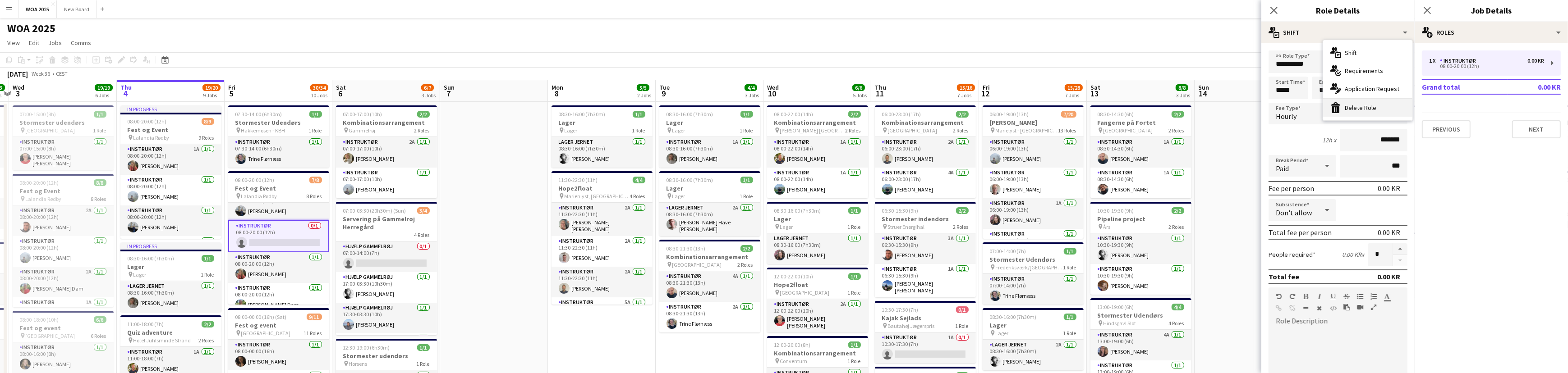
click at [1376, 110] on div "bin-2 Delete Role" at bounding box center [1368, 108] width 89 height 18
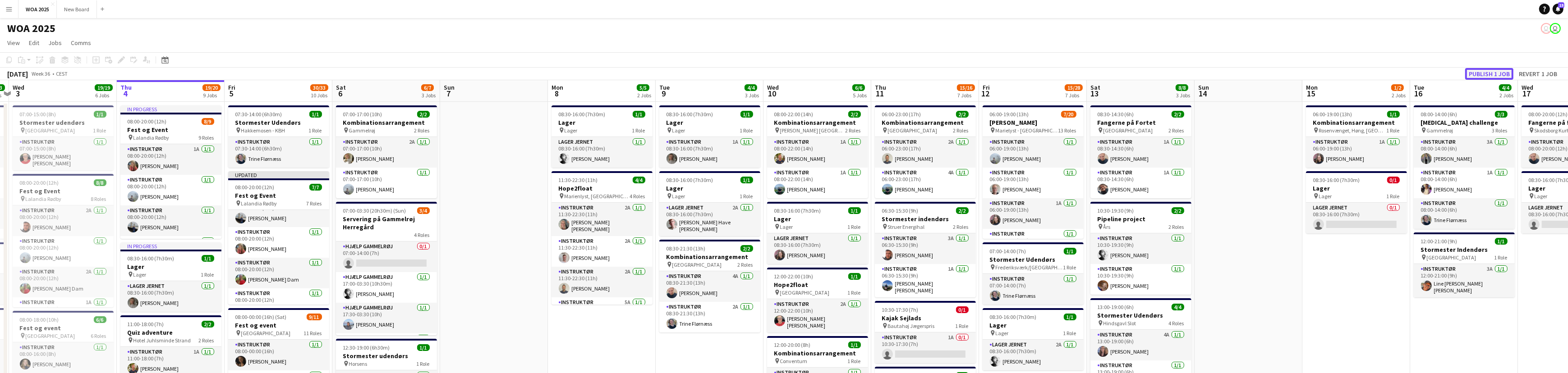
click at [1496, 71] on button "Publish 1 job" at bounding box center [1489, 73] width 48 height 12
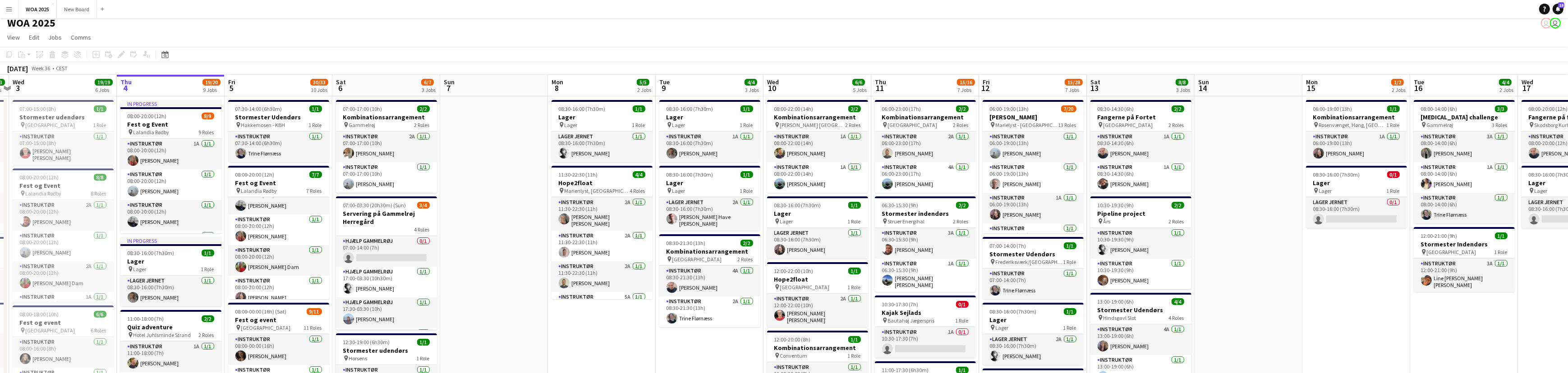
scroll to position [0, 0]
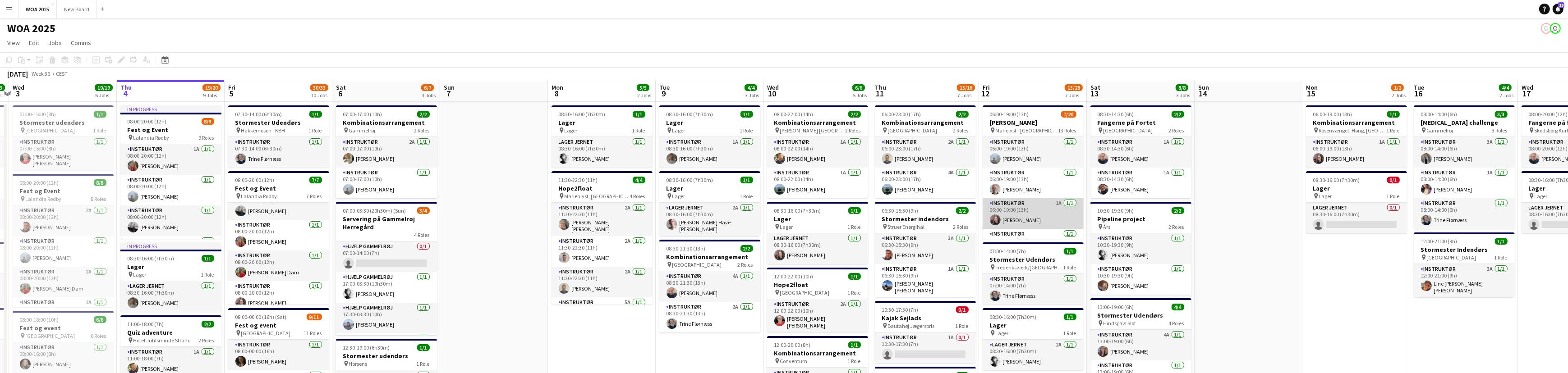
click at [1039, 209] on app-card-role "Instruktør 1A [DATE] 06:00-19:00 (13h) [PERSON_NAME]" at bounding box center [1033, 214] width 101 height 31
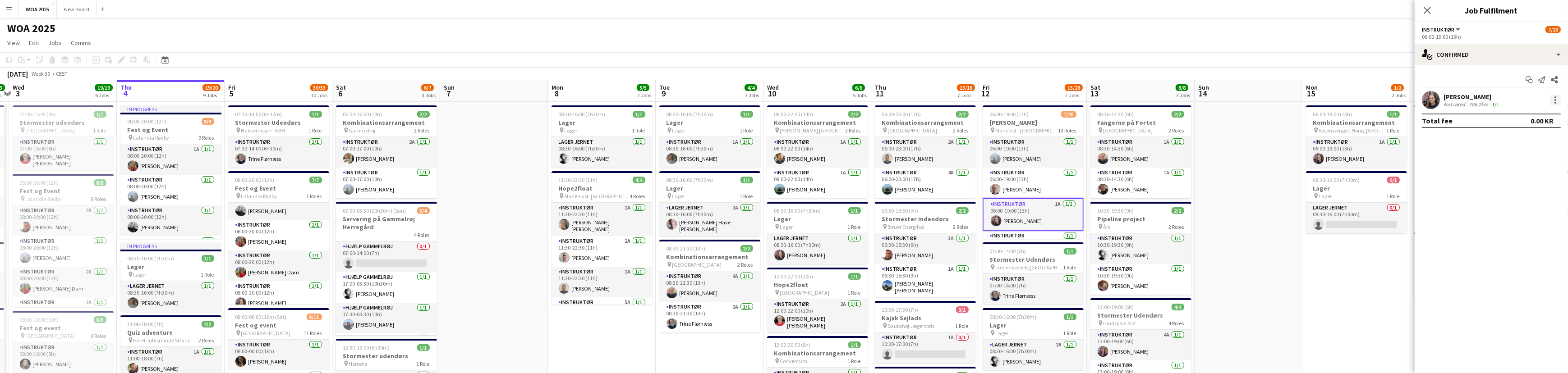
click at [1553, 97] on div at bounding box center [1555, 100] width 11 height 11
click at [1537, 54] on div at bounding box center [784, 186] width 1568 height 373
click at [1555, 53] on div "single-neutral-actions-check-2 Confirmed" at bounding box center [1491, 54] width 153 height 21
click at [1545, 150] on div "single-neutral-actions-information Applicants" at bounding box center [1521, 147] width 89 height 18
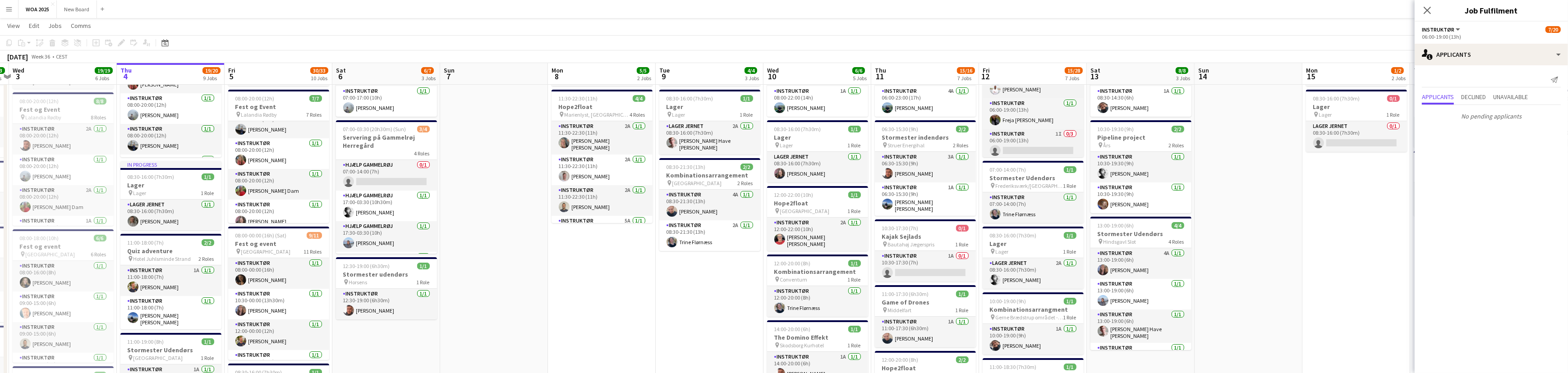
scroll to position [143, 0]
click at [1048, 143] on app-card-role "Instruktør 1I 0/3 06:00-19:00 (13h) single-neutral-actions single-neutral-actio…" at bounding box center [1033, 156] width 101 height 57
click at [1055, 127] on app-card-role "Instruktør 1I 0/1 06:00-19:00 (13h) single-neutral-actions" at bounding box center [1033, 120] width 101 height 31
click at [1065, 135] on app-card-role "Instruktør 1I 0/2 06:00-19:00 (13h) single-neutral-actions single-neutral-actio…" at bounding box center [1033, 142] width 101 height 44
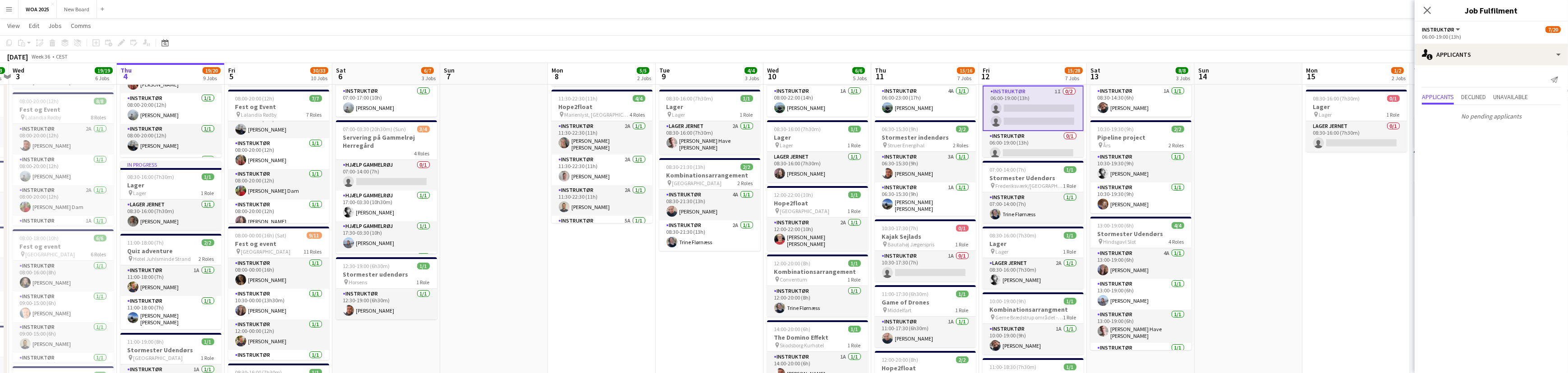
scroll to position [288, 0]
click at [1032, 129] on app-card-role "Instruktør 0/1 06:00-19:00 (13h) single-neutral-actions" at bounding box center [1033, 129] width 101 height 31
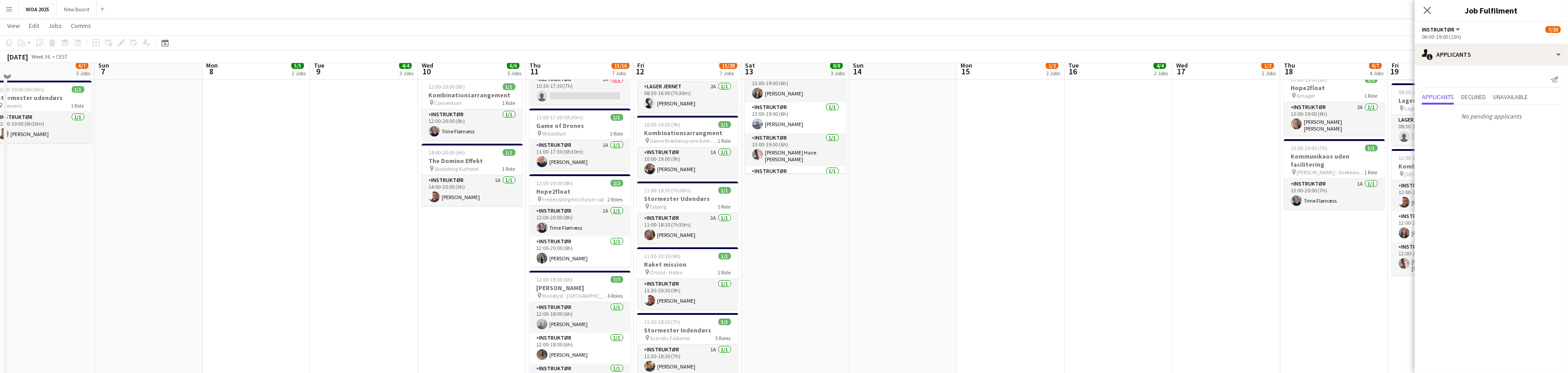
scroll to position [0, 406]
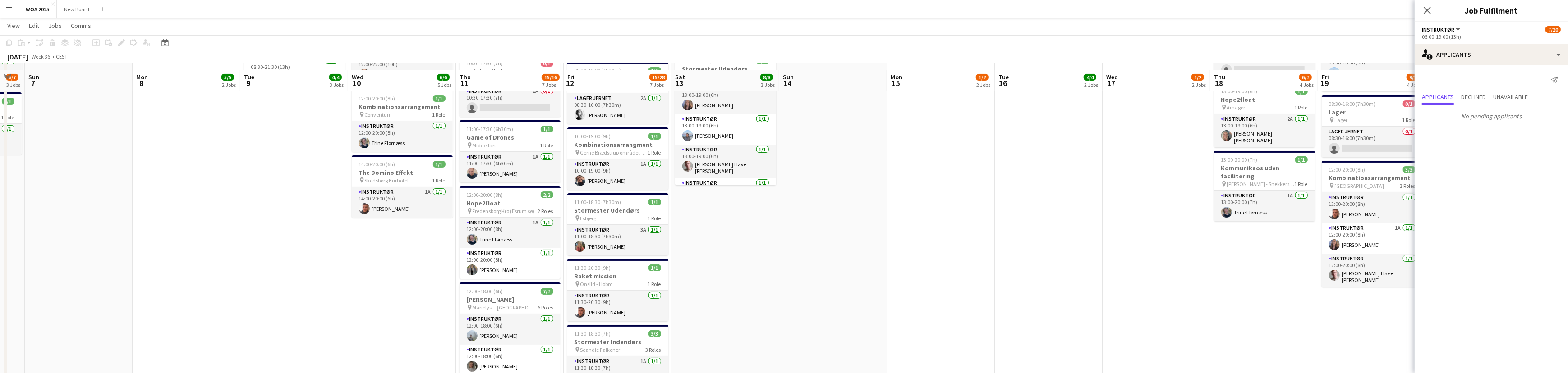
drag, startPoint x: 1302, startPoint y: 140, endPoint x: 945, endPoint y: 148, distance: 357.1
click at [904, 143] on app-calendar-viewport "Wed 3 19/19 6 Jobs Thu 4 19/20 9 Jobs Fri 5 30/33 10 Jobs Sat 6 6/7 3 Jobs Sun …" at bounding box center [784, 282] width 1568 height 986
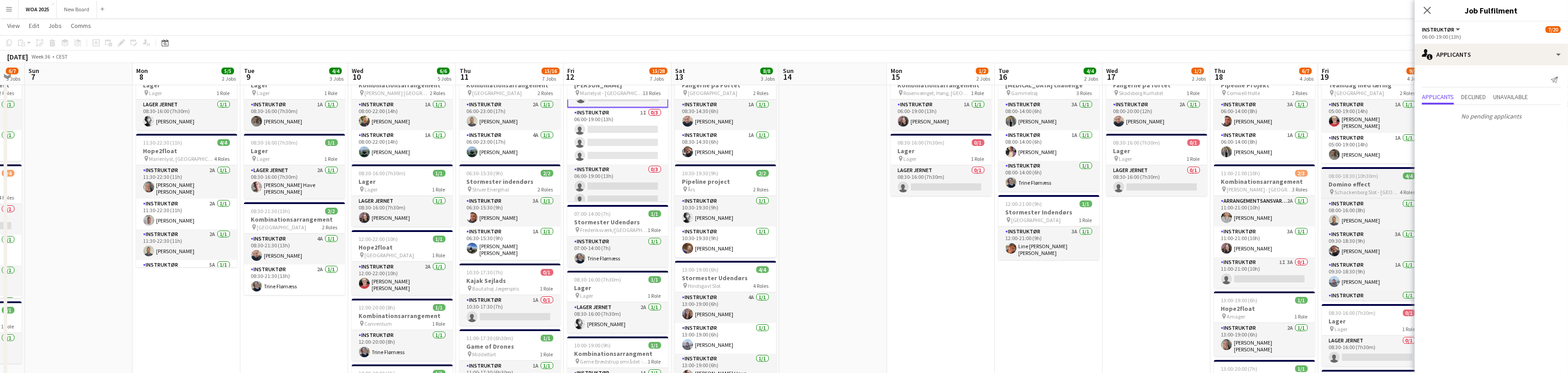
scroll to position [36, 0]
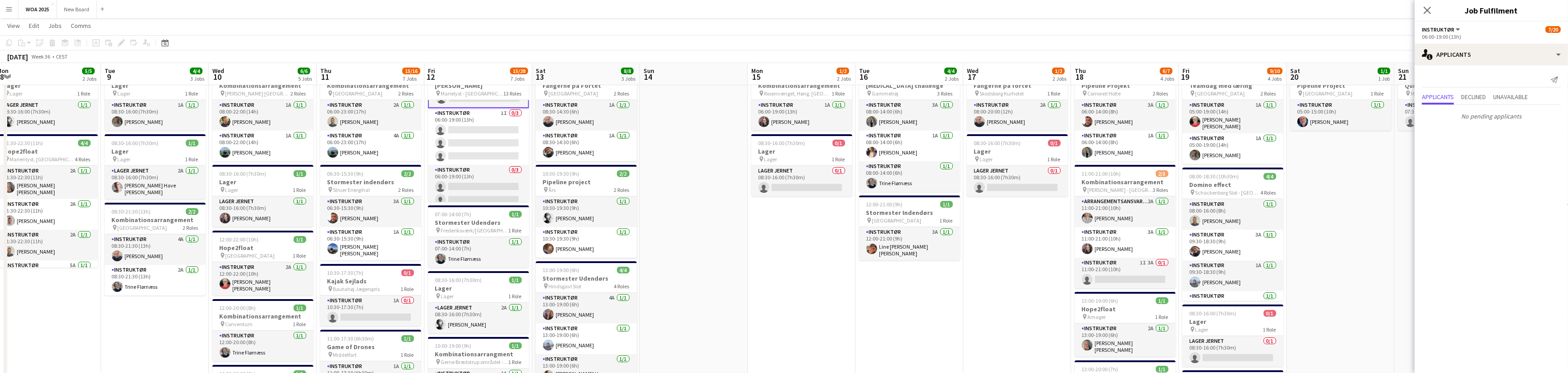
drag, startPoint x: 1357, startPoint y: 179, endPoint x: 1177, endPoint y: 170, distance: 180.2
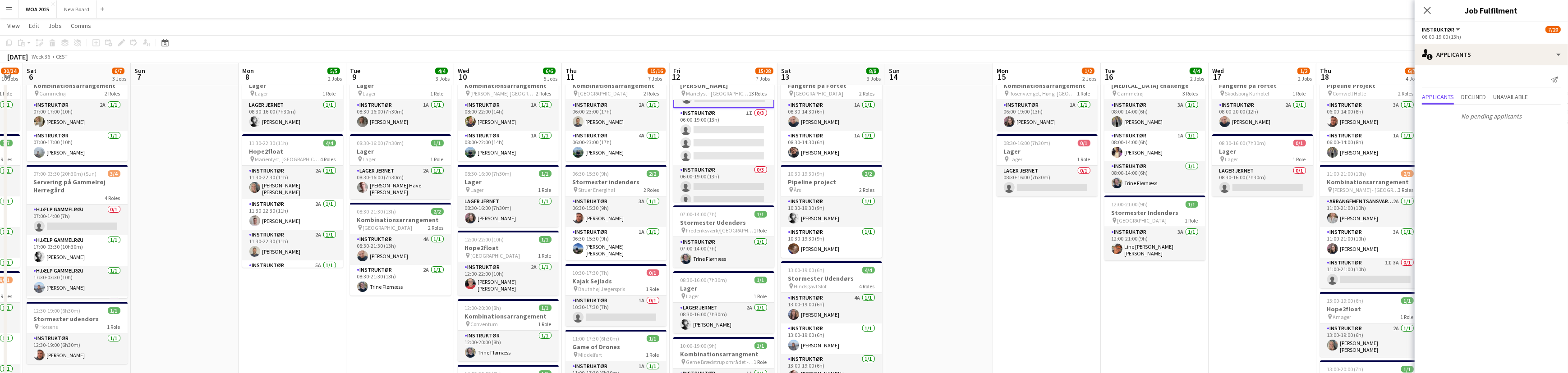
drag, startPoint x: 208, startPoint y: 162, endPoint x: 658, endPoint y: 151, distance: 450.1
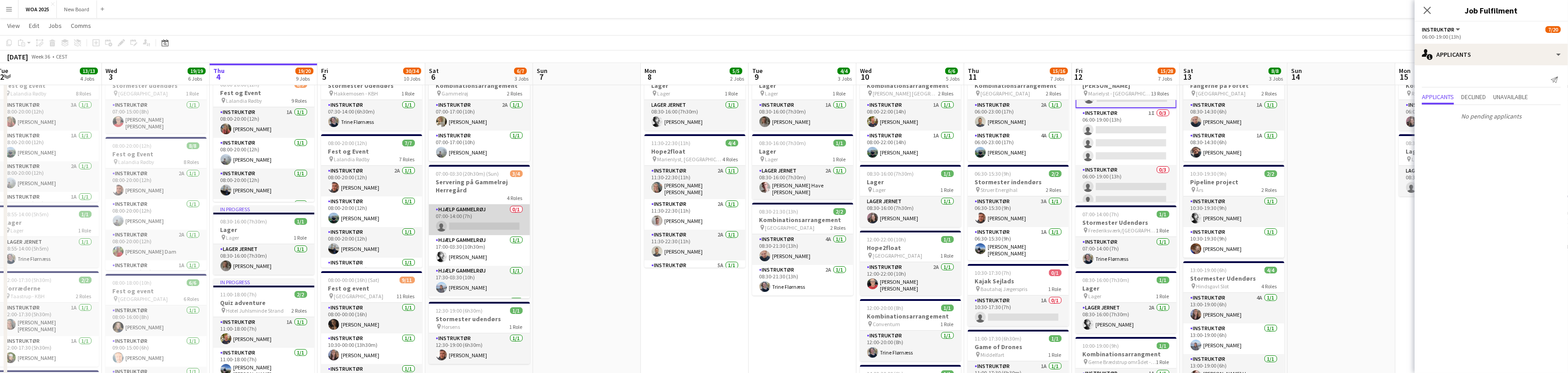
scroll to position [0, 221]
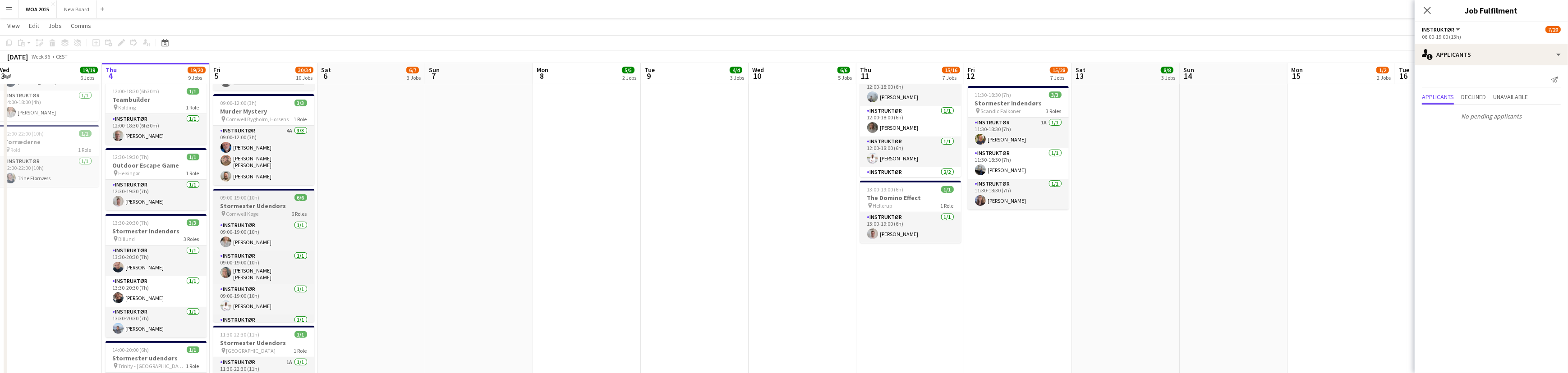
click at [257, 203] on h3 "Stormester Udendørs" at bounding box center [263, 206] width 101 height 8
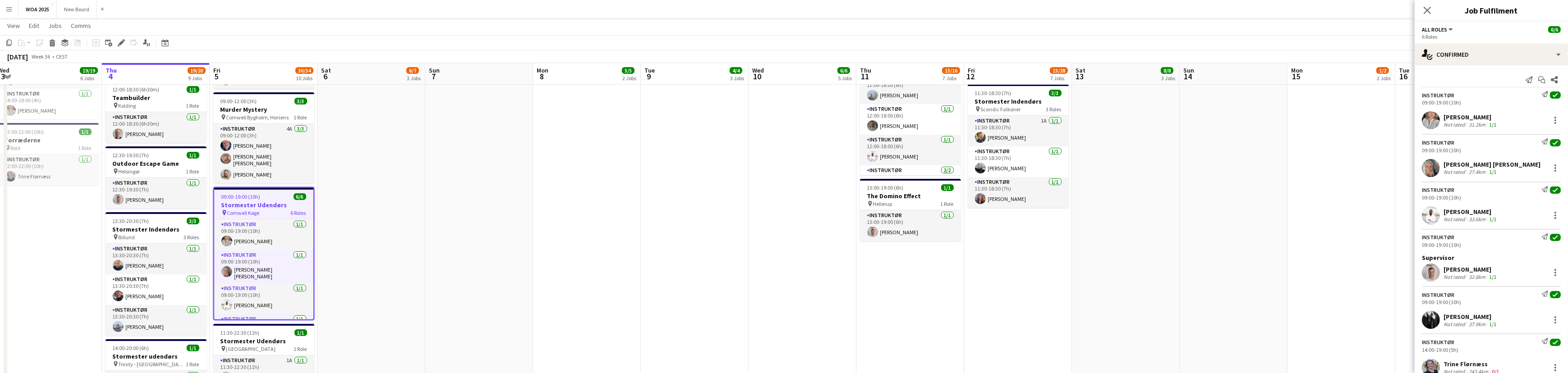
scroll to position [487, 0]
click at [1538, 81] on icon "Start chat" at bounding box center [1542, 80] width 7 height 7
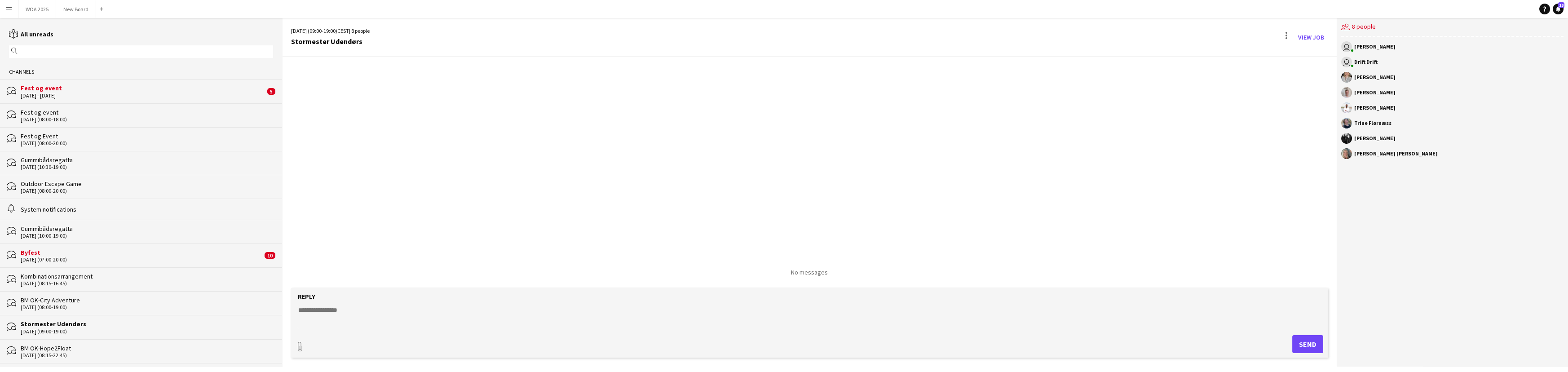
click at [321, 309] on textarea at bounding box center [811, 317] width 1027 height 23
type textarea "**********"
type input "**********"
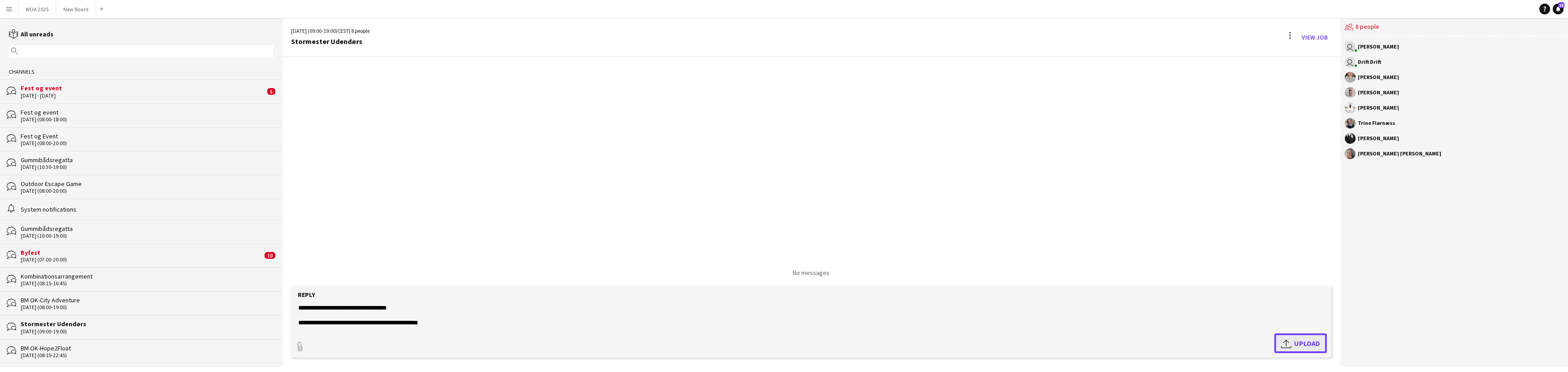
click at [1298, 347] on span "Upload Upload" at bounding box center [1300, 343] width 39 height 11
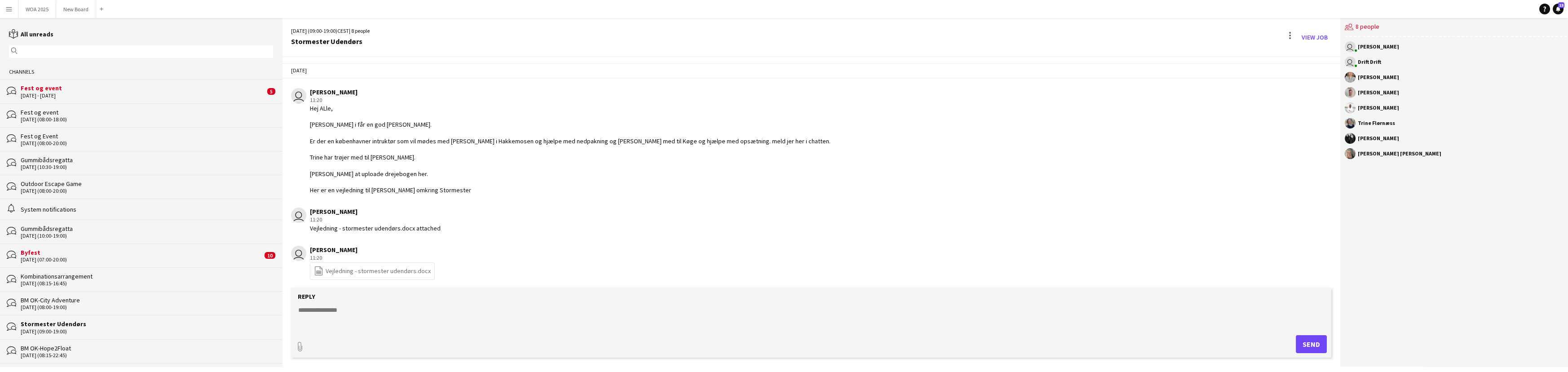
scroll to position [88, 0]
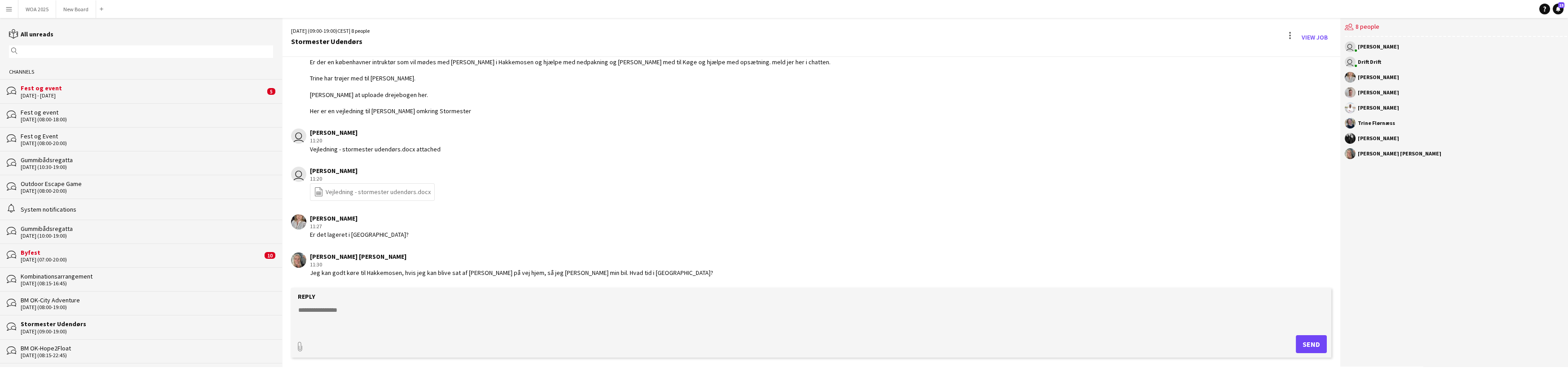
click at [562, 294] on div "Reply" at bounding box center [811, 296] width 1031 height 8
click at [349, 307] on textarea at bounding box center [811, 317] width 1027 height 23
type textarea "**********"
click at [1302, 342] on button "Send" at bounding box center [1311, 344] width 31 height 18
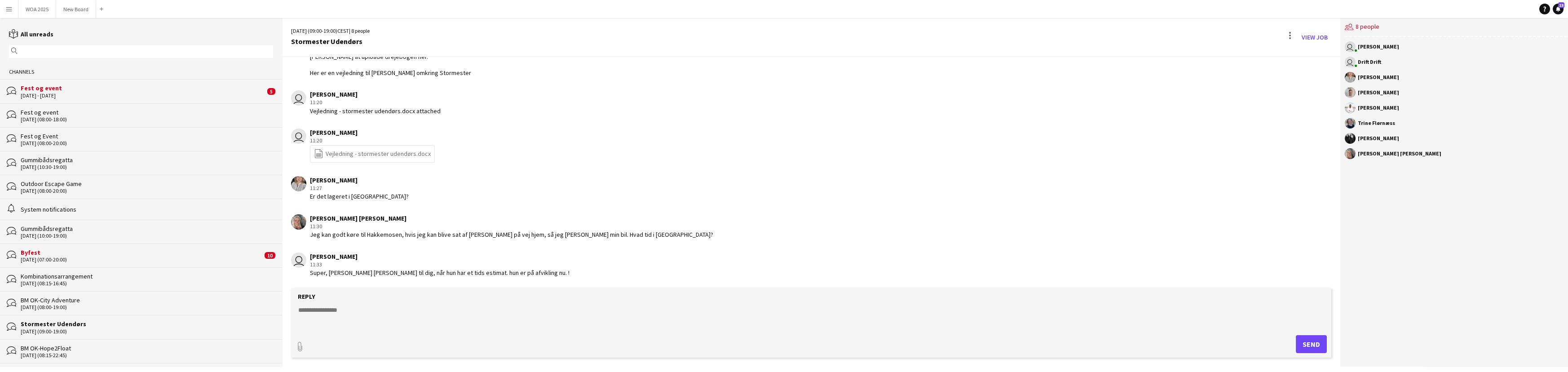
click at [117, 93] on div "[DATE] - [DATE]" at bounding box center [142, 96] width 244 height 6
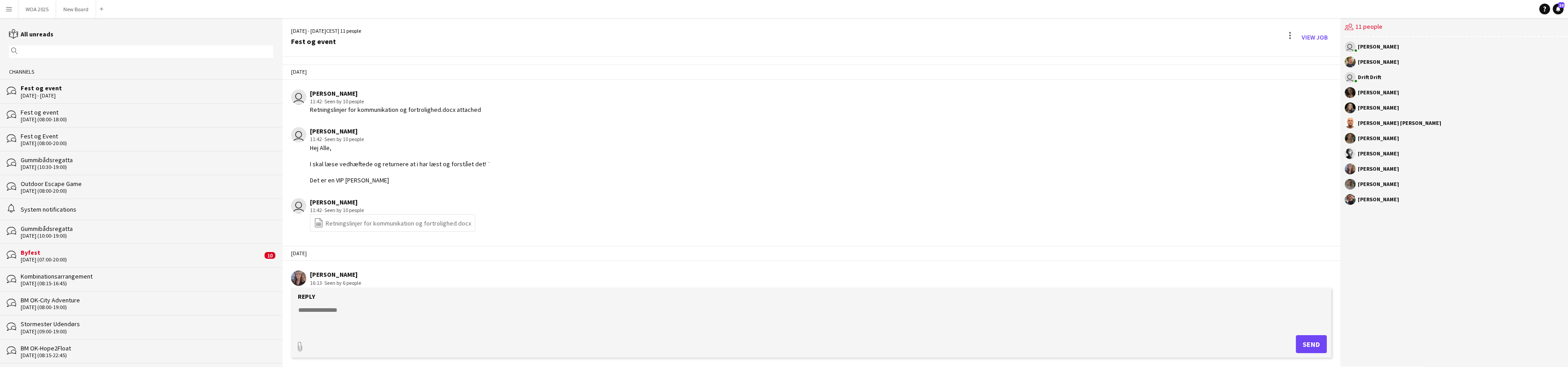
click at [149, 259] on div "[DATE] (07:00-20:00)" at bounding box center [141, 259] width 242 height 6
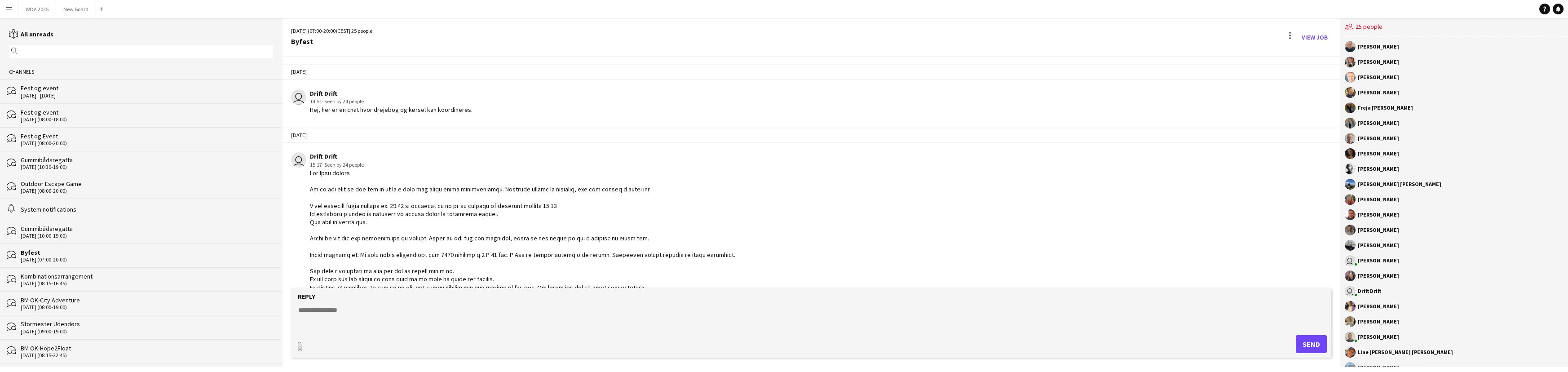
scroll to position [766, 0]
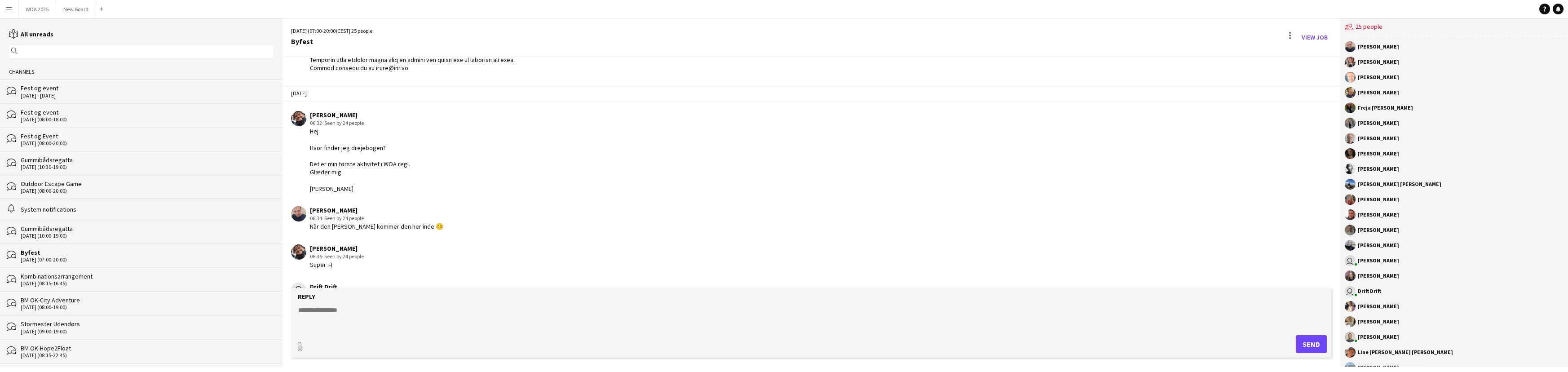
click at [653, 197] on app-chat-message "[PERSON_NAME] 06:32 · Seen by 24 people Hej Hvor finder jeg drejebogen? Det er …" at bounding box center [811, 152] width 1058 height 91
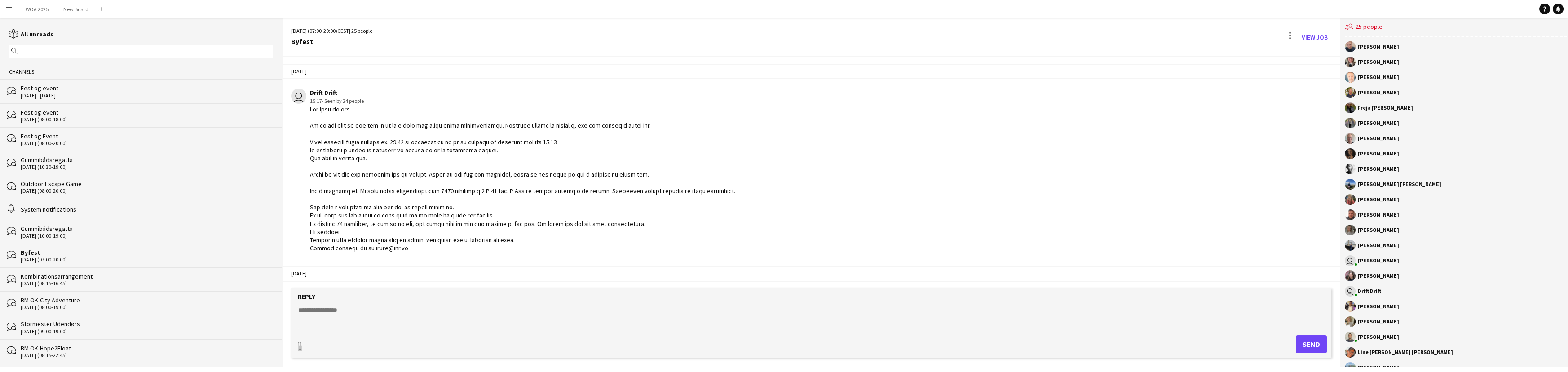
scroll to position [0, 0]
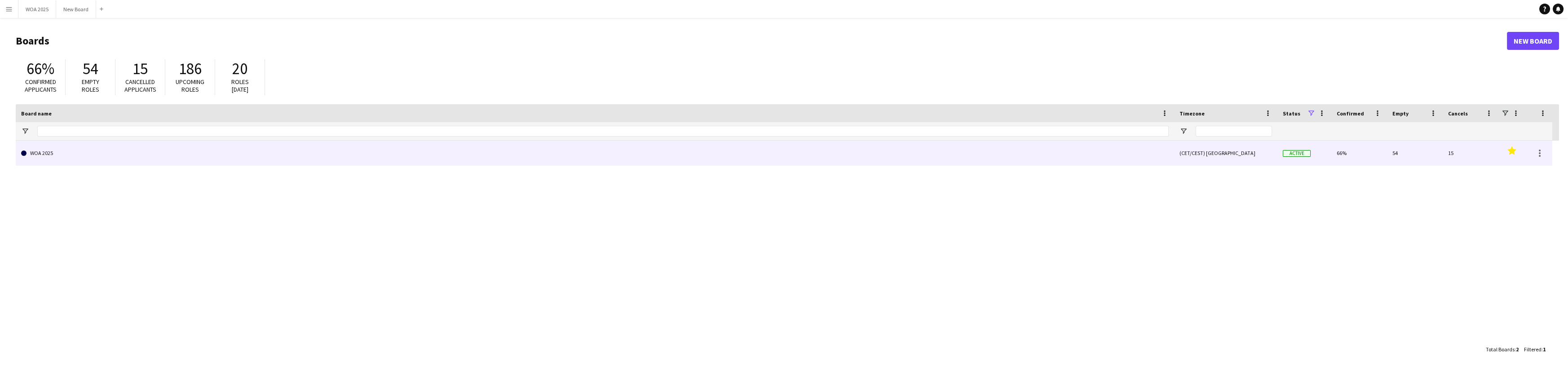
click at [144, 160] on link "WOA 2025" at bounding box center [595, 153] width 1147 height 25
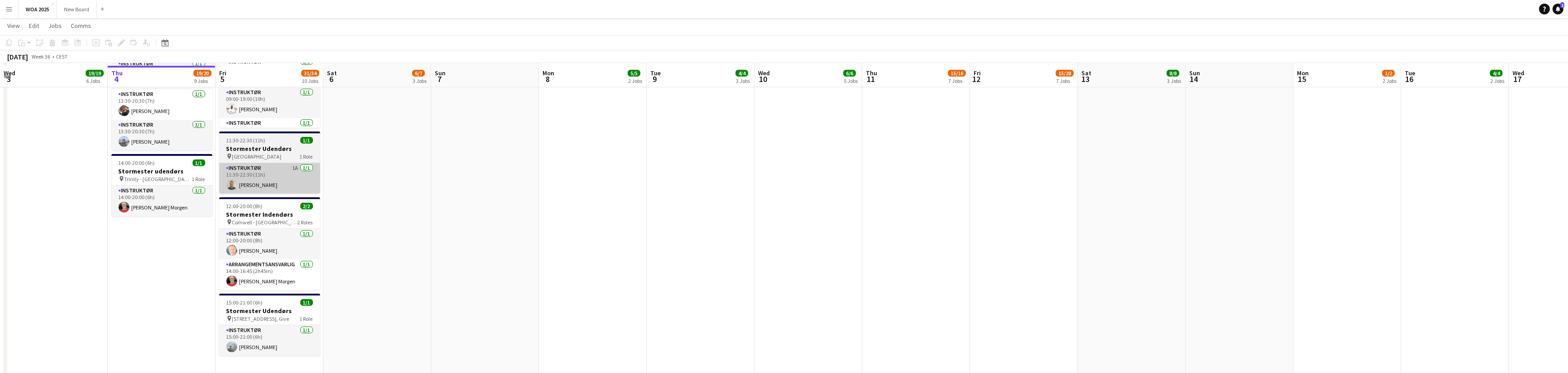
scroll to position [678, 0]
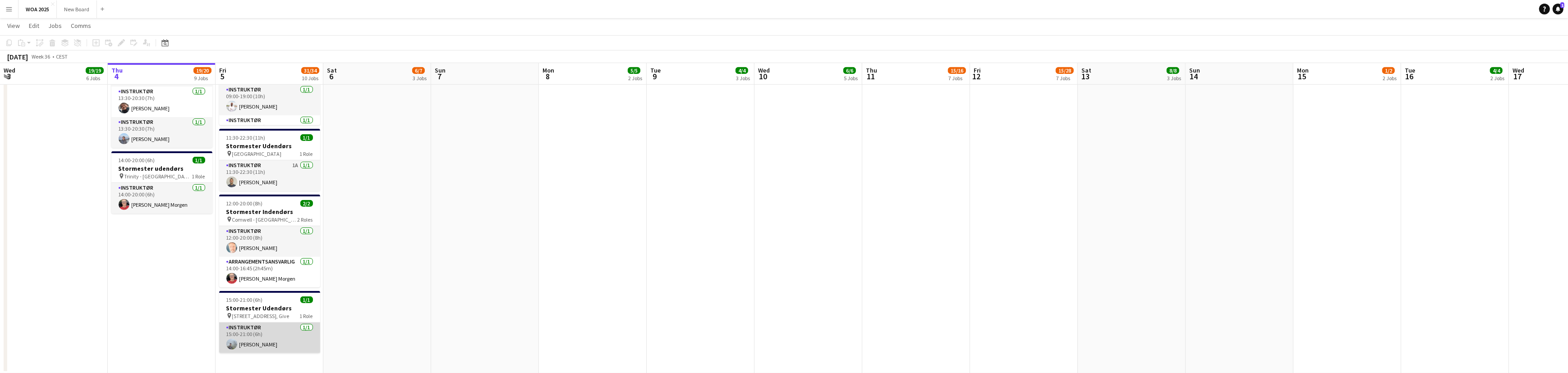
click at [283, 341] on app-card-role "Instruktør 1/1 15:00-21:00 (6h) Morten Ruby" at bounding box center [269, 338] width 101 height 31
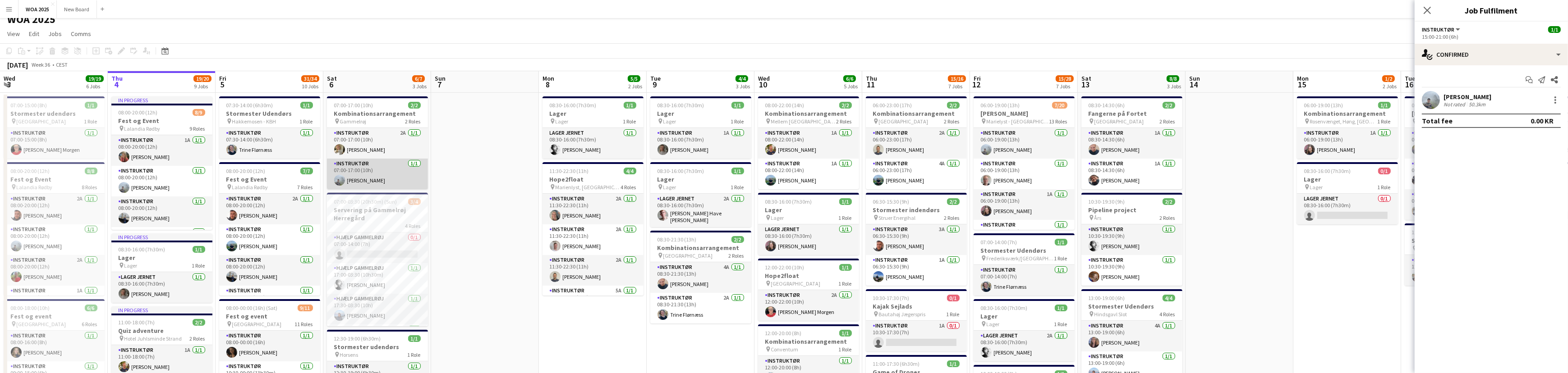
click at [415, 175] on app-card-role "Instruktør 1/1 07:00-17:00 (10h) Morten Ruby" at bounding box center [377, 174] width 101 height 31
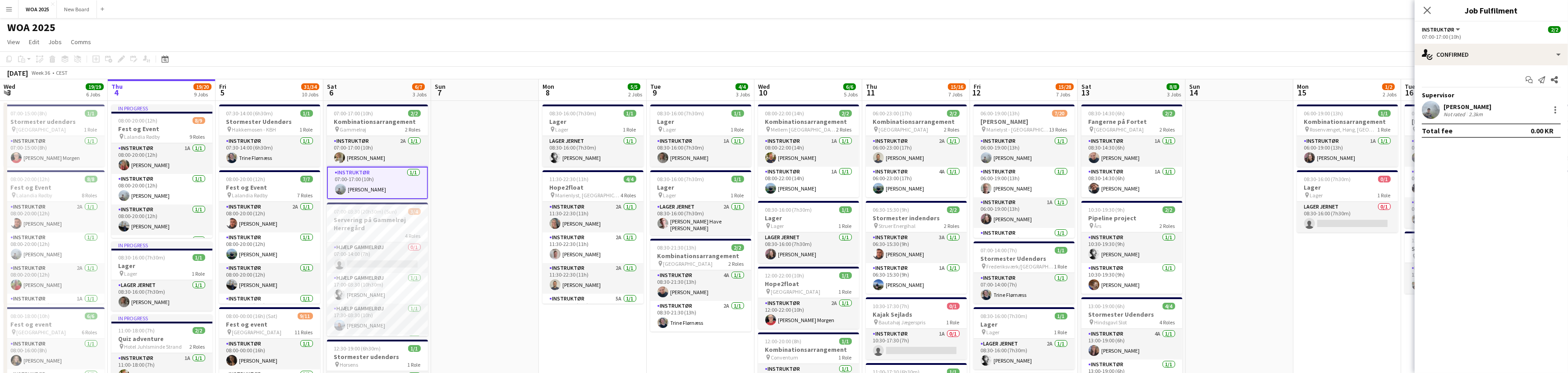
scroll to position [0, 0]
click at [1555, 112] on div at bounding box center [1555, 112] width 2 height 2
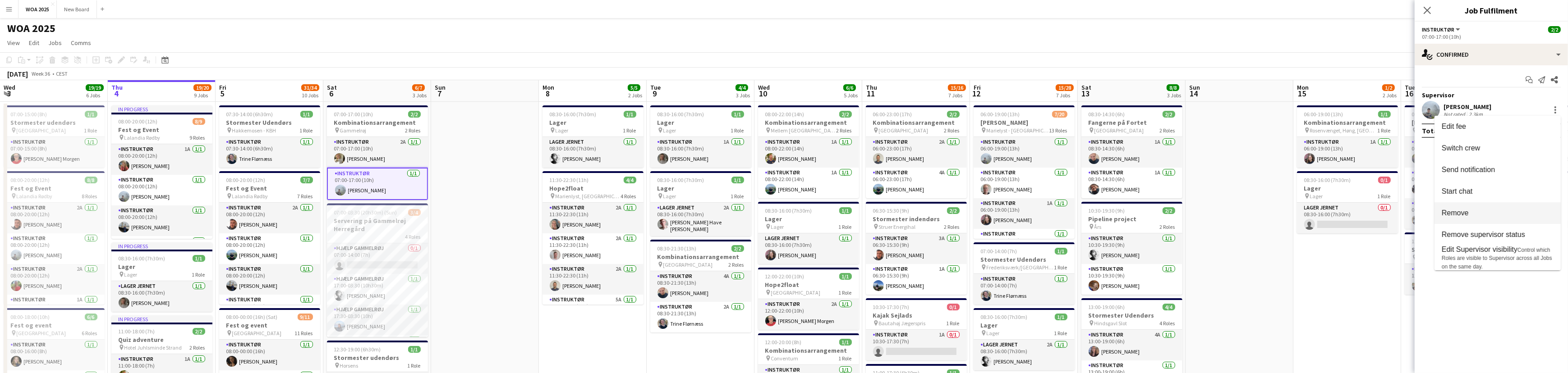
click at [1528, 217] on button "Remove" at bounding box center [1497, 212] width 126 height 21
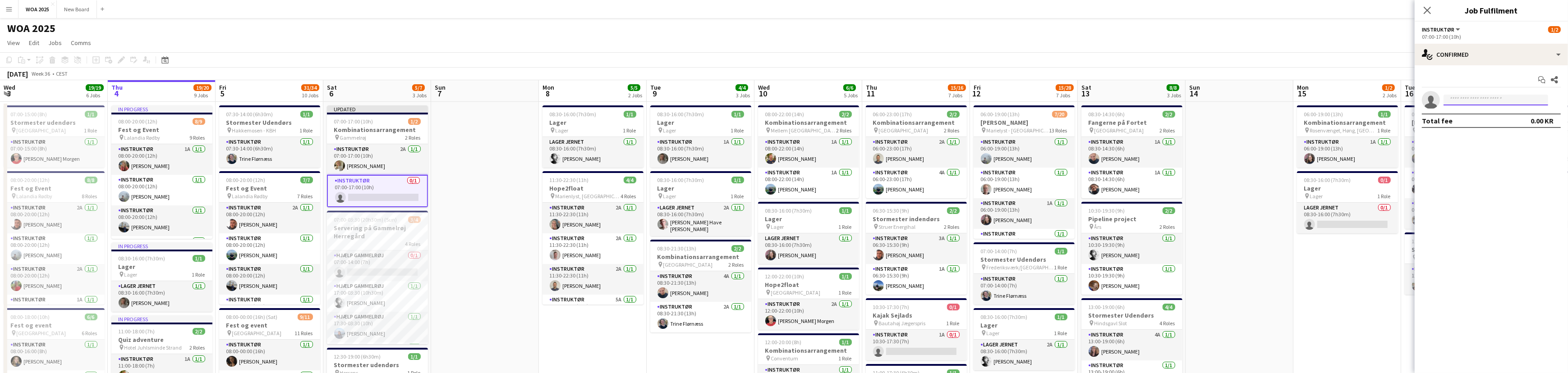
click at [1504, 101] on input at bounding box center [1495, 100] width 104 height 11
type input "******"
click at [1487, 116] on span "[PERSON_NAME]" at bounding box center [1476, 113] width 52 height 8
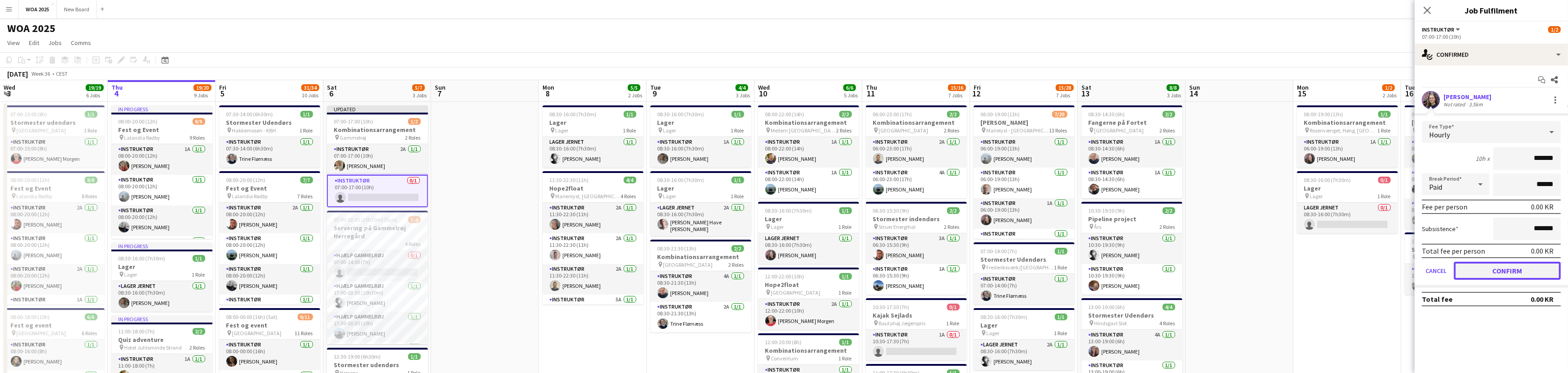
click at [1507, 269] on button "Confirm" at bounding box center [1507, 271] width 107 height 18
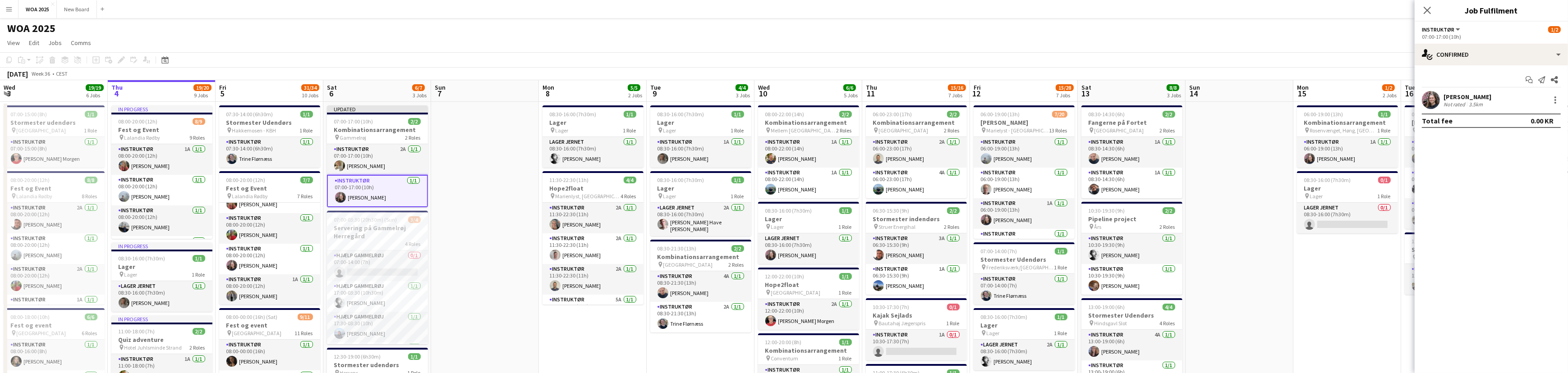
scroll to position [28, 0]
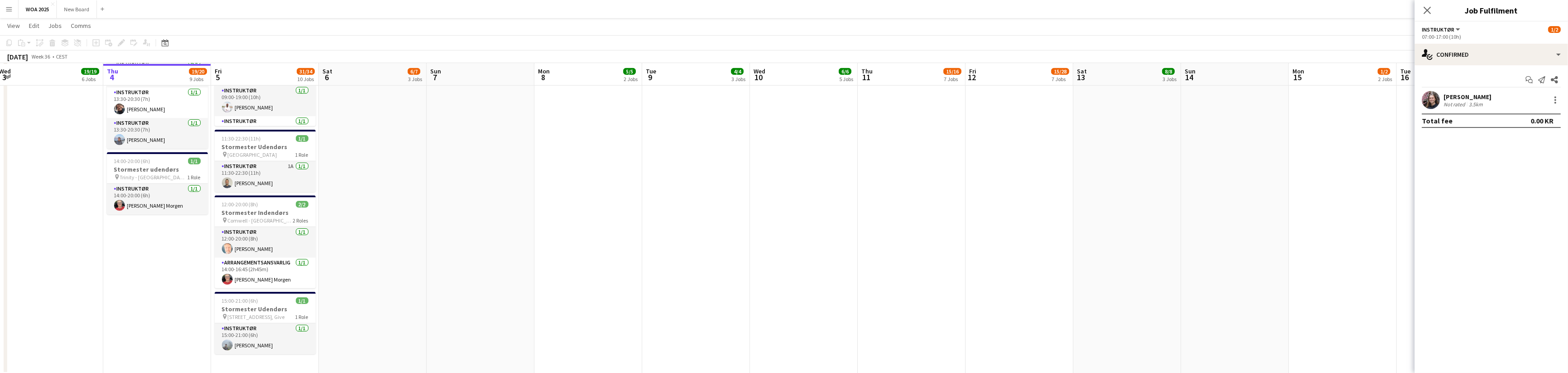
scroll to position [678, 0]
click at [281, 304] on h3 "Stormester Udendørs" at bounding box center [265, 308] width 101 height 8
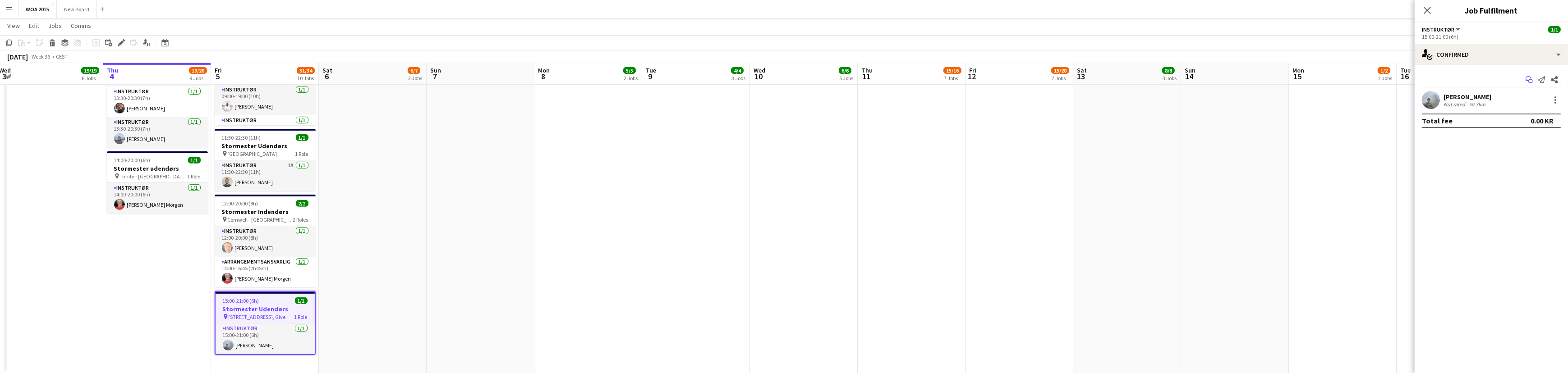
click at [1531, 80] on icon "Start chat" at bounding box center [1529, 80] width 7 height 7
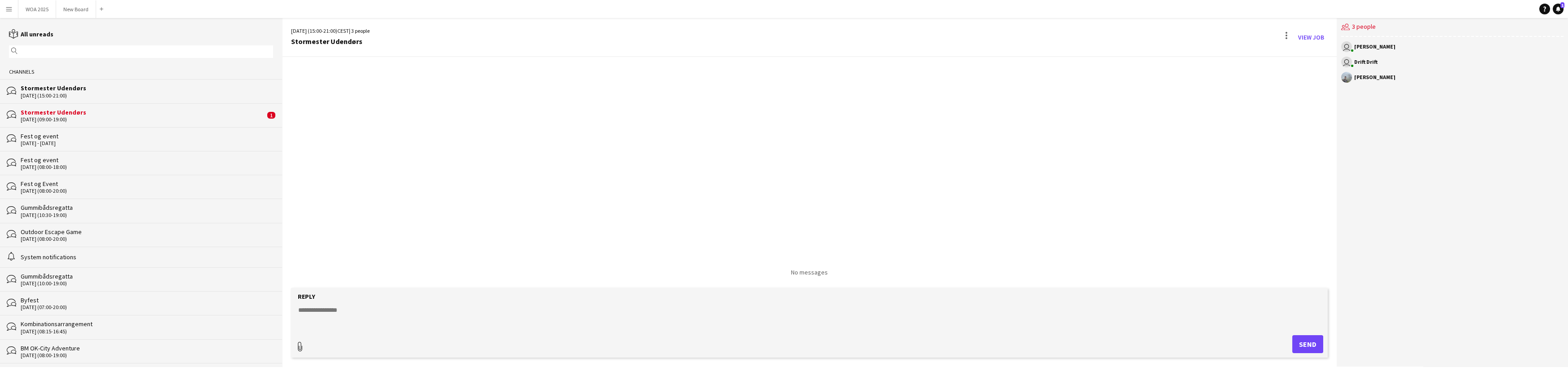
type input "**********"
click at [1308, 346] on span "Upload Upload" at bounding box center [1297, 343] width 39 height 11
click at [428, 314] on textarea at bounding box center [811, 317] width 1027 height 23
type textarea "**********"
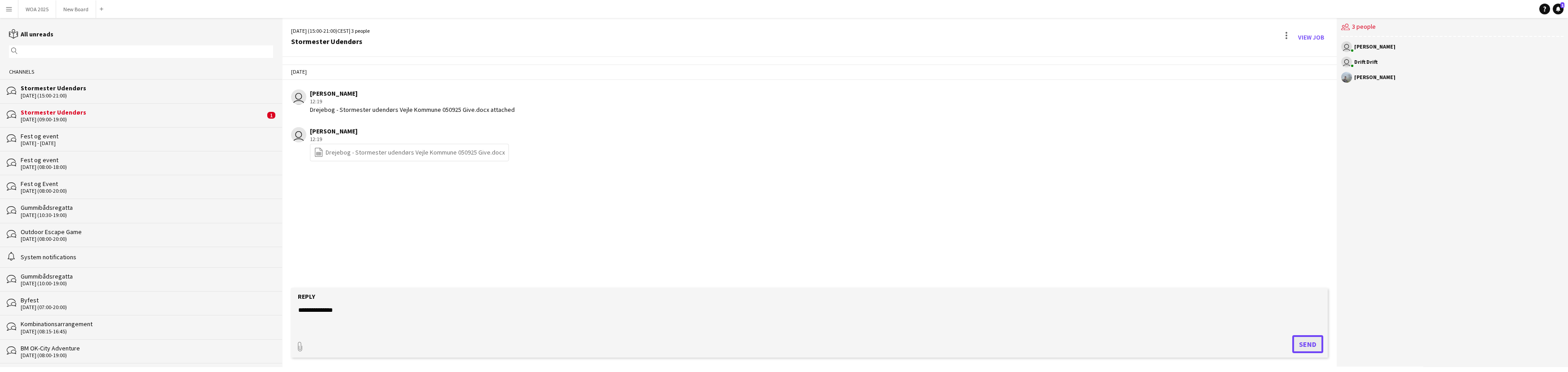
click at [1312, 341] on button "Send" at bounding box center [1307, 344] width 31 height 18
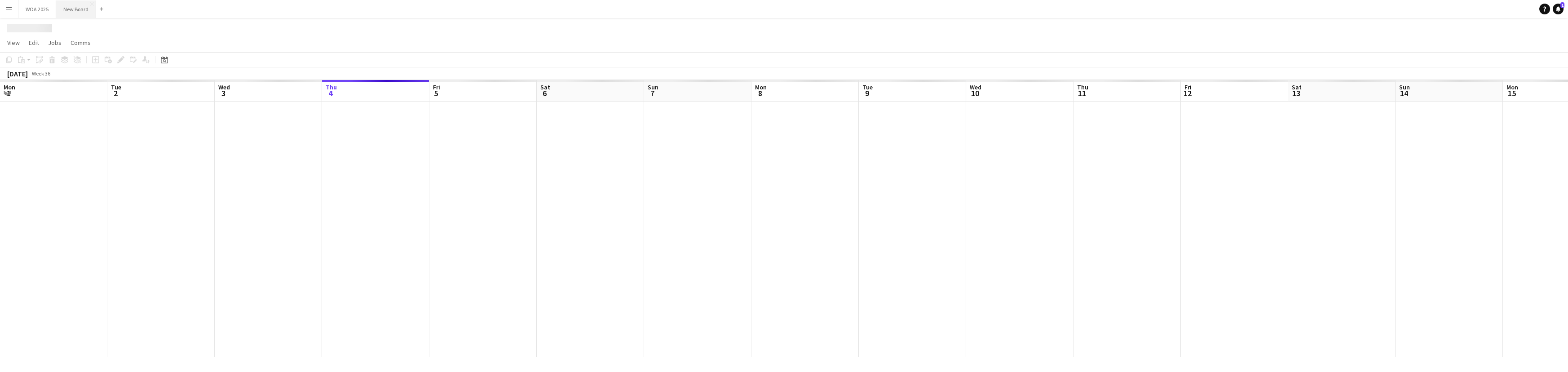
scroll to position [0, 215]
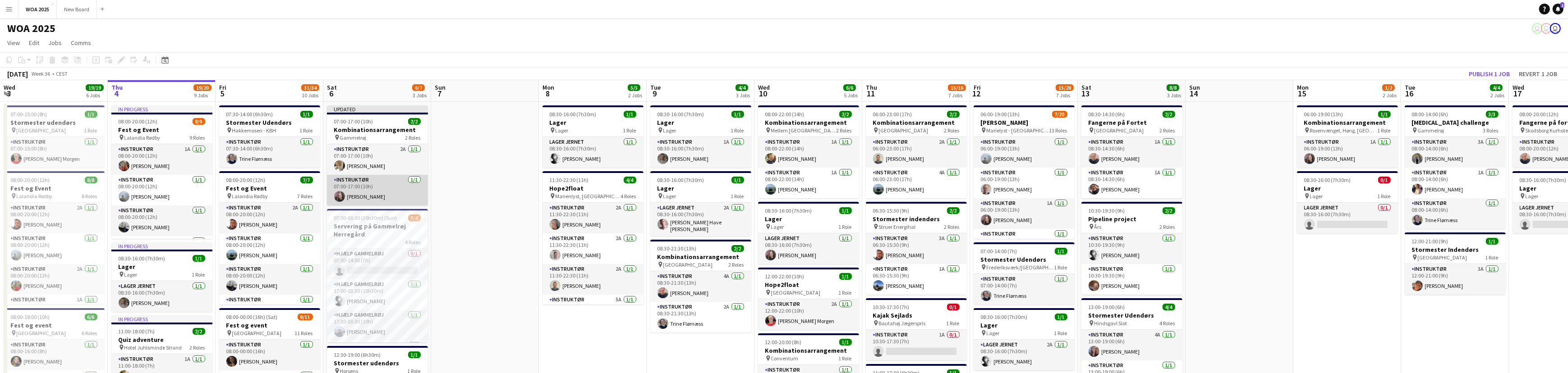
click at [391, 191] on app-card-role "Instruktør 1/1 07:00-17:00 (10h) Johanne Bjerrisgaard" at bounding box center [377, 190] width 101 height 31
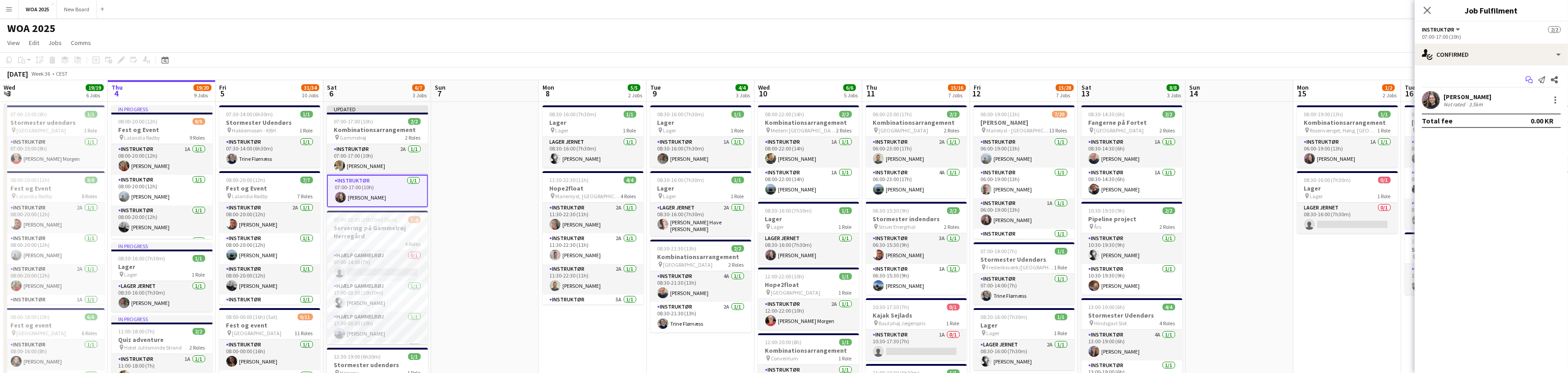
click at [1530, 80] on icon "Start chat" at bounding box center [1529, 80] width 7 height 7
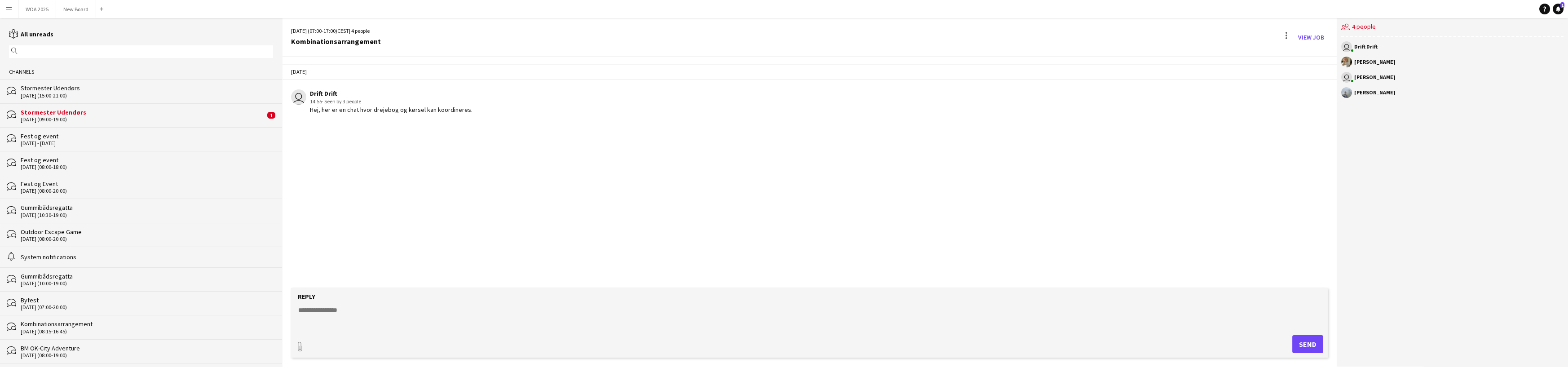
click at [341, 310] on textarea at bounding box center [811, 317] width 1027 height 23
click at [43, 10] on button "WOA 2025 Close" at bounding box center [37, 9] width 38 height 18
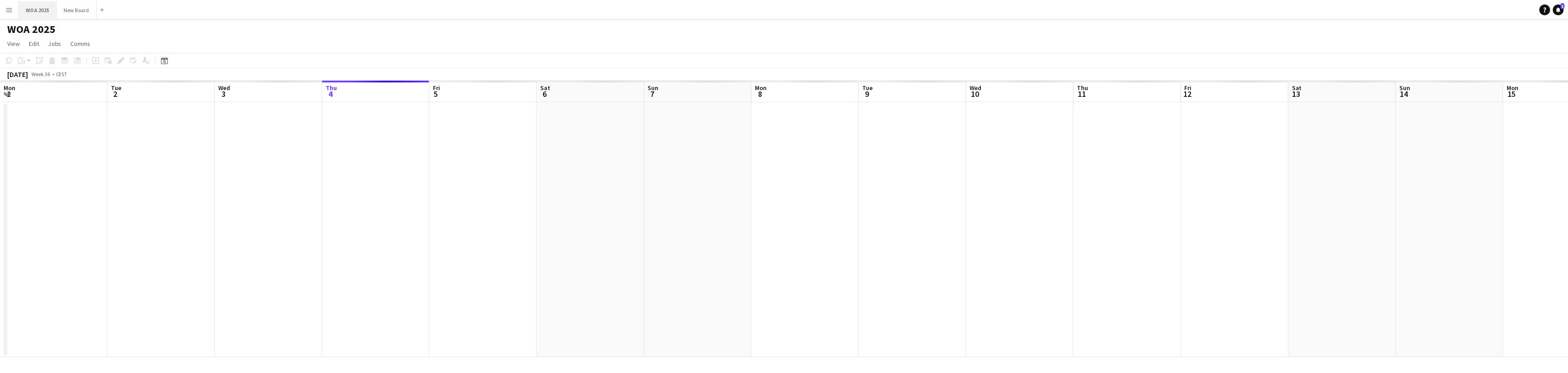
scroll to position [0, 216]
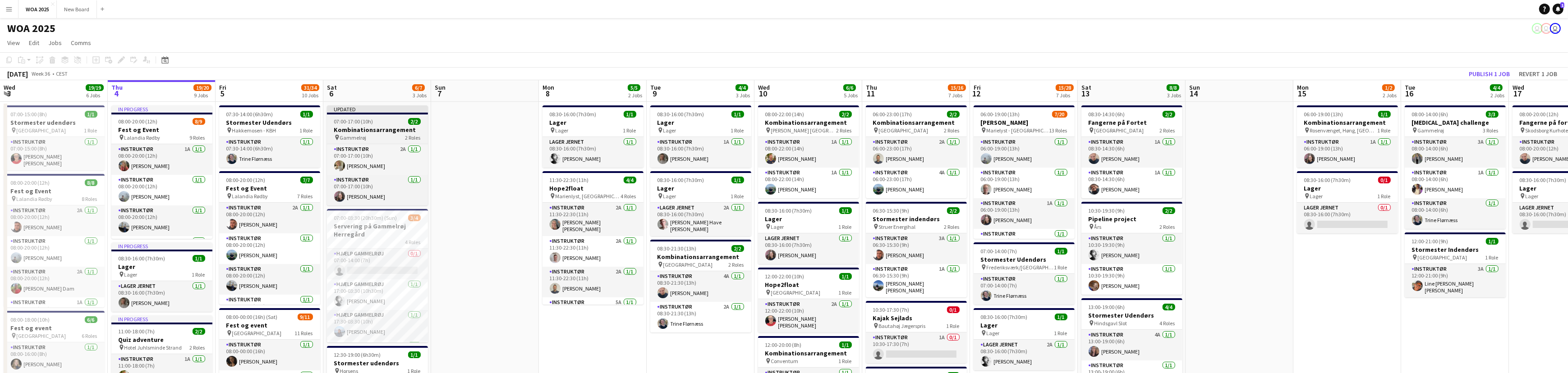
click at [388, 126] on h3 "Kombinationsarrangement" at bounding box center [377, 129] width 101 height 8
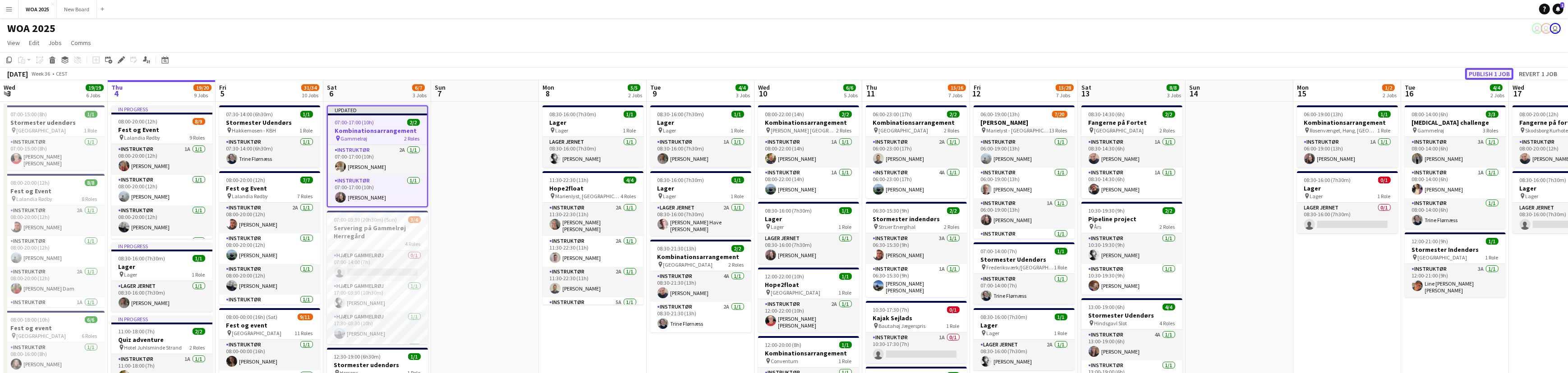
click at [1483, 74] on button "Publish 1 job" at bounding box center [1489, 73] width 48 height 12
click at [591, 32] on div "WOA 2025 user user user" at bounding box center [784, 27] width 1568 height 17
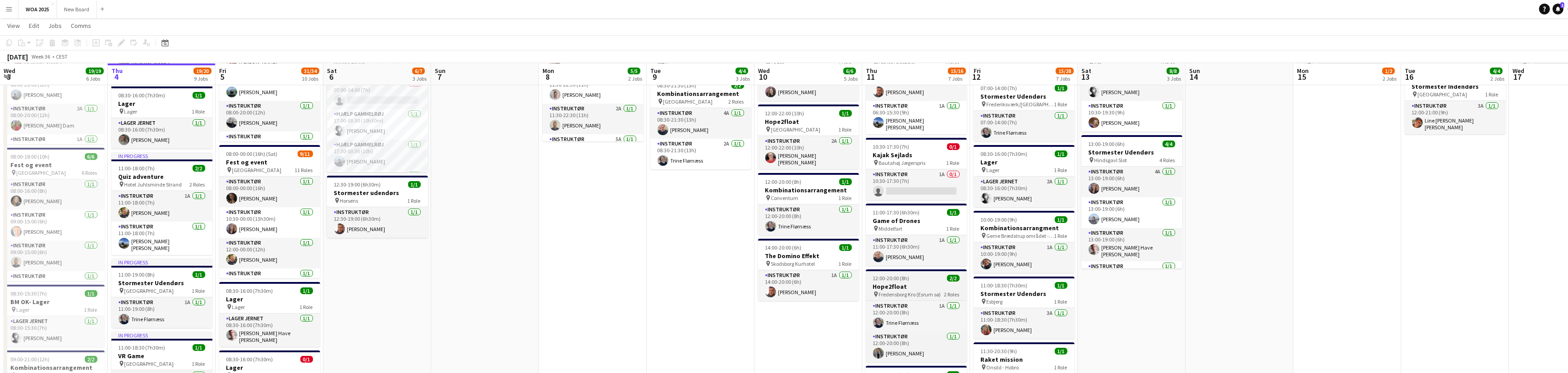
scroll to position [162, 0]
click at [1028, 228] on h3 "Kombinationsarrangment" at bounding box center [1024, 227] width 101 height 8
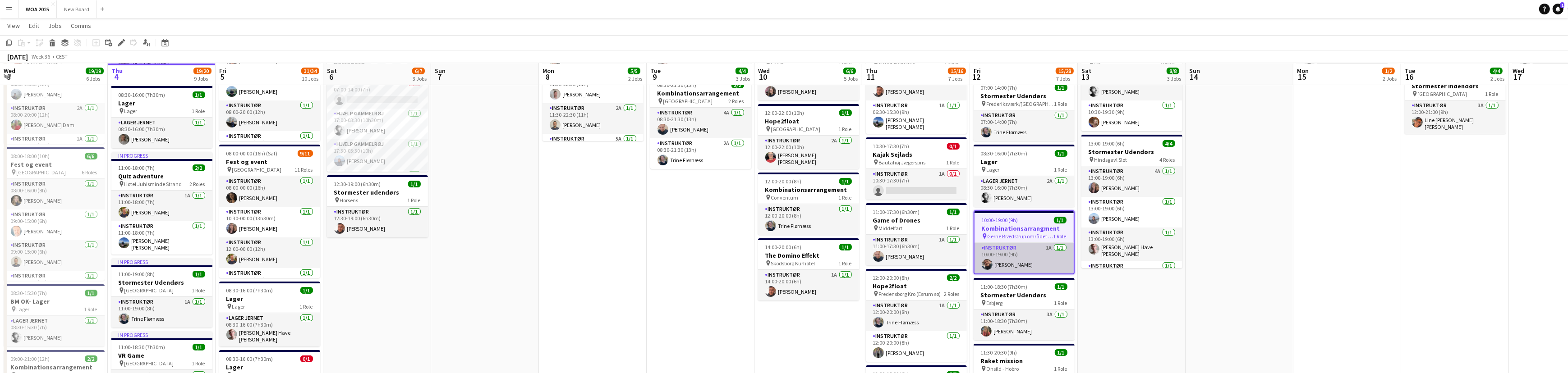
click at [1026, 248] on app-card-role "Instruktør 1A 1/1 10:00-19:00 (9h) Kim Aagaard Holm" at bounding box center [1024, 258] width 99 height 31
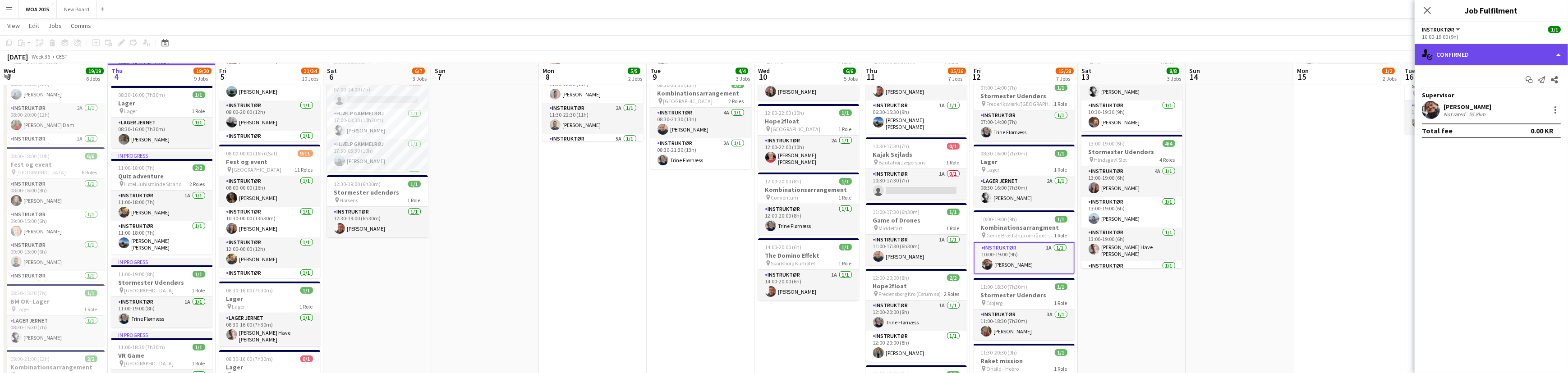
click at [1551, 59] on div "single-neutral-actions-check-2 Confirmed" at bounding box center [1491, 54] width 153 height 21
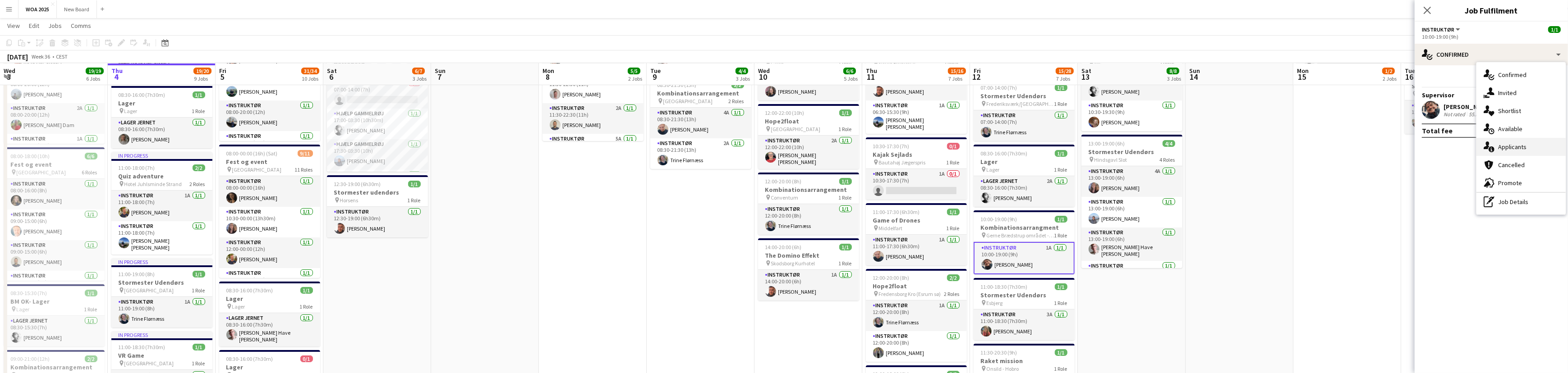
click at [1529, 149] on div "single-neutral-actions-information Applicants" at bounding box center [1521, 147] width 89 height 18
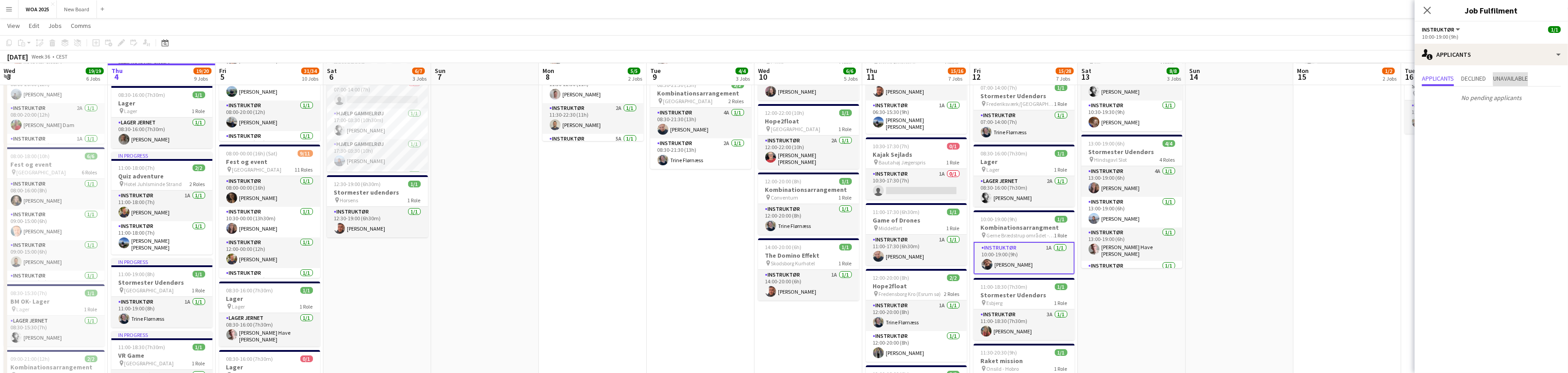
click at [1525, 77] on span "Unavailable" at bounding box center [1510, 78] width 35 height 6
click at [1041, 257] on app-card-role "Instruktør 1A 1/1 10:00-19:00 (9h) Kim Aagaard Holm" at bounding box center [1024, 258] width 101 height 32
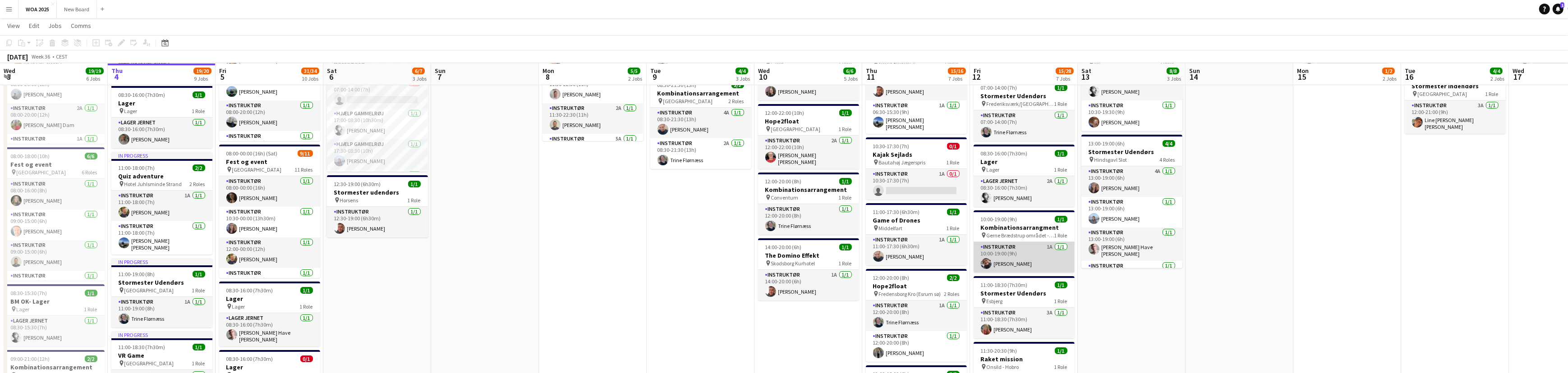
click at [1029, 251] on app-card-role "Instruktør 1A 1/1 10:00-19:00 (9h) Kim Aagaard Holm" at bounding box center [1024, 257] width 101 height 31
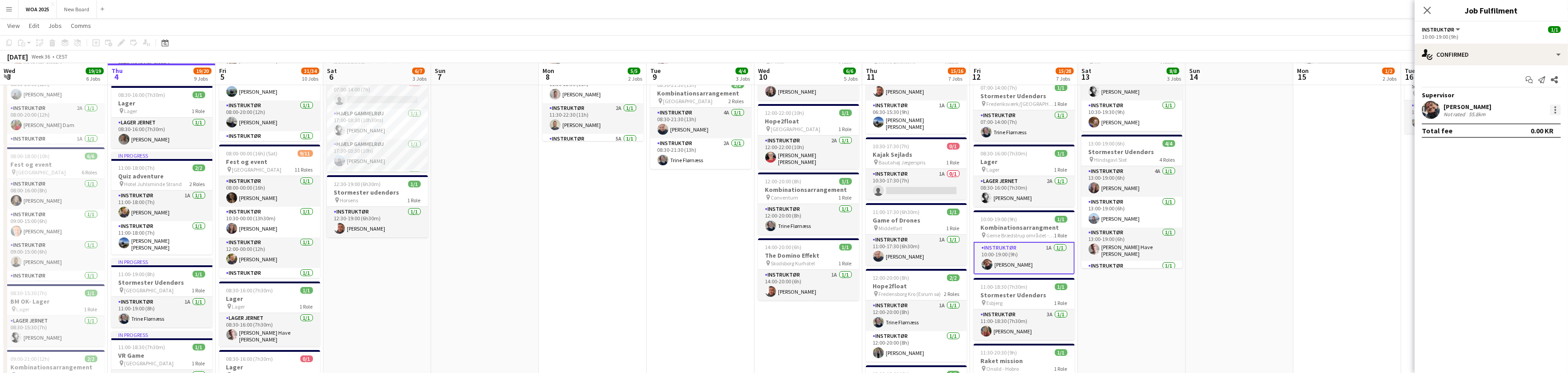
click at [1556, 110] on div at bounding box center [1555, 110] width 2 height 2
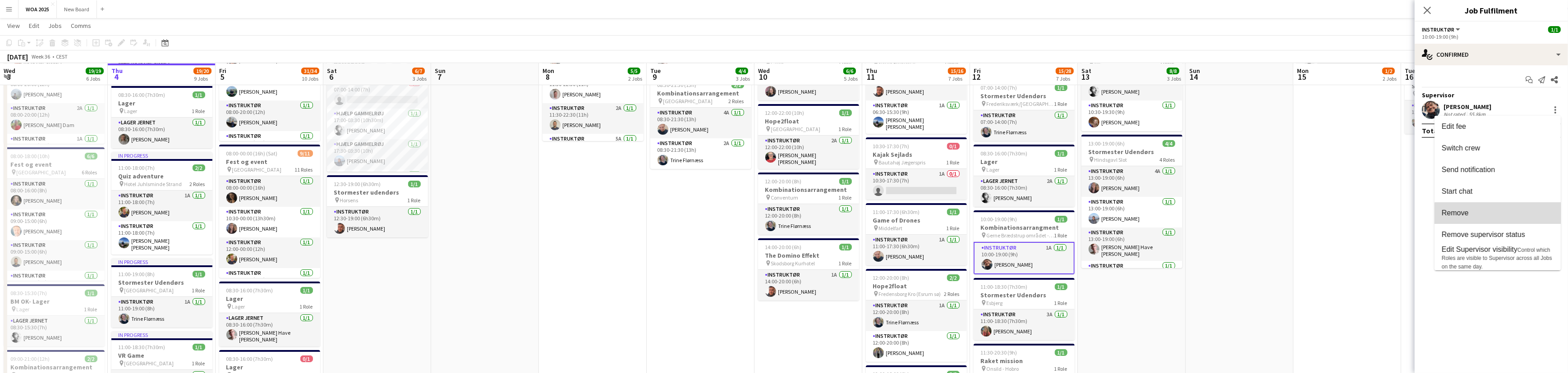
click at [1511, 220] on button "Remove" at bounding box center [1497, 212] width 126 height 21
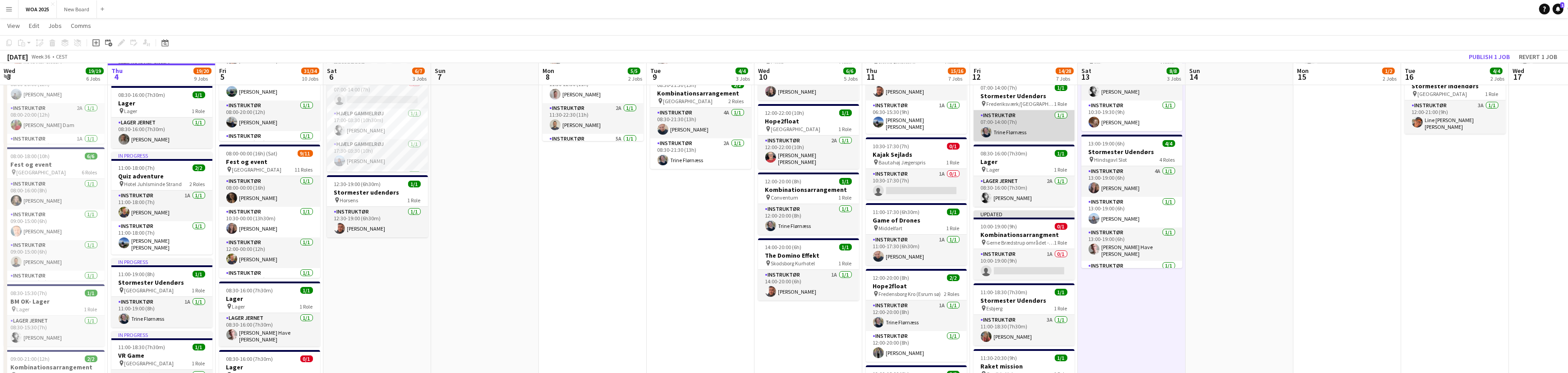
click at [1042, 132] on app-card-role "Instruktør 1/1 07:00-14:00 (7h) Trine Flørnæss" at bounding box center [1024, 126] width 101 height 31
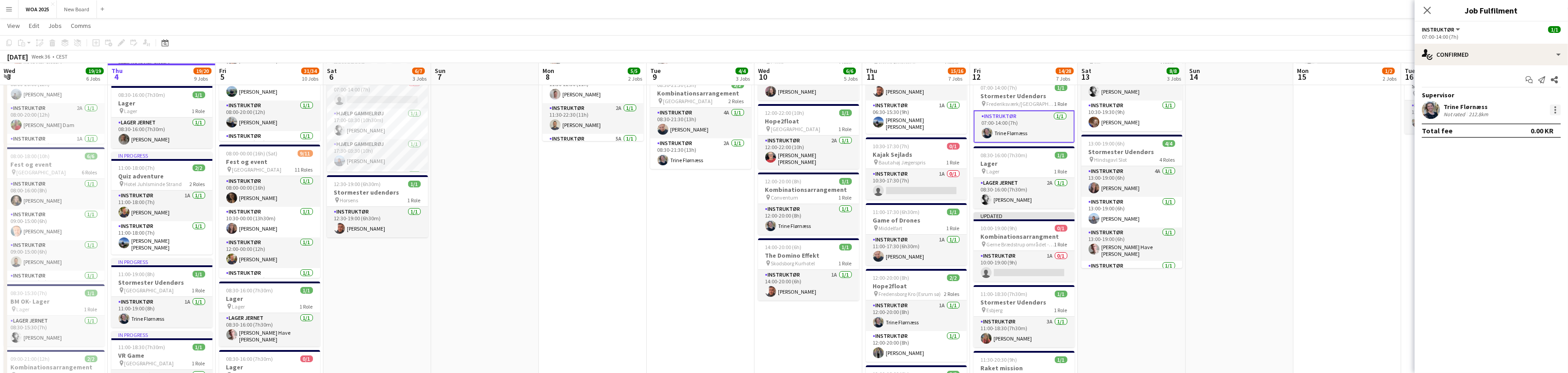
click at [1554, 109] on div at bounding box center [1555, 110] width 11 height 11
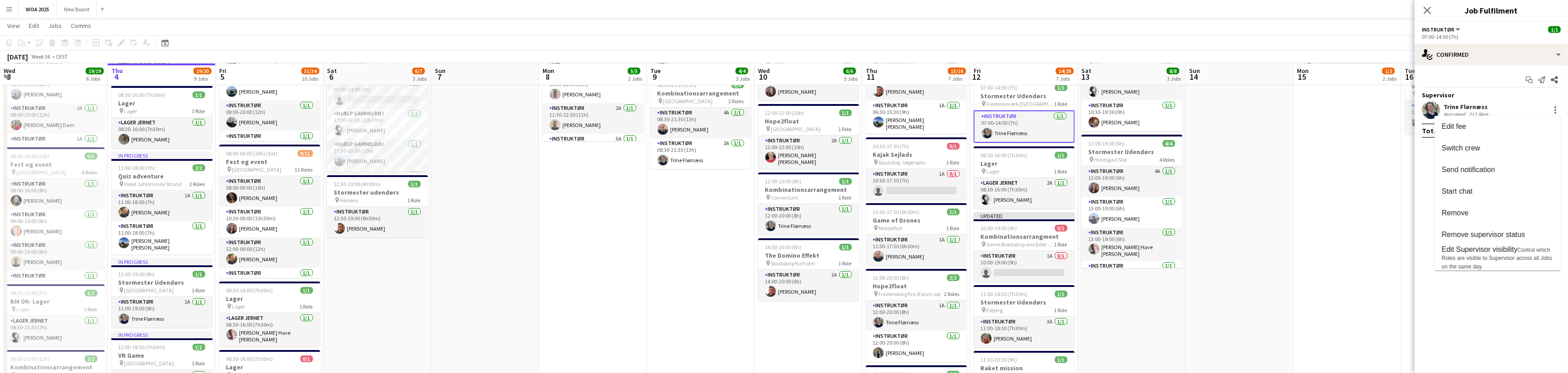
drag, startPoint x: 1305, startPoint y: 202, endPoint x: 1215, endPoint y: 186, distance: 91.4
click at [1304, 202] on div at bounding box center [784, 186] width 1568 height 373
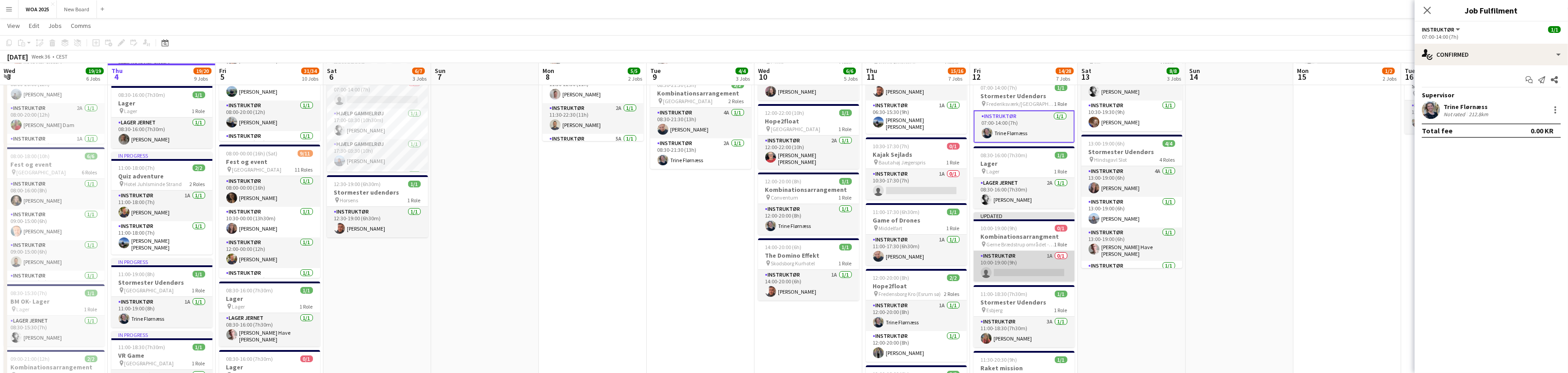
click at [1030, 265] on app-card-role "Instruktør 1A 0/1 10:00-19:00 (9h) single-neutral-actions" at bounding box center [1024, 266] width 101 height 31
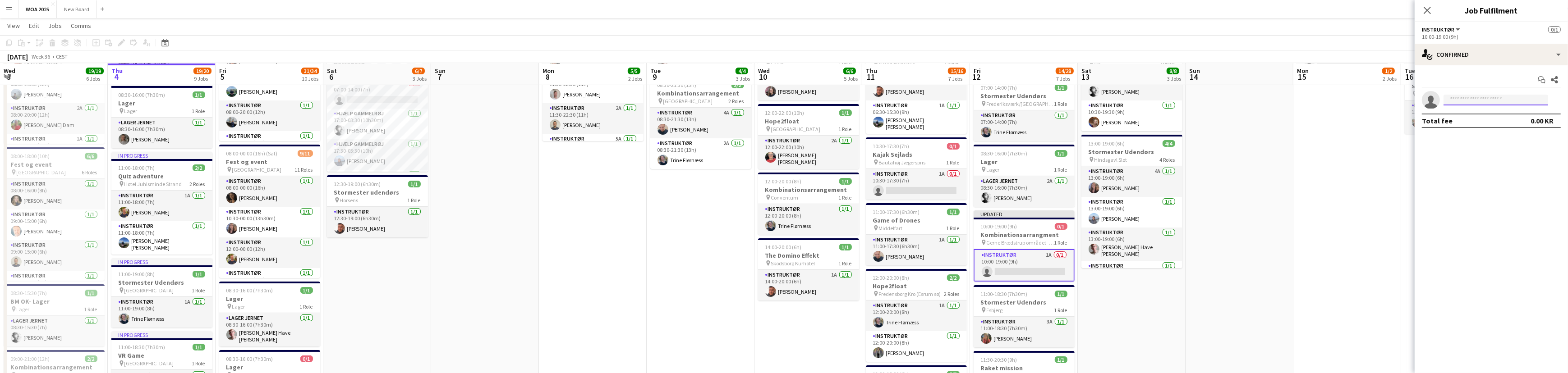
click at [1503, 99] on input at bounding box center [1495, 100] width 104 height 11
click at [1429, 9] on icon "Close pop-in" at bounding box center [1427, 10] width 9 height 9
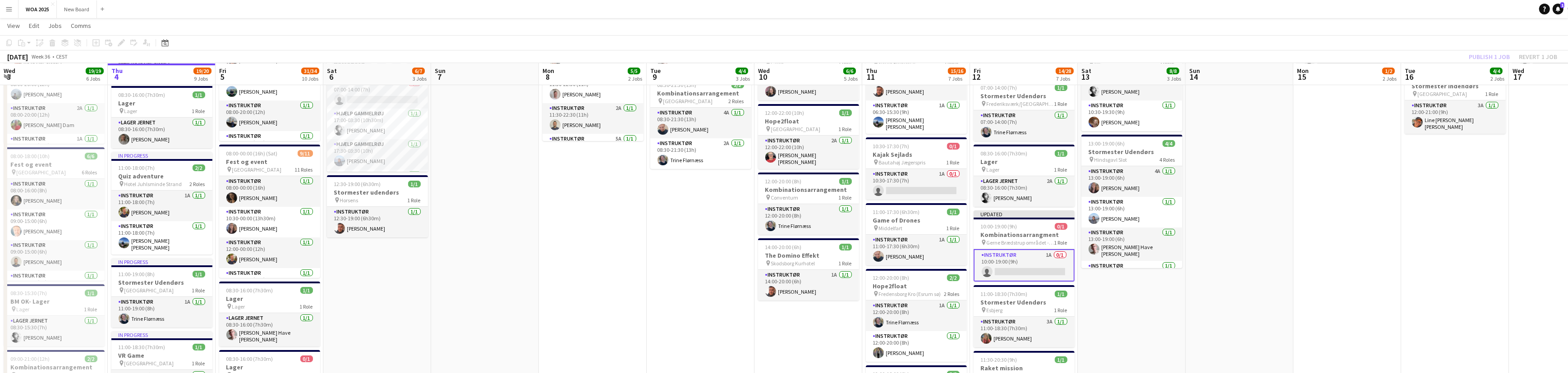
click at [1544, 57] on div "Publish 1 job Revert 1 job" at bounding box center [1513, 56] width 110 height 12
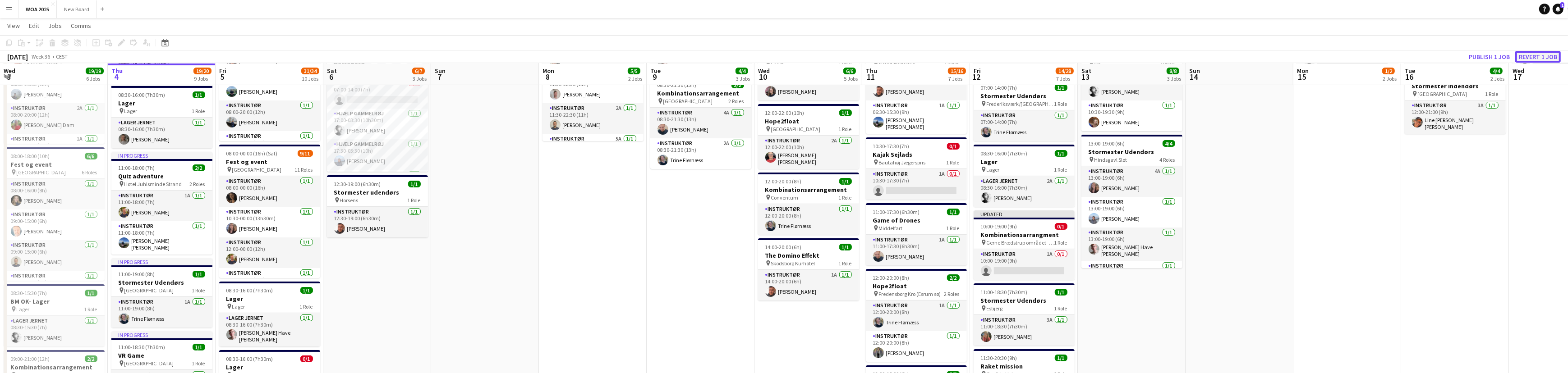
click at [1544, 57] on button "Revert 1 job" at bounding box center [1537, 56] width 46 height 12
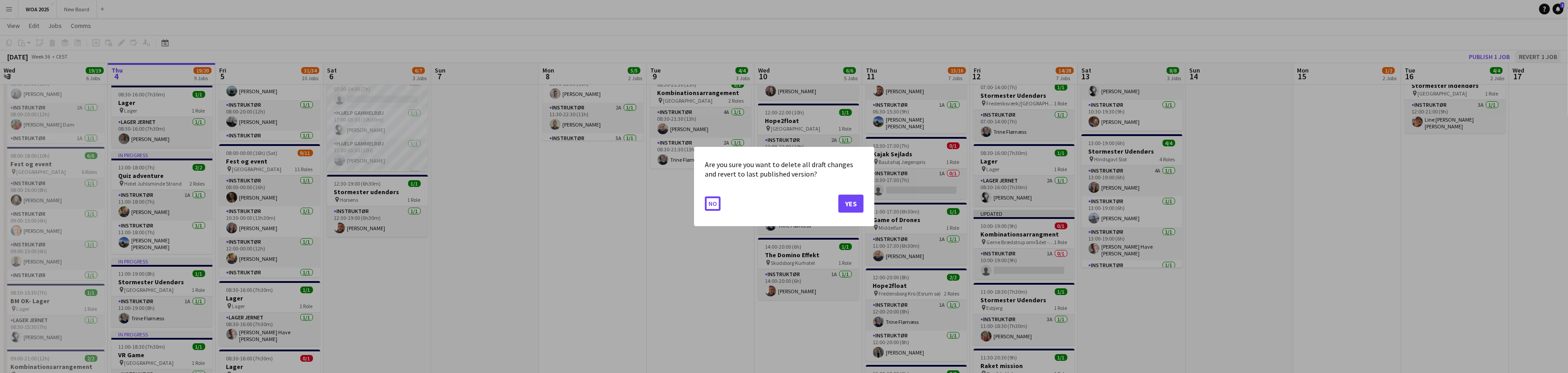
scroll to position [0, 0]
click at [846, 207] on button "Yes" at bounding box center [851, 204] width 25 height 18
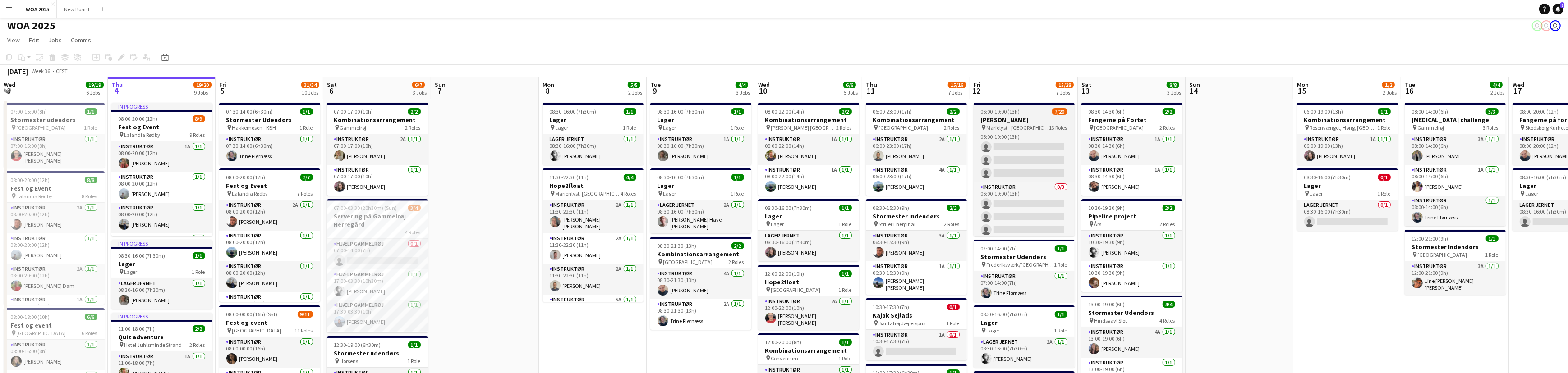
scroll to position [388, 0]
click at [1010, 145] on app-card-role "Instruktør 1I 0/3 06:00-19:00 (13h) single-neutral-actions single-neutral-actio…" at bounding box center [1024, 151] width 101 height 57
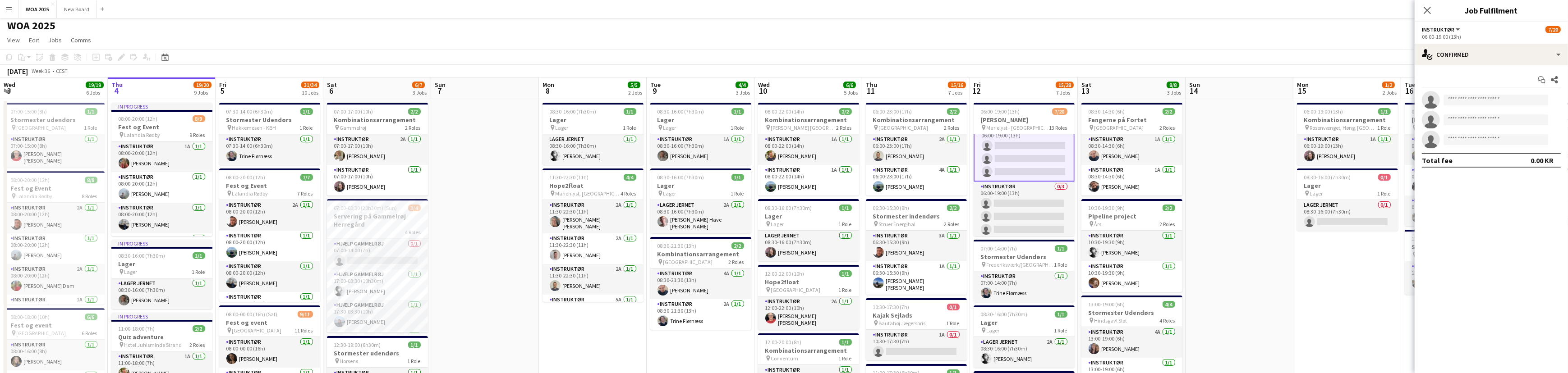
scroll to position [388, 0]
click at [1484, 102] on input at bounding box center [1495, 100] width 104 height 11
type input "*"
